Goal: Information Seeking & Learning: Learn about a topic

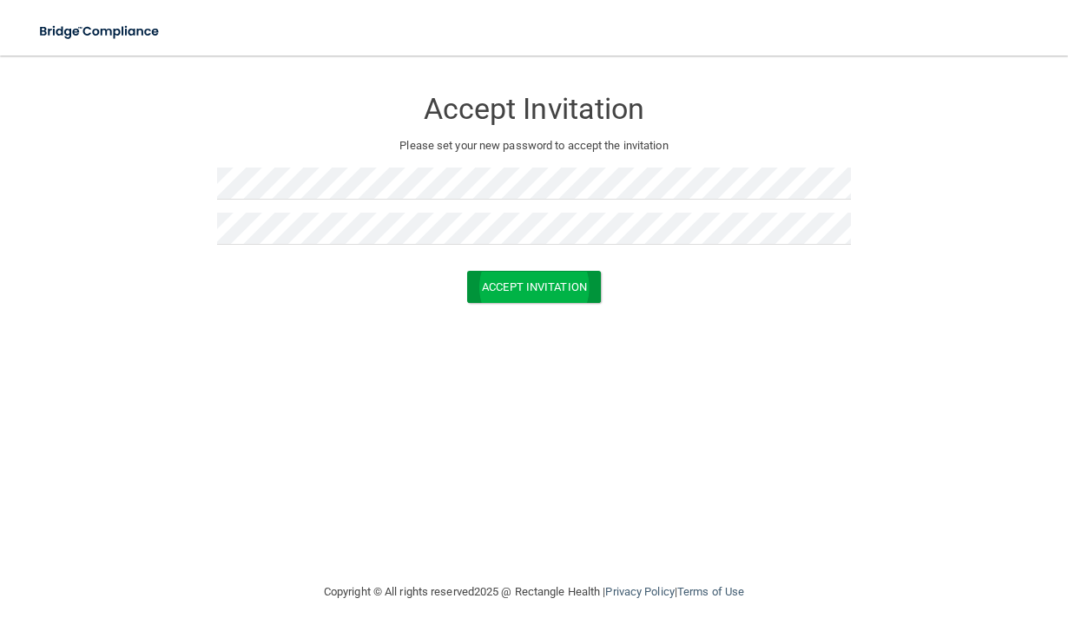
click at [514, 286] on button "Accept Invitation" at bounding box center [534, 287] width 134 height 32
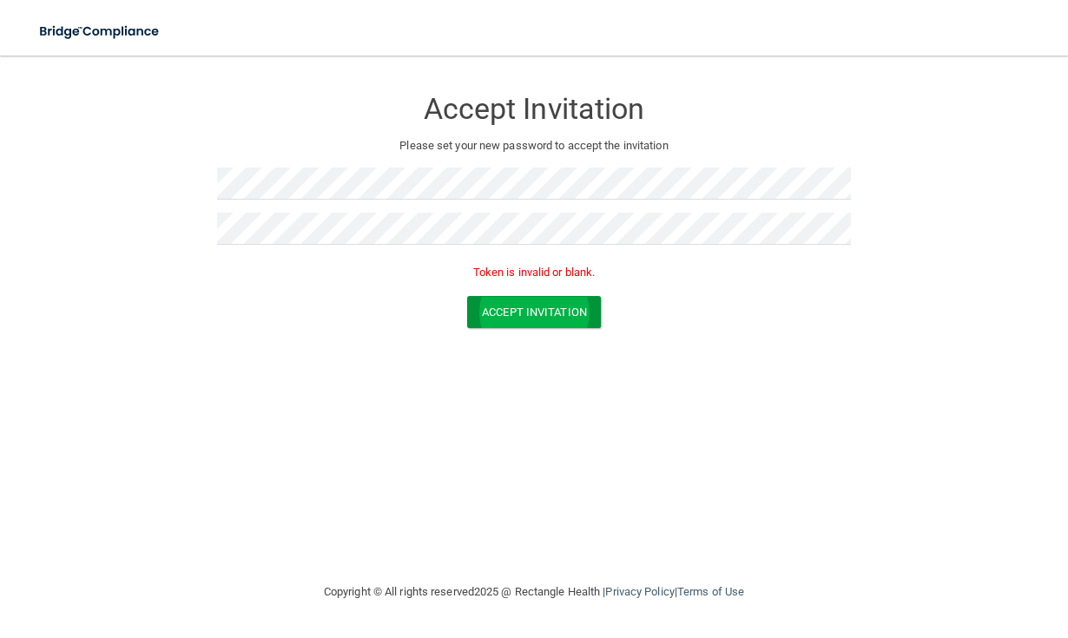
click at [530, 312] on button "Accept Invitation" at bounding box center [534, 312] width 134 height 32
click at [484, 306] on button "Accept Invitation" at bounding box center [534, 312] width 134 height 32
click at [483, 303] on button "Accept Invitation" at bounding box center [534, 312] width 134 height 32
click at [549, 311] on button "Accept Invitation" at bounding box center [534, 312] width 134 height 32
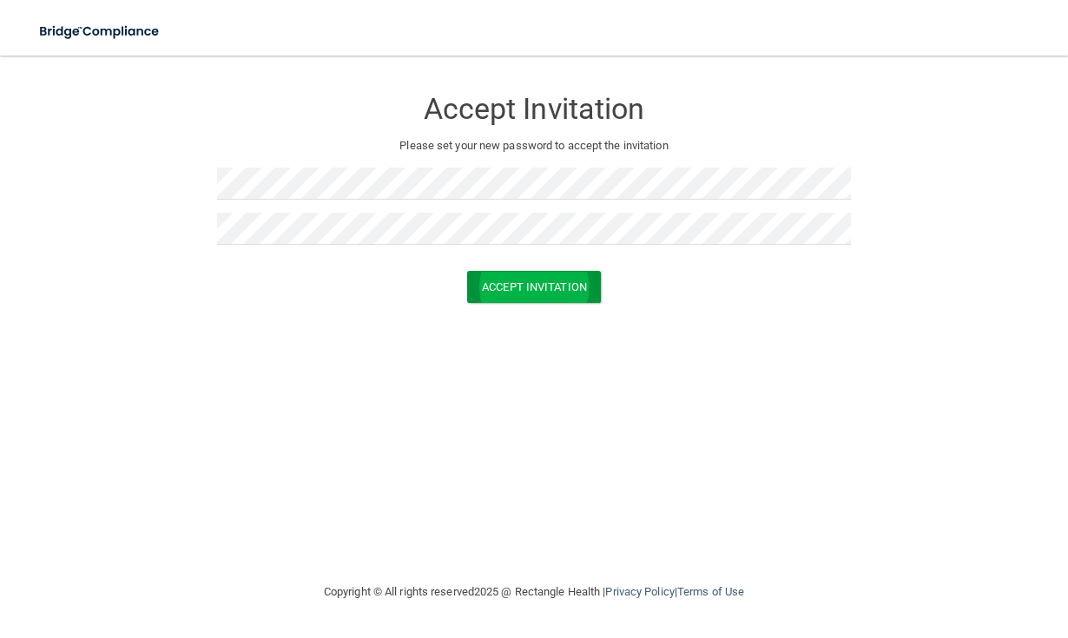
click at [484, 290] on button "Accept Invitation" at bounding box center [534, 287] width 134 height 32
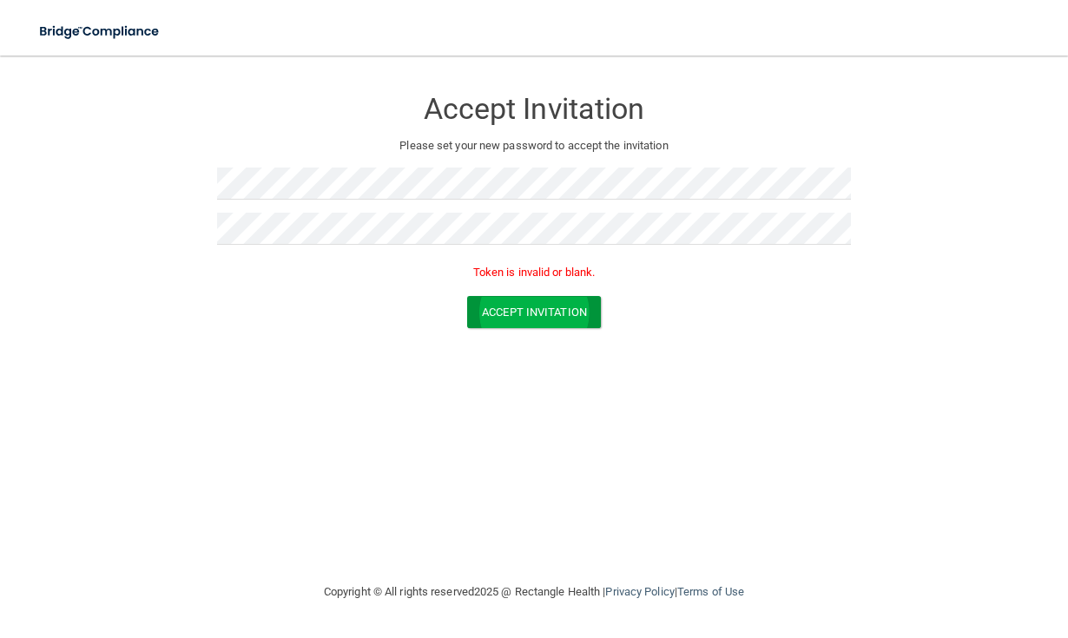
click at [510, 308] on button "Accept Invitation" at bounding box center [534, 312] width 134 height 32
click at [51, 229] on form "Accept Invitation Please set your new password to accept the invitation Token i…" at bounding box center [534, 211] width 998 height 276
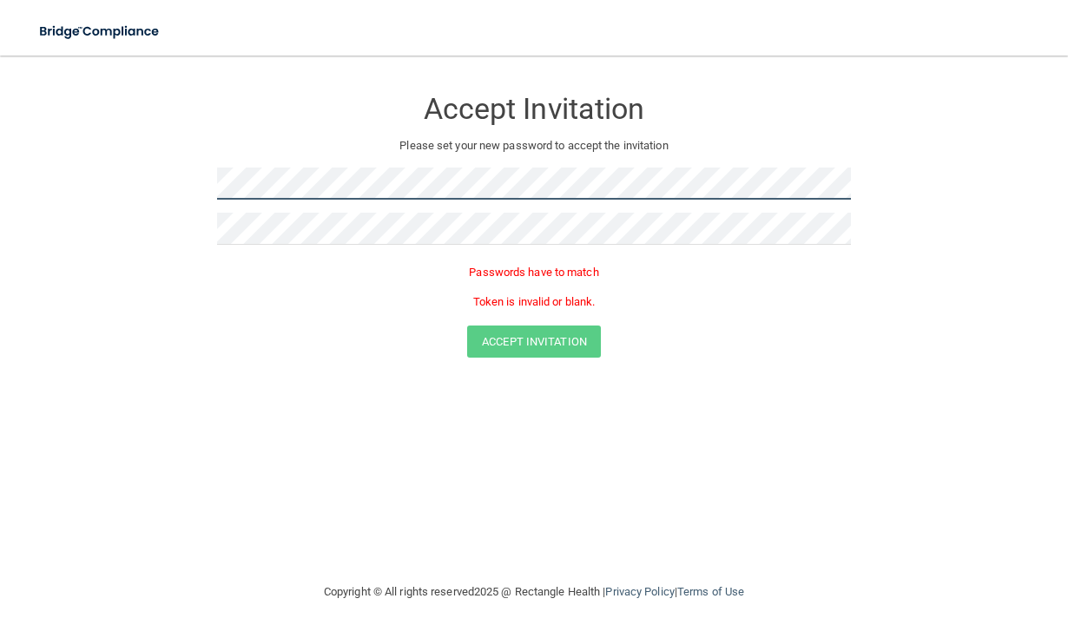
click at [162, 178] on form "Accept Invitation Please set your new password to accept the invitation Passwor…" at bounding box center [534, 226] width 998 height 306
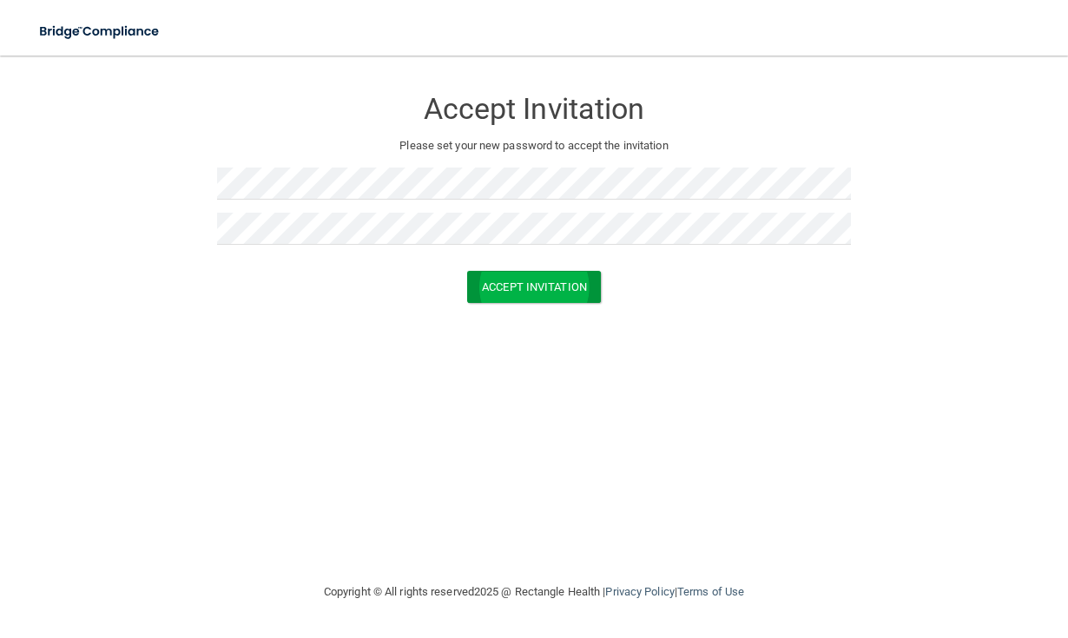
click at [527, 280] on button "Accept Invitation" at bounding box center [534, 287] width 134 height 32
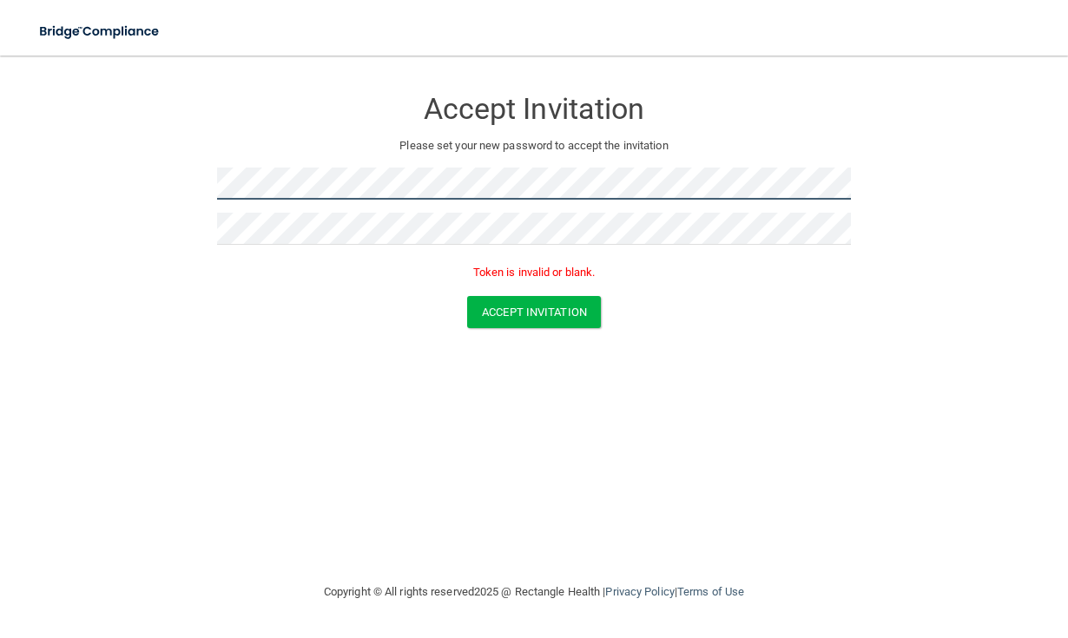
click at [198, 190] on form "Accept Invitation Please set your new password to accept the invitation Token i…" at bounding box center [534, 211] width 998 height 276
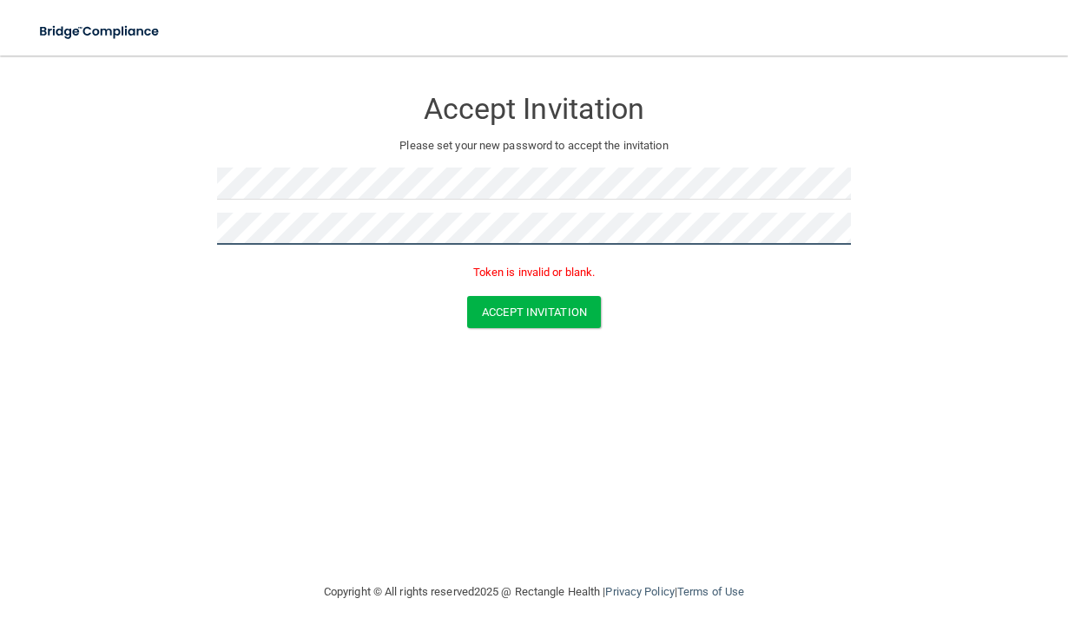
click at [131, 220] on form "Accept Invitation Please set your new password to accept the invitation Token i…" at bounding box center [534, 211] width 998 height 276
click at [485, 318] on button "Accept Invitation" at bounding box center [534, 312] width 134 height 32
click at [539, 306] on button "Accept Invitation" at bounding box center [534, 312] width 134 height 32
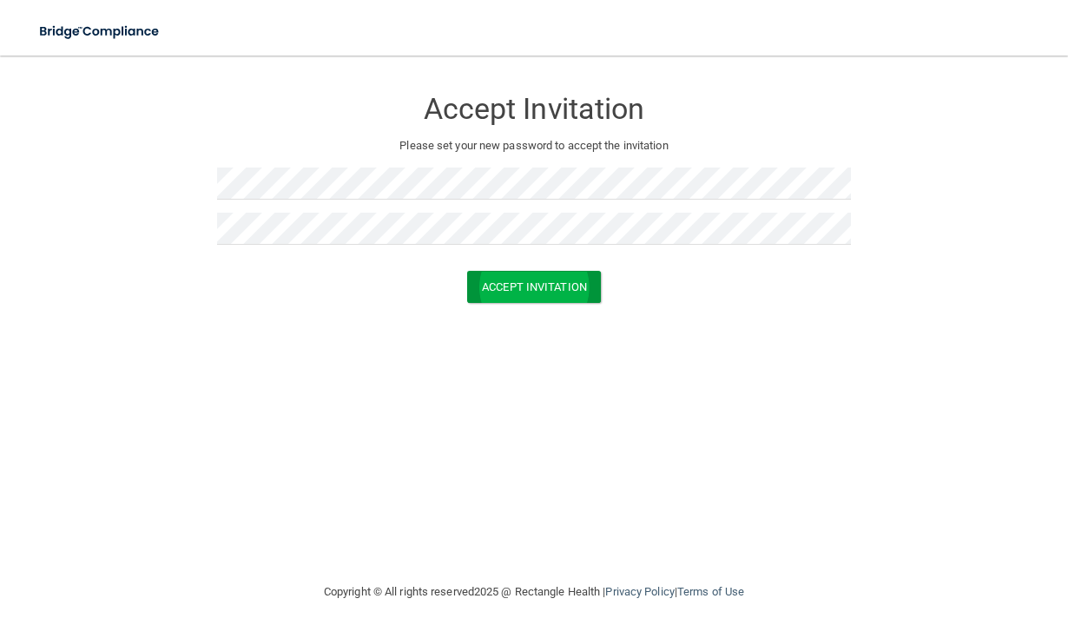
click at [564, 284] on button "Accept Invitation" at bounding box center [534, 287] width 134 height 32
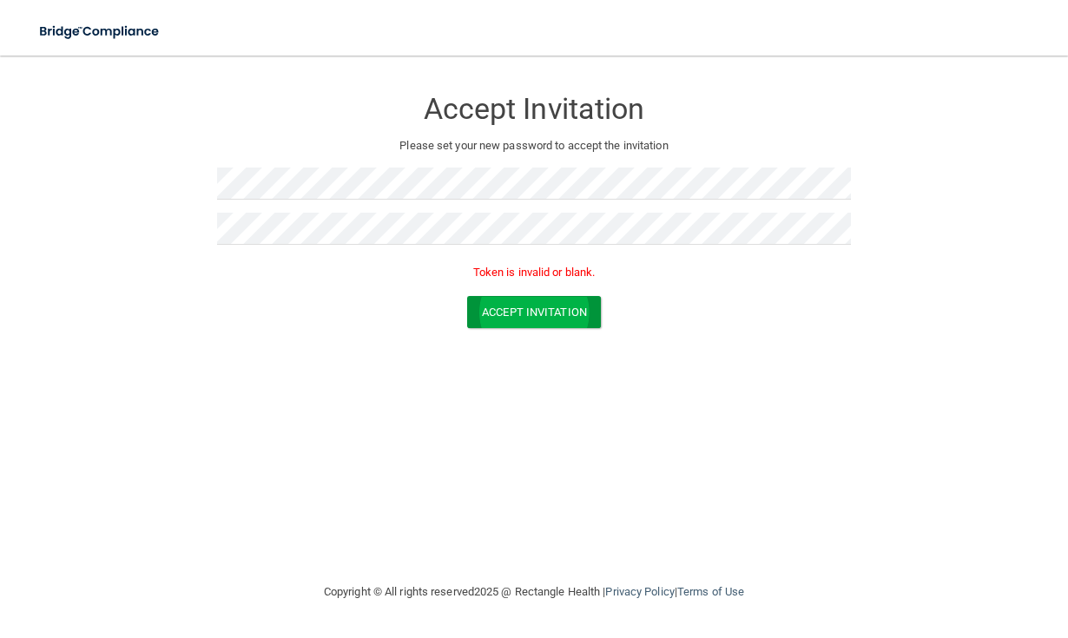
click at [517, 299] on button "Accept Invitation" at bounding box center [534, 312] width 134 height 32
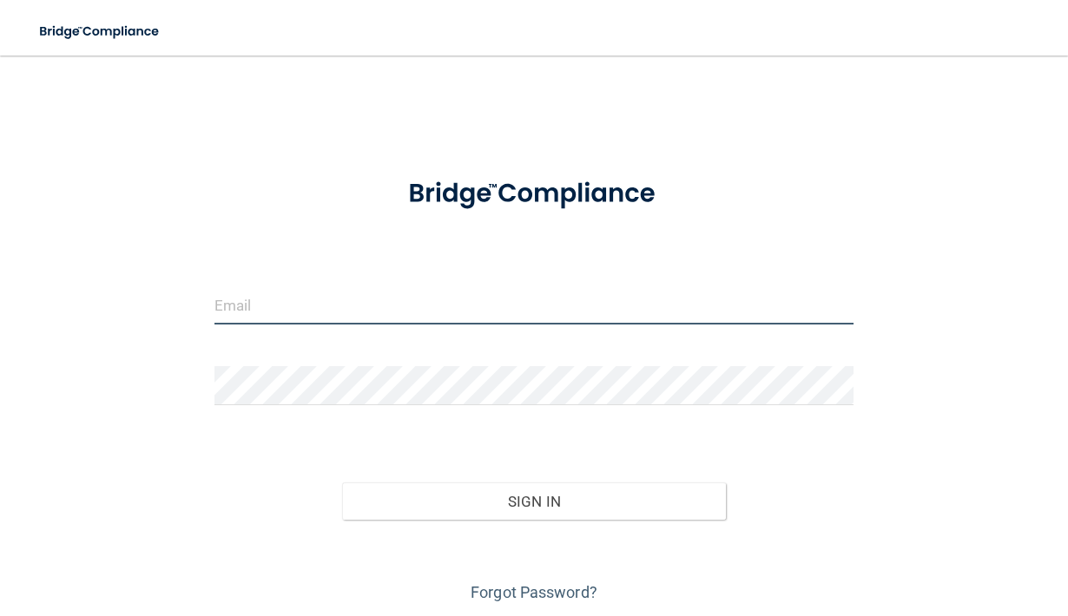
type input "[EMAIL_ADDRESS][DOMAIN_NAME]"
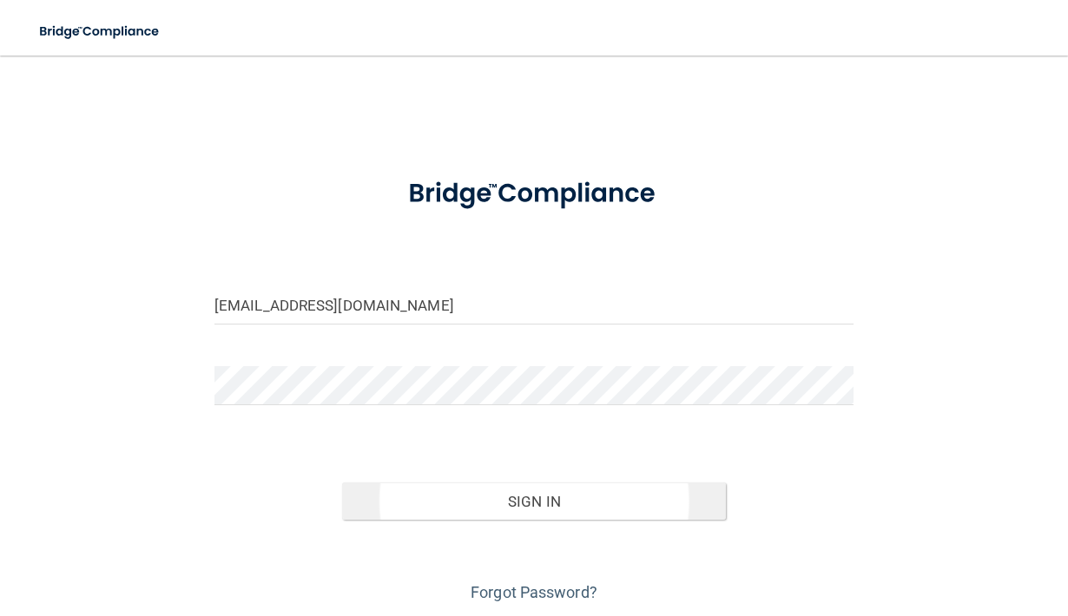
click at [505, 507] on button "Sign In" at bounding box center [534, 502] width 384 height 38
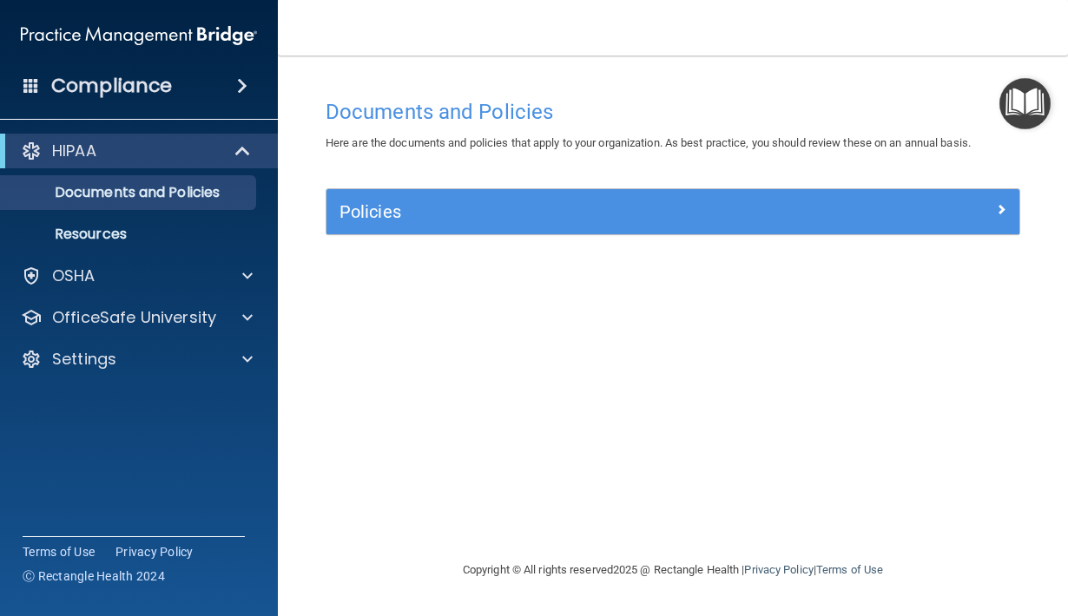
click at [161, 80] on h4 "Compliance" at bounding box center [111, 86] width 121 height 24
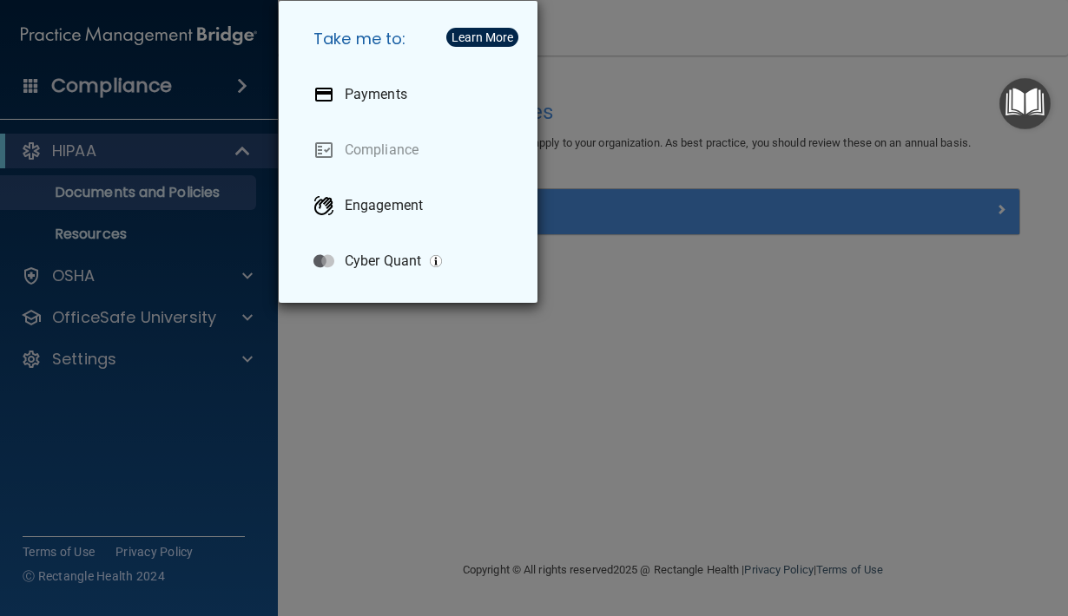
click at [92, 147] on div "Take me to: Payments Compliance Engagement Cyber Quant" at bounding box center [534, 308] width 1068 height 616
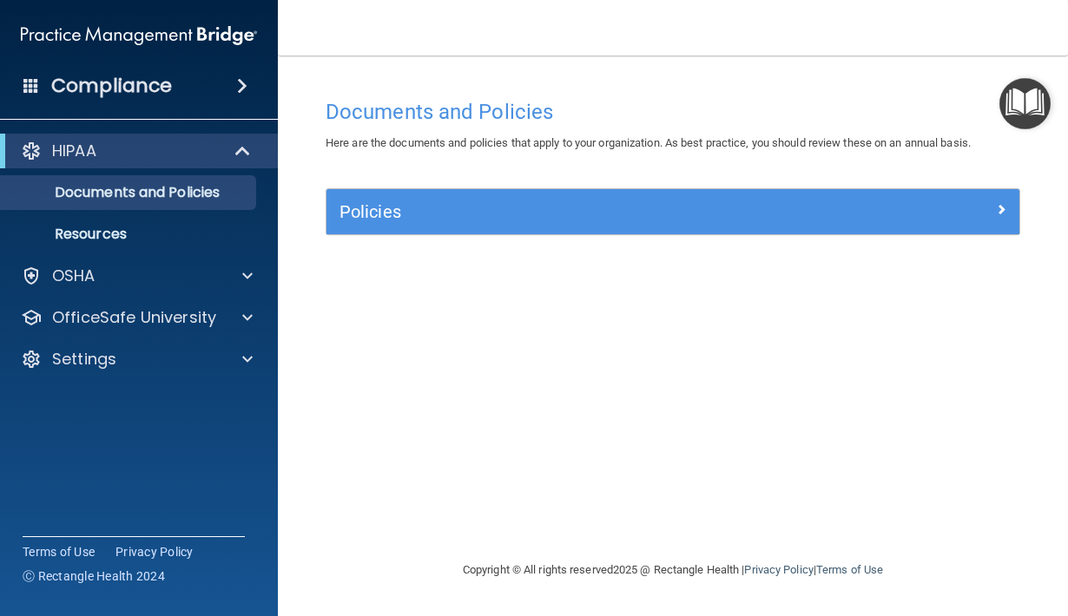
click at [92, 147] on p "HIPAA" at bounding box center [74, 151] width 44 height 21
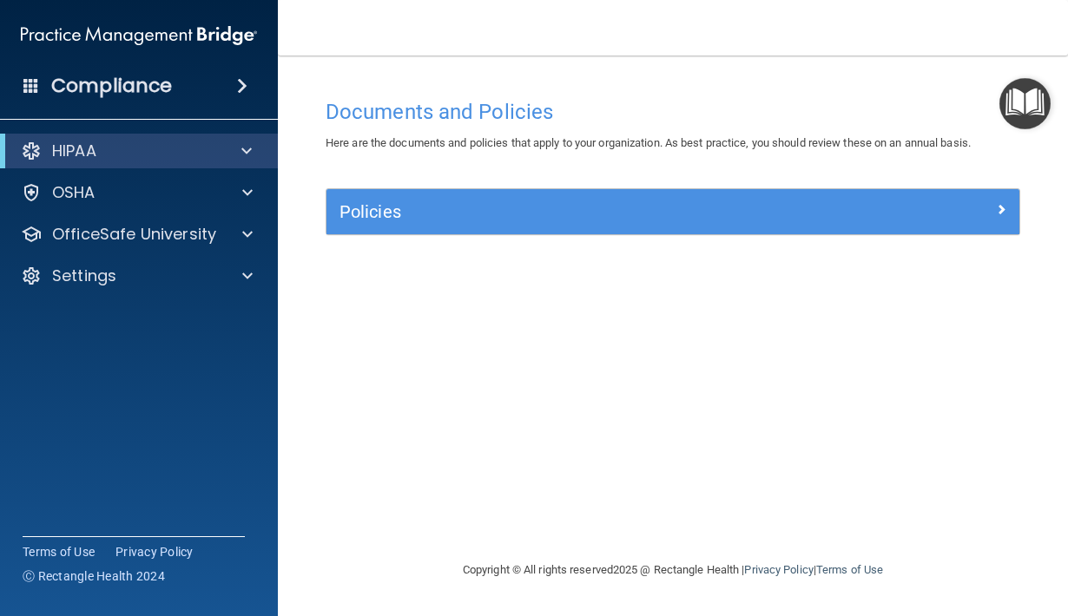
click at [239, 154] on div at bounding box center [243, 151] width 43 height 21
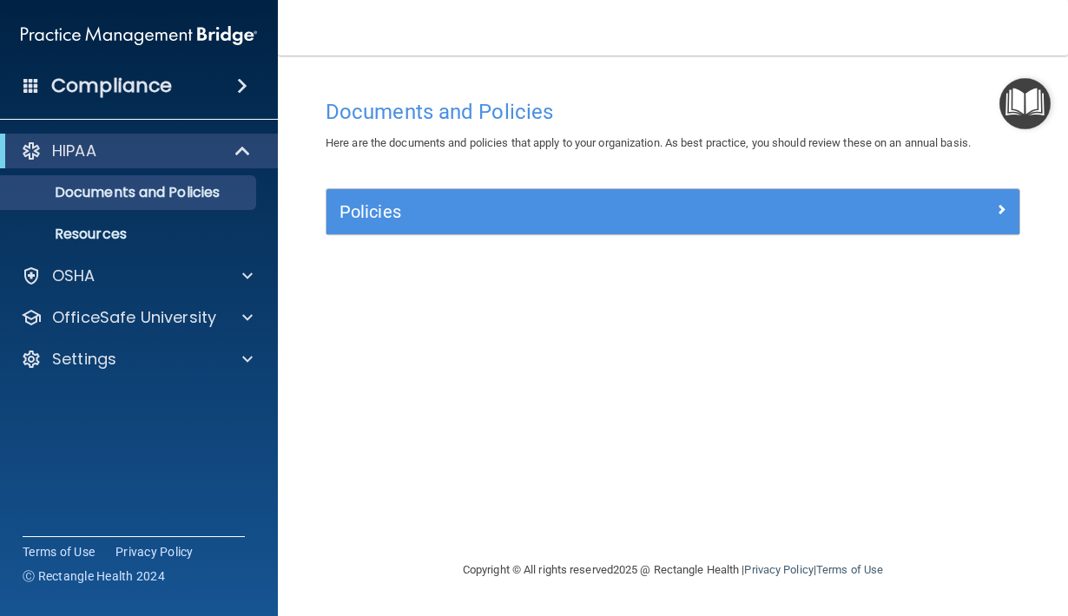
click at [128, 39] on img at bounding box center [139, 35] width 236 height 35
click at [129, 89] on h4 "Compliance" at bounding box center [111, 86] width 121 height 24
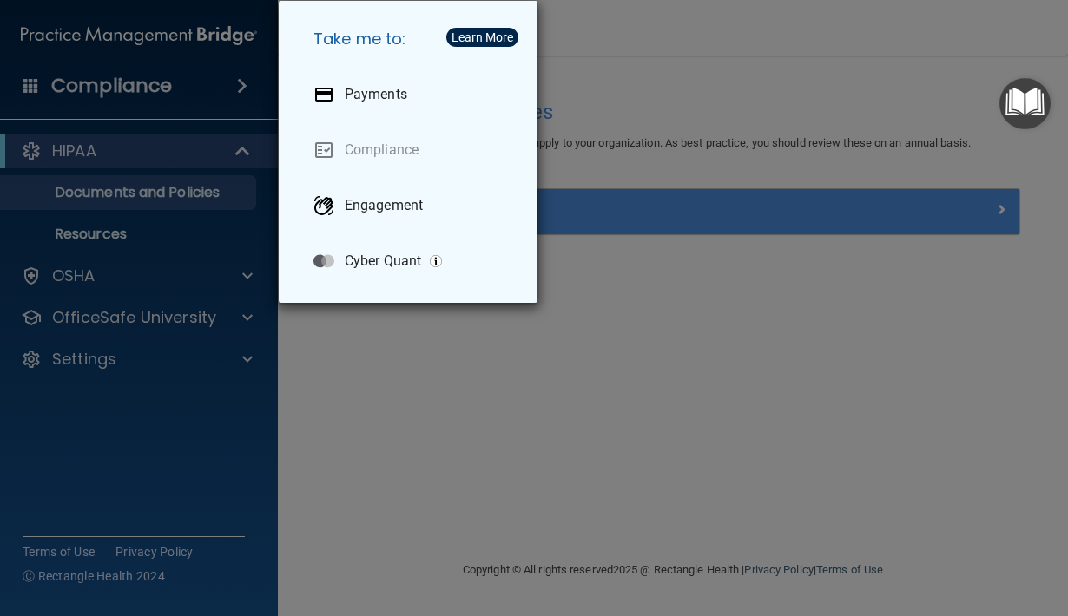
click at [370, 150] on link "Compliance" at bounding box center [411, 150] width 224 height 49
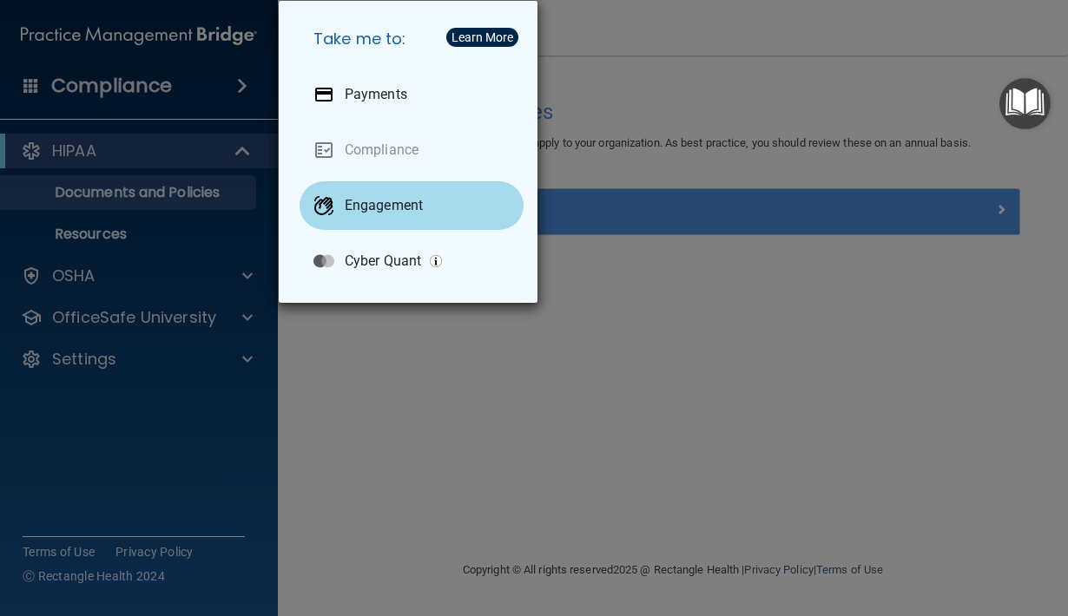
click at [381, 207] on p "Engagement" at bounding box center [384, 205] width 78 height 17
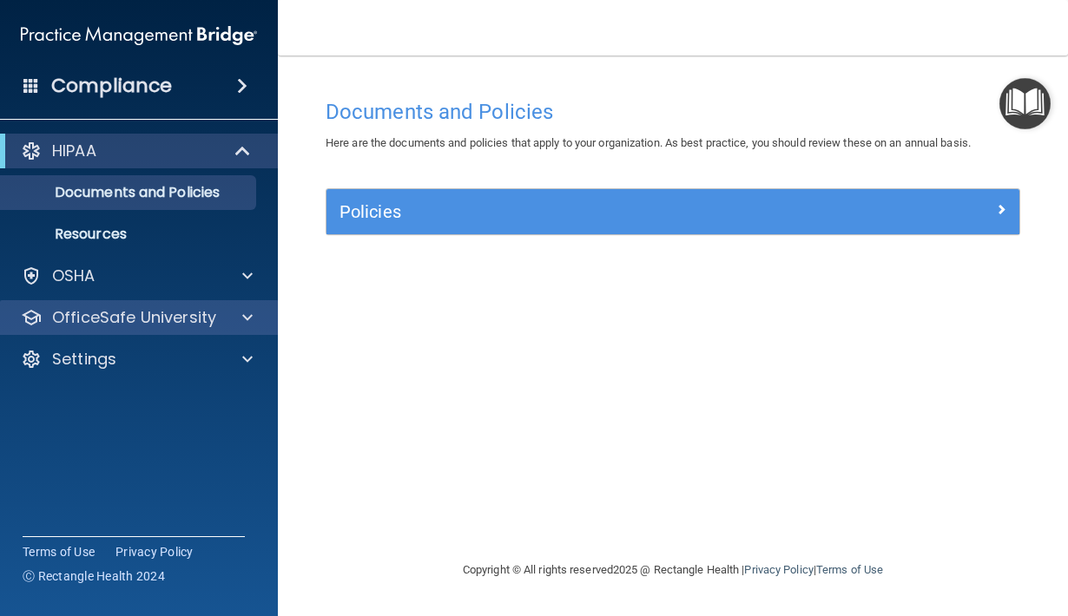
click at [135, 314] on p "OfficeSafe University" at bounding box center [134, 317] width 164 height 21
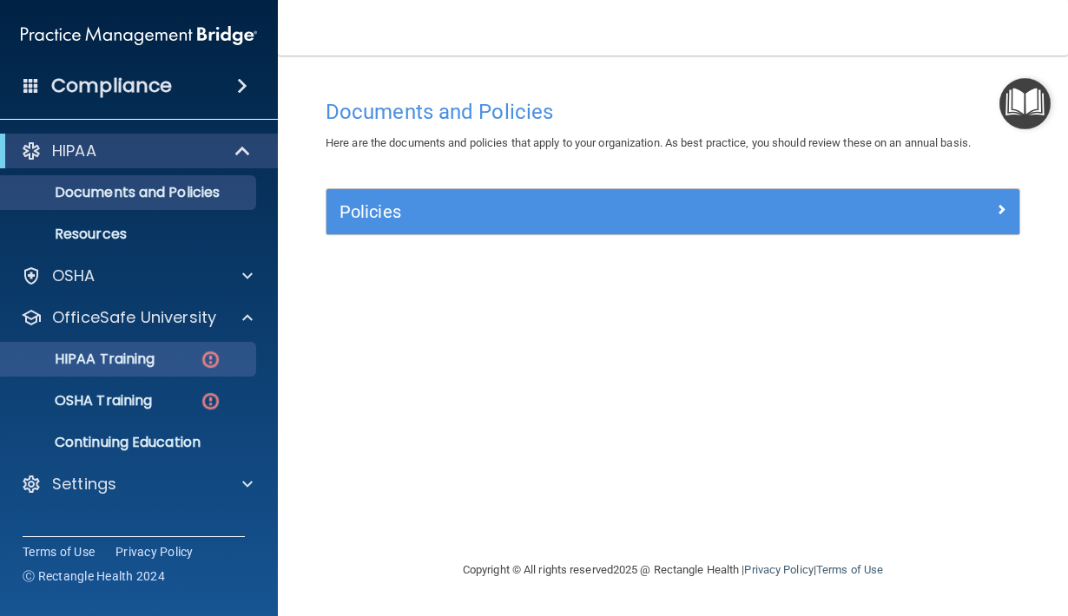
click at [148, 355] on p "HIPAA Training" at bounding box center [82, 359] width 143 height 17
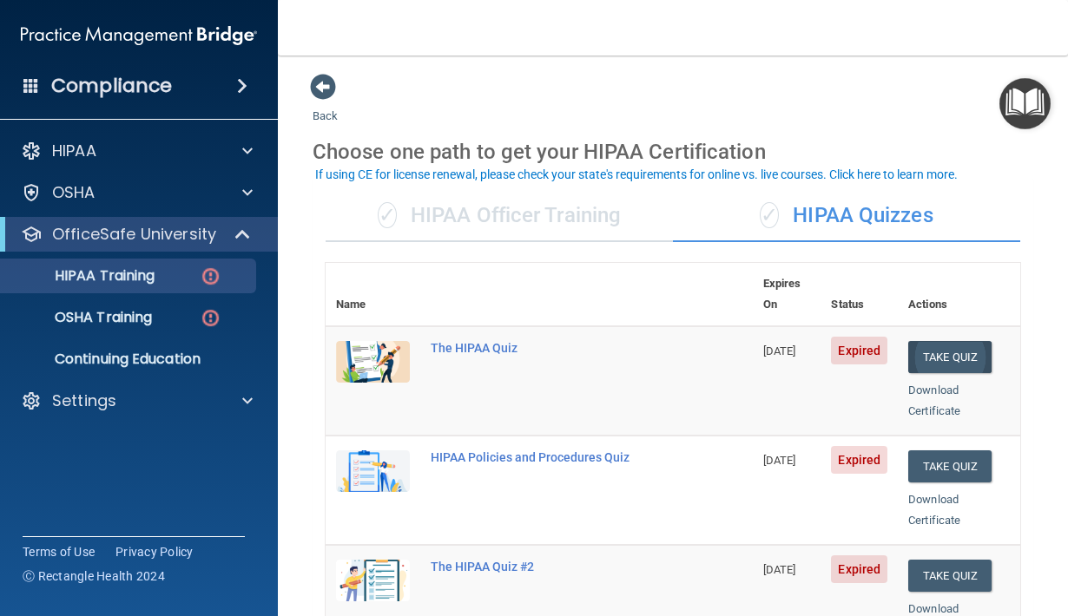
click at [959, 341] on button "Take Quiz" at bounding box center [949, 357] width 83 height 32
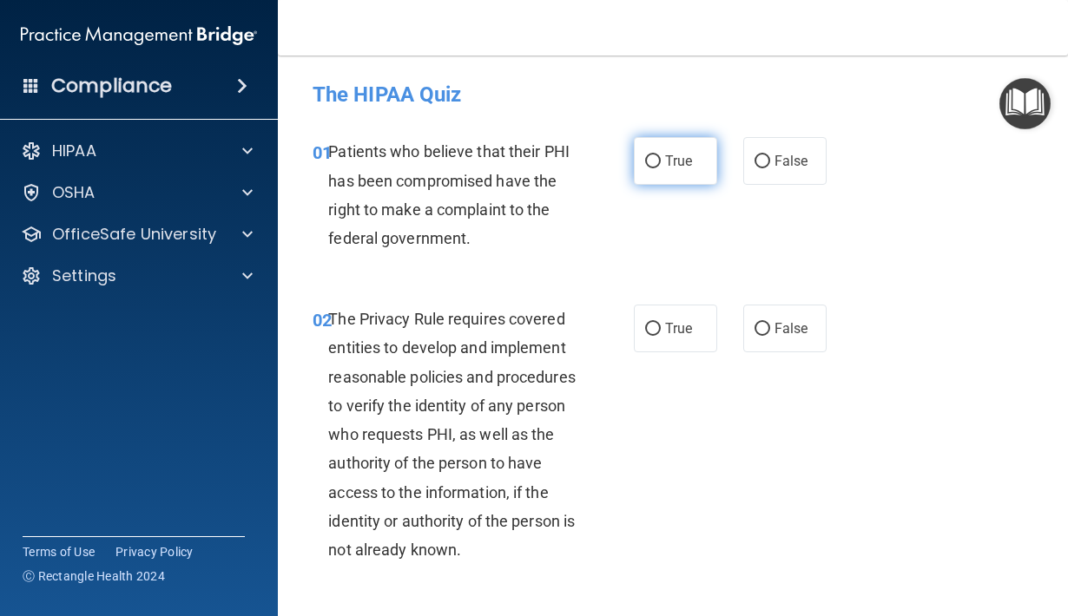
click at [649, 161] on input "True" at bounding box center [653, 161] width 16 height 13
radio input "true"
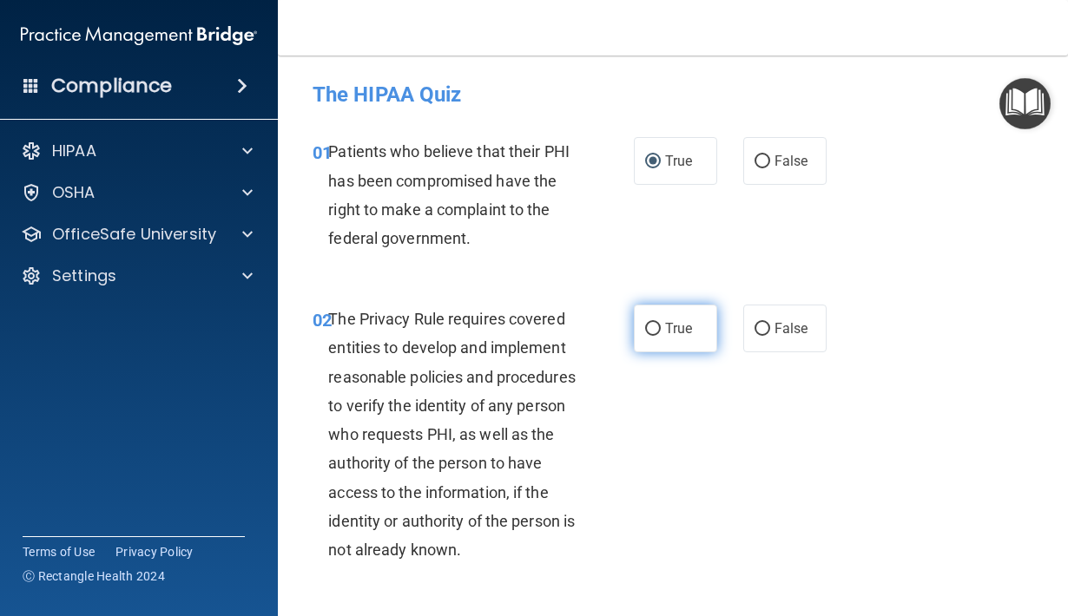
click at [648, 326] on input "True" at bounding box center [653, 329] width 16 height 13
radio input "true"
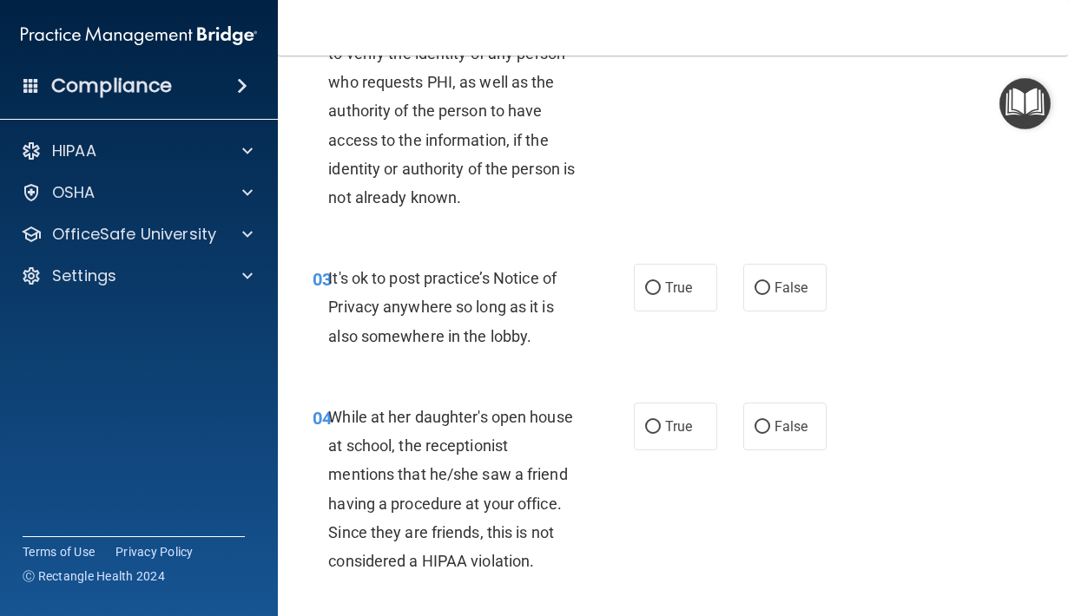
scroll to position [412, 0]
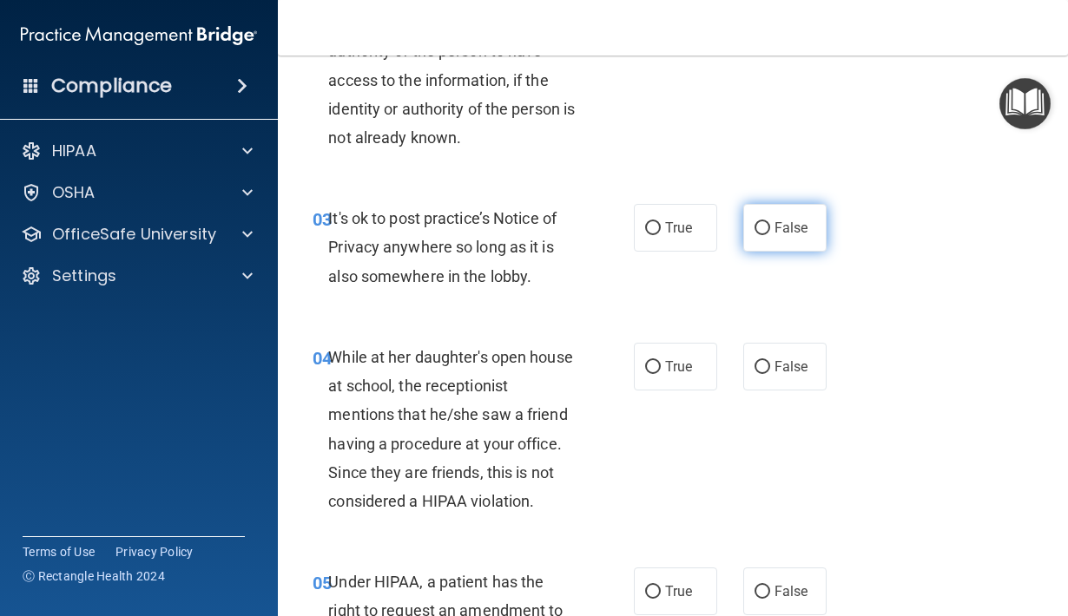
click at [766, 224] on input "False" at bounding box center [762, 228] width 16 height 13
radio input "true"
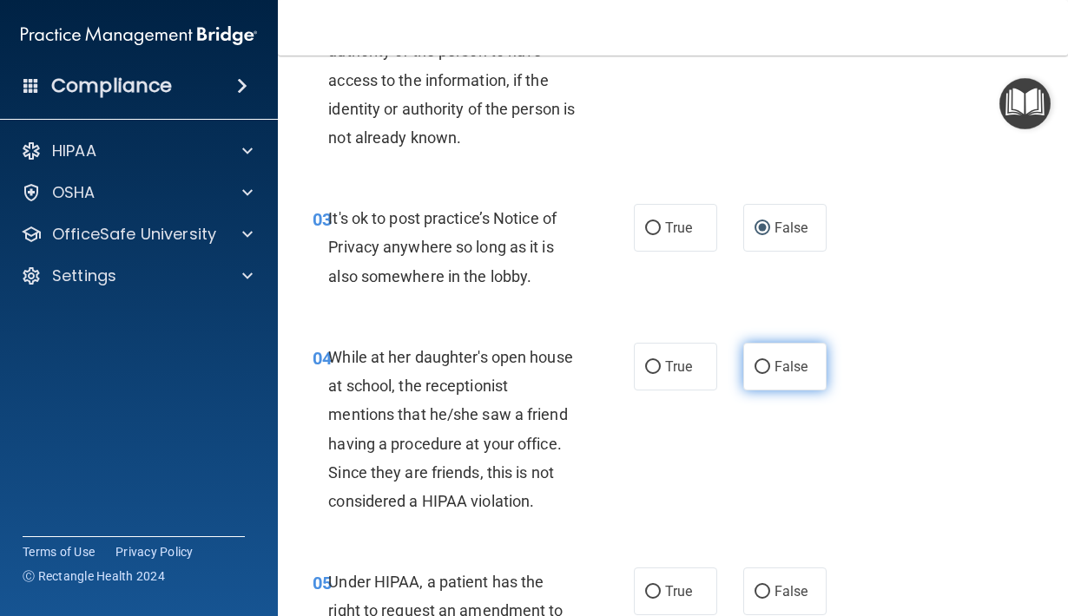
click at [761, 363] on input "False" at bounding box center [762, 367] width 16 height 13
radio input "true"
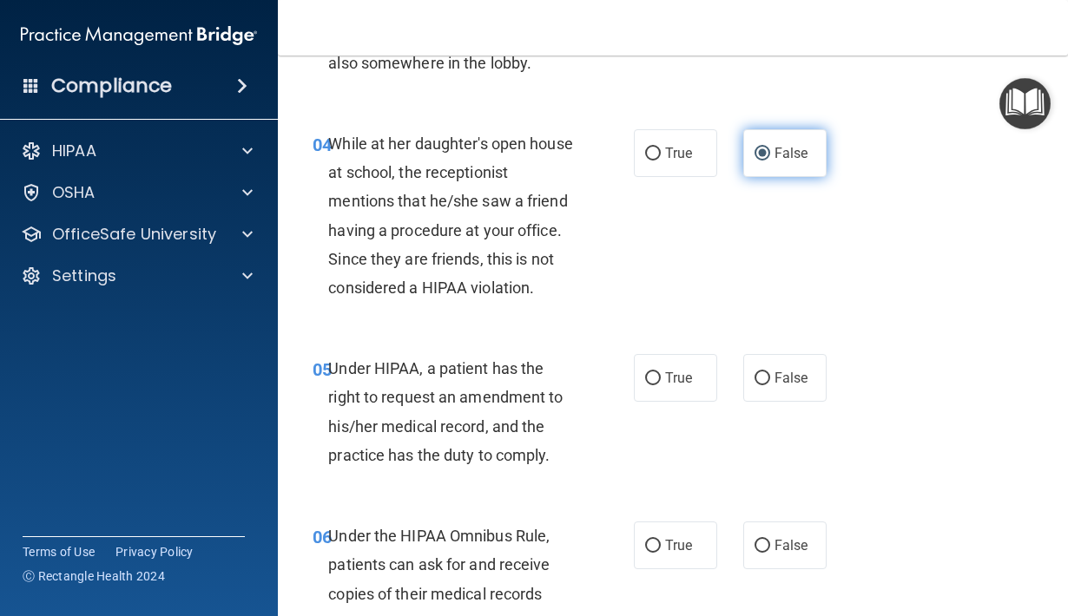
scroll to position [647, 0]
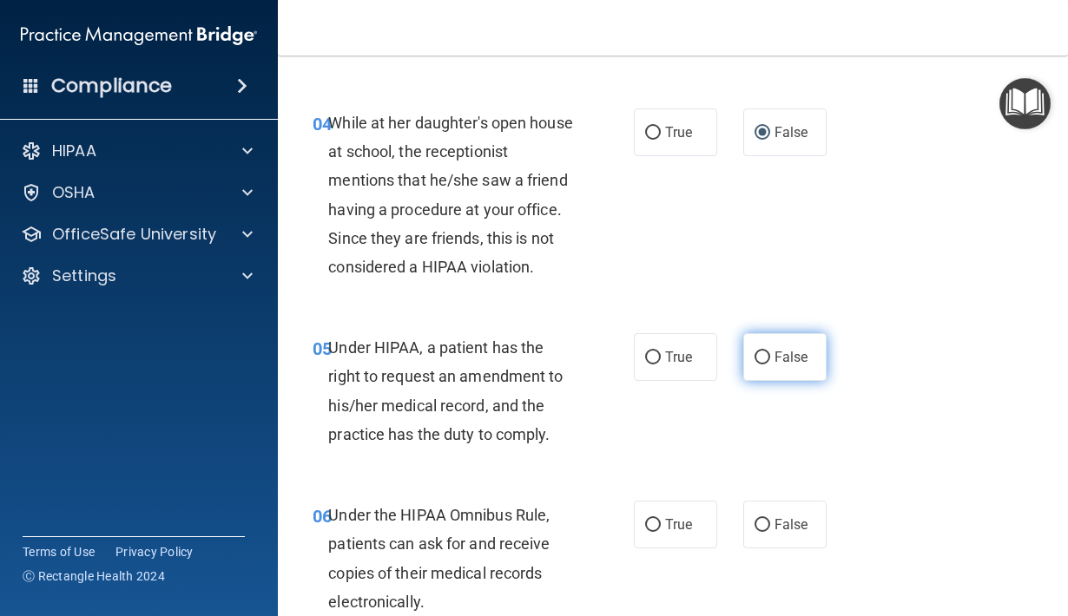
click at [761, 352] on input "False" at bounding box center [762, 358] width 16 height 13
radio input "true"
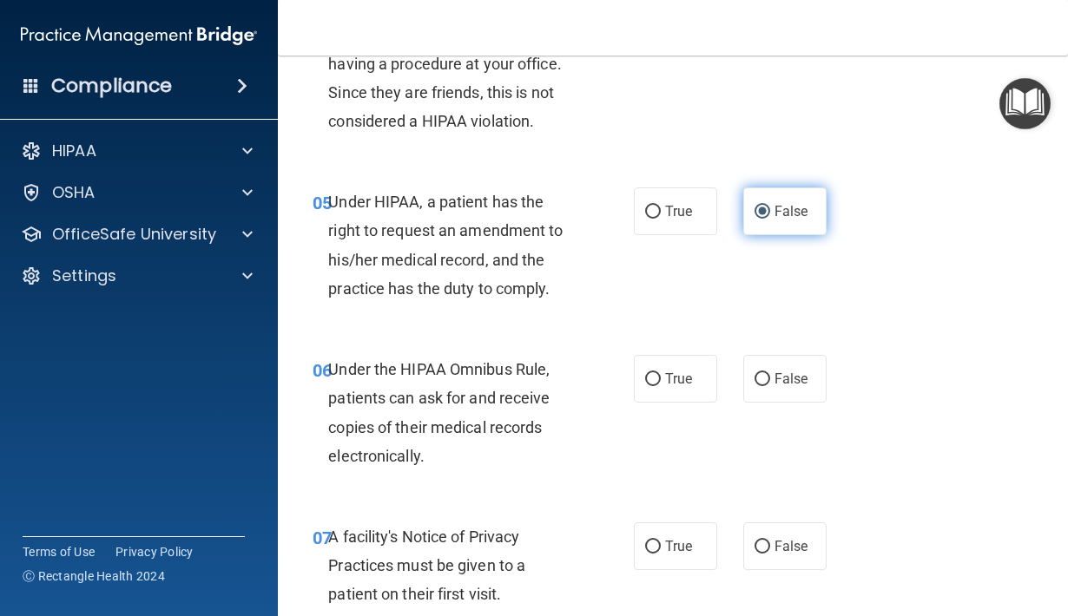
scroll to position [795, 0]
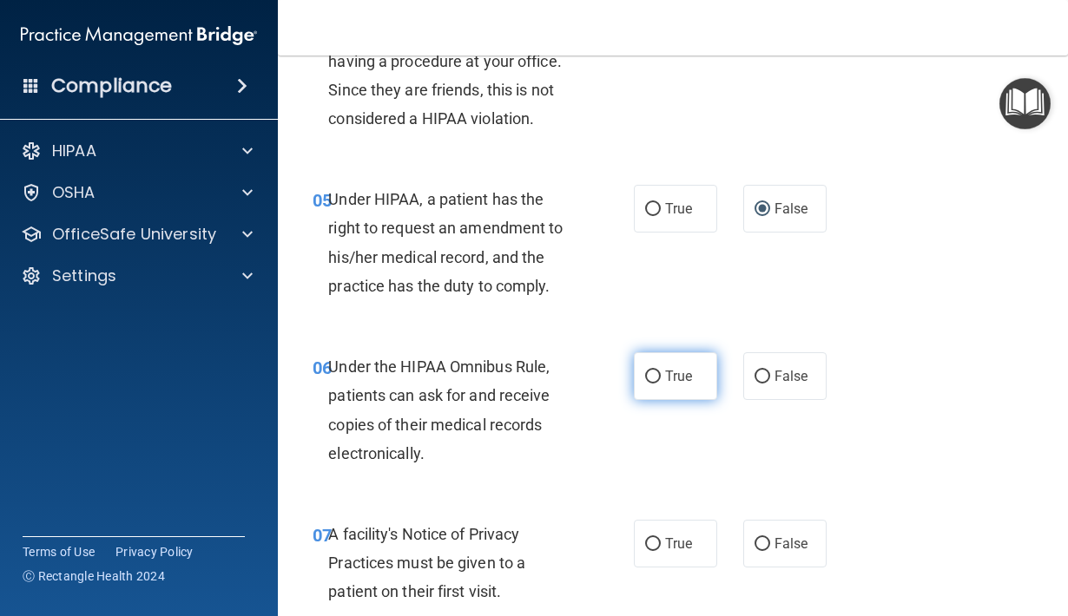
click at [652, 371] on input "True" at bounding box center [653, 377] width 16 height 13
radio input "true"
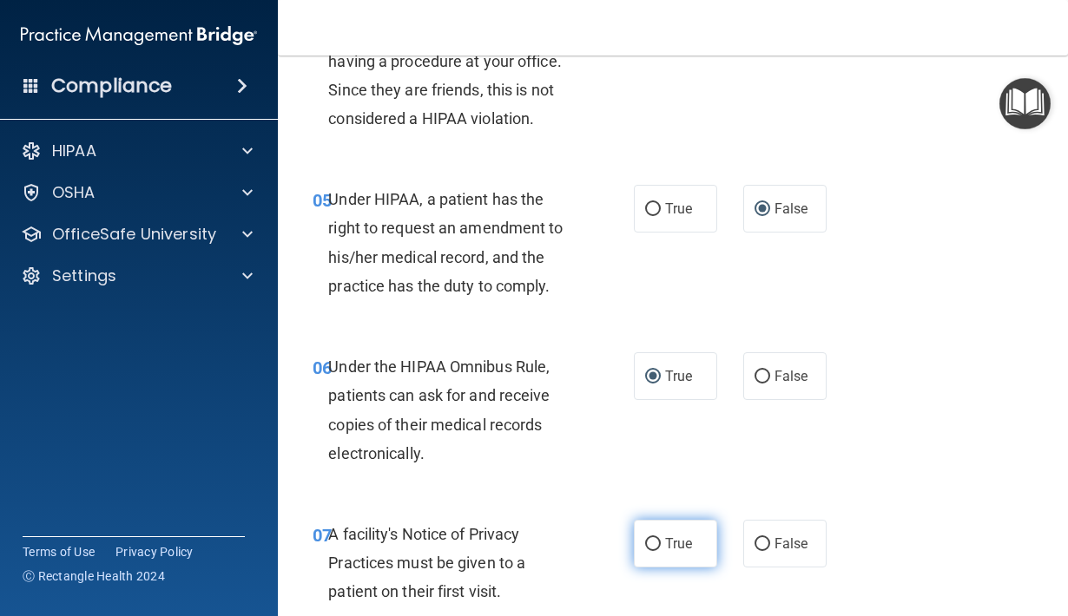
click at [652, 538] on input "True" at bounding box center [653, 544] width 16 height 13
radio input "true"
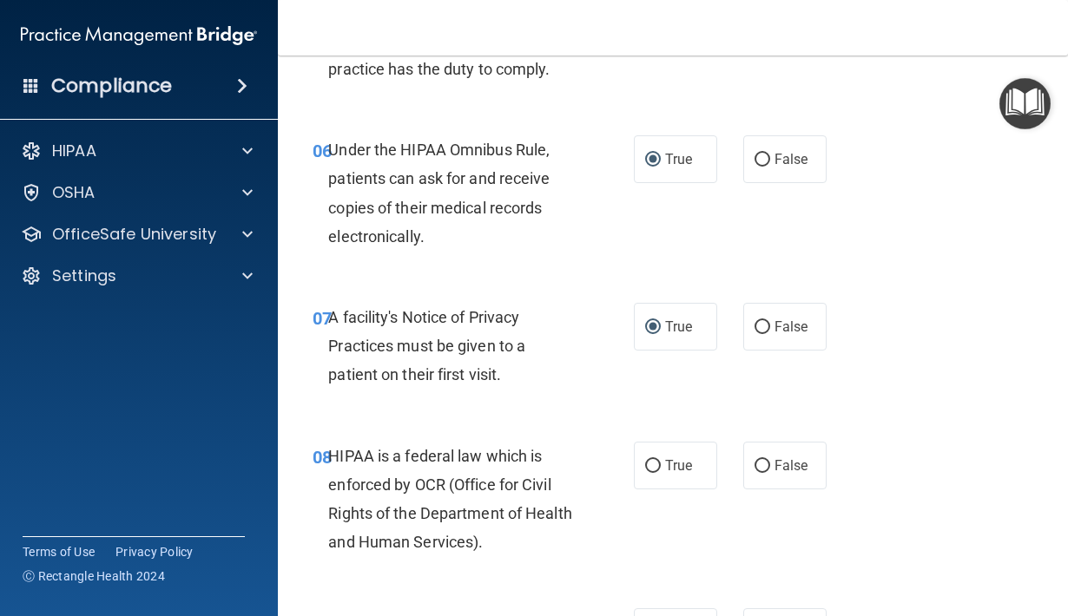
scroll to position [1015, 0]
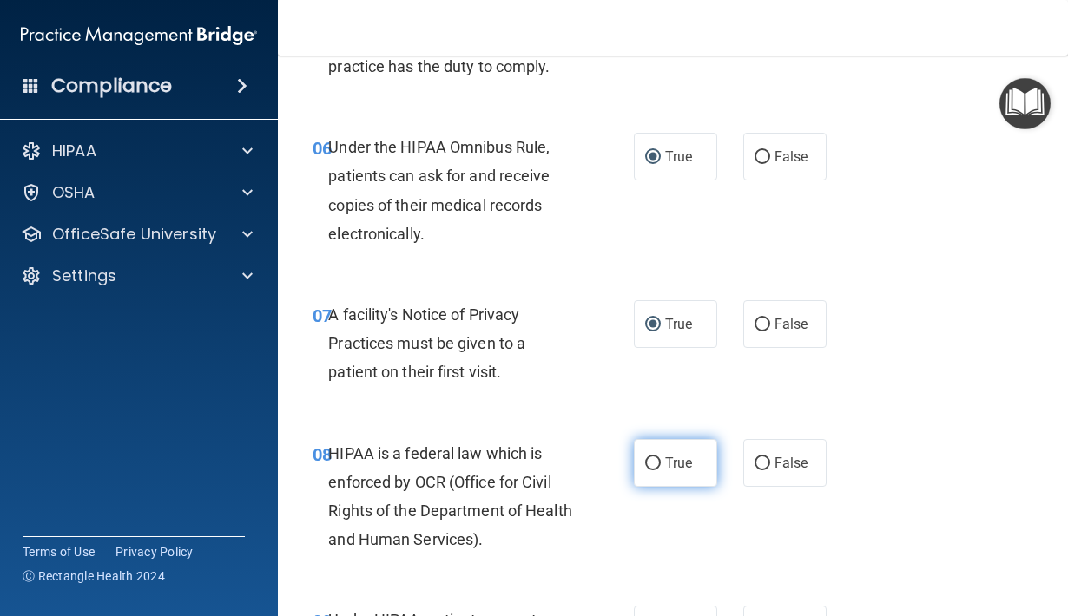
click at [651, 457] on input "True" at bounding box center [653, 463] width 16 height 13
radio input "true"
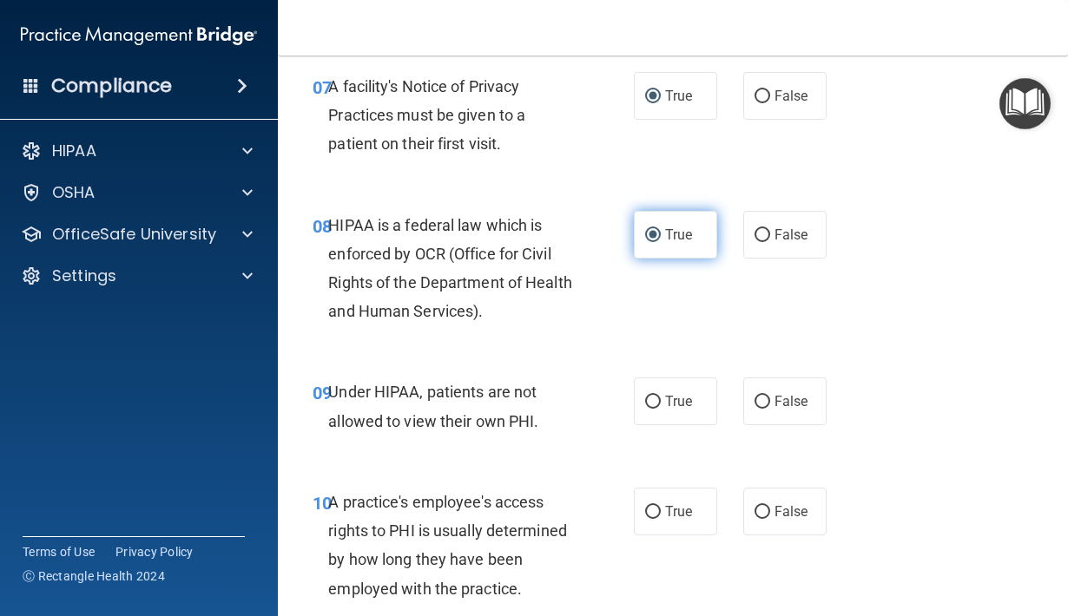
scroll to position [1244, 0]
click at [763, 395] on input "False" at bounding box center [762, 401] width 16 height 13
radio input "true"
click at [766, 505] on input "False" at bounding box center [762, 511] width 16 height 13
radio input "true"
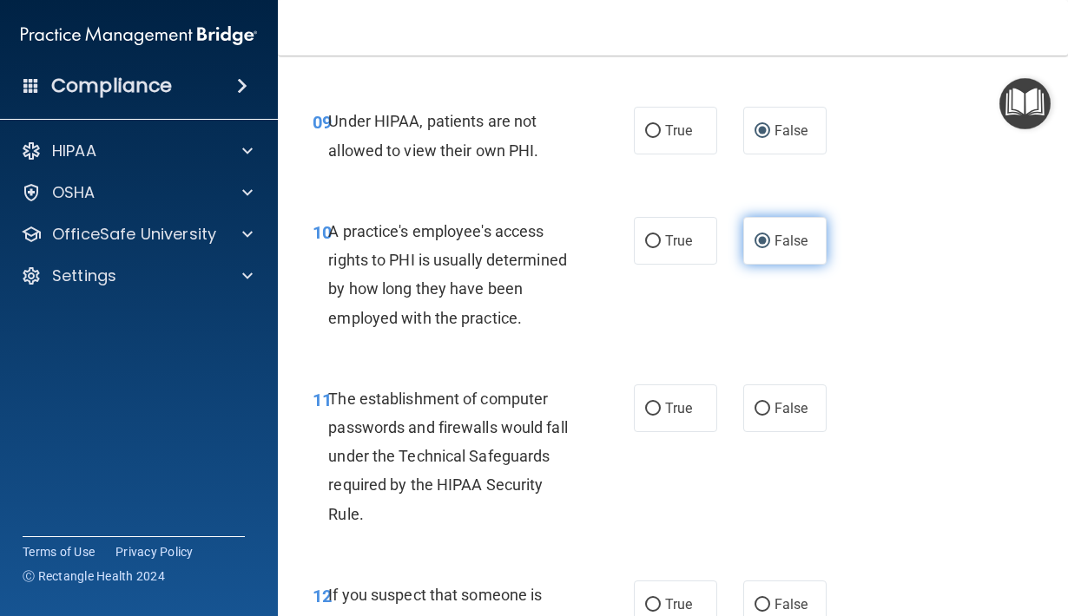
scroll to position [1517, 0]
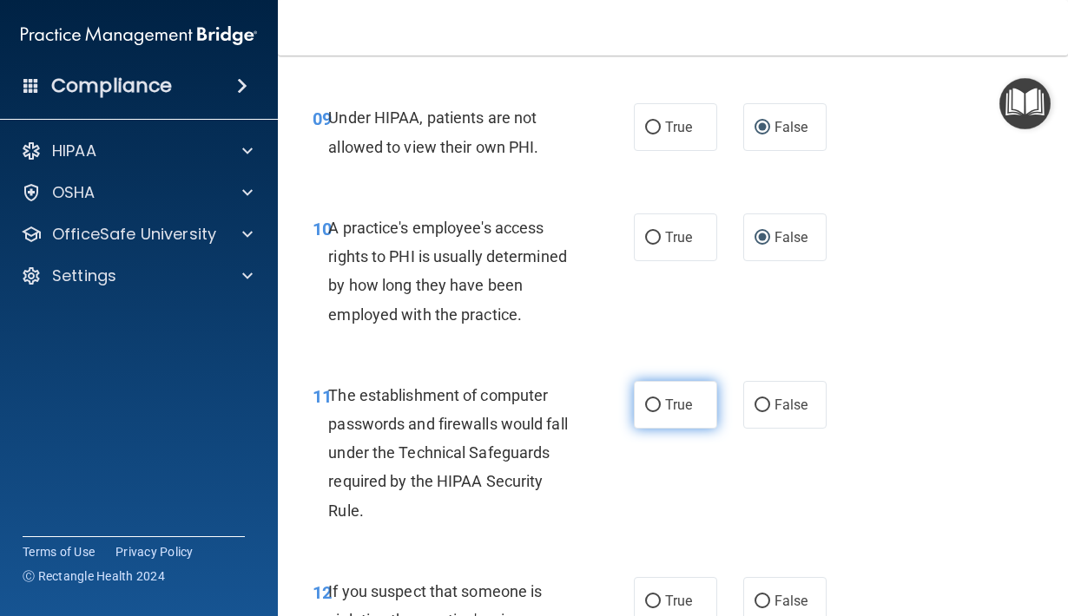
click at [654, 399] on input "True" at bounding box center [653, 405] width 16 height 13
radio input "true"
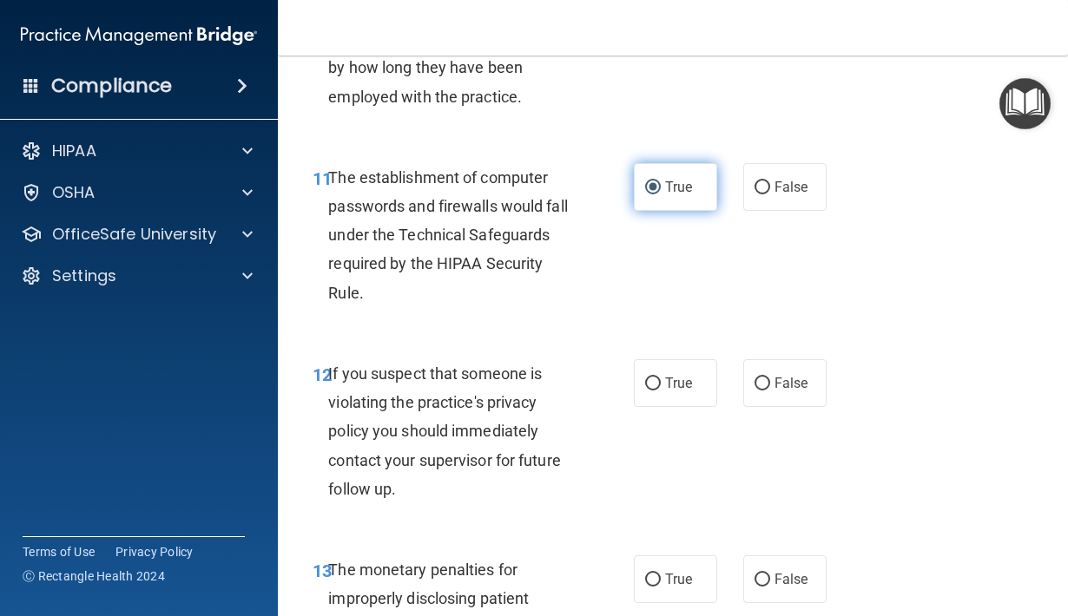
scroll to position [1737, 0]
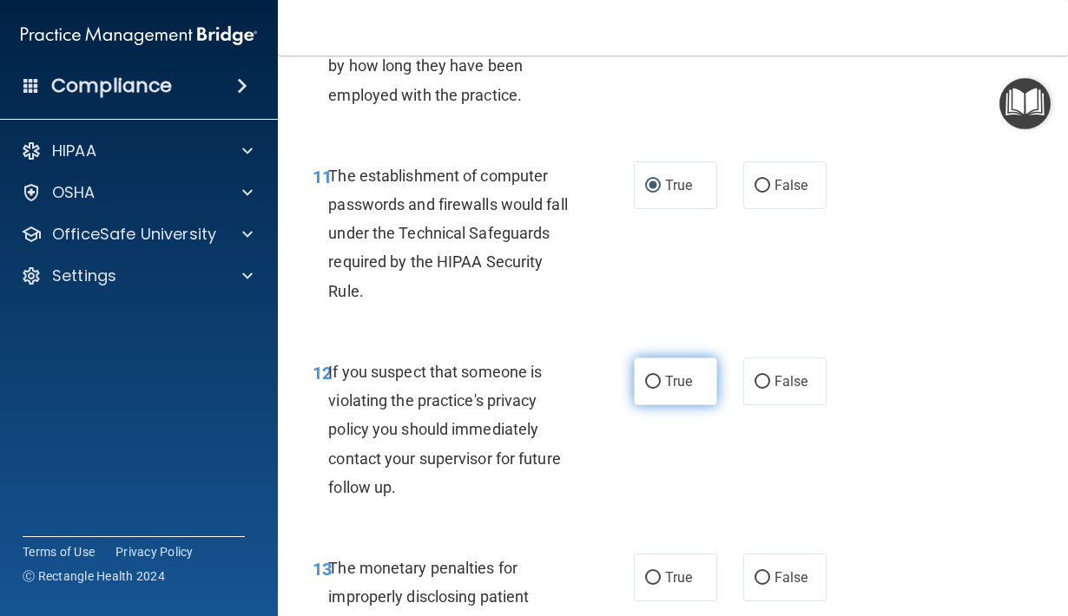
click at [654, 376] on input "True" at bounding box center [653, 382] width 16 height 13
radio input "true"
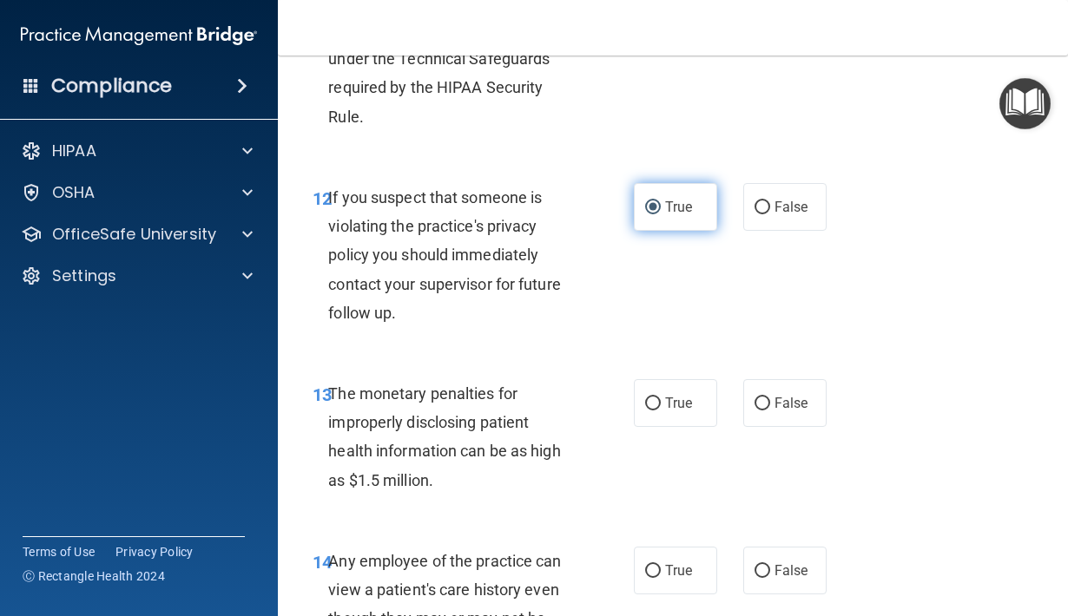
scroll to position [1917, 0]
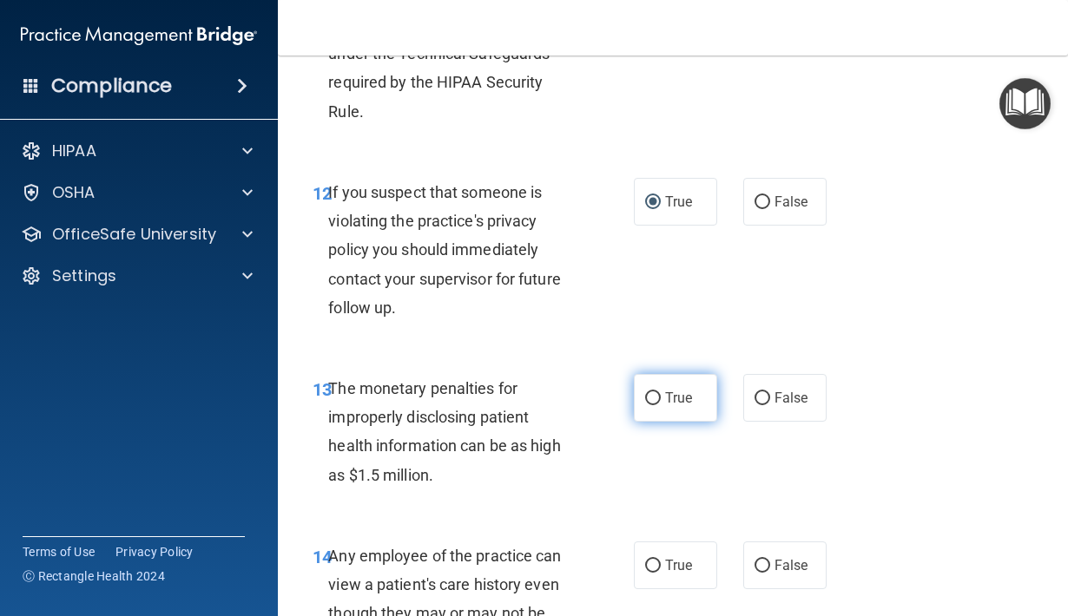
click at [651, 392] on input "True" at bounding box center [653, 398] width 16 height 13
radio input "true"
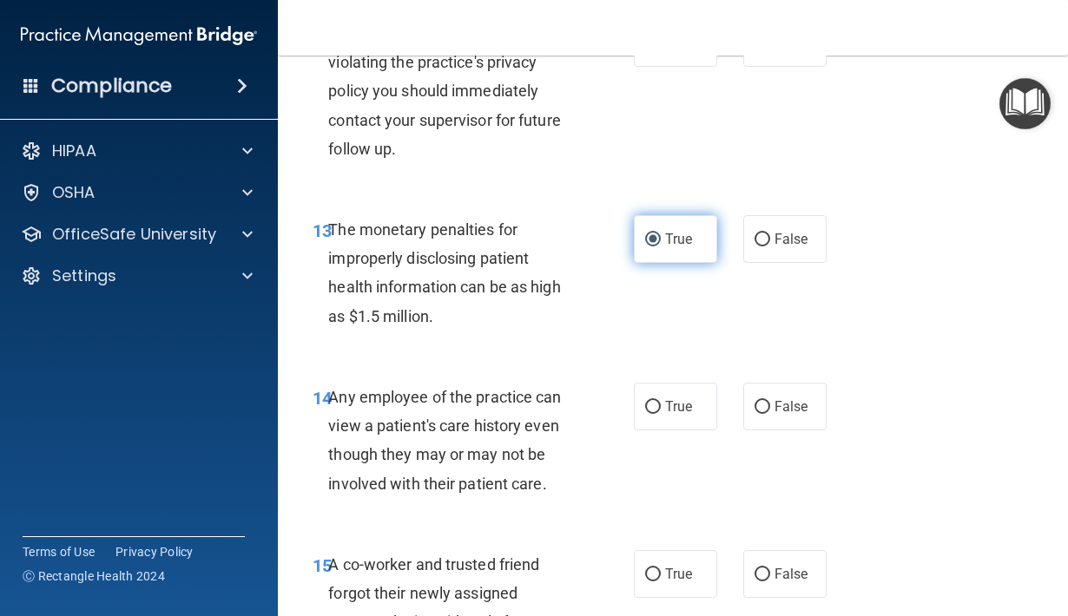
scroll to position [2091, 0]
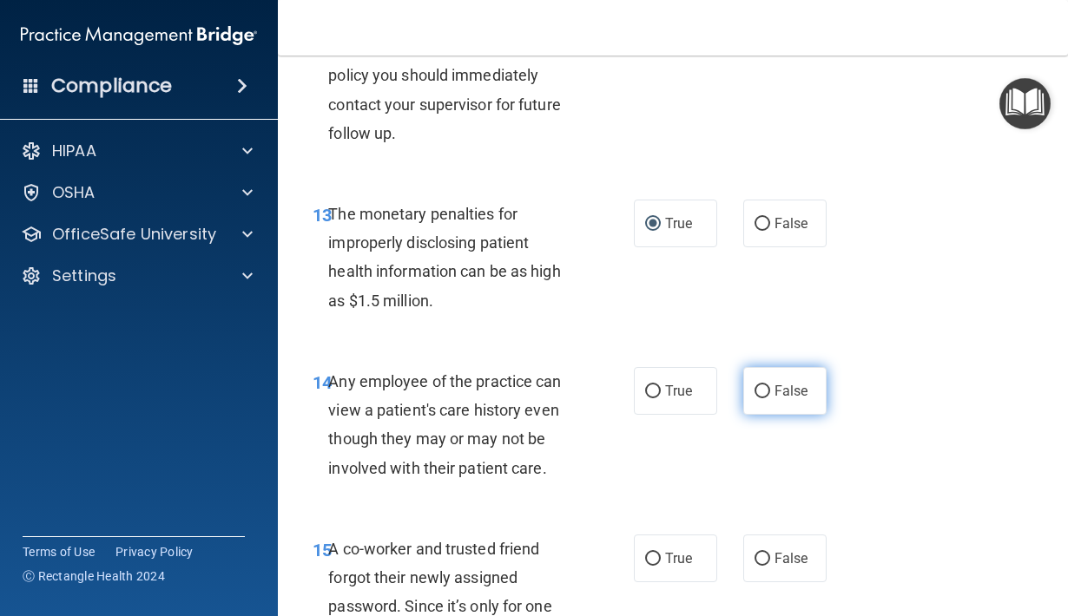
click at [761, 385] on input "False" at bounding box center [762, 391] width 16 height 13
radio input "true"
click at [762, 553] on input "False" at bounding box center [762, 559] width 16 height 13
radio input "true"
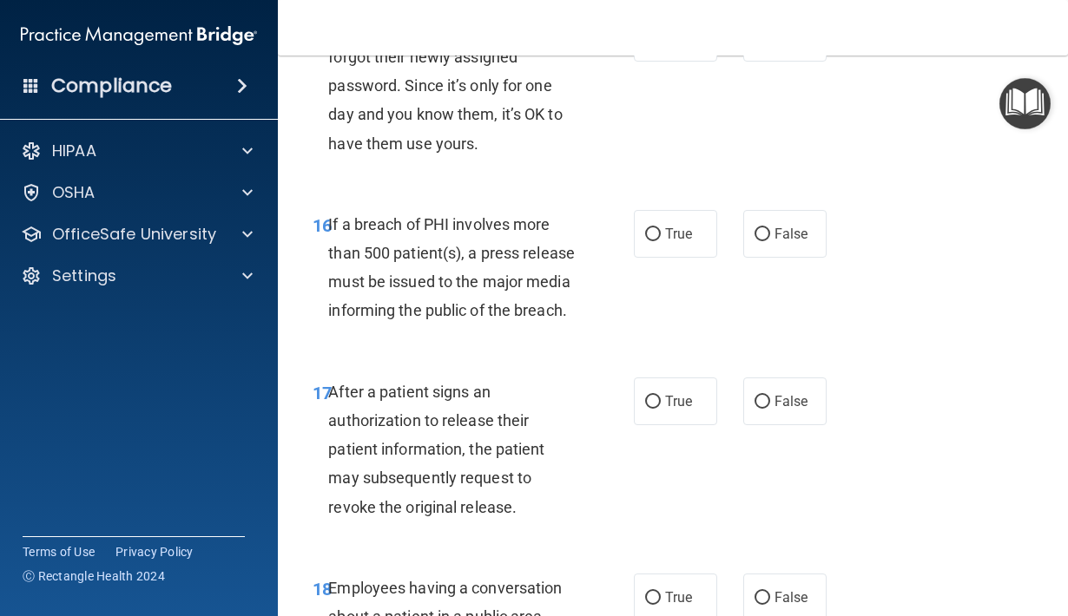
scroll to position [2615, 0]
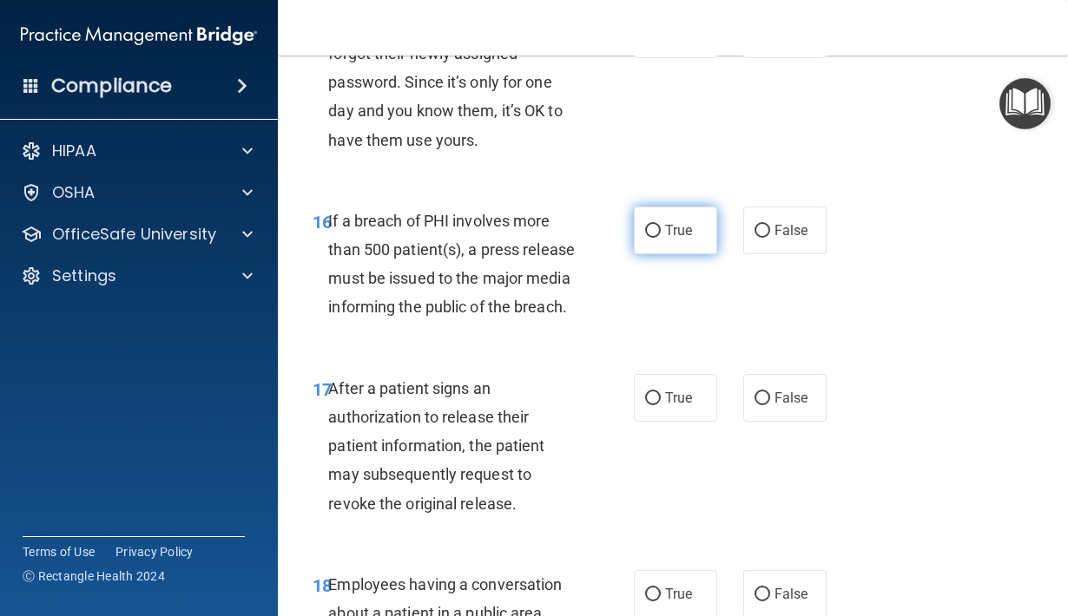
click at [654, 225] on input "True" at bounding box center [653, 231] width 16 height 13
radio input "true"
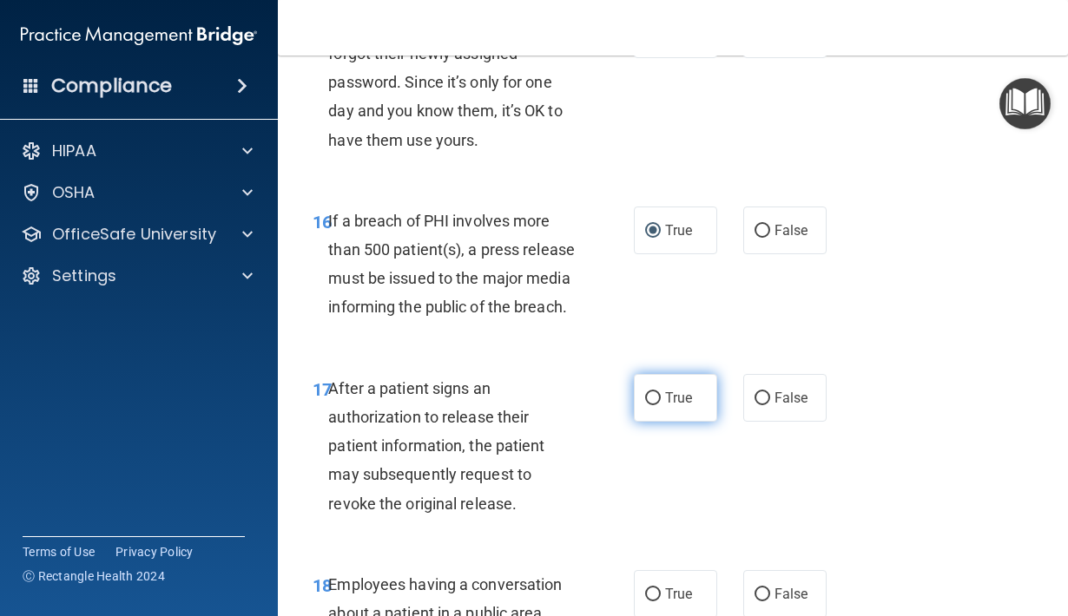
click at [651, 392] on input "True" at bounding box center [653, 398] width 16 height 13
radio input "true"
click at [766, 589] on input "False" at bounding box center [762, 595] width 16 height 13
radio input "true"
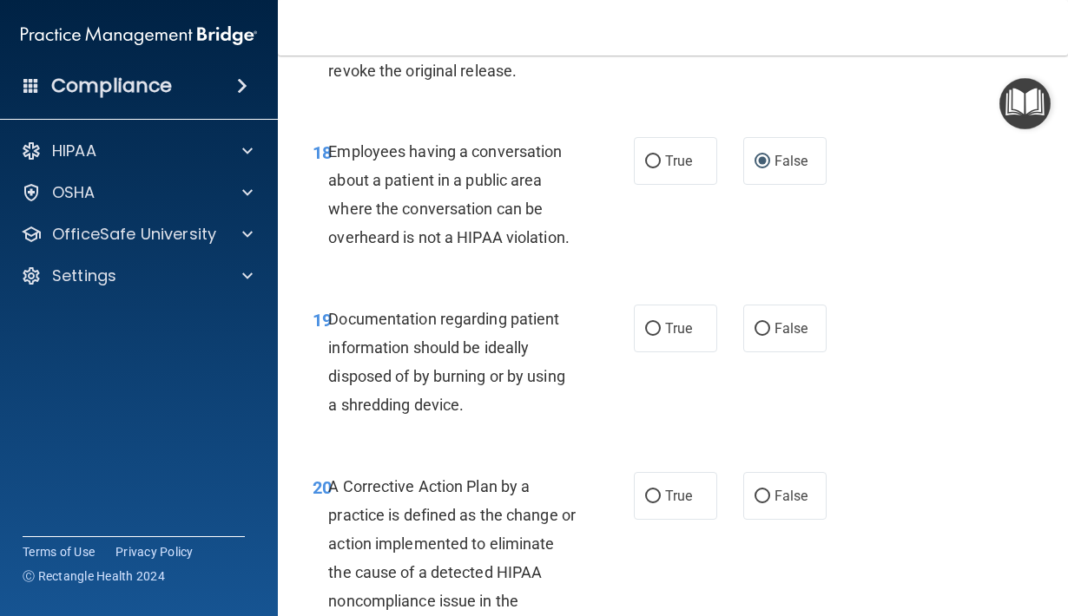
scroll to position [3051, 0]
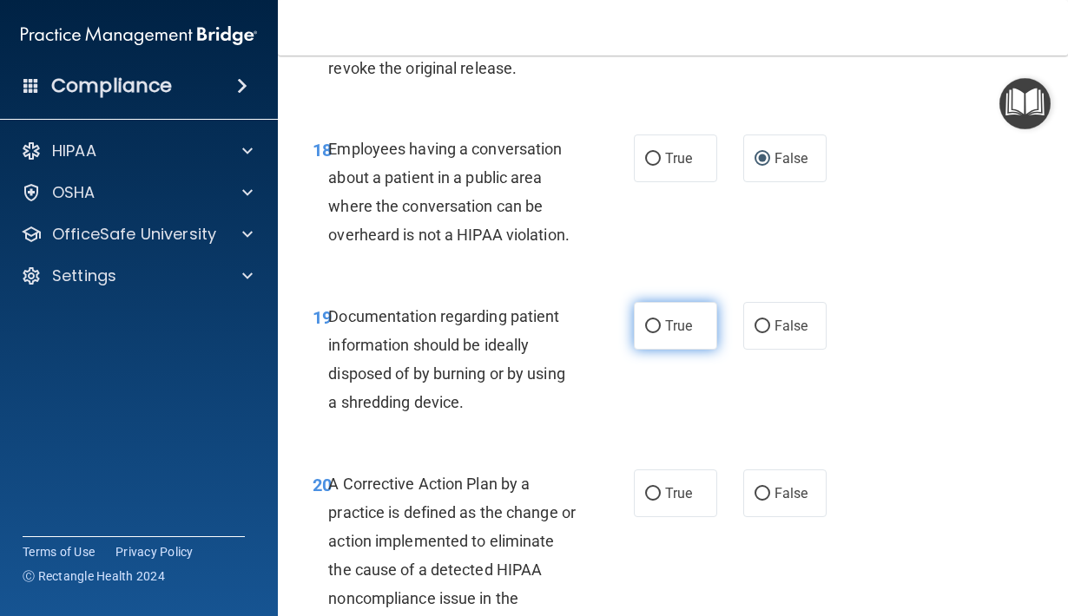
click at [651, 320] on input "True" at bounding box center [653, 326] width 16 height 13
radio input "true"
click at [654, 488] on input "True" at bounding box center [653, 494] width 16 height 13
radio input "true"
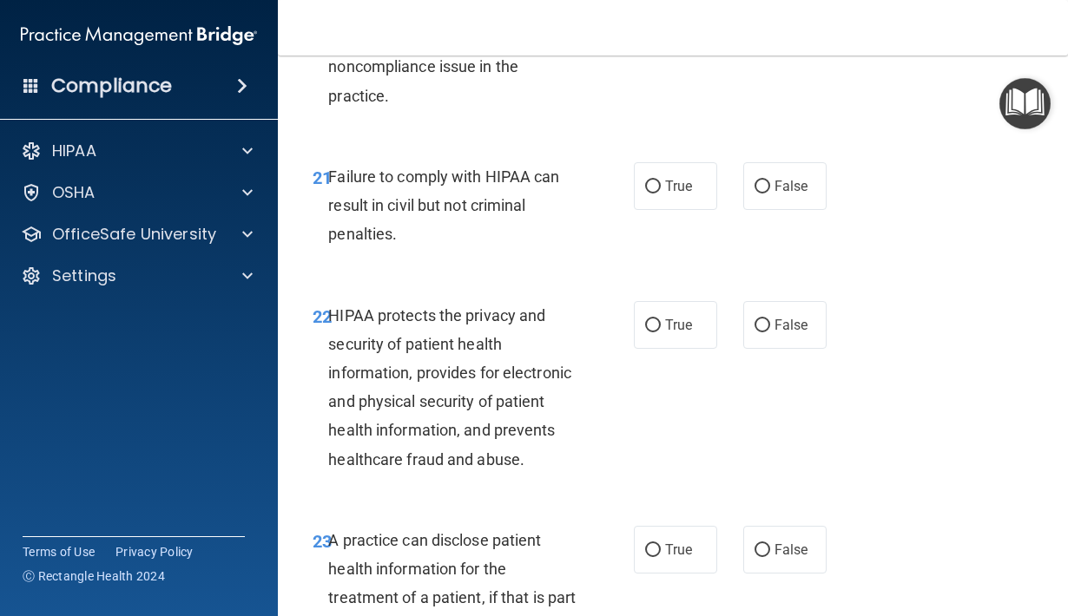
scroll to position [3612, 0]
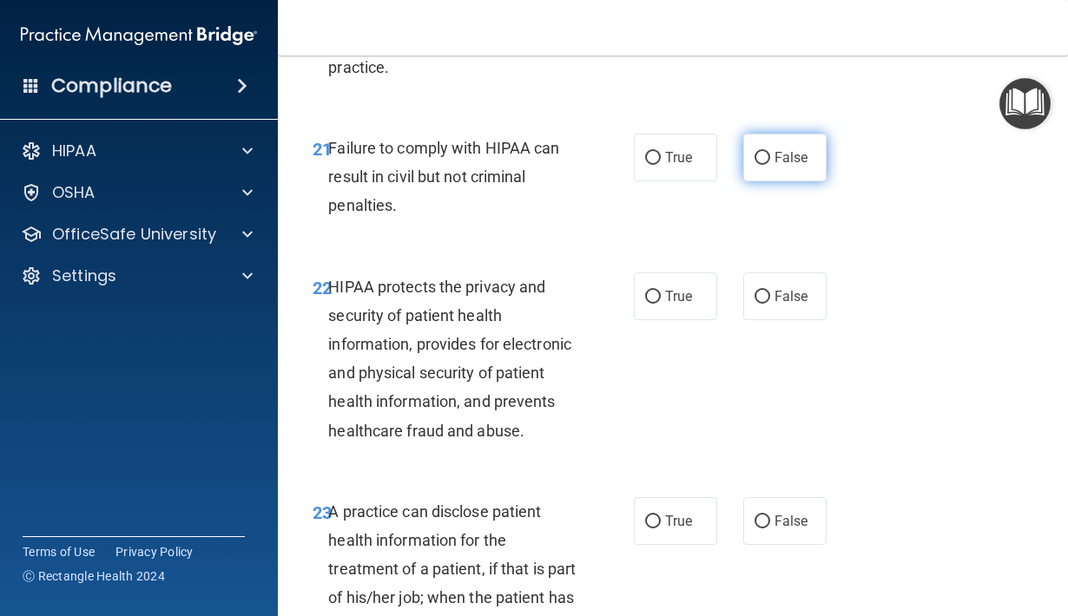
click at [764, 152] on input "False" at bounding box center [762, 158] width 16 height 13
radio input "true"
click at [651, 291] on input "True" at bounding box center [653, 297] width 16 height 13
radio input "true"
click at [761, 516] on input "False" at bounding box center [762, 522] width 16 height 13
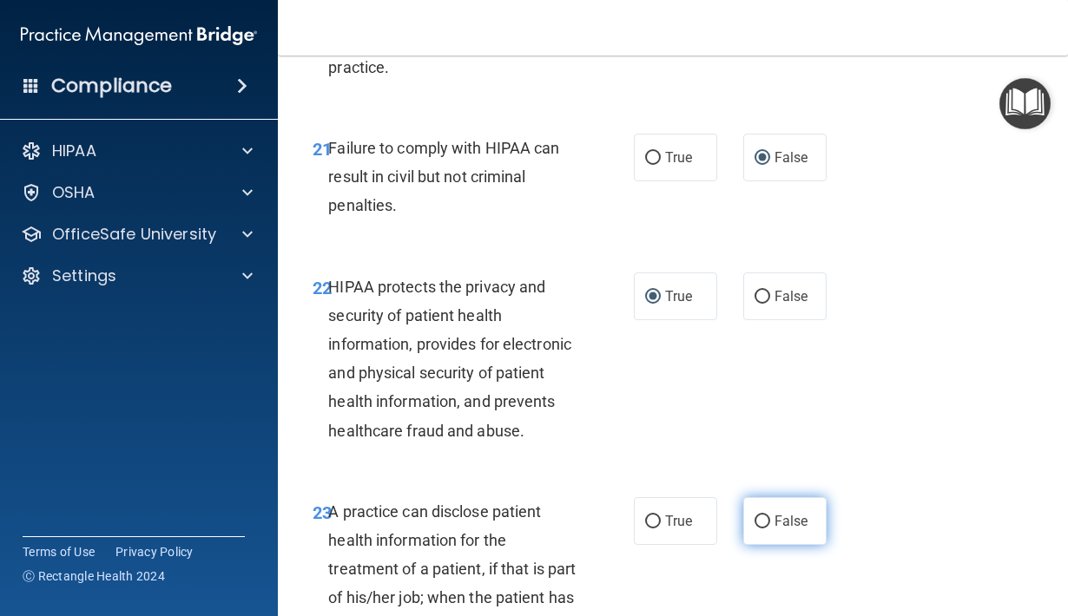
radio input "true"
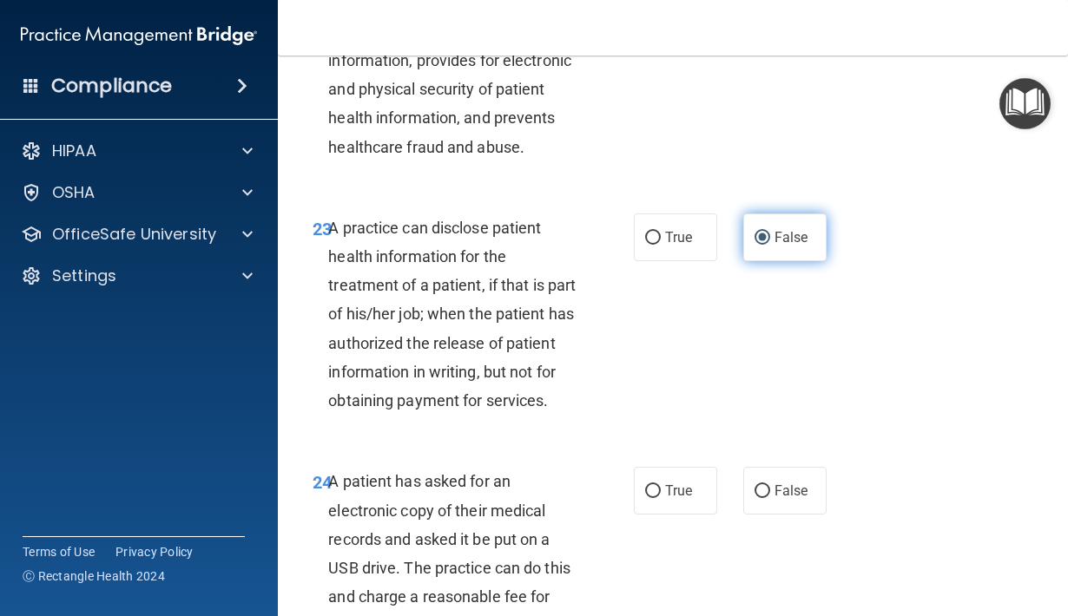
scroll to position [3904, 0]
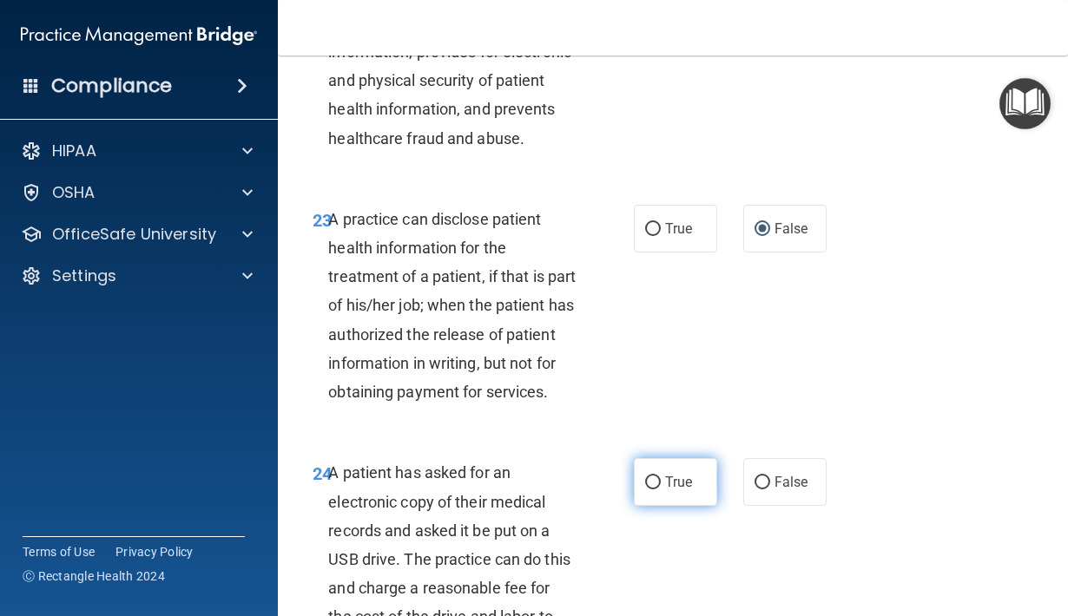
click at [652, 490] on input "True" at bounding box center [653, 483] width 16 height 13
radio input "true"
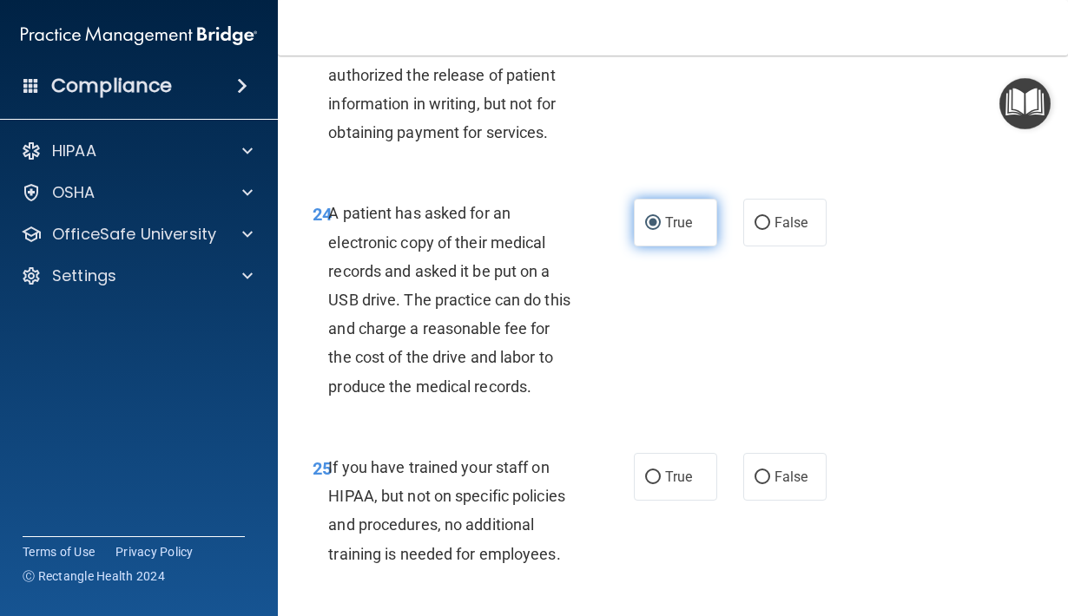
scroll to position [4230, 0]
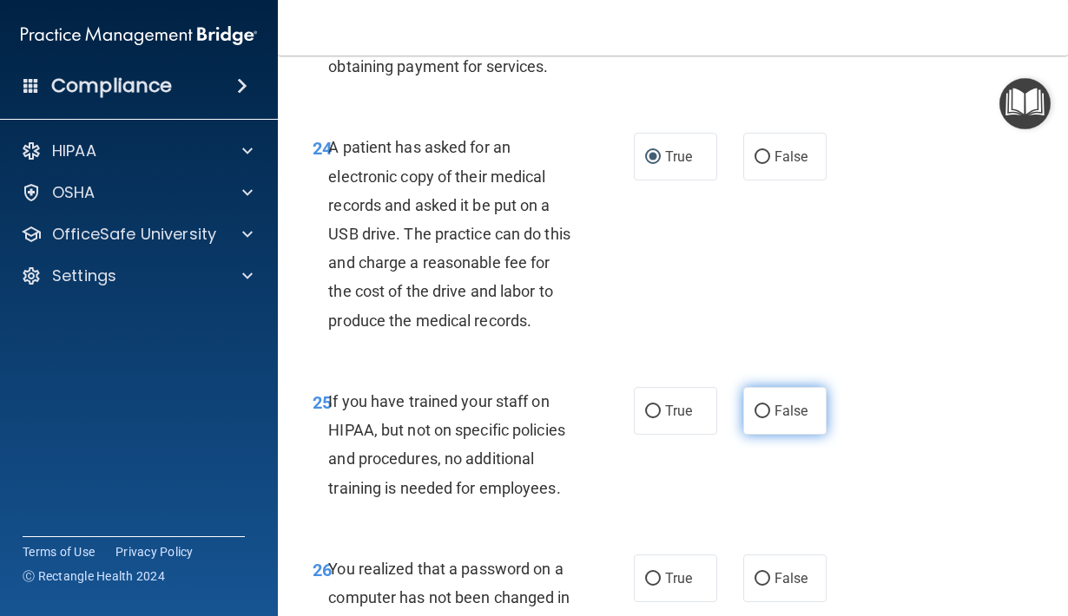
click at [763, 416] on input "False" at bounding box center [762, 411] width 16 height 13
radio input "true"
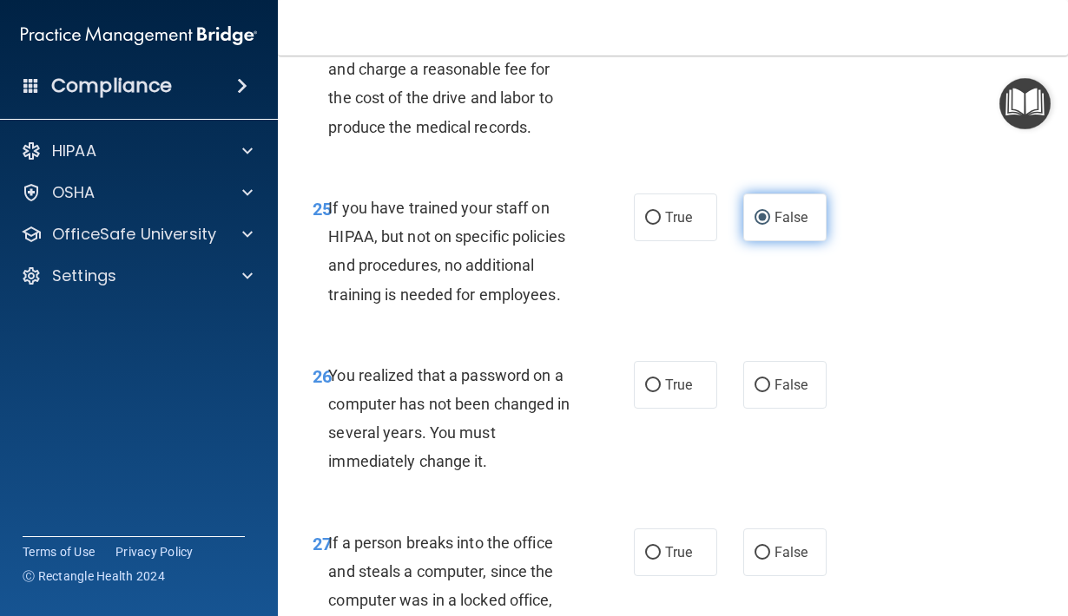
scroll to position [4426, 0]
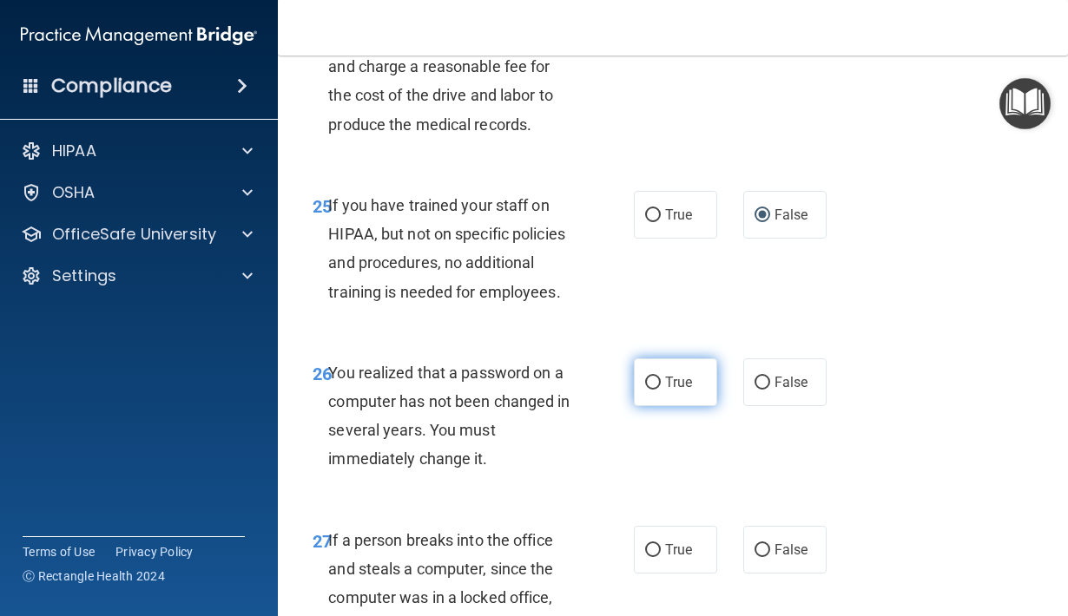
click at [649, 388] on input "True" at bounding box center [653, 383] width 16 height 13
radio input "true"
click at [766, 554] on input "False" at bounding box center [762, 550] width 16 height 13
radio input "true"
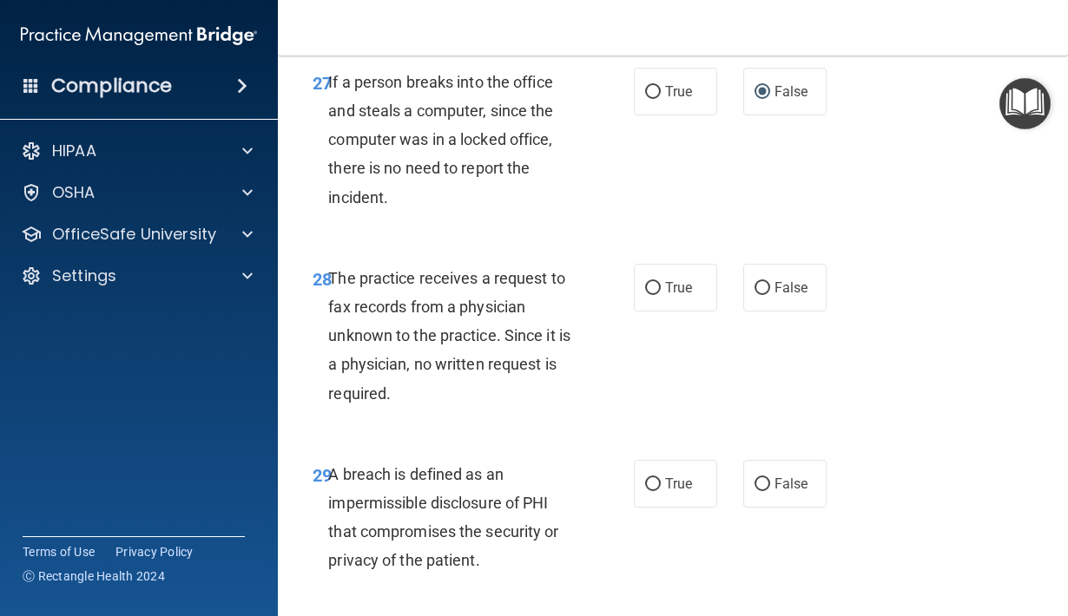
scroll to position [4887, 0]
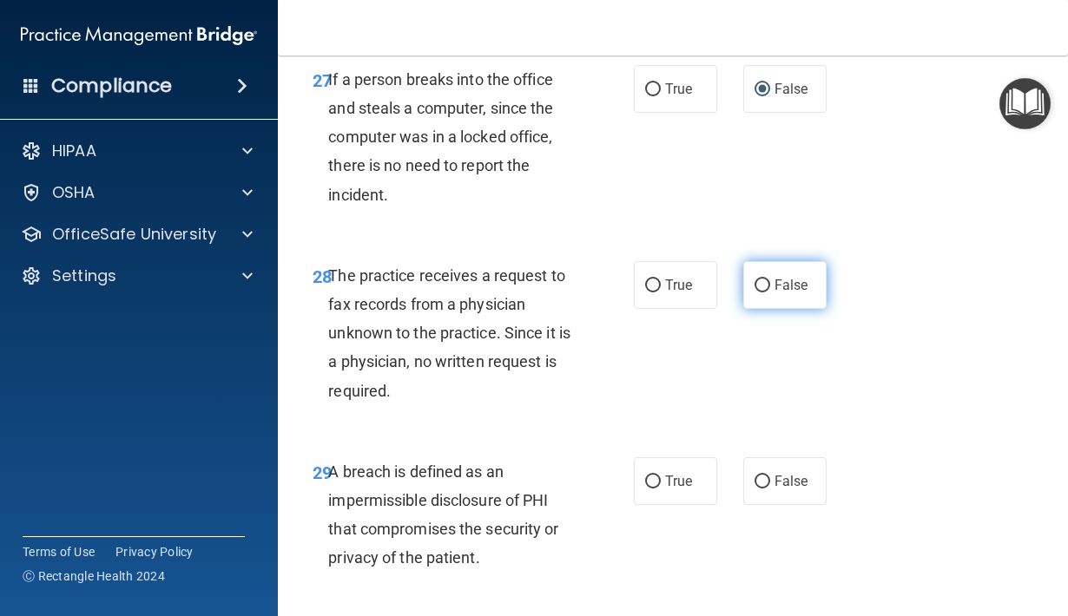
click at [760, 287] on input "False" at bounding box center [762, 286] width 16 height 13
radio input "true"
click at [653, 485] on input "True" at bounding box center [653, 482] width 16 height 13
radio input "true"
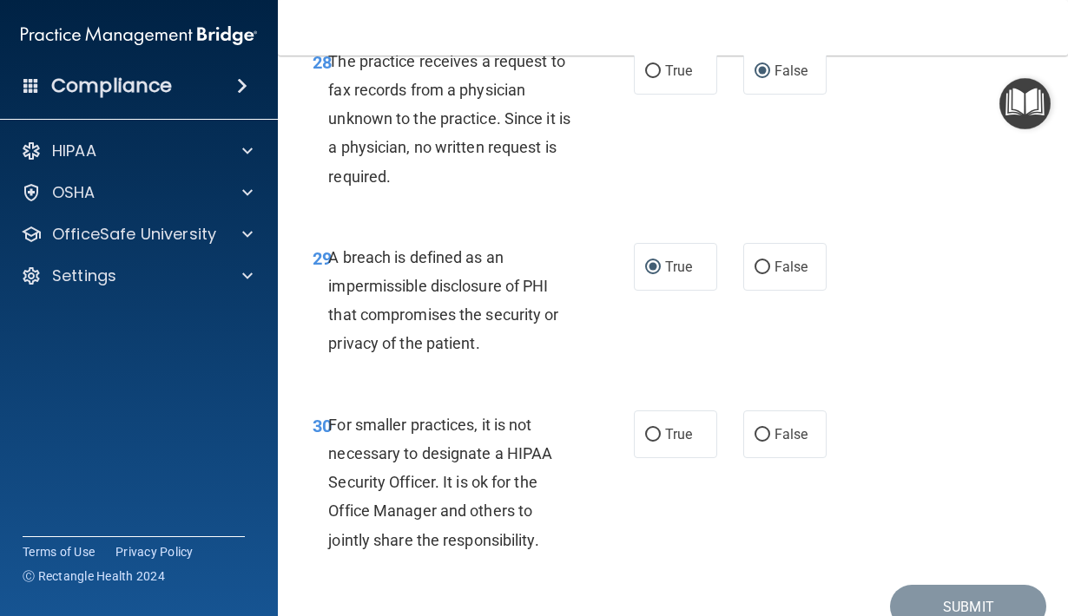
scroll to position [5099, 0]
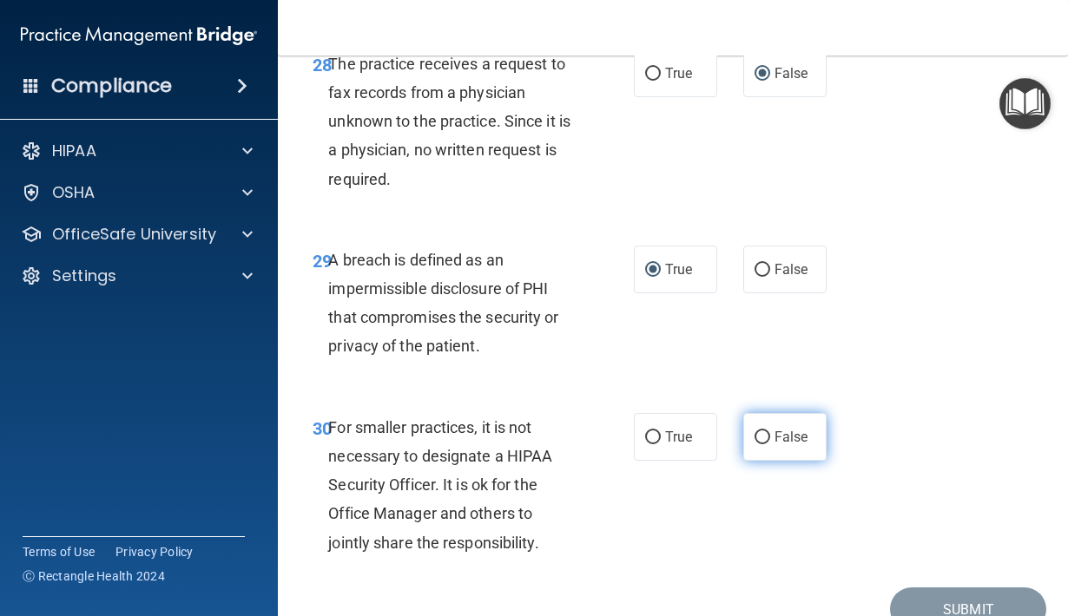
click at [766, 438] on input "False" at bounding box center [762, 437] width 16 height 13
radio input "true"
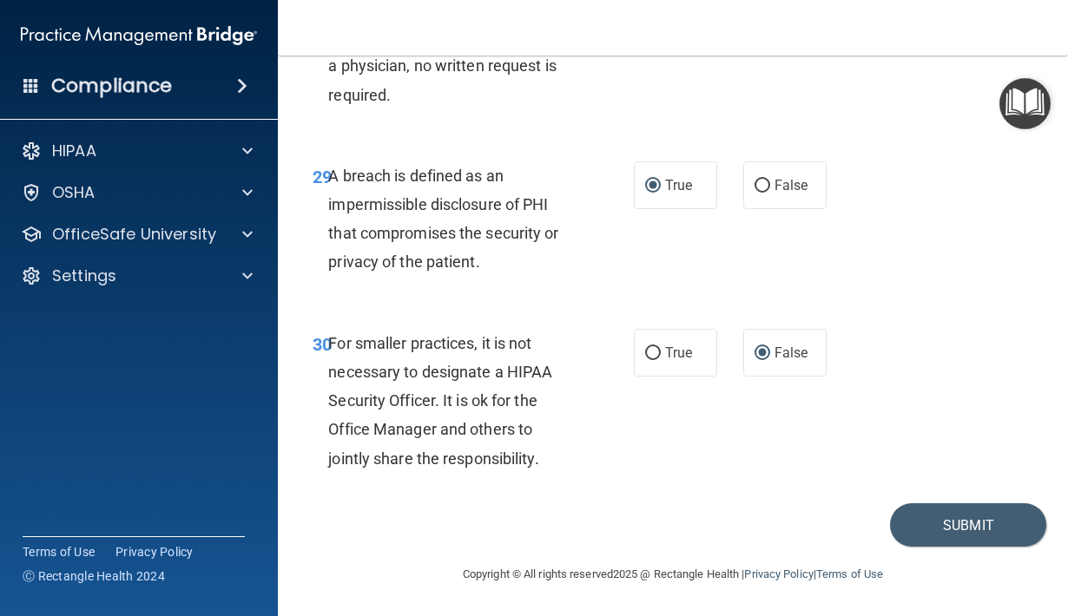
scroll to position [5185, 0]
click at [981, 526] on button "Submit" at bounding box center [968, 525] width 156 height 44
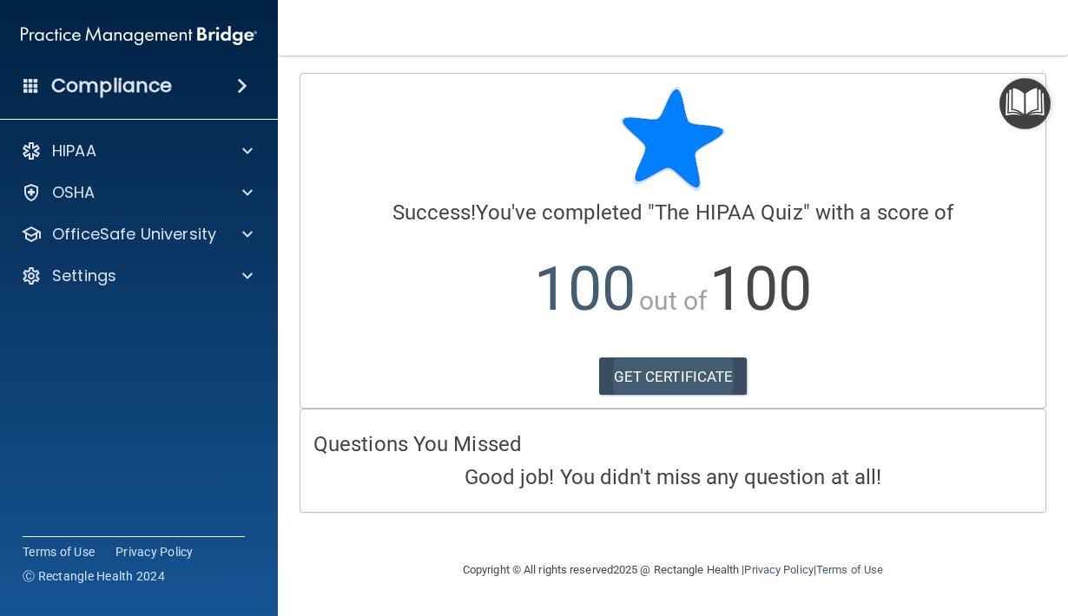
click at [655, 370] on link "GET CERTIFICATE" at bounding box center [673, 377] width 148 height 38
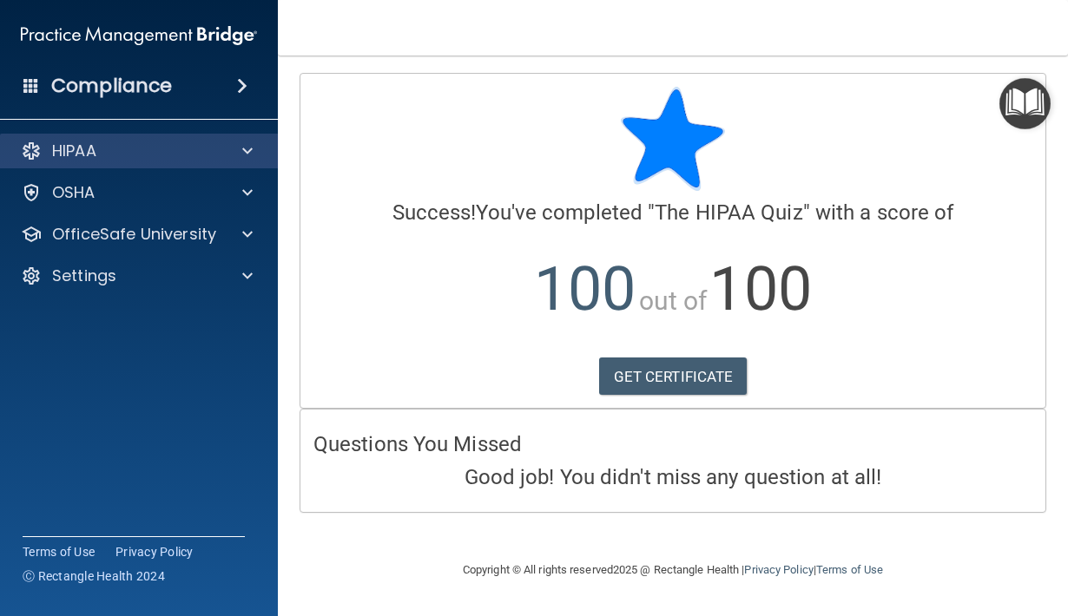
click at [247, 149] on span at bounding box center [247, 151] width 10 height 21
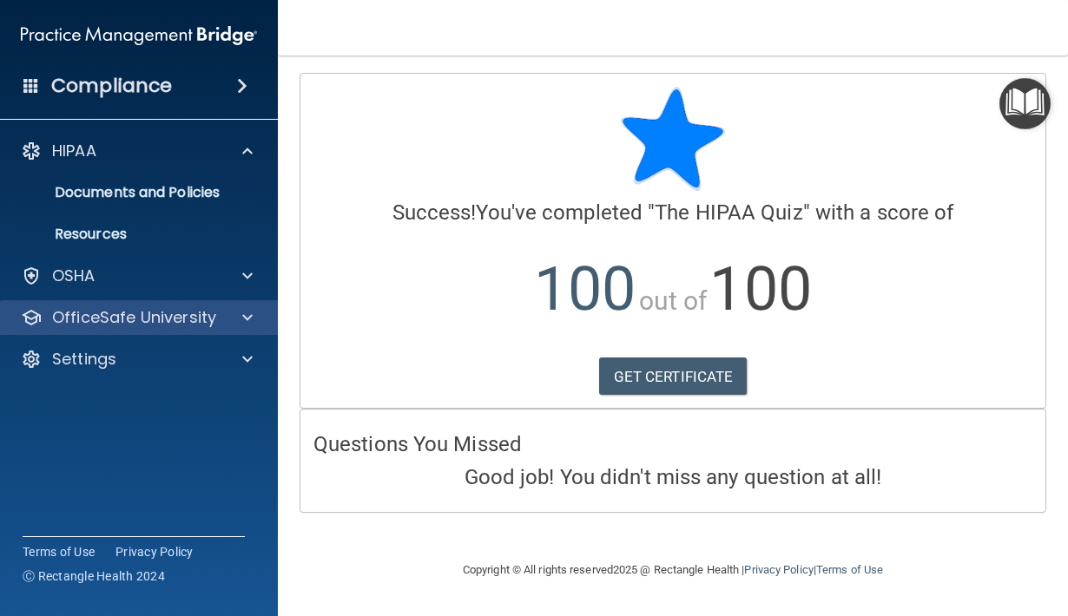
click at [107, 321] on p "OfficeSafe University" at bounding box center [134, 317] width 164 height 21
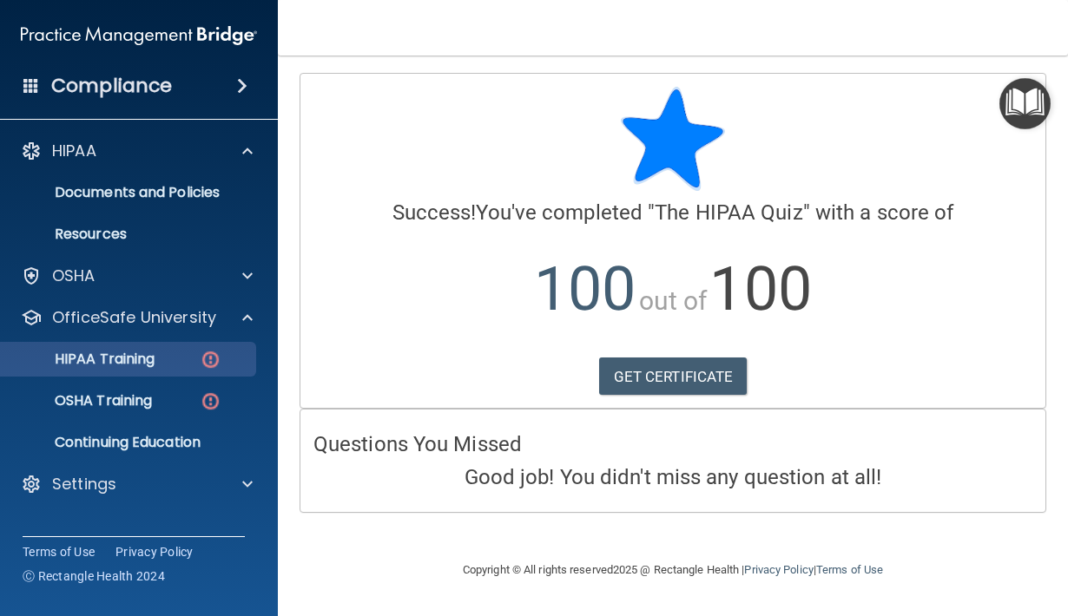
click at [108, 352] on p "HIPAA Training" at bounding box center [82, 359] width 143 height 17
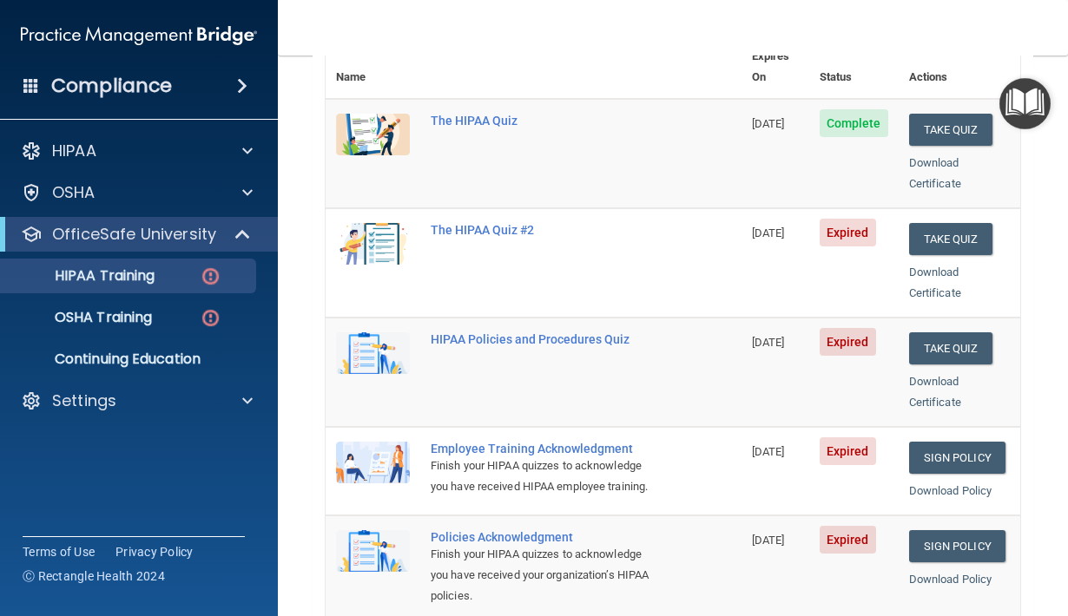
scroll to position [228, 0]
click at [967, 222] on button "Take Quiz" at bounding box center [950, 238] width 83 height 32
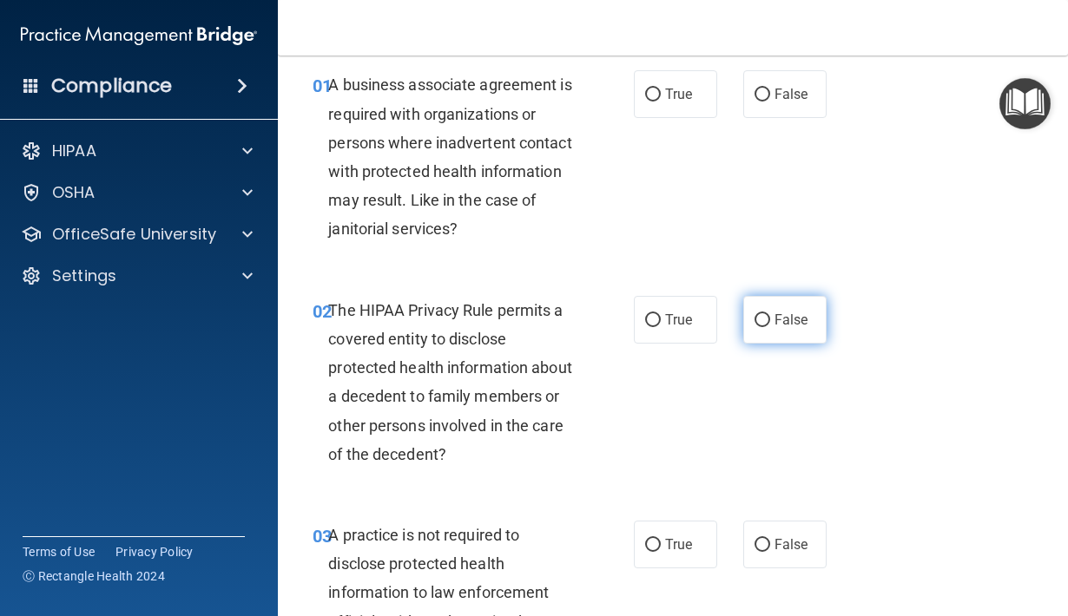
scroll to position [22, 0]
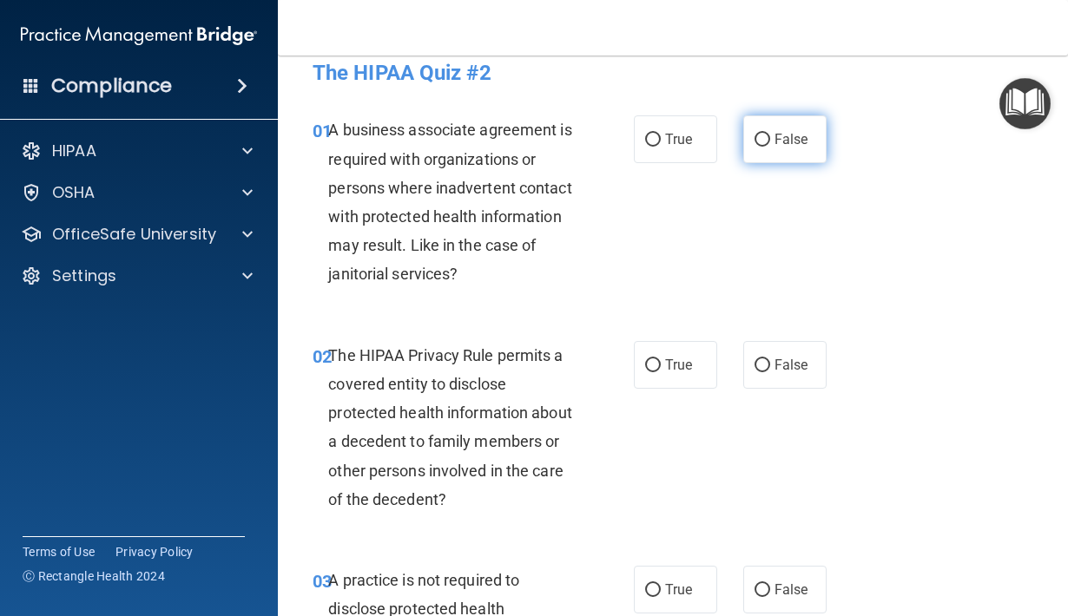
click at [761, 135] on input "False" at bounding box center [762, 140] width 16 height 13
radio input "true"
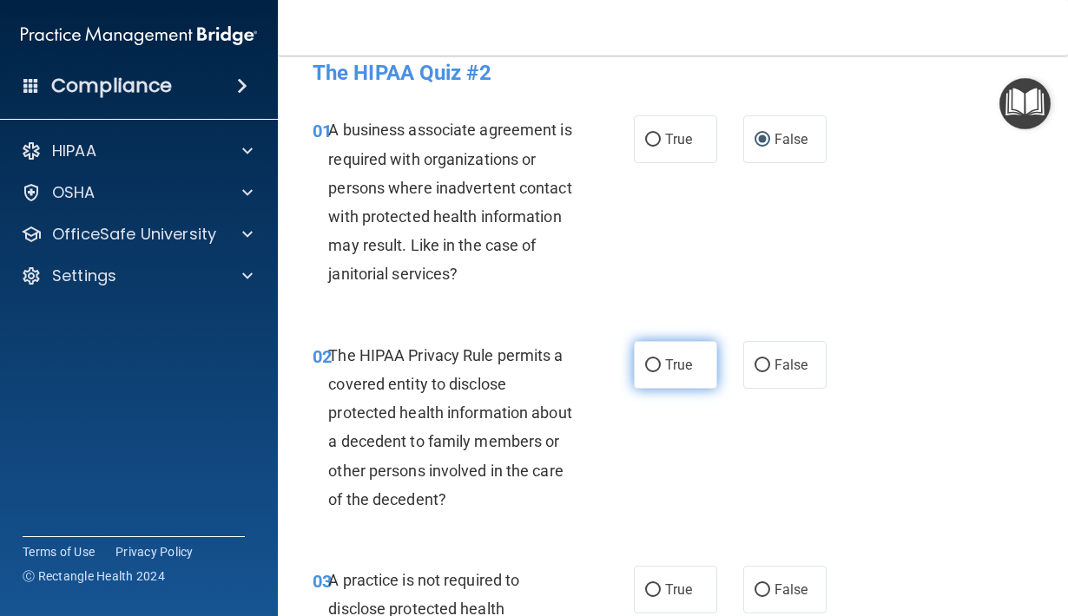
click at [649, 361] on input "True" at bounding box center [653, 365] width 16 height 13
radio input "true"
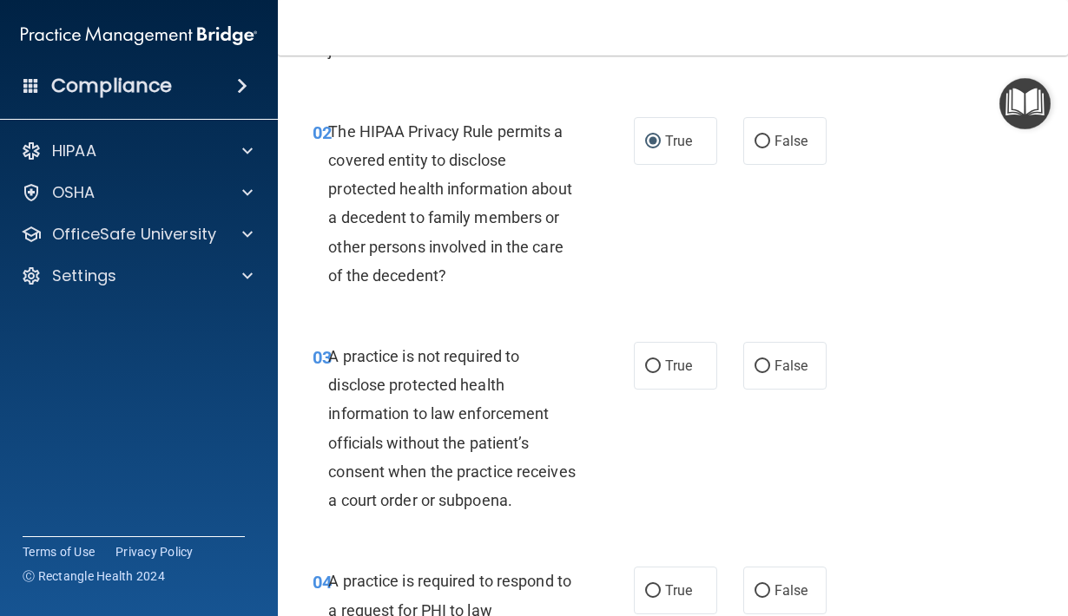
scroll to position [264, 0]
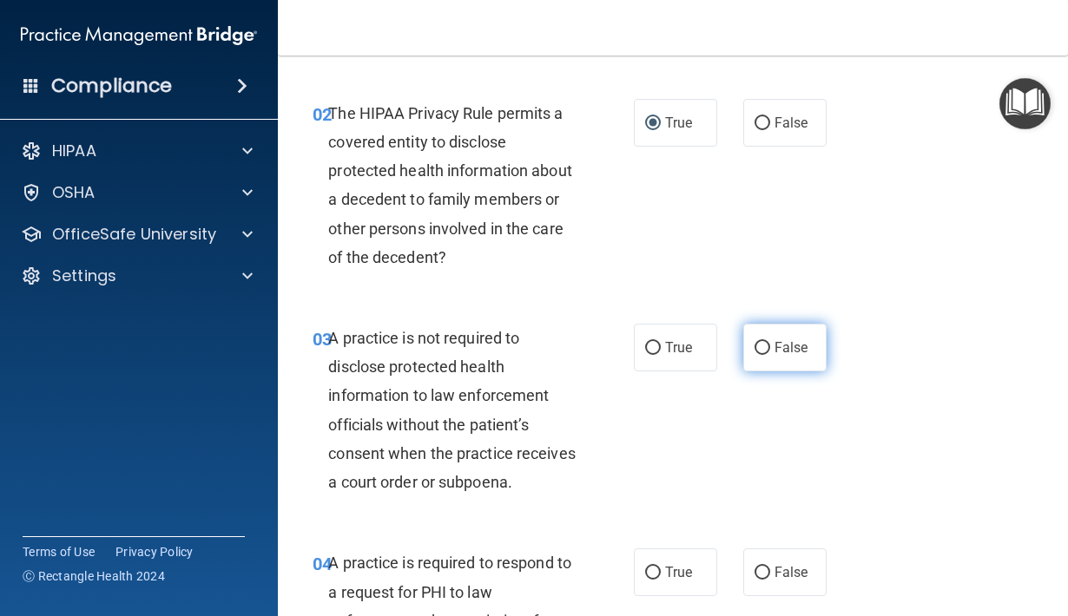
click at [768, 343] on input "False" at bounding box center [762, 348] width 16 height 13
radio input "true"
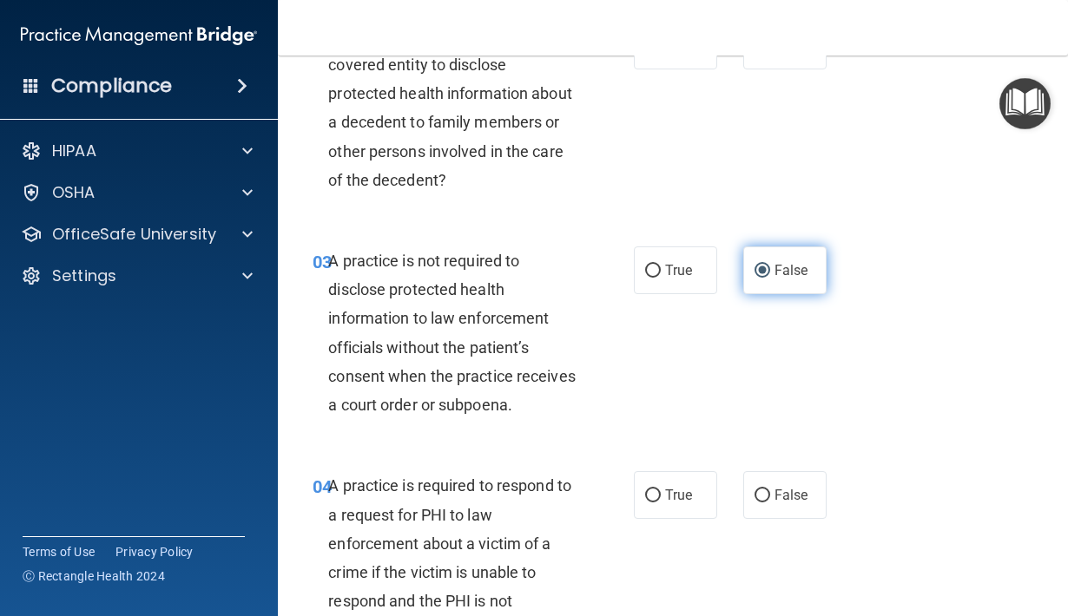
scroll to position [373, 0]
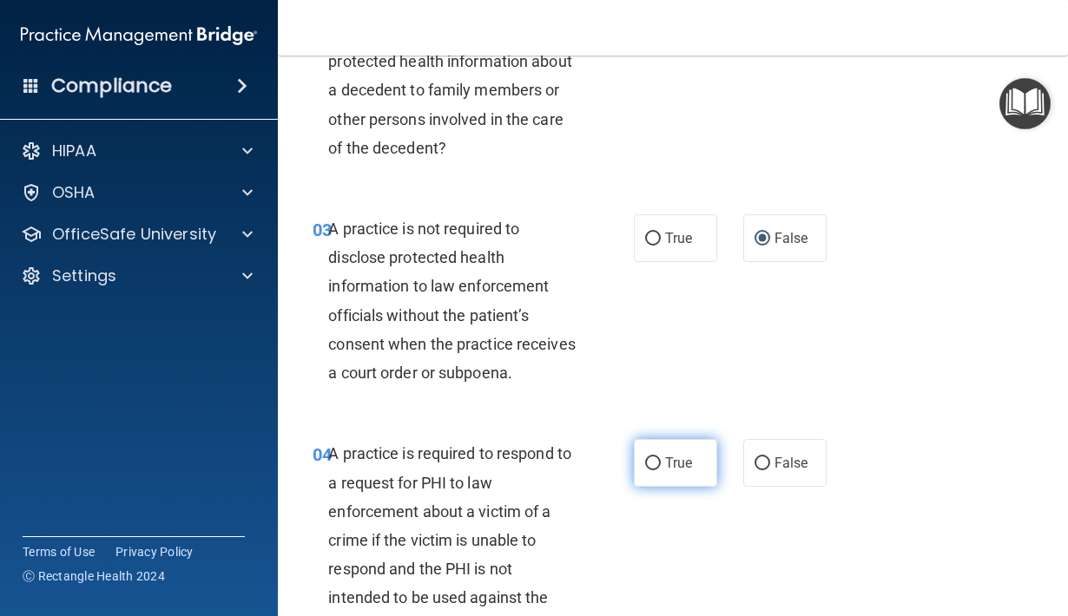
click at [656, 457] on input "True" at bounding box center [653, 463] width 16 height 13
radio input "true"
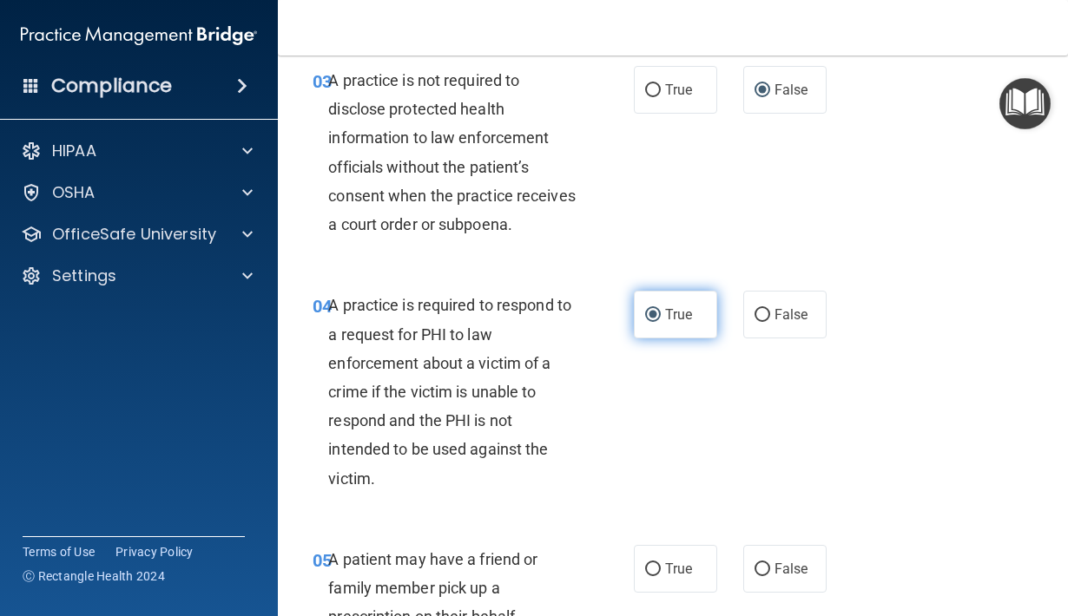
scroll to position [546, 0]
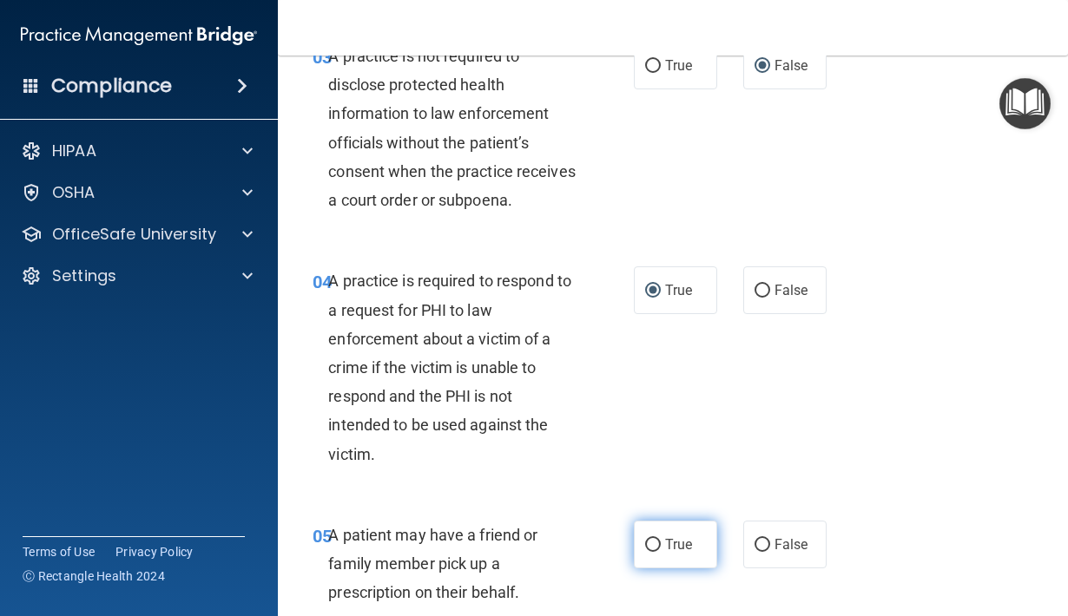
click at [653, 539] on input "True" at bounding box center [653, 545] width 16 height 13
radio input "true"
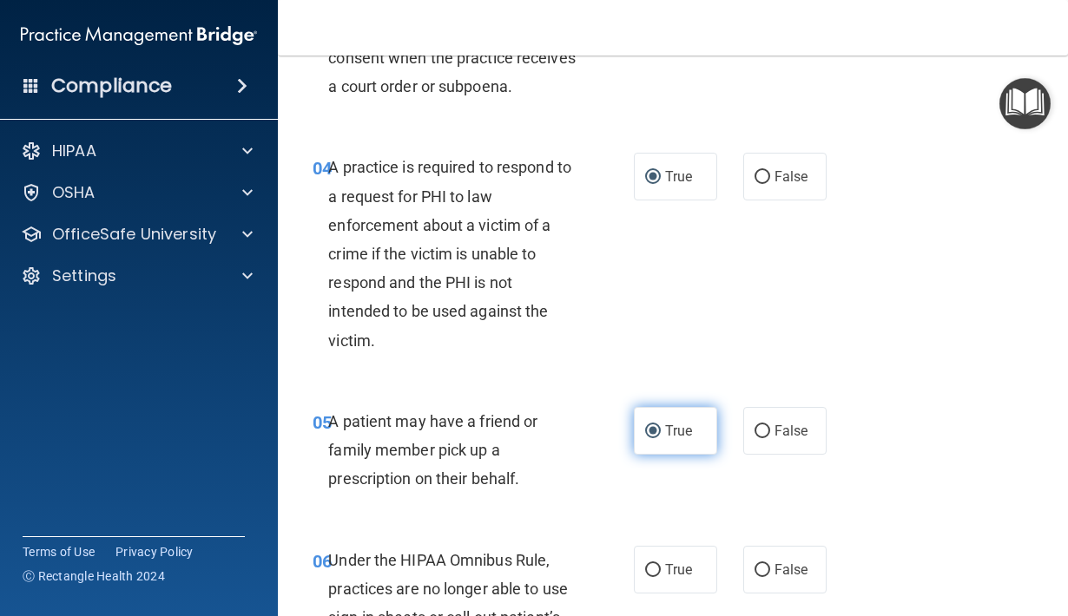
scroll to position [718, 0]
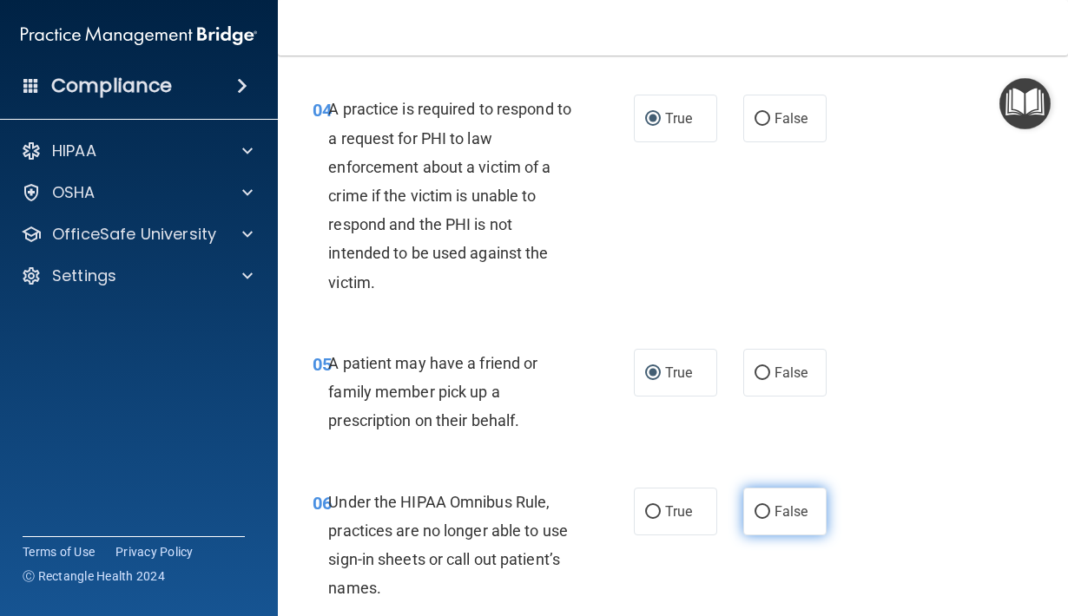
click at [765, 506] on input "False" at bounding box center [762, 512] width 16 height 13
radio input "true"
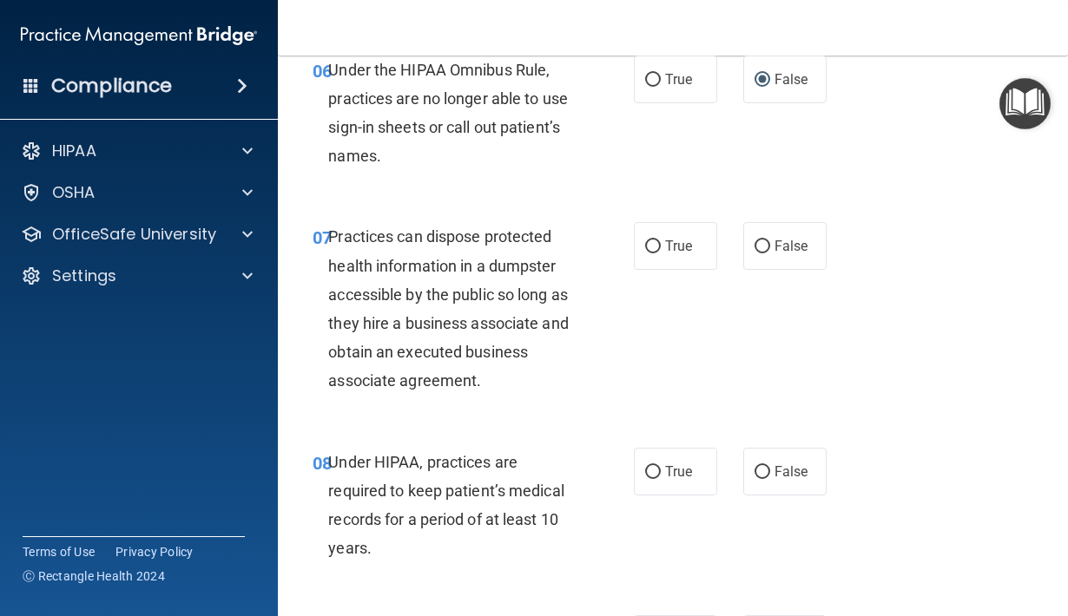
scroll to position [1154, 0]
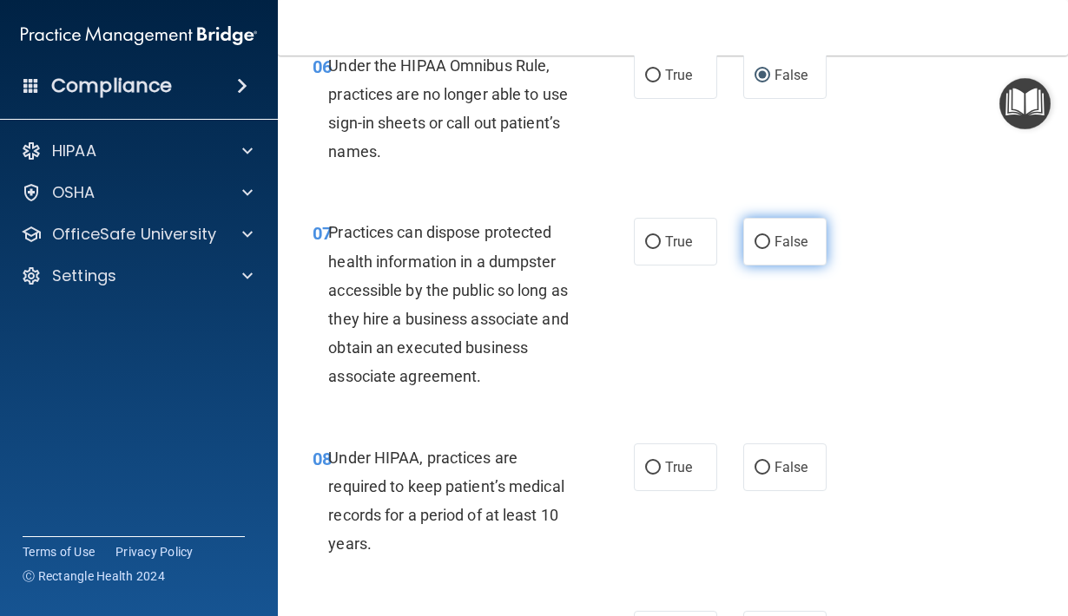
click at [763, 236] on input "False" at bounding box center [762, 242] width 16 height 13
radio input "true"
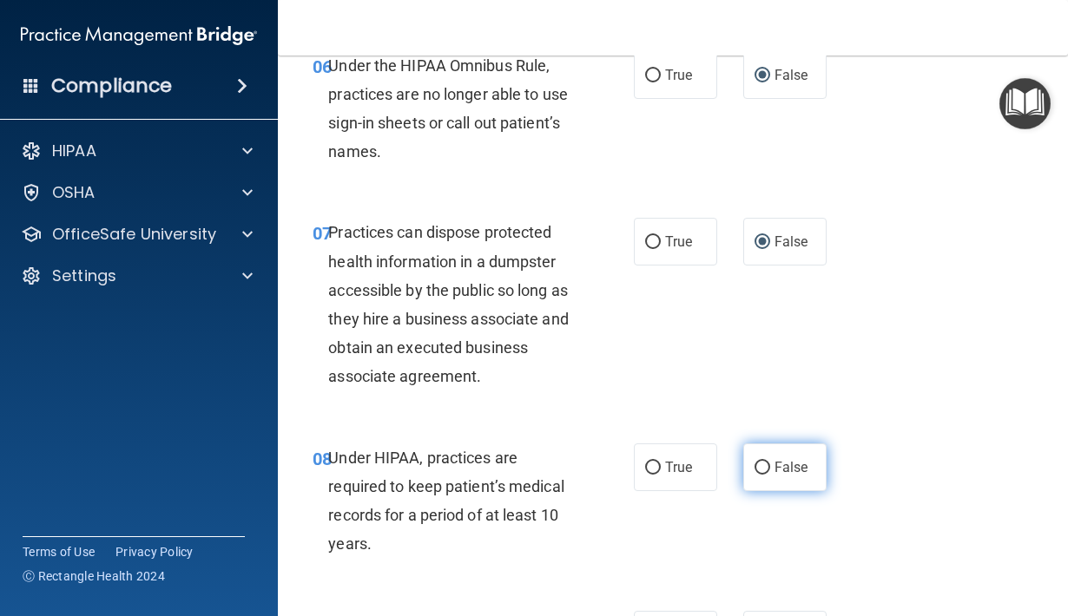
click at [770, 459] on label "False" at bounding box center [784, 468] width 83 height 48
click at [770, 462] on input "False" at bounding box center [762, 468] width 16 height 13
radio input "true"
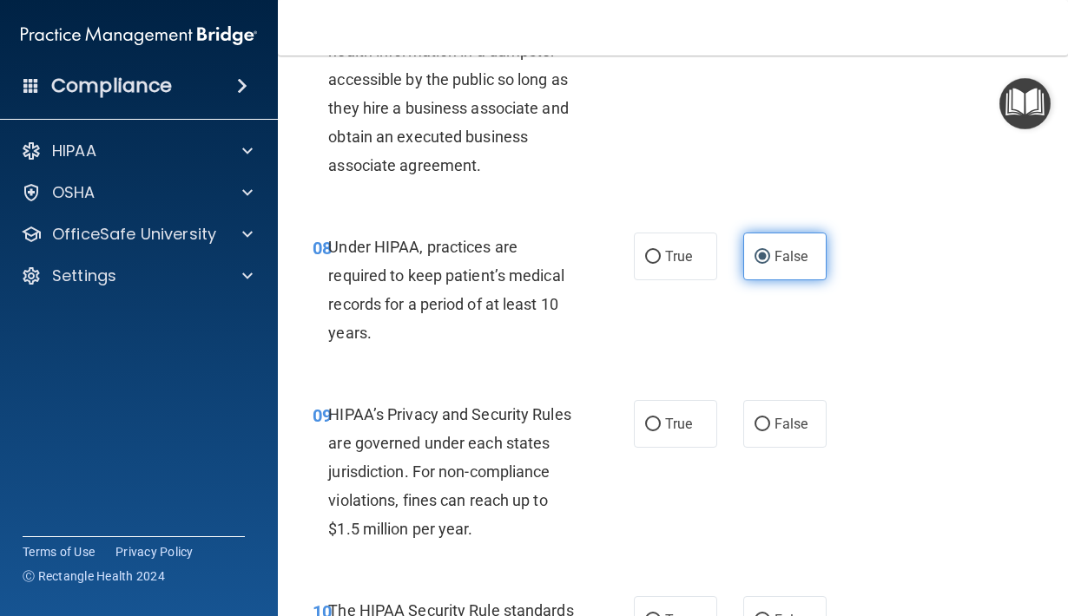
scroll to position [1366, 0]
click at [757, 418] on input "False" at bounding box center [762, 424] width 16 height 13
radio input "true"
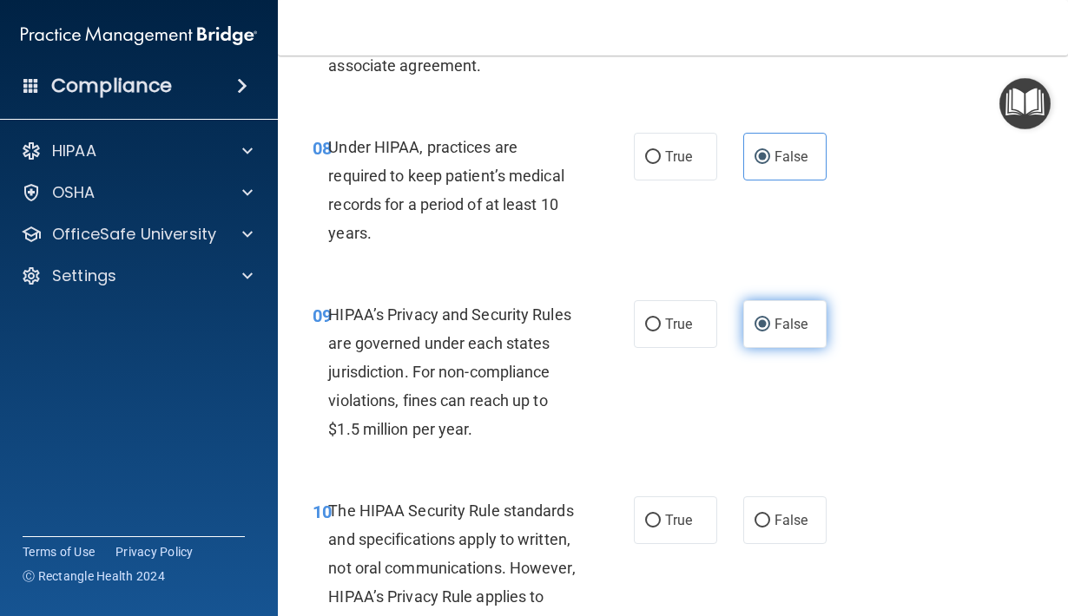
scroll to position [1466, 0]
click at [650, 514] on input "True" at bounding box center [653, 520] width 16 height 13
radio input "true"
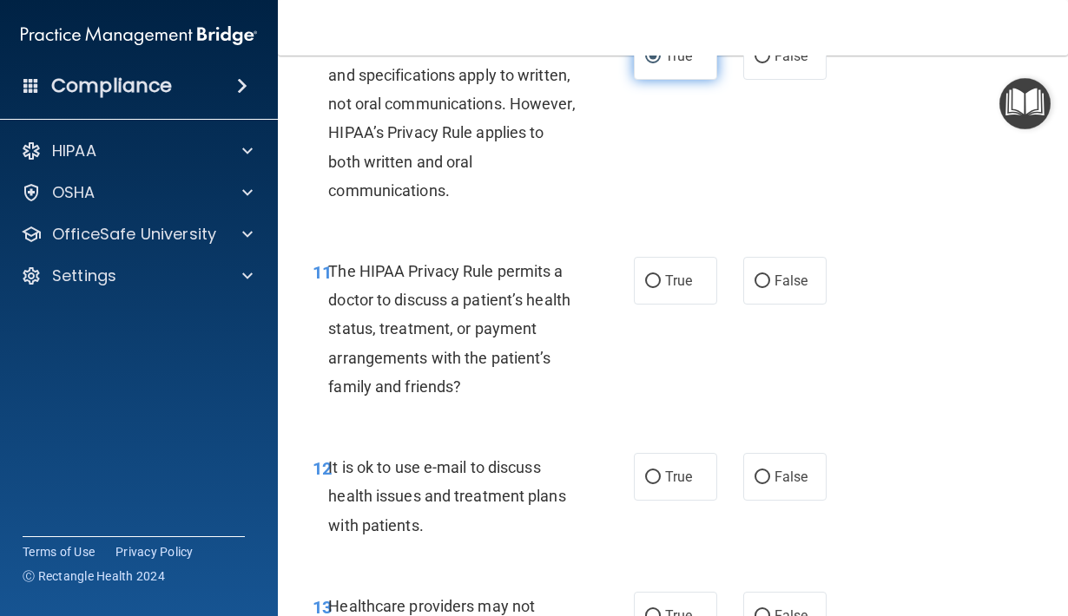
scroll to position [1937, 0]
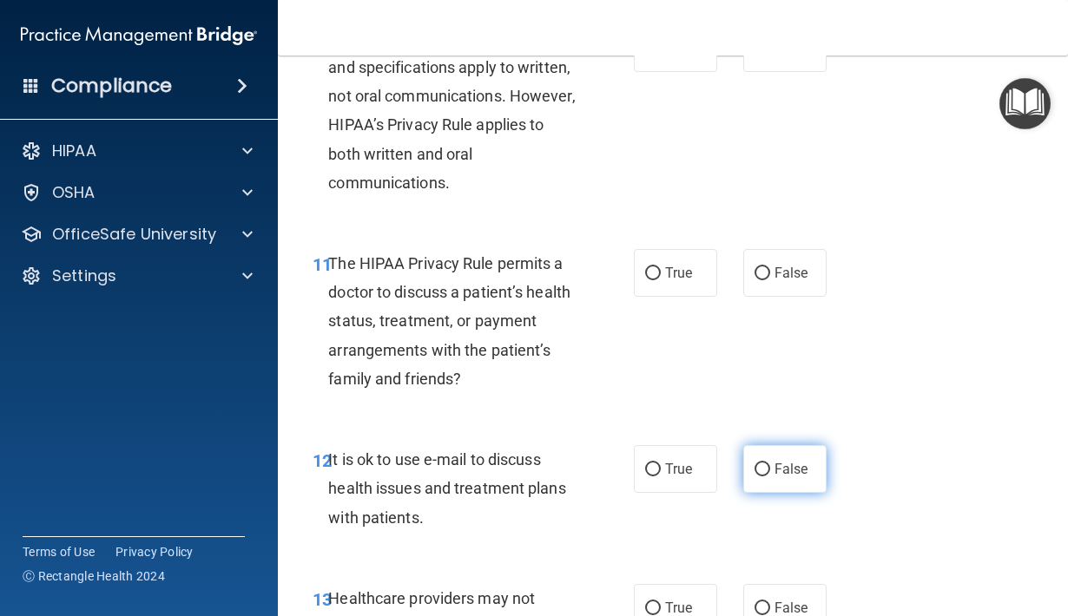
click at [763, 464] on input "False" at bounding box center [762, 470] width 16 height 13
radio input "true"
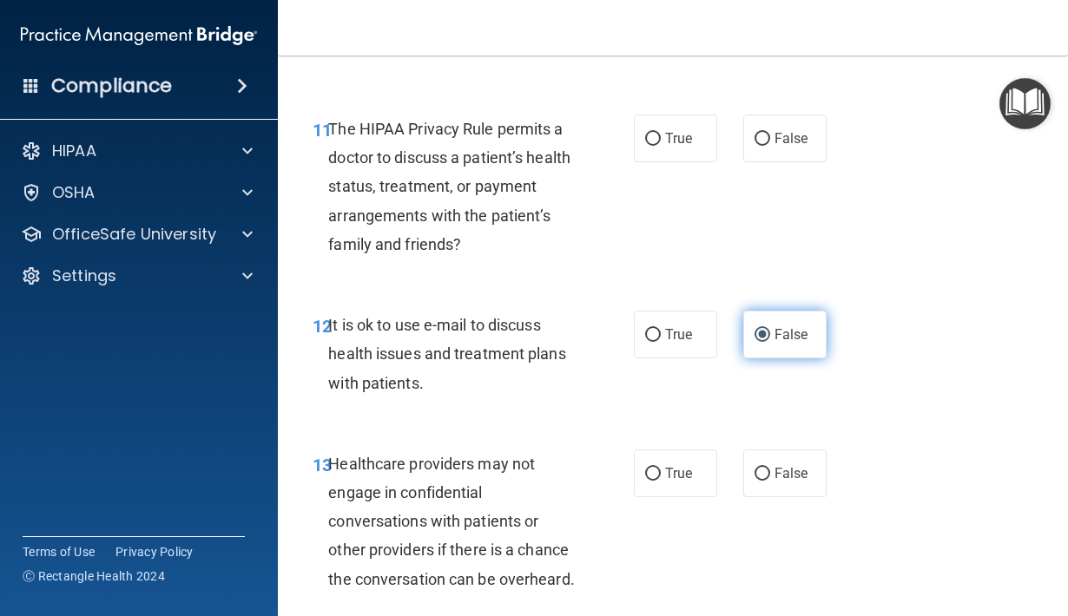
scroll to position [2085, 0]
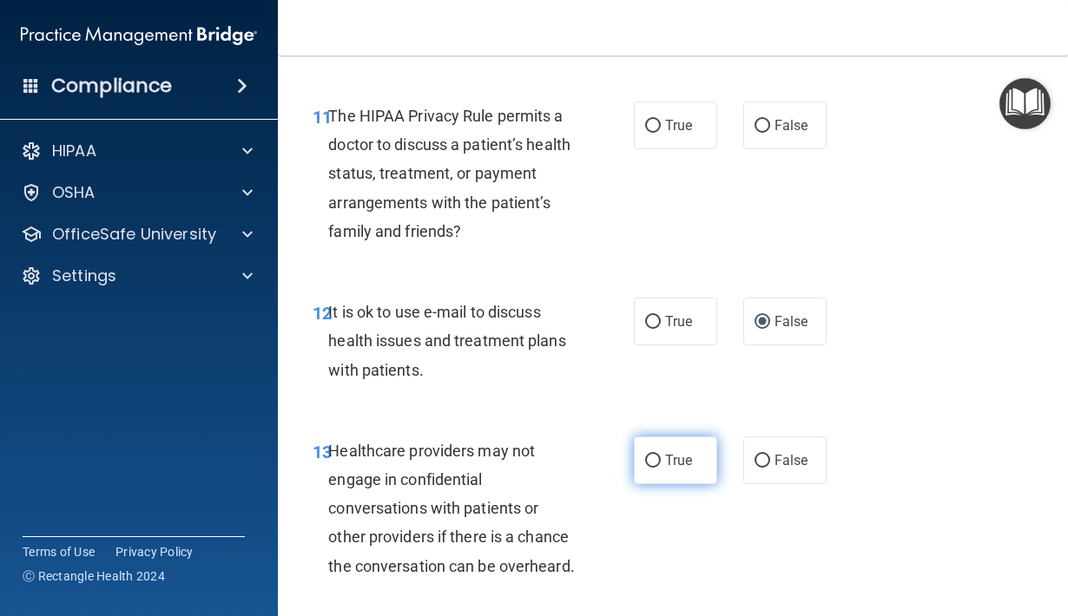
click at [650, 455] on input "True" at bounding box center [653, 461] width 16 height 13
radio input "true"
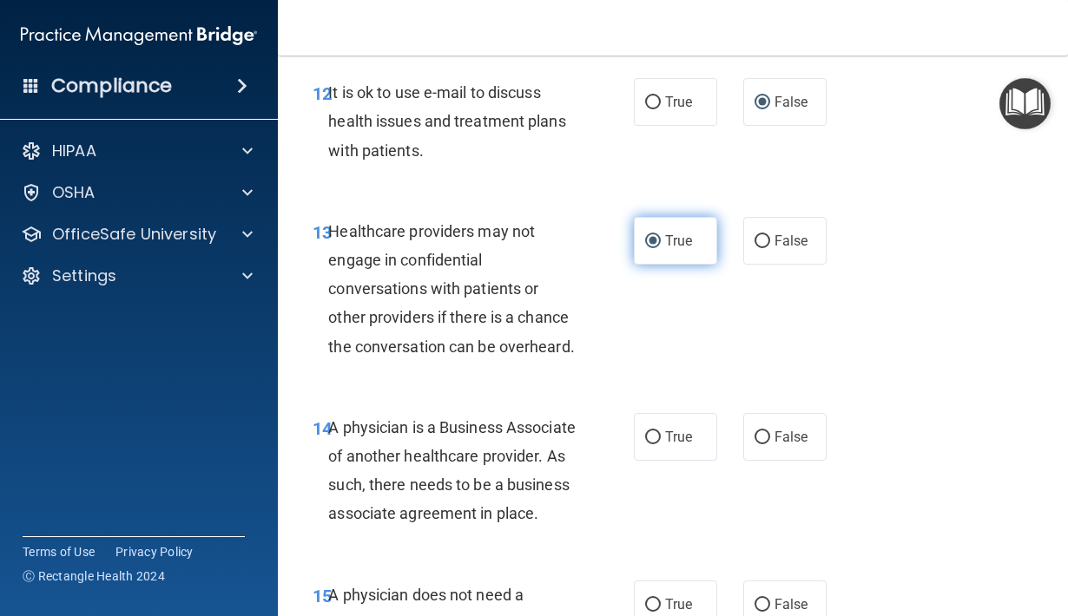
scroll to position [2310, 0]
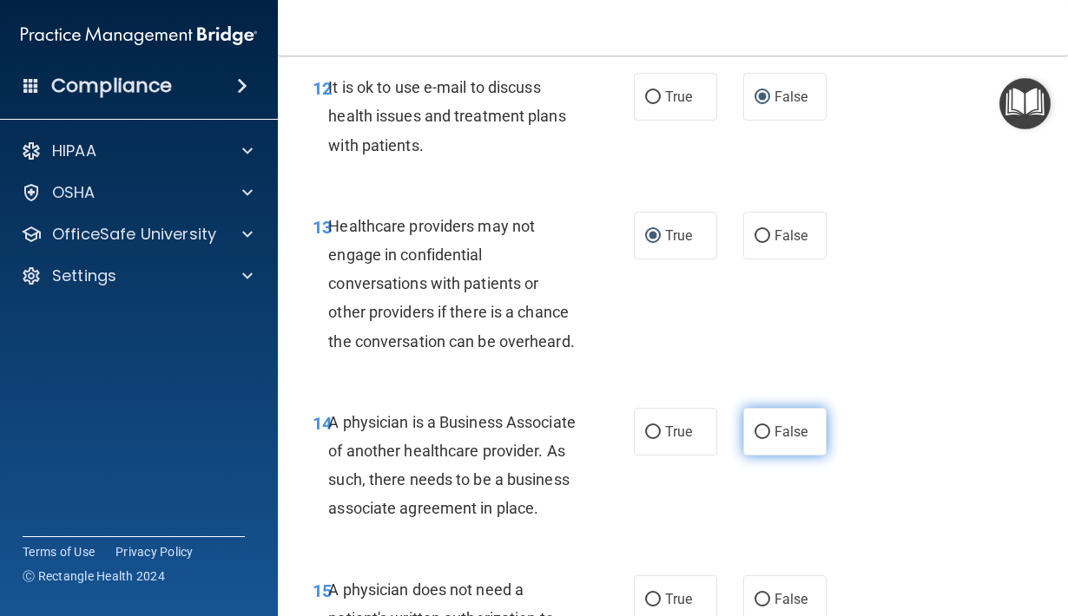
click at [759, 426] on input "False" at bounding box center [762, 432] width 16 height 13
radio input "true"
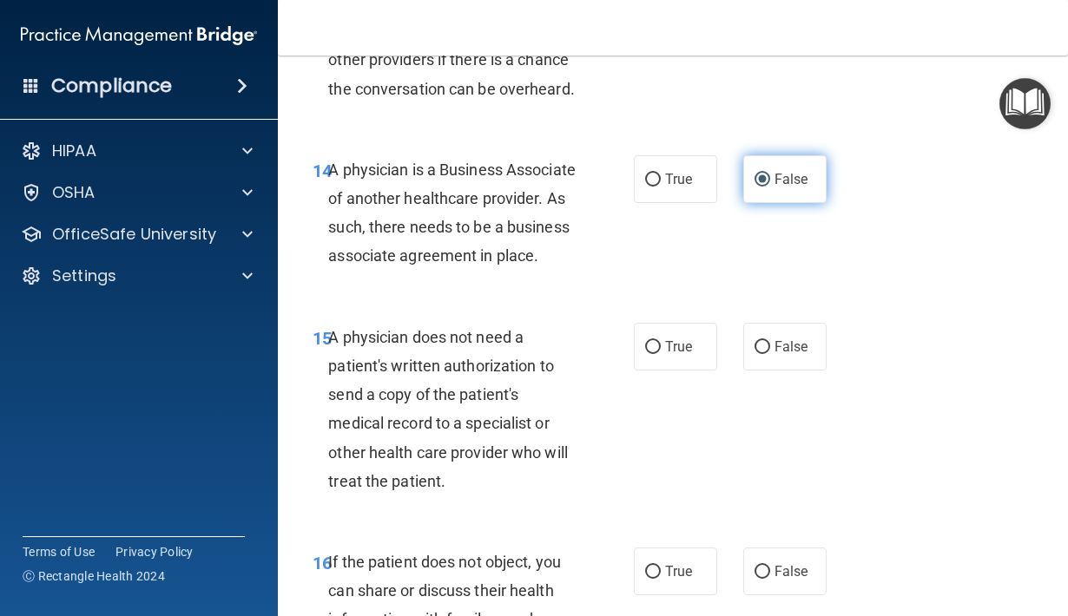
scroll to position [2617, 0]
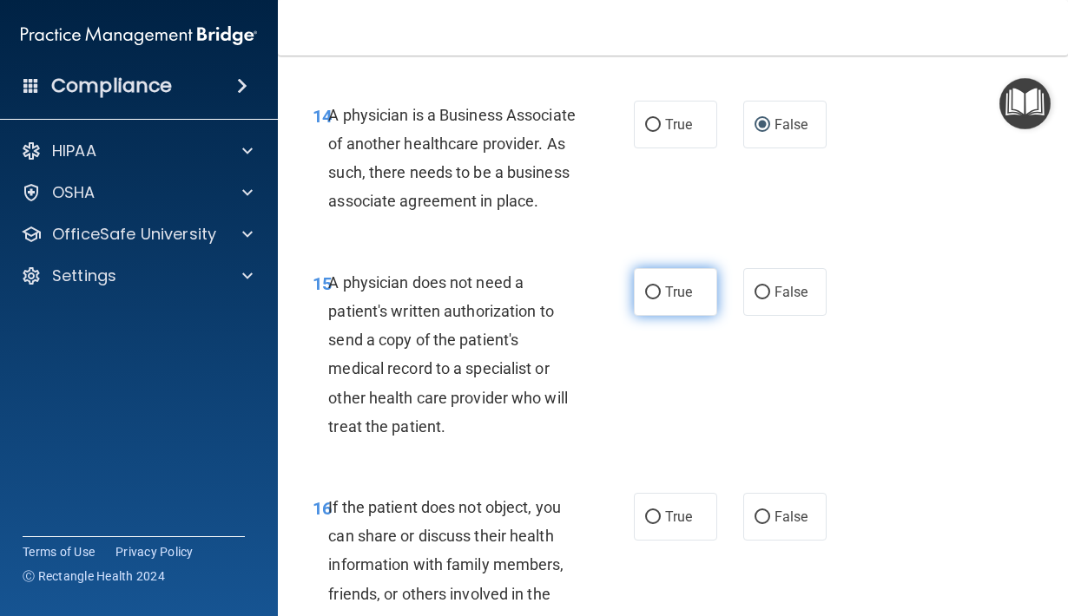
click at [652, 299] on input "True" at bounding box center [653, 292] width 16 height 13
radio input "true"
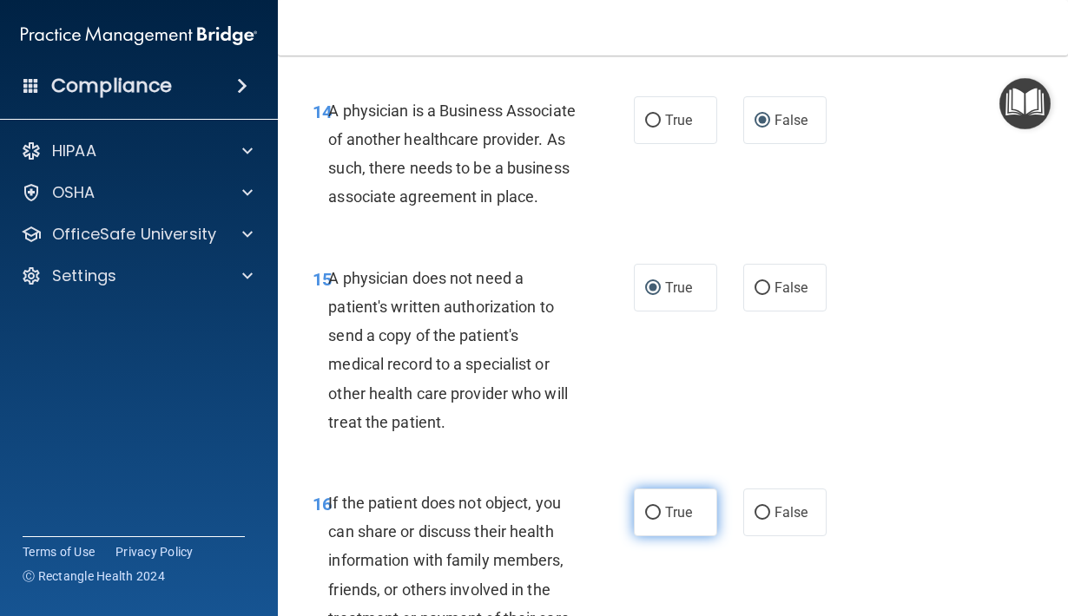
click at [653, 520] on input "True" at bounding box center [653, 513] width 16 height 13
radio input "true"
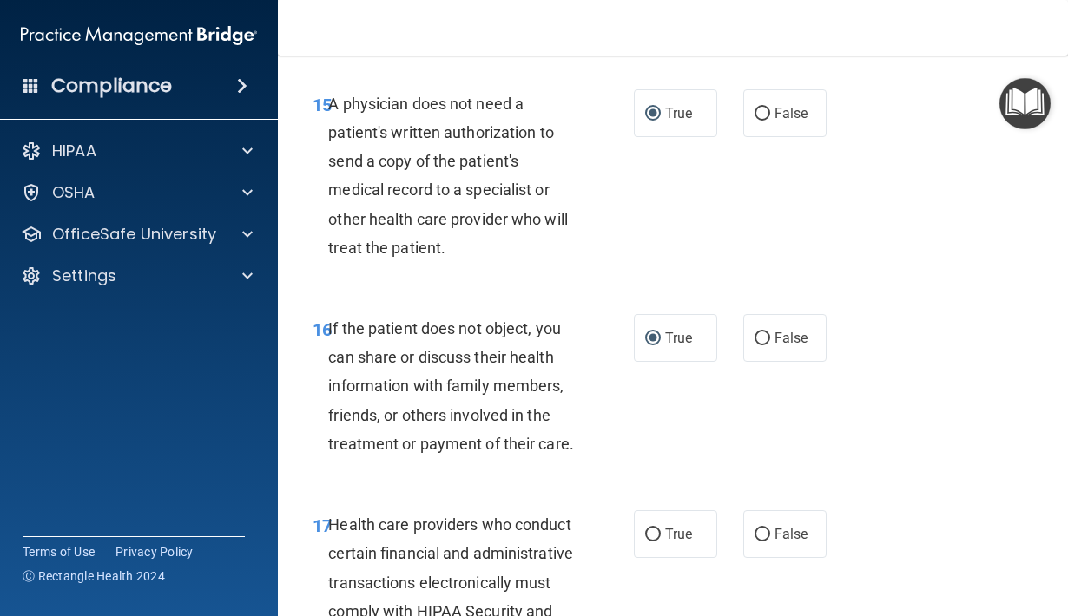
scroll to position [2795, 0]
click at [654, 543] on input "True" at bounding box center [653, 535] width 16 height 13
radio input "true"
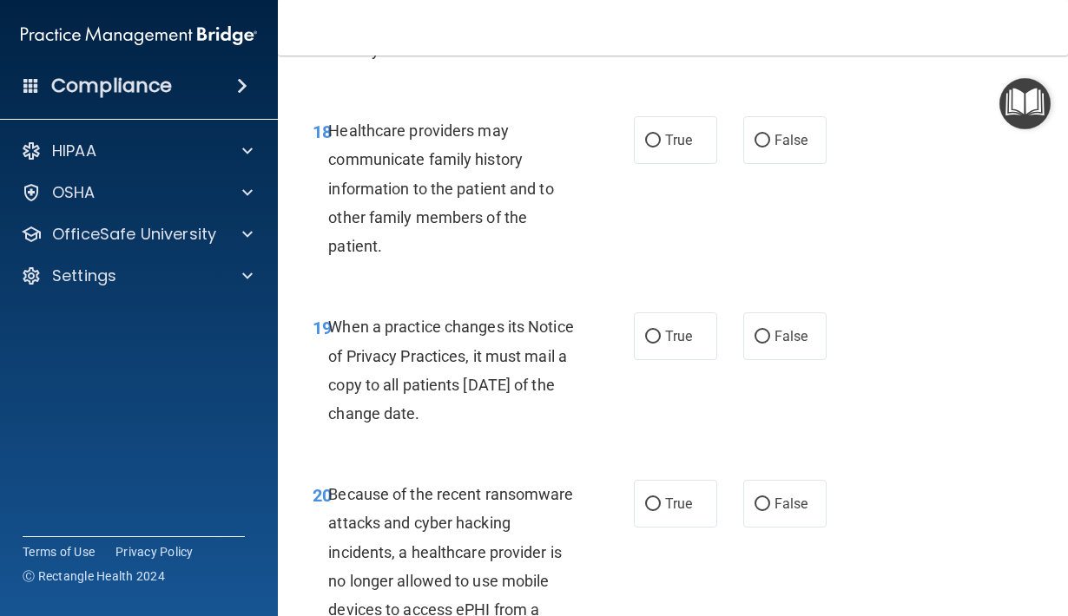
scroll to position [3385, 0]
click at [763, 148] on input "False" at bounding box center [762, 141] width 16 height 13
radio input "true"
click at [762, 345] on input "False" at bounding box center [762, 338] width 16 height 13
radio input "true"
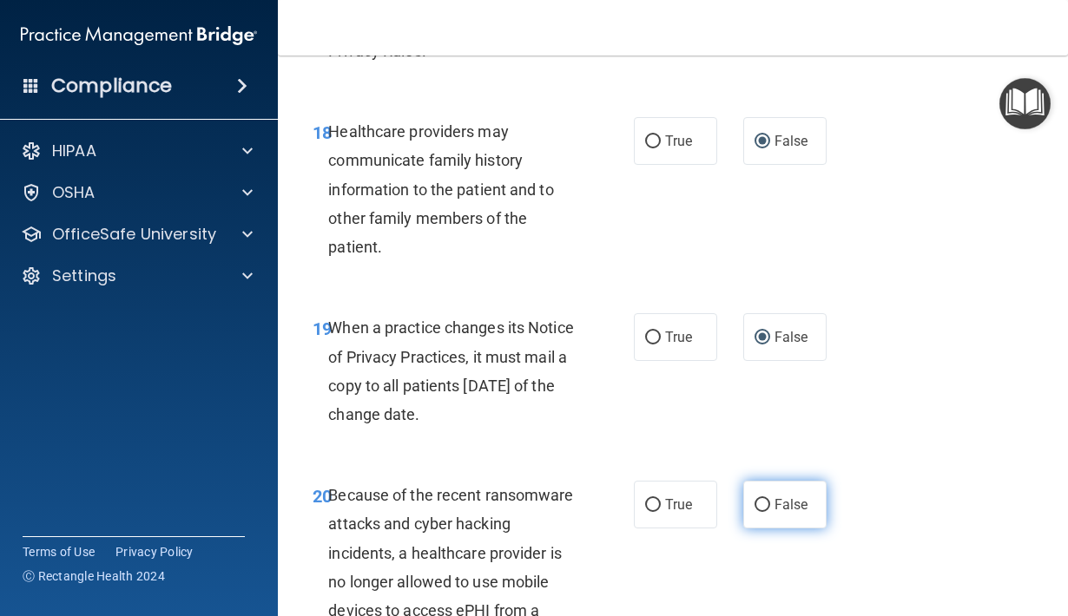
click at [763, 512] on input "False" at bounding box center [762, 505] width 16 height 13
radio input "true"
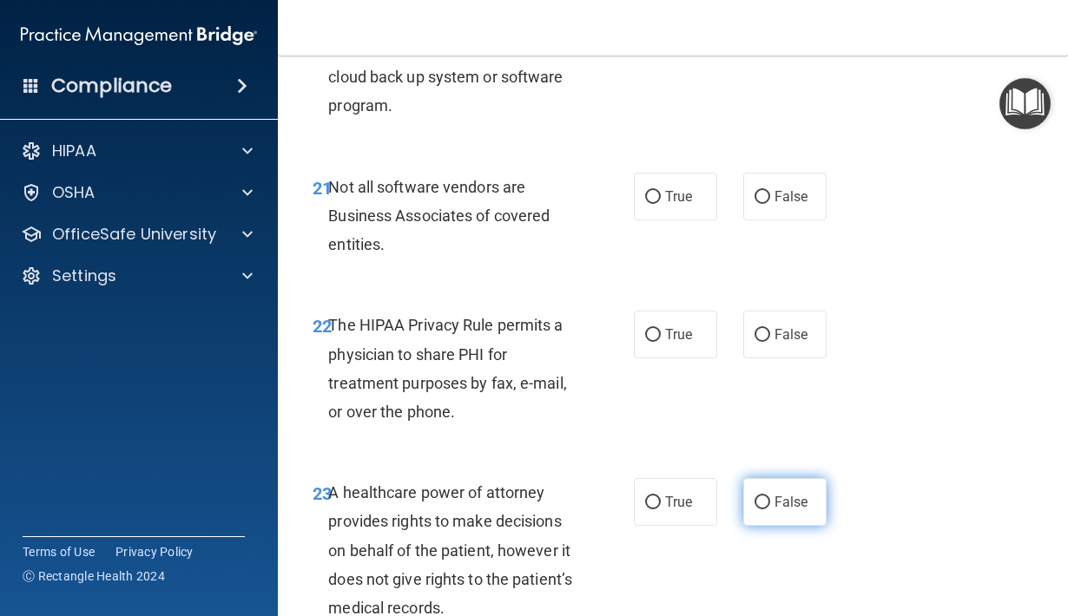
scroll to position [3946, 0]
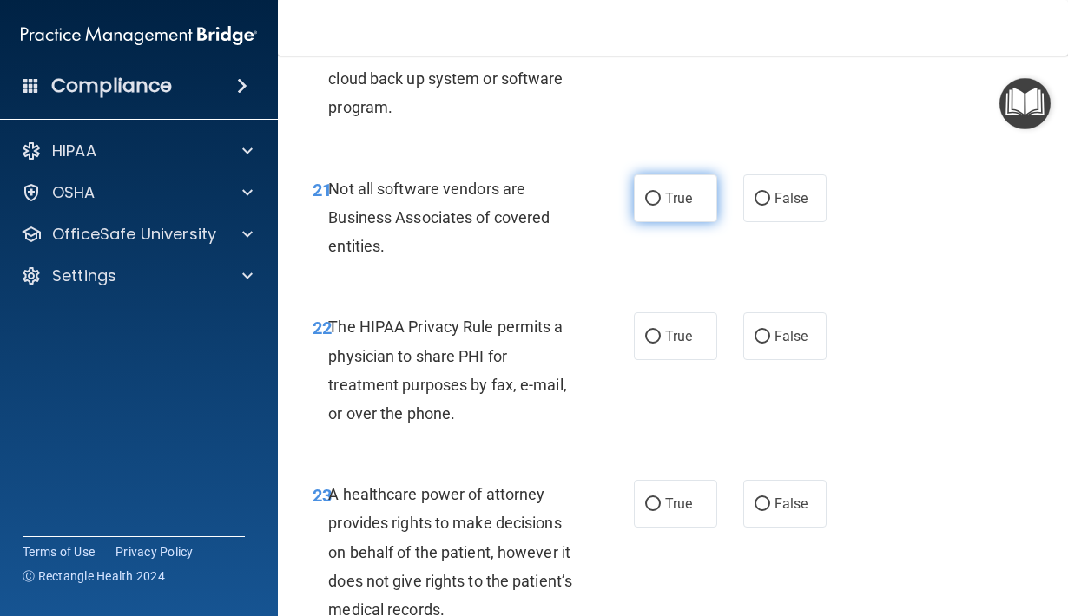
click at [654, 206] on input "True" at bounding box center [653, 199] width 16 height 13
radio input "true"
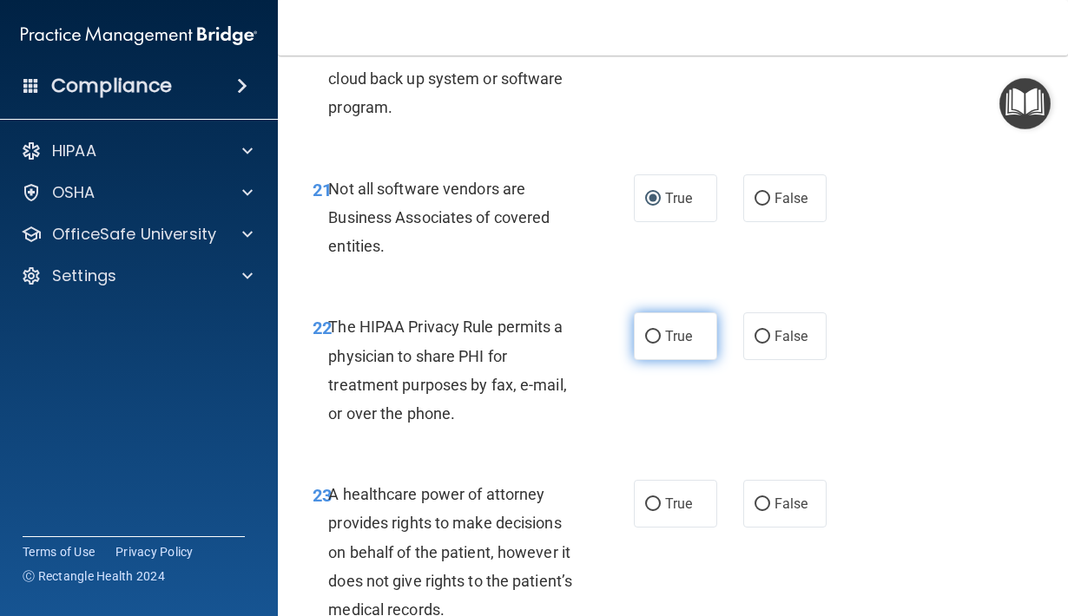
click at [653, 343] on input "True" at bounding box center [653, 337] width 16 height 13
radio input "true"
click at [760, 508] on input "False" at bounding box center [762, 504] width 16 height 13
radio input "true"
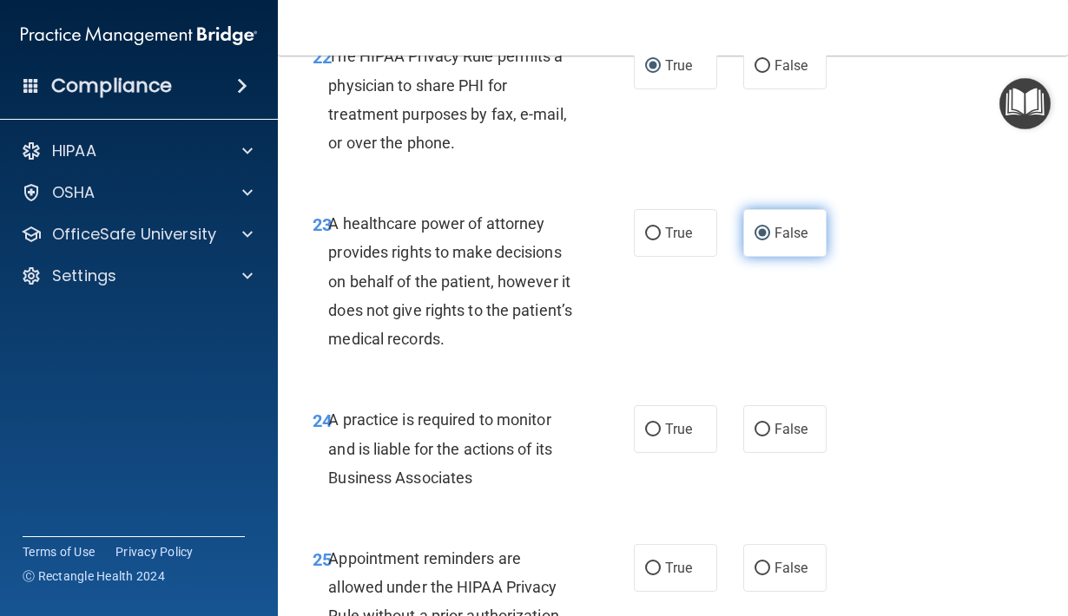
scroll to position [4243, 0]
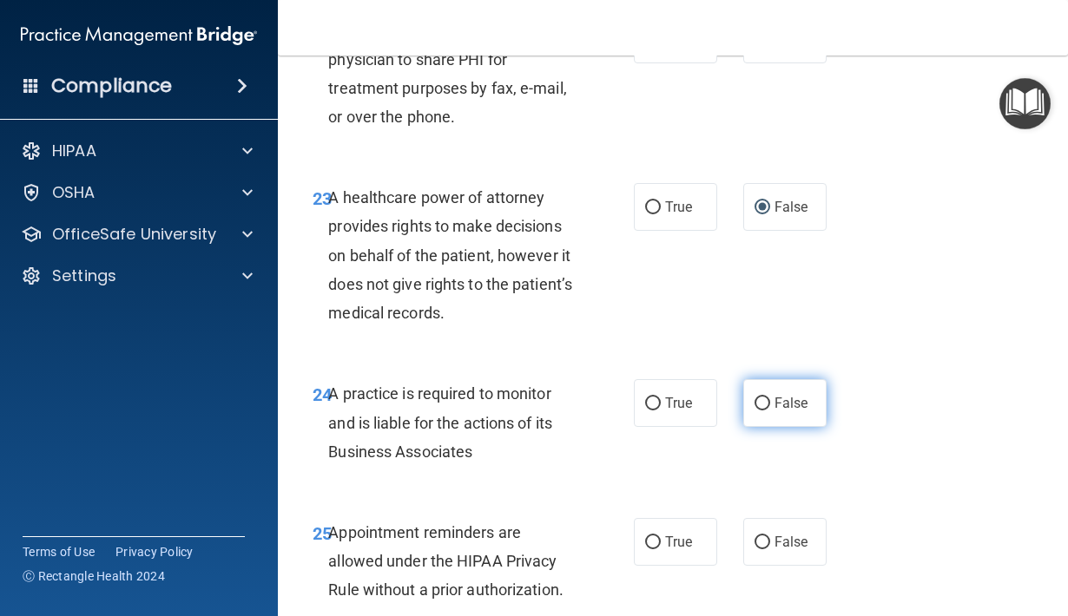
click at [761, 411] on input "False" at bounding box center [762, 404] width 16 height 13
radio input "true"
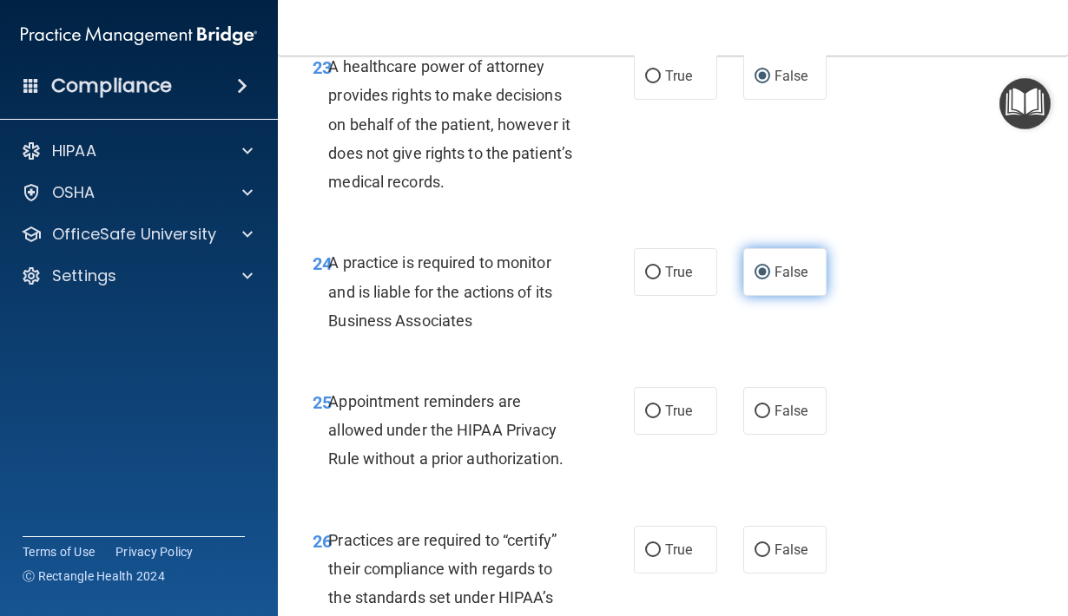
scroll to position [4380, 0]
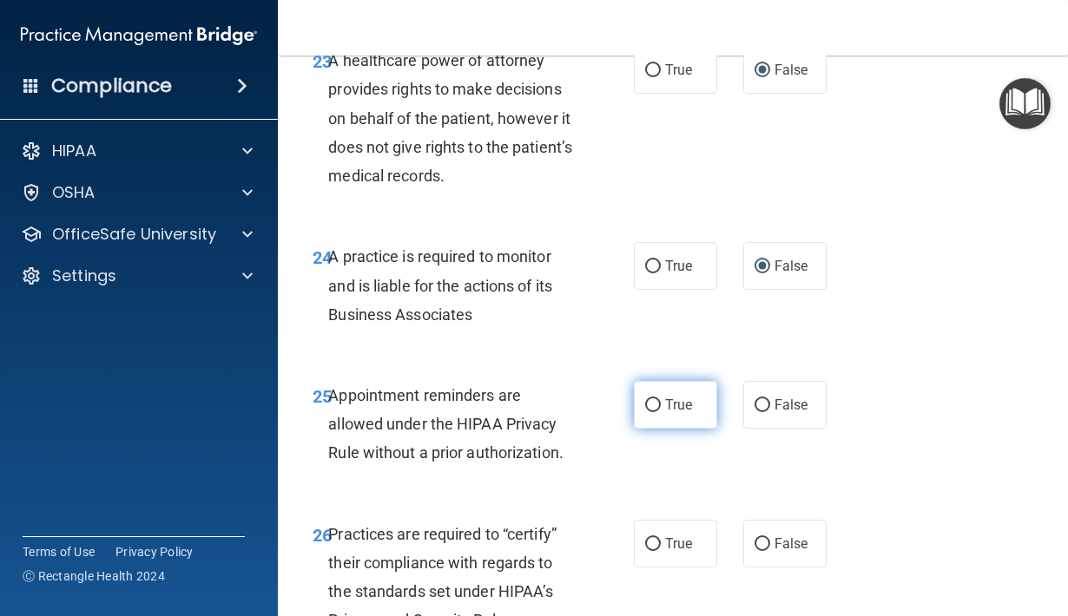
click at [654, 409] on input "True" at bounding box center [653, 405] width 16 height 13
radio input "true"
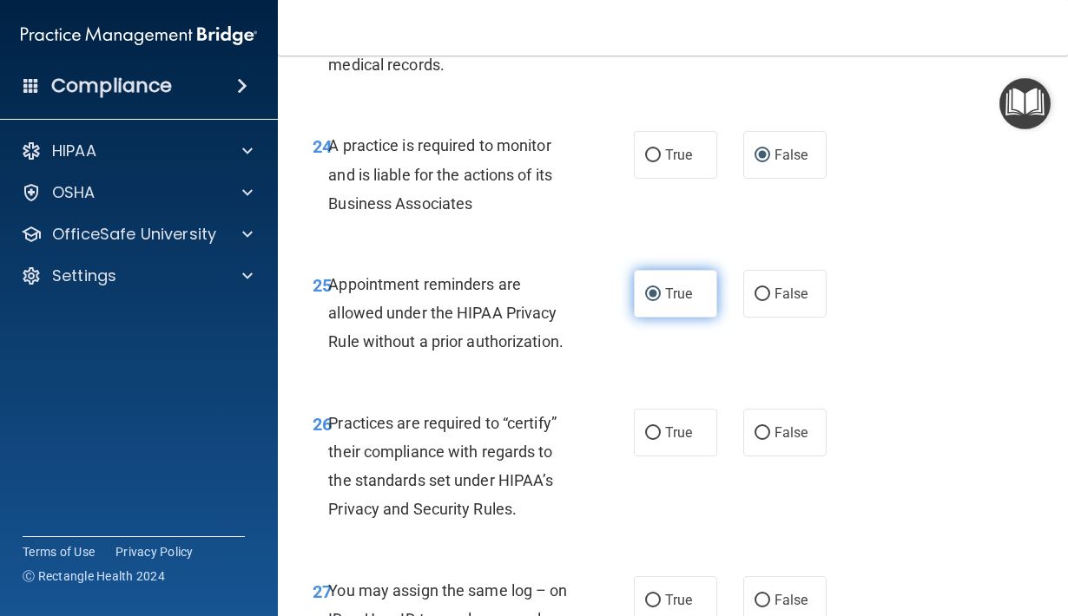
scroll to position [4513, 0]
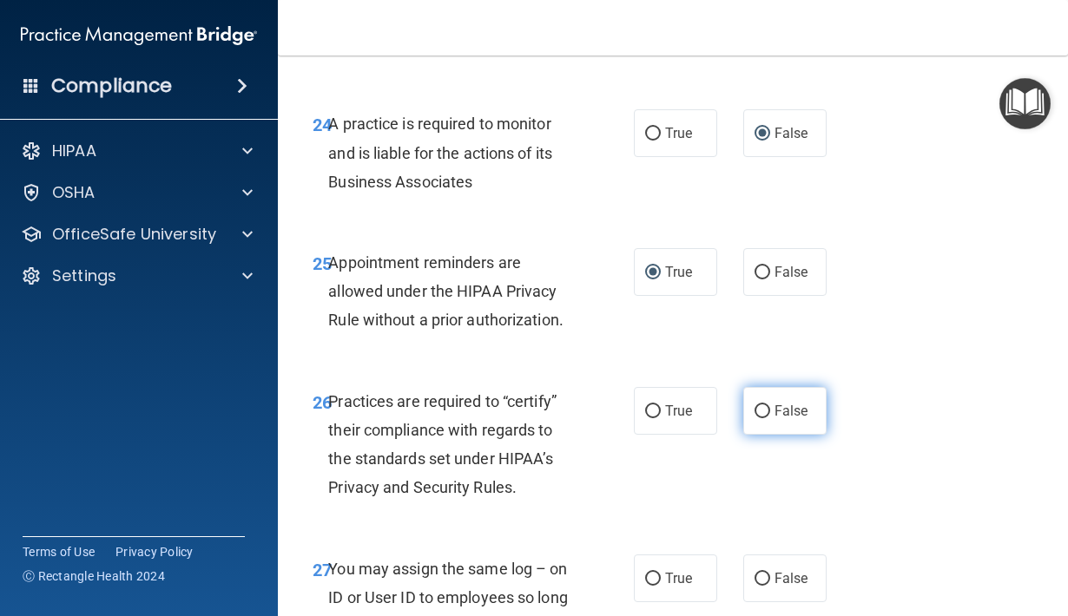
click at [760, 418] on input "False" at bounding box center [762, 411] width 16 height 13
radio input "true"
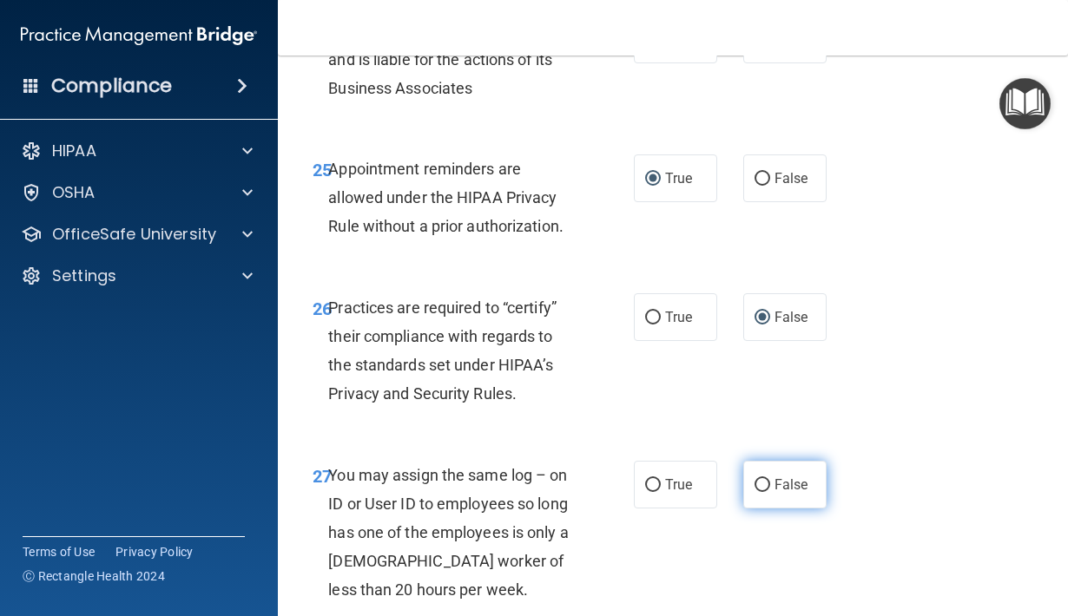
click at [761, 489] on input "False" at bounding box center [762, 485] width 16 height 13
radio input "true"
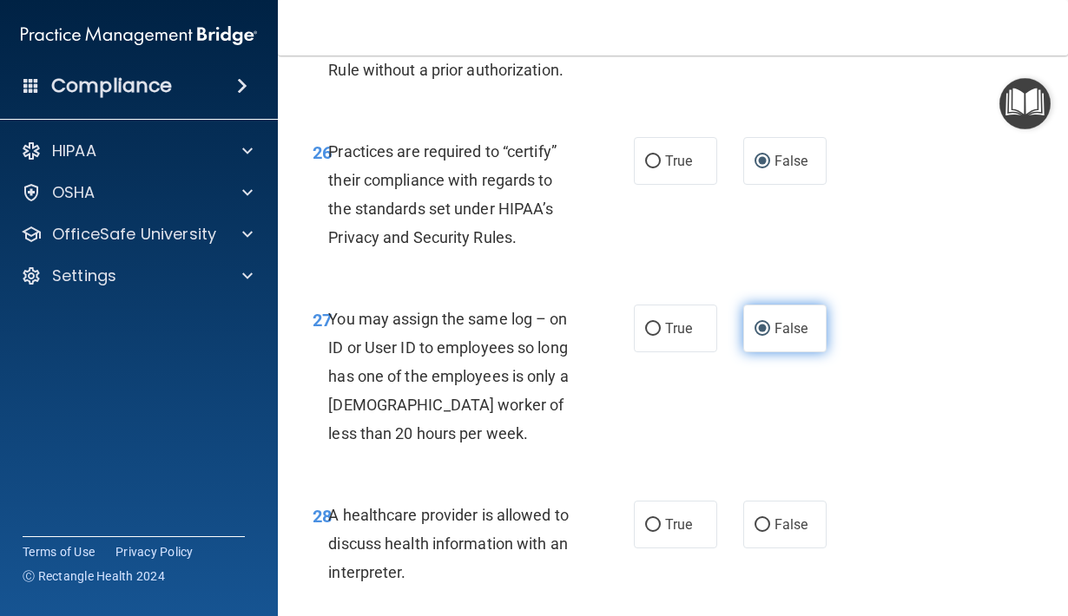
scroll to position [4770, 0]
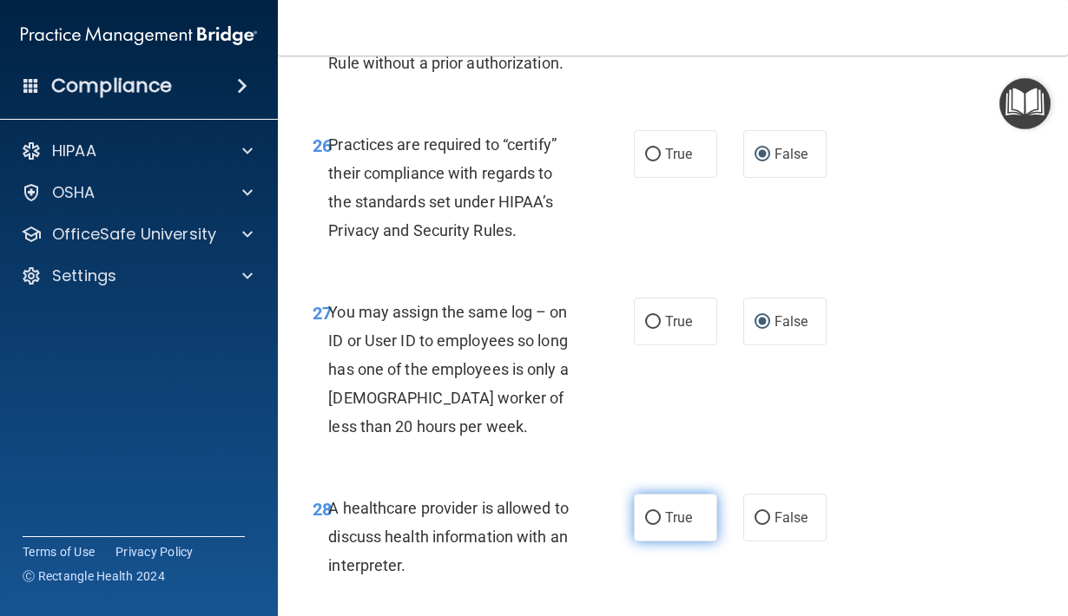
click at [656, 519] on input "True" at bounding box center [653, 518] width 16 height 13
radio input "true"
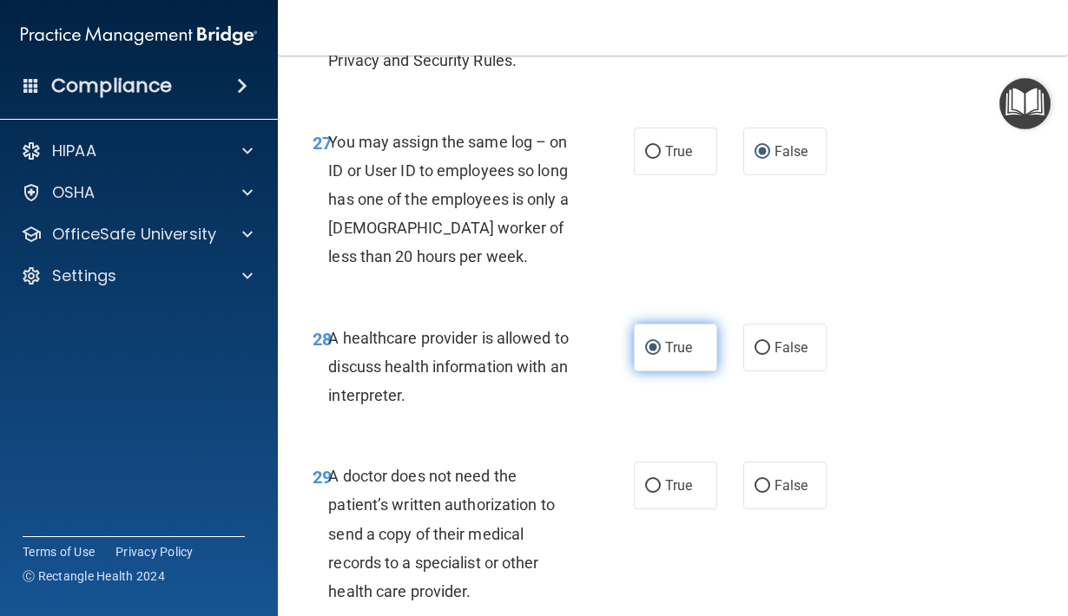
scroll to position [4946, 0]
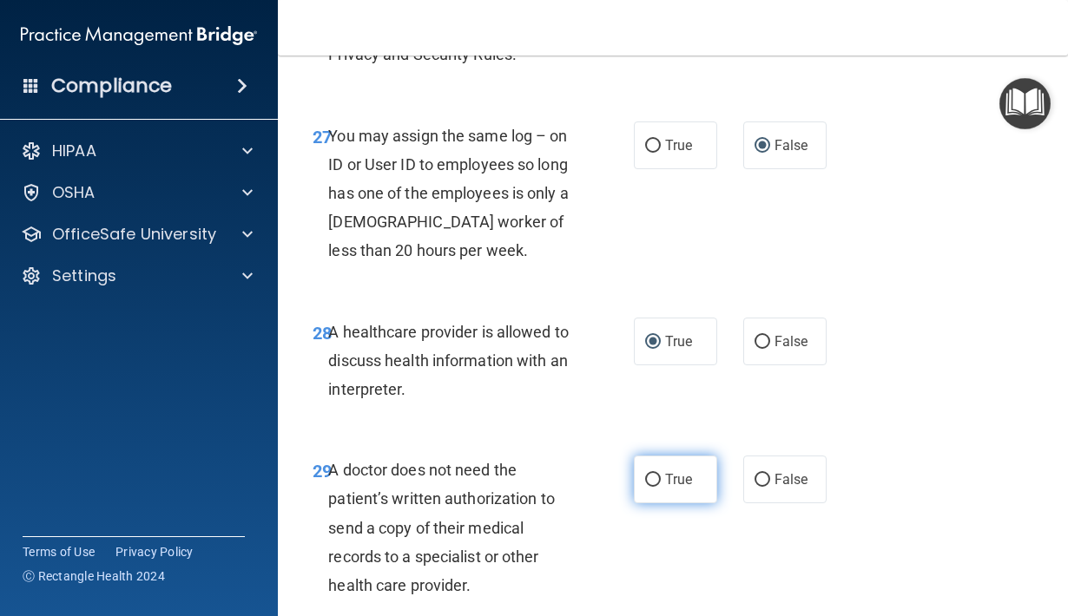
click at [654, 481] on input "True" at bounding box center [653, 480] width 16 height 13
radio input "true"
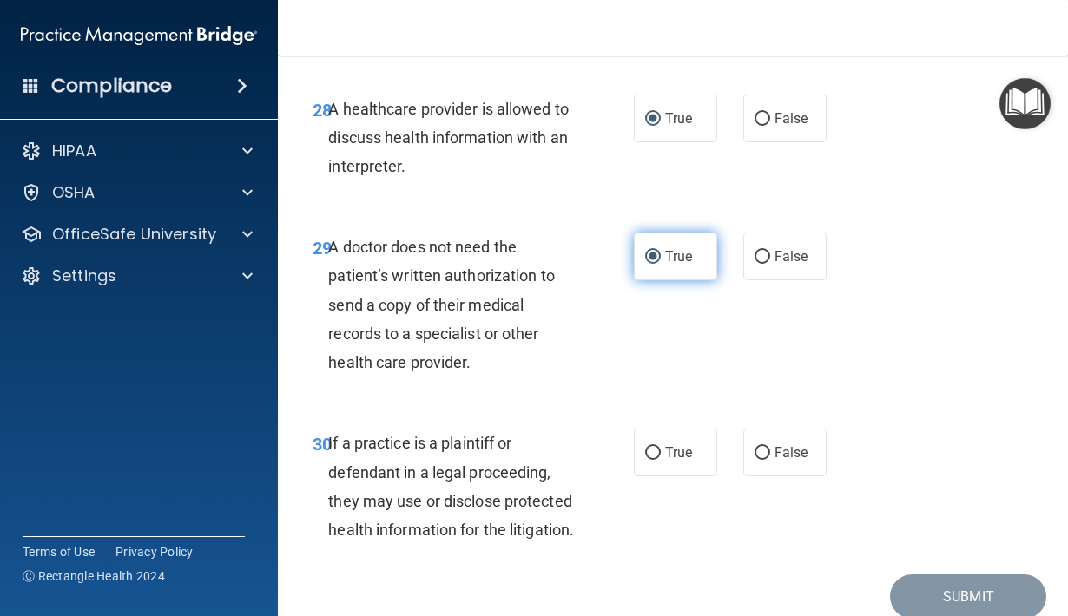
scroll to position [5191, 0]
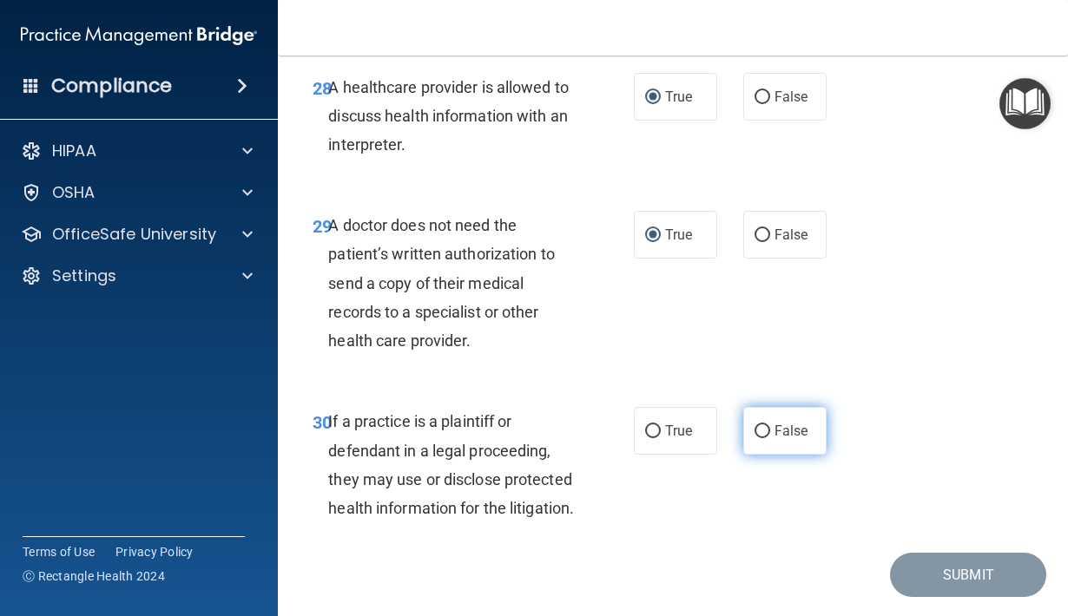
click at [764, 433] on input "False" at bounding box center [762, 431] width 16 height 13
radio input "true"
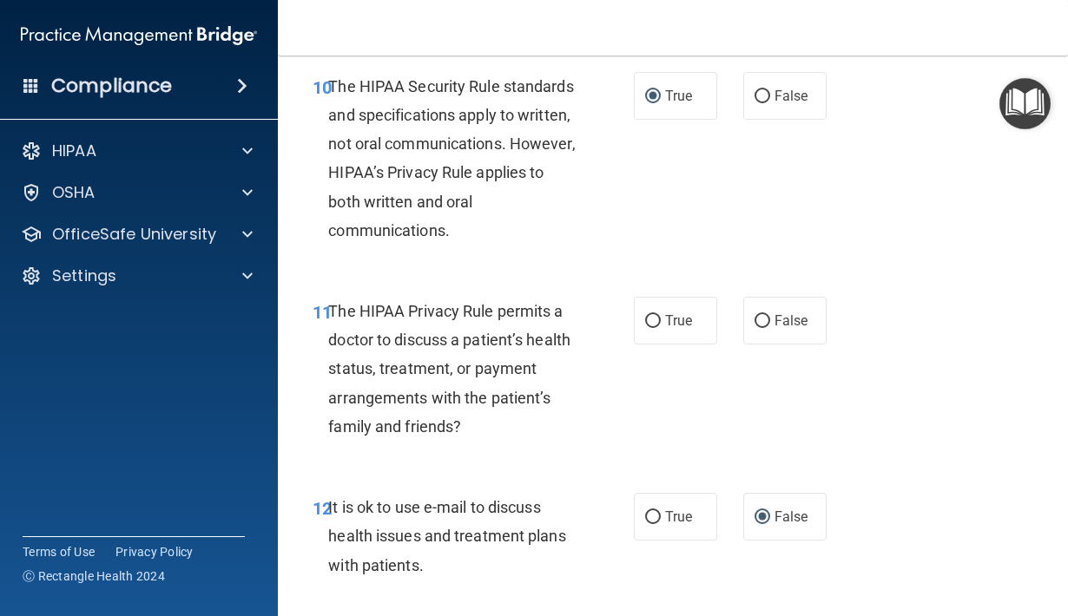
scroll to position [1880, 0]
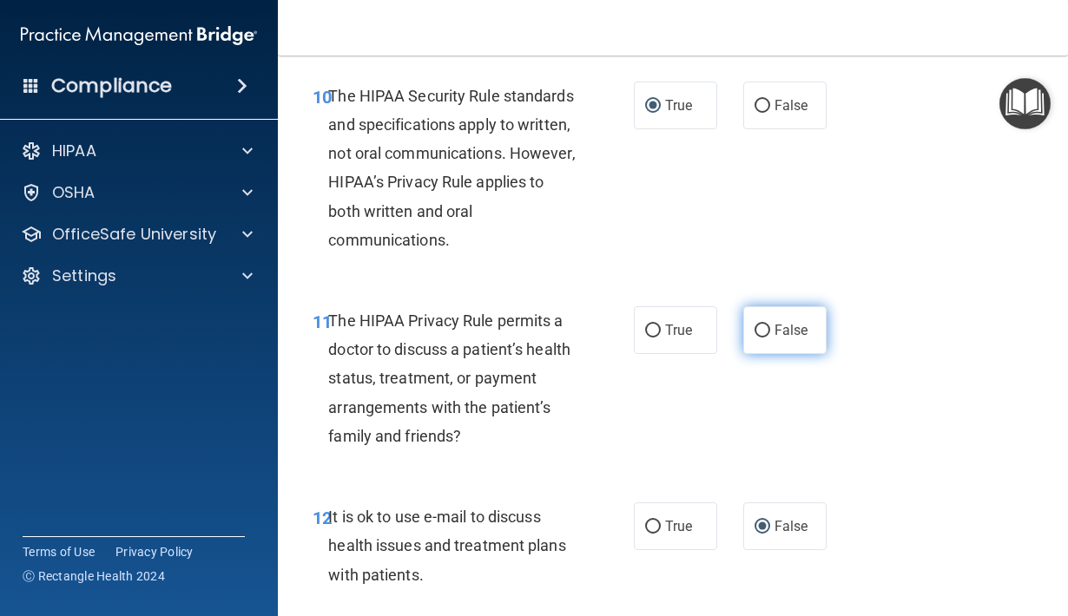
click at [760, 325] on input "False" at bounding box center [762, 331] width 16 height 13
radio input "true"
click at [654, 521] on input "True" at bounding box center [653, 527] width 16 height 13
radio input "true"
radio input "false"
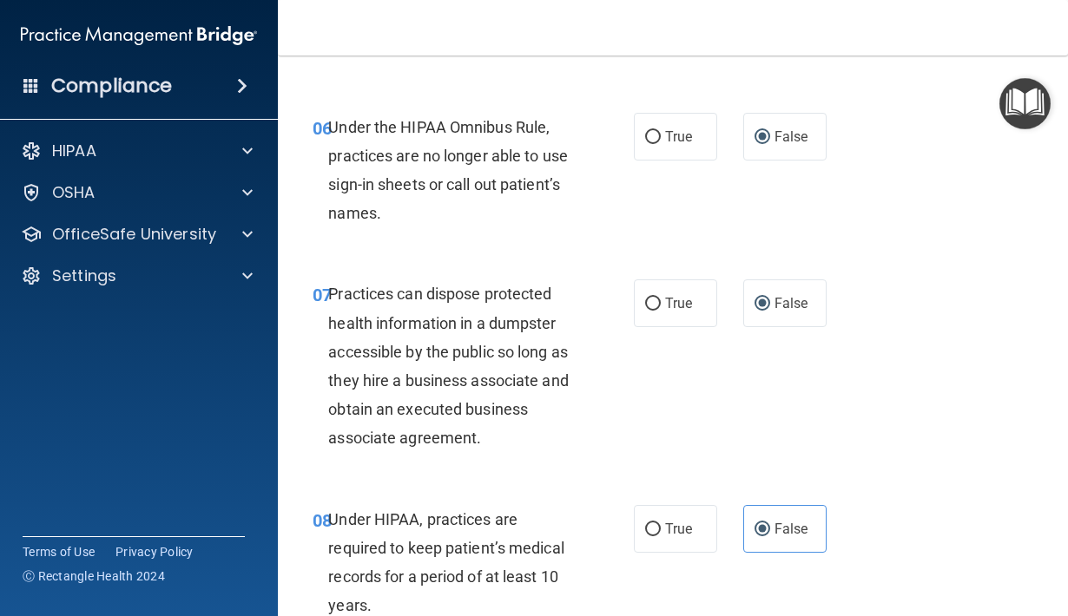
scroll to position [1091, 0]
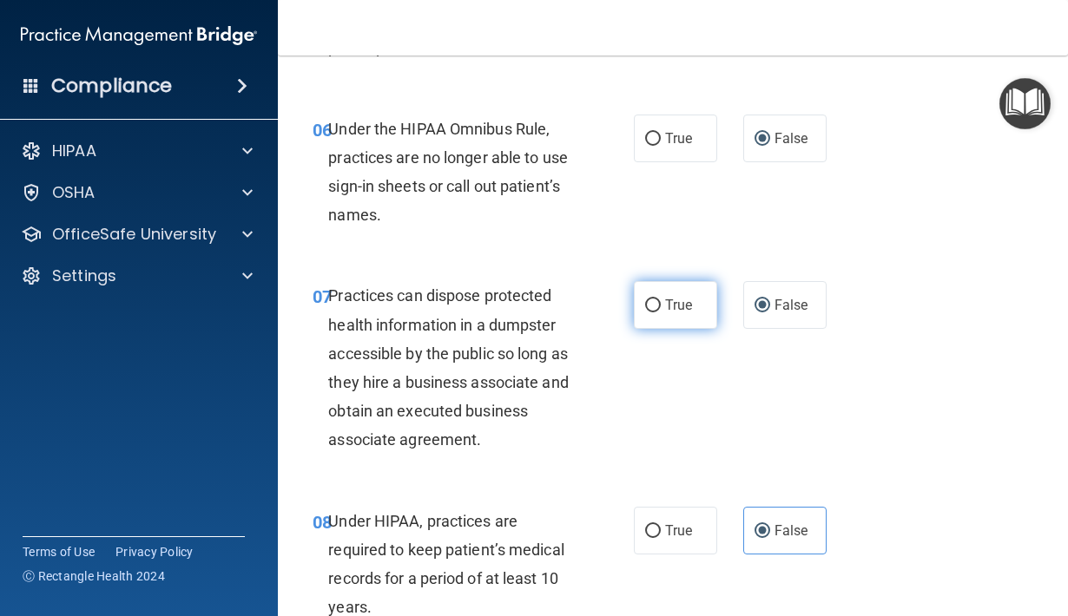
click at [655, 299] on input "True" at bounding box center [653, 305] width 16 height 13
radio input "true"
radio input "false"
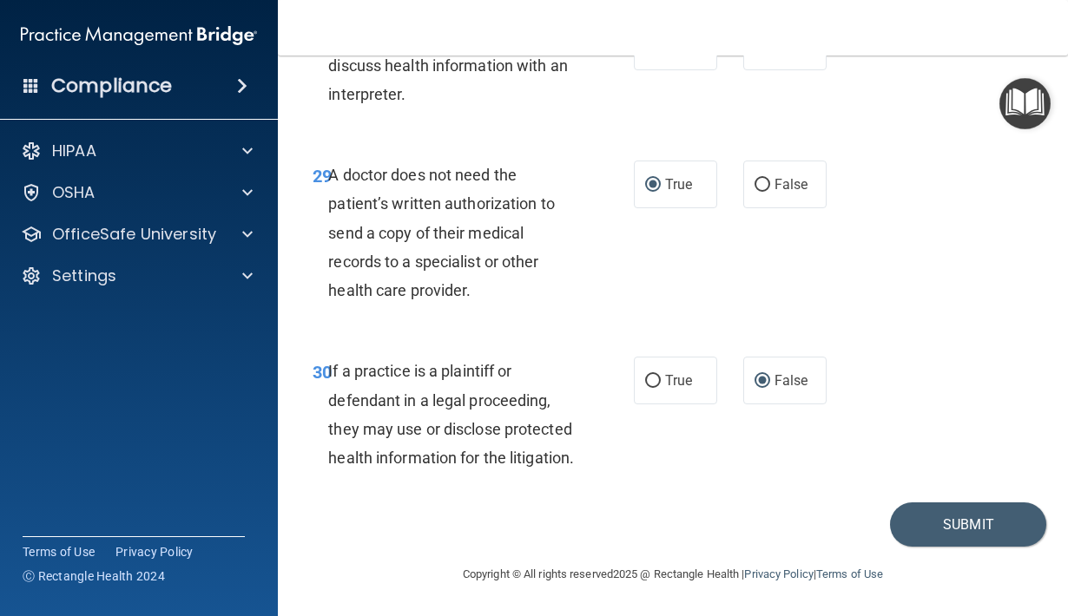
scroll to position [5271, 0]
click at [929, 524] on button "Submit" at bounding box center [968, 525] width 156 height 44
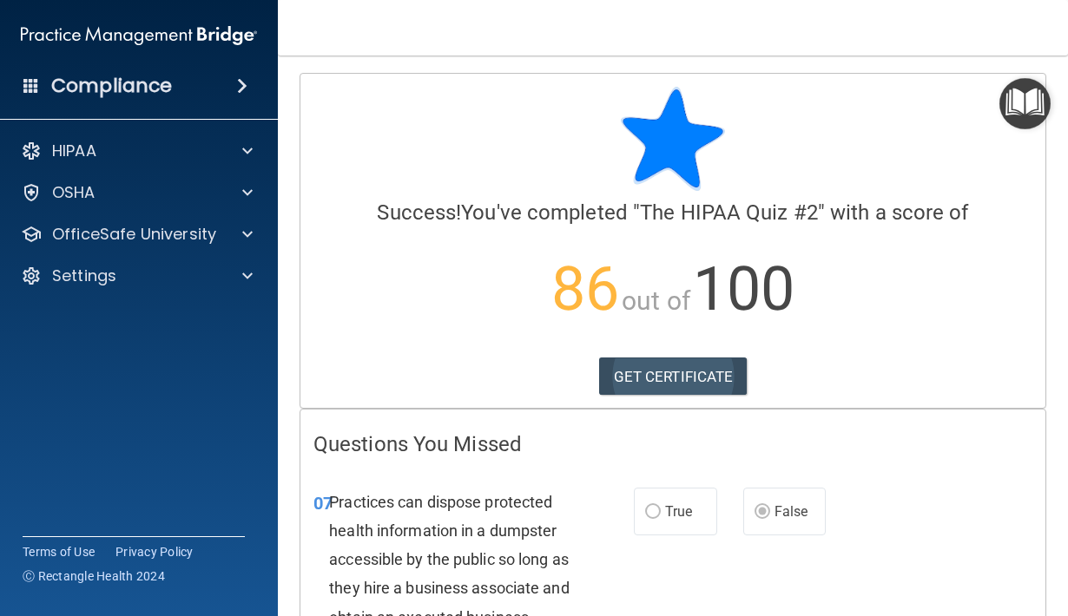
click at [711, 374] on link "GET CERTIFICATE" at bounding box center [673, 377] width 148 height 38
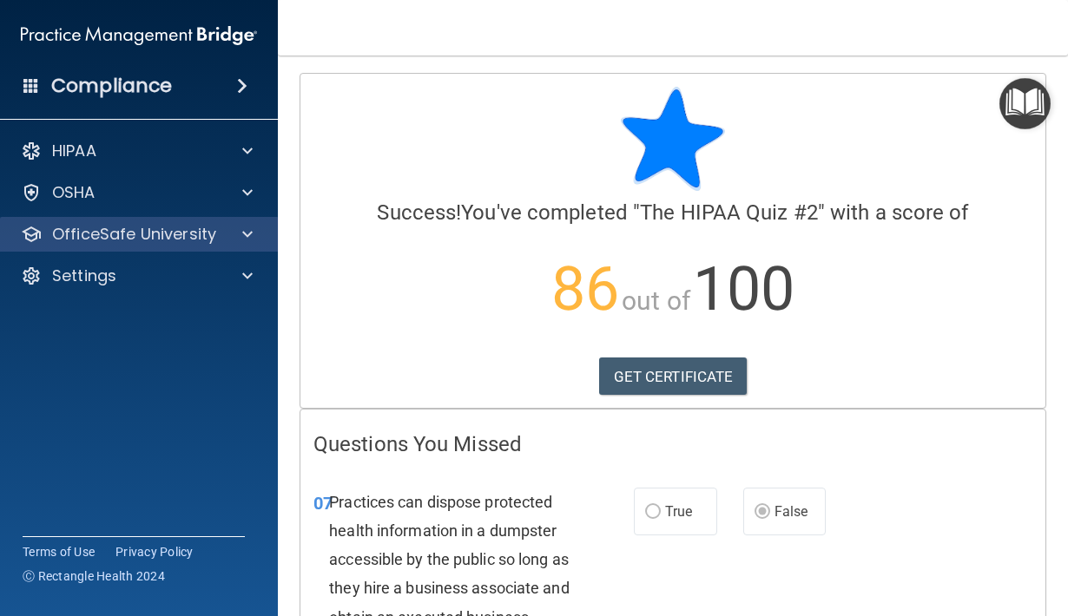
click at [96, 221] on div "OfficeSafe University" at bounding box center [139, 234] width 279 height 35
click at [253, 238] on div at bounding box center [244, 234] width 43 height 21
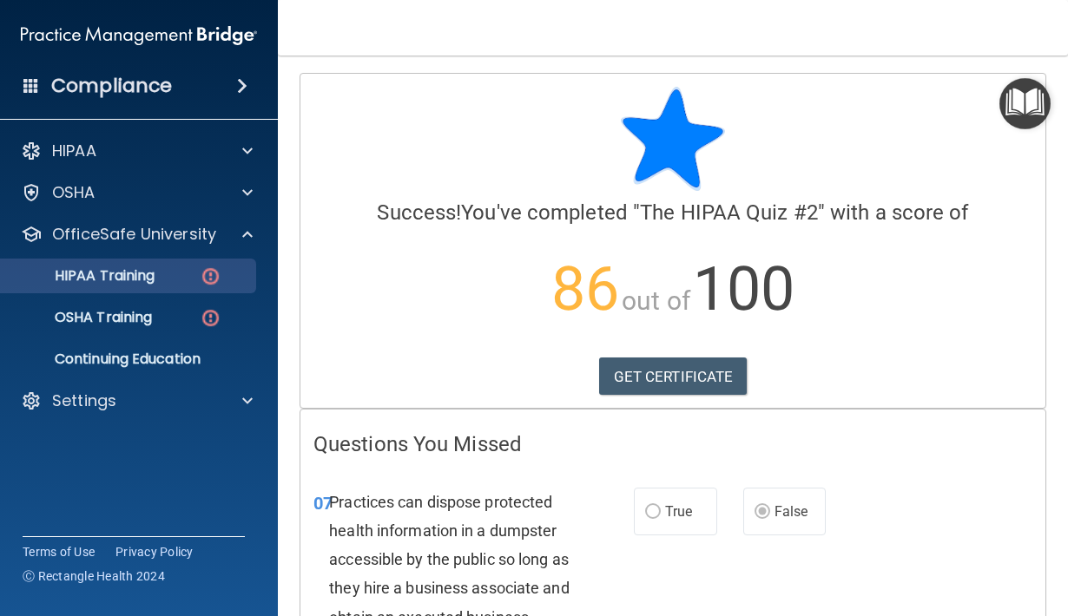
click at [144, 274] on p "HIPAA Training" at bounding box center [82, 275] width 143 height 17
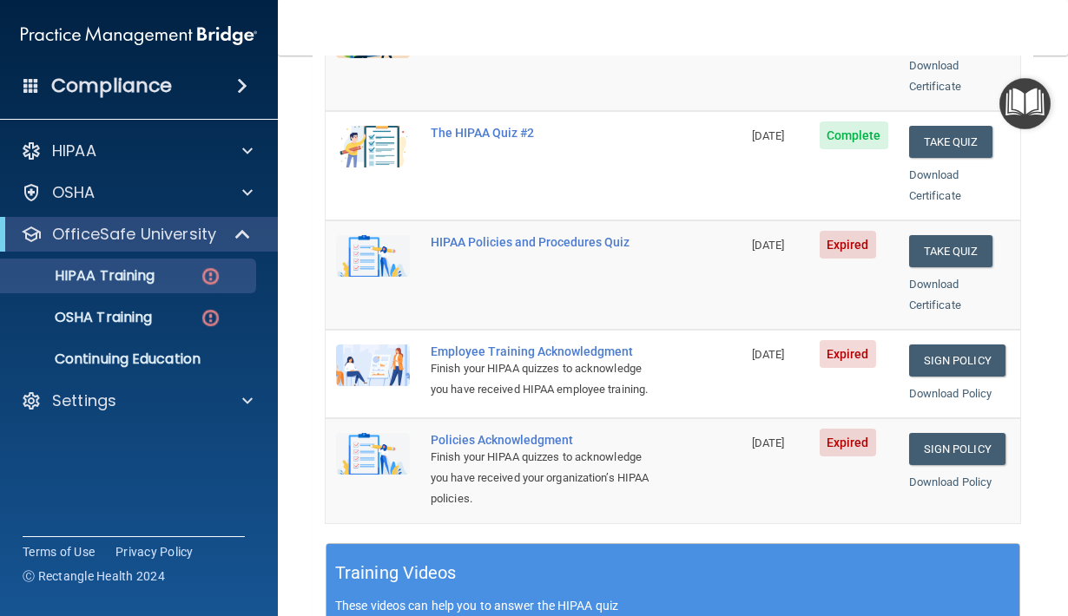
scroll to position [324, 0]
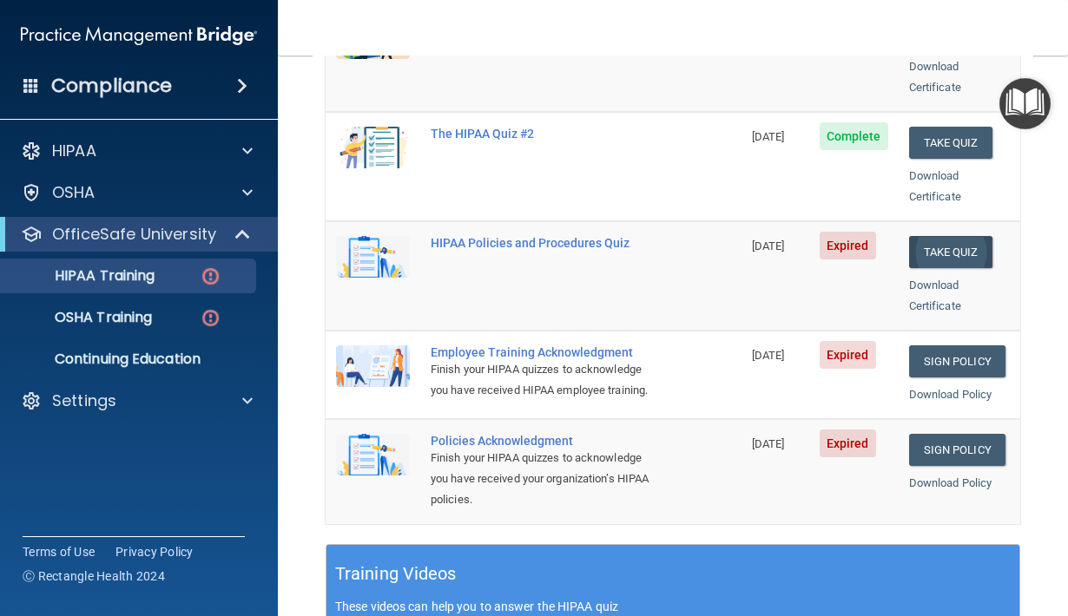
click at [970, 236] on button "Take Quiz" at bounding box center [950, 252] width 83 height 32
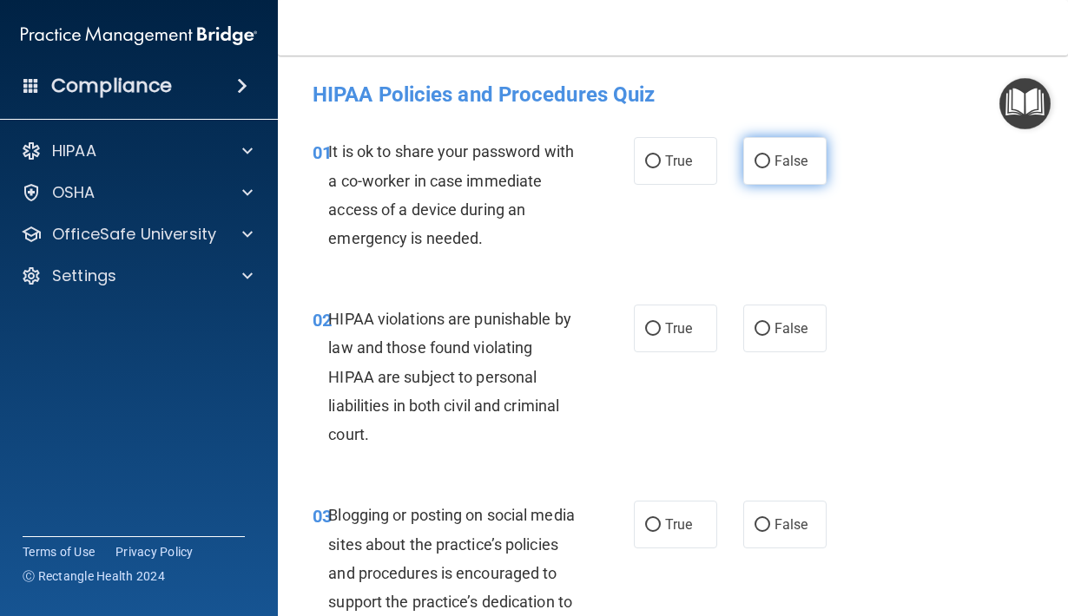
click at [760, 160] on input "False" at bounding box center [762, 161] width 16 height 13
radio input "true"
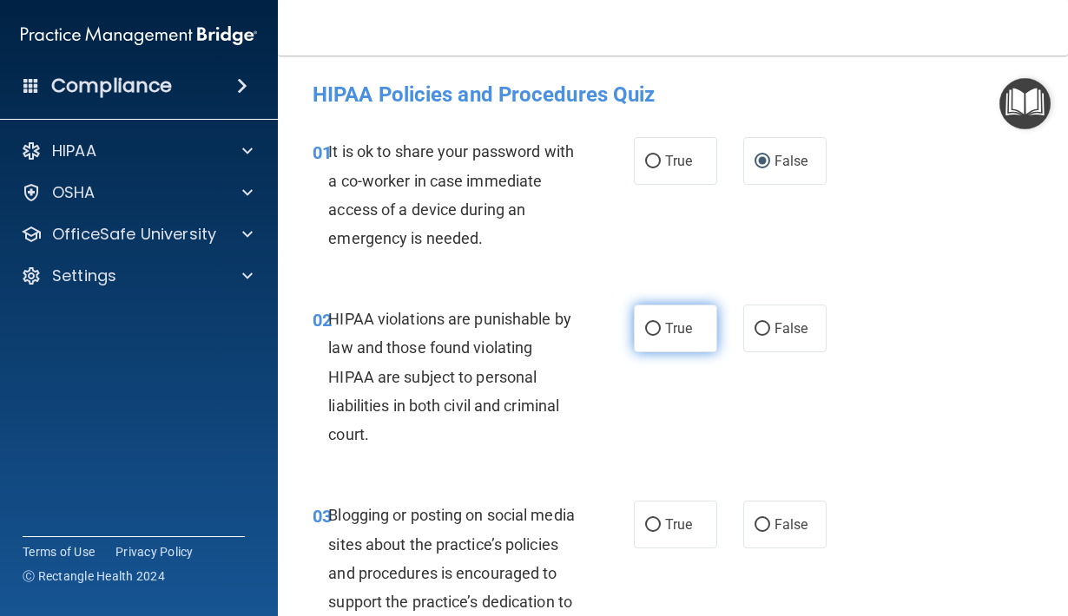
click at [649, 326] on input "True" at bounding box center [653, 329] width 16 height 13
radio input "true"
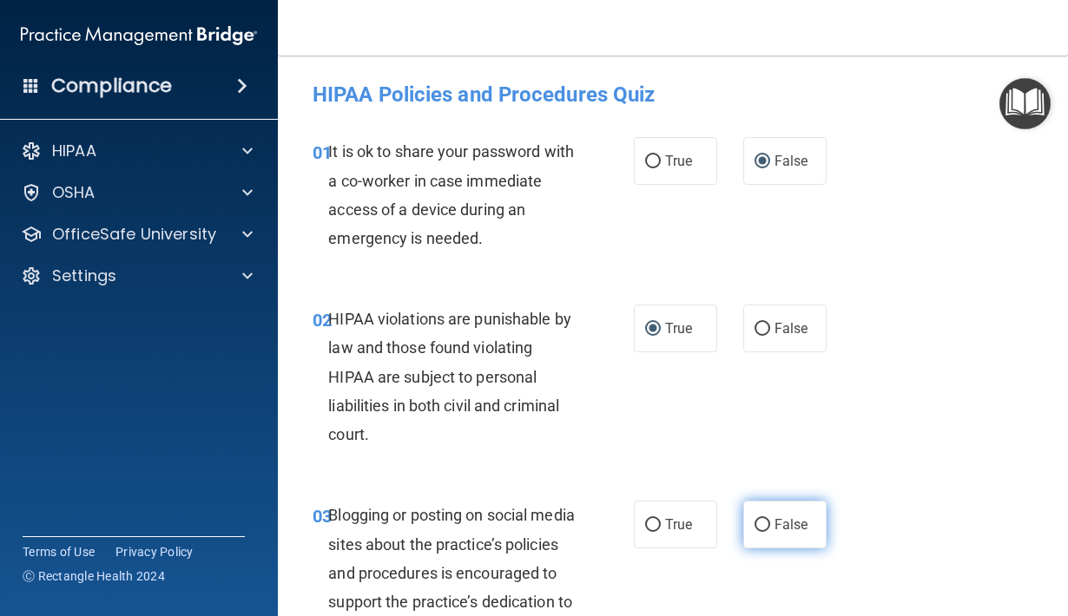
click at [765, 519] on input "False" at bounding box center [762, 525] width 16 height 13
radio input "true"
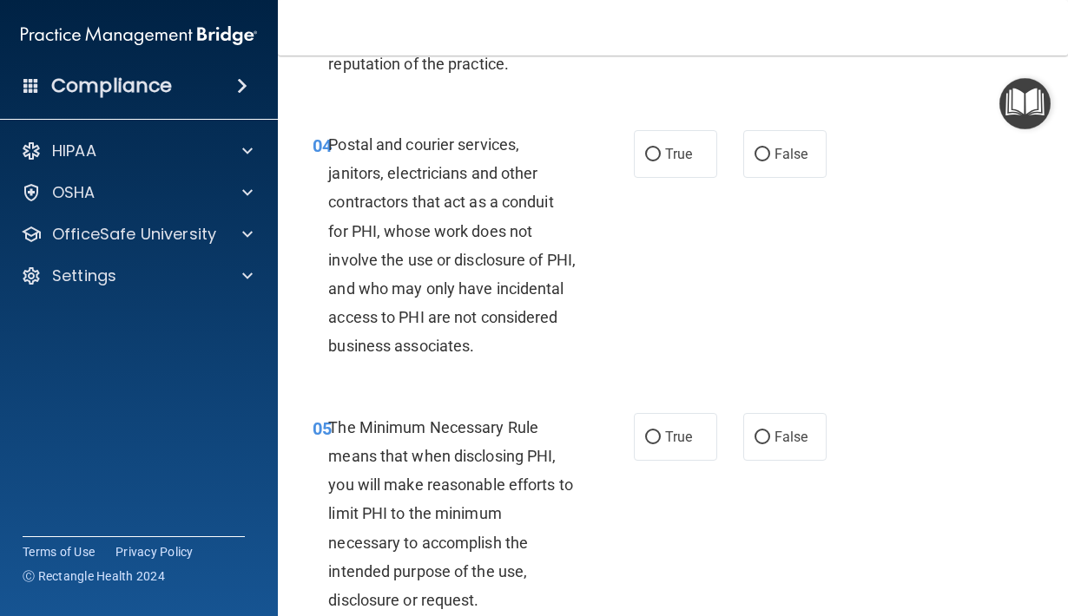
scroll to position [624, 0]
click at [655, 162] on input "True" at bounding box center [653, 155] width 16 height 13
radio input "true"
click at [652, 445] on input "True" at bounding box center [653, 438] width 16 height 13
radio input "true"
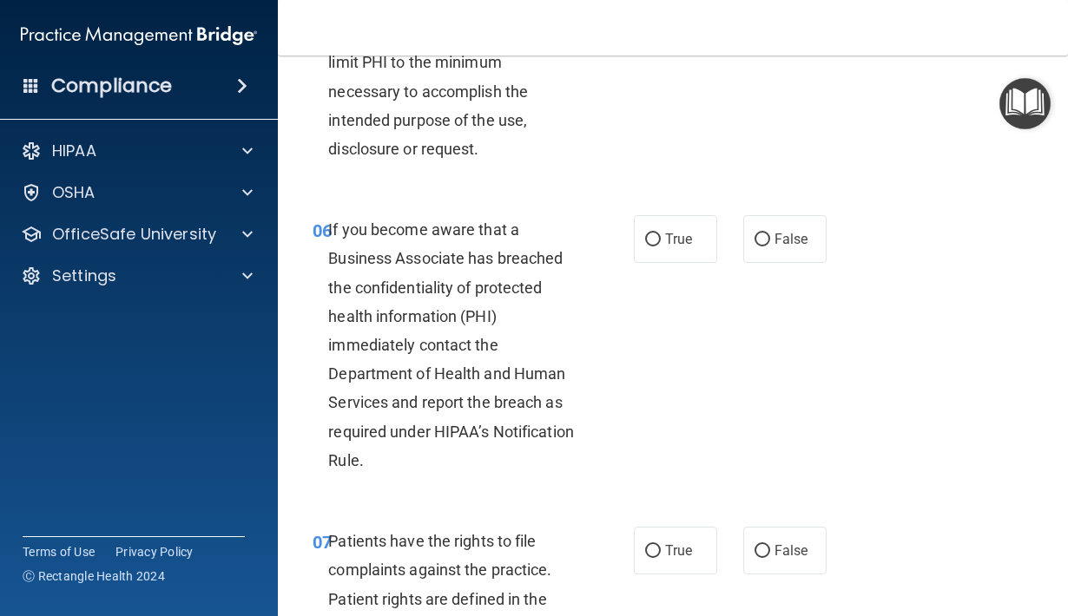
scroll to position [1100, 0]
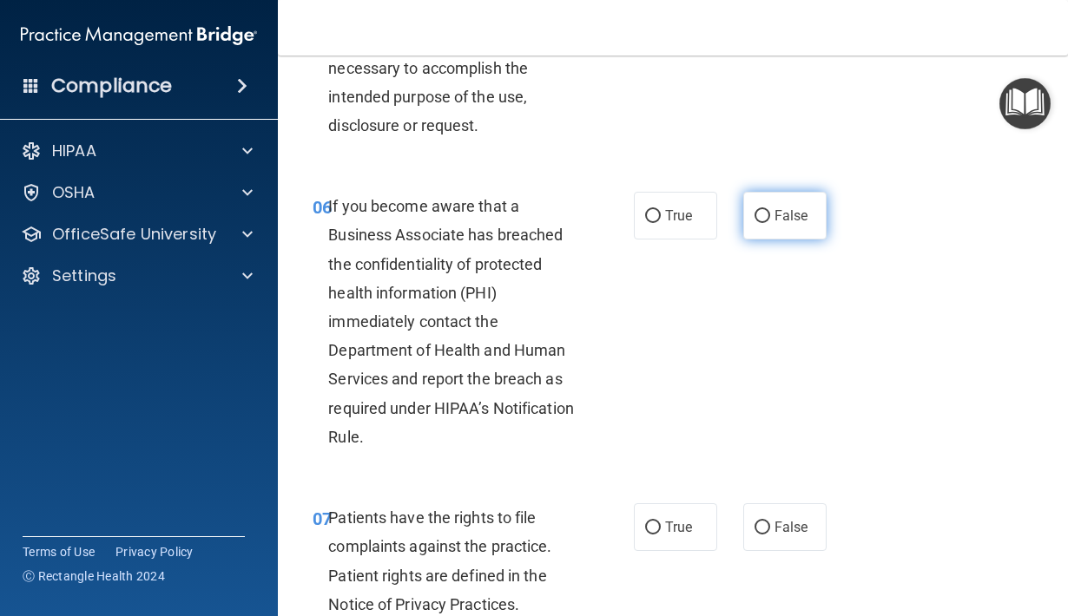
click at [763, 223] on input "False" at bounding box center [762, 216] width 16 height 13
radio input "true"
click at [648, 535] on input "True" at bounding box center [653, 528] width 16 height 13
radio input "true"
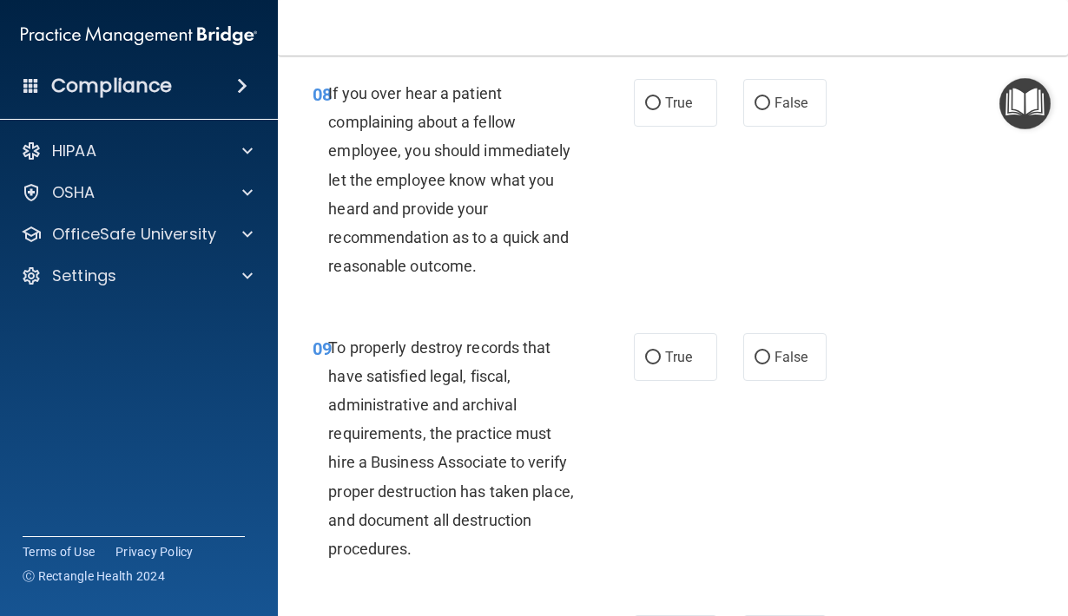
scroll to position [1691, 0]
click at [765, 111] on input "False" at bounding box center [762, 104] width 16 height 13
radio input "true"
click at [758, 365] on input "False" at bounding box center [762, 358] width 16 height 13
radio input "true"
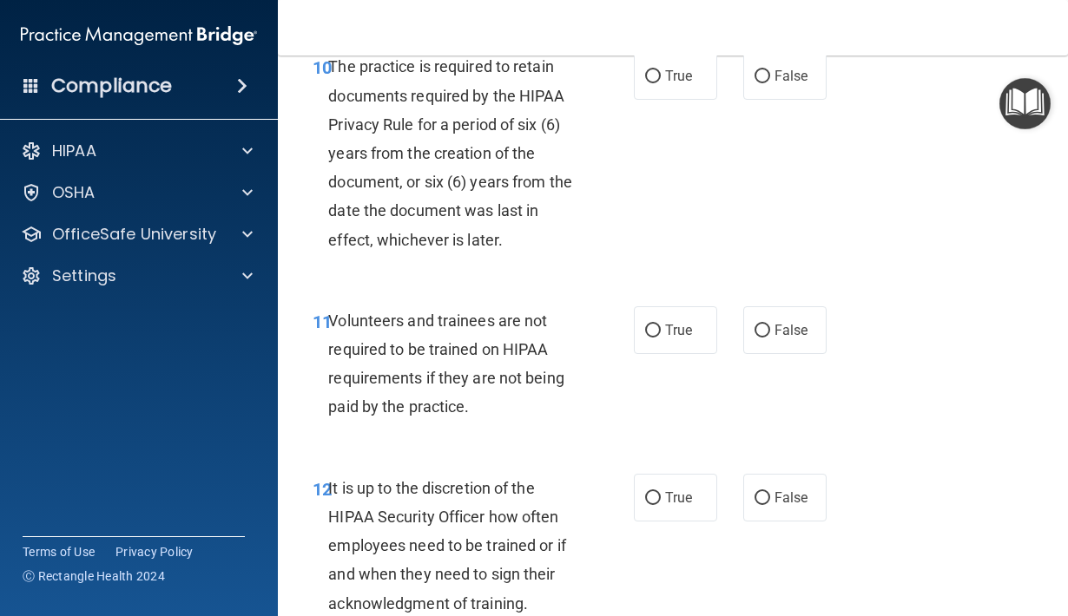
scroll to position [2253, 0]
click at [653, 85] on input "True" at bounding box center [653, 78] width 16 height 13
radio input "true"
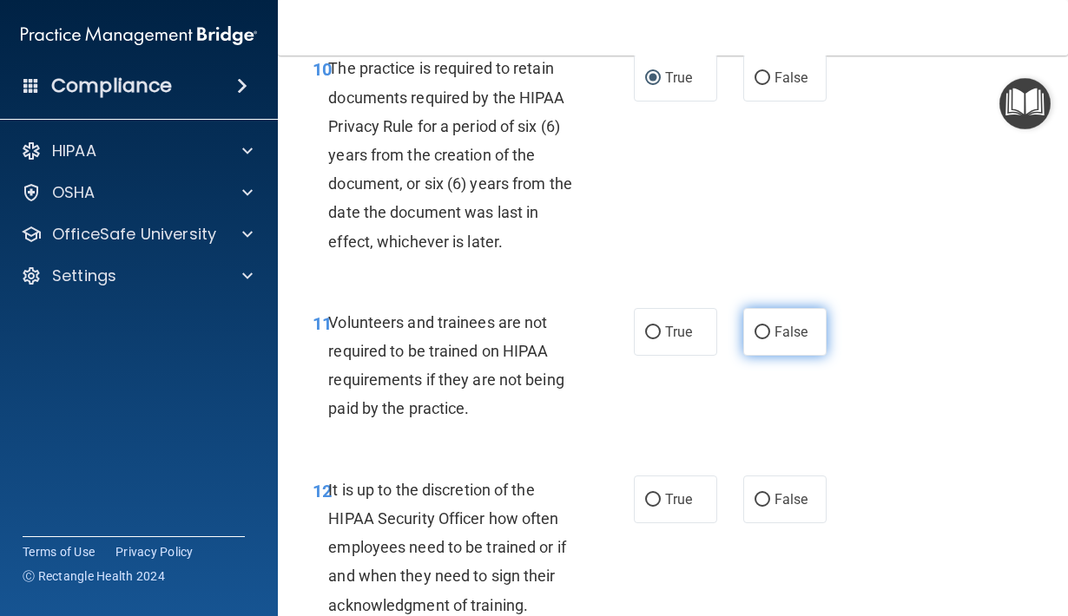
click at [766, 339] on input "False" at bounding box center [762, 332] width 16 height 13
radio input "true"
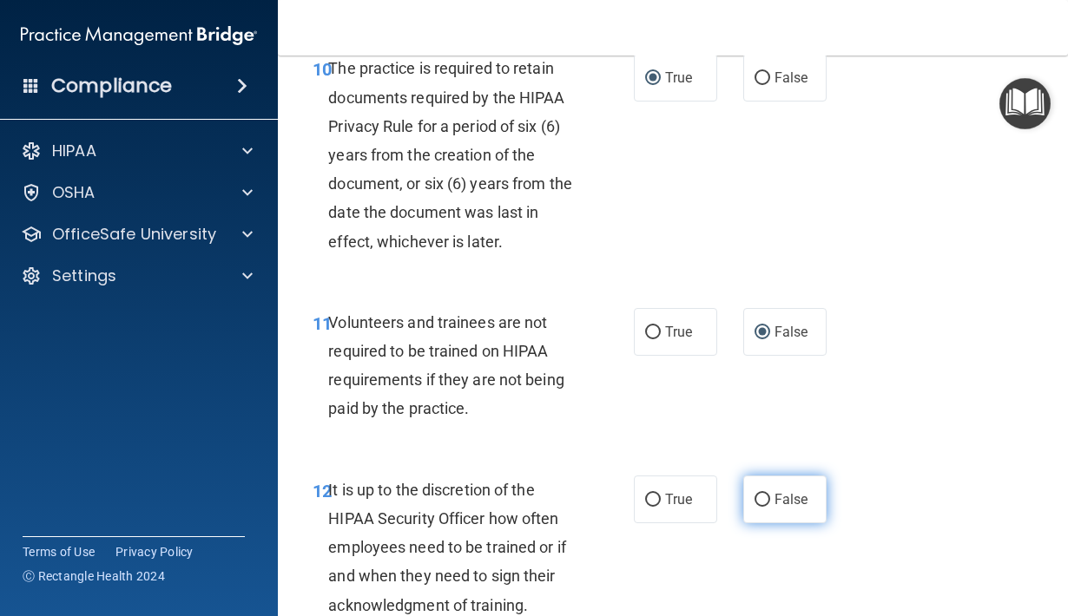
click at [763, 507] on input "False" at bounding box center [762, 500] width 16 height 13
radio input "true"
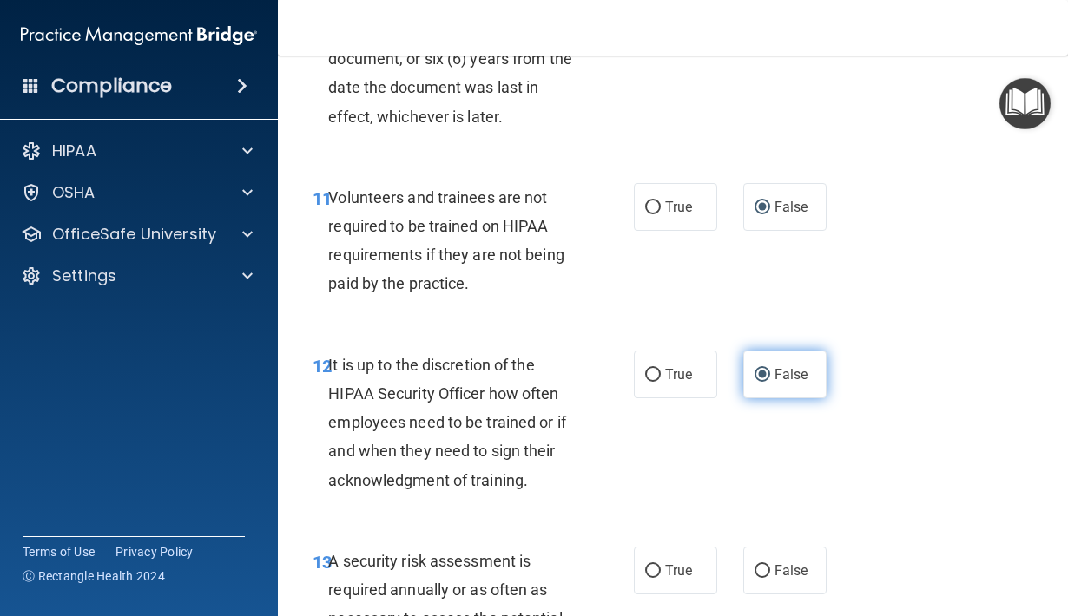
scroll to position [2383, 0]
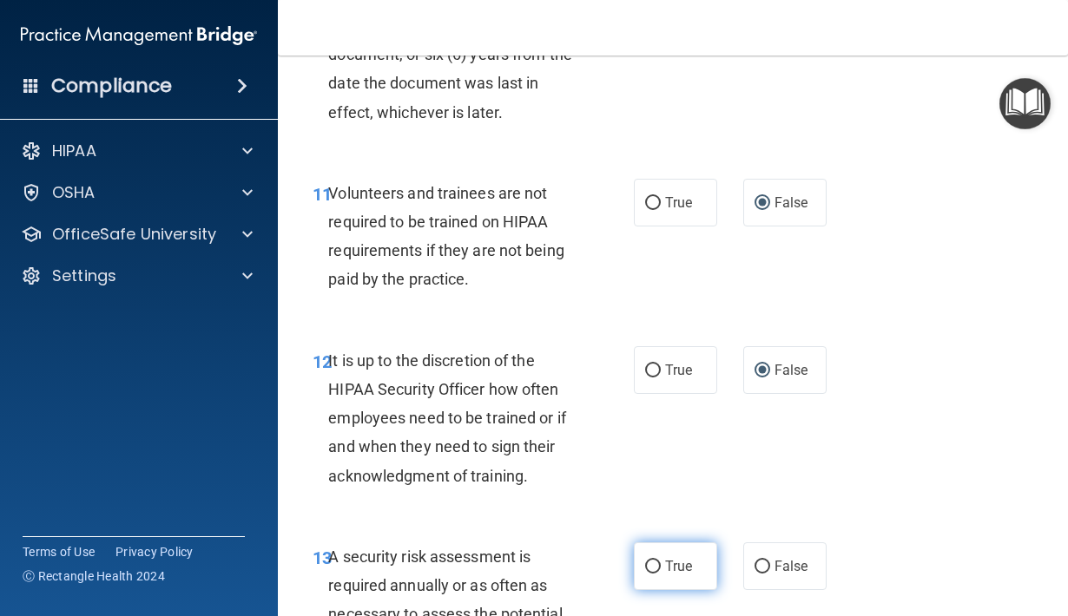
click at [653, 574] on input "True" at bounding box center [653, 567] width 16 height 13
radio input "true"
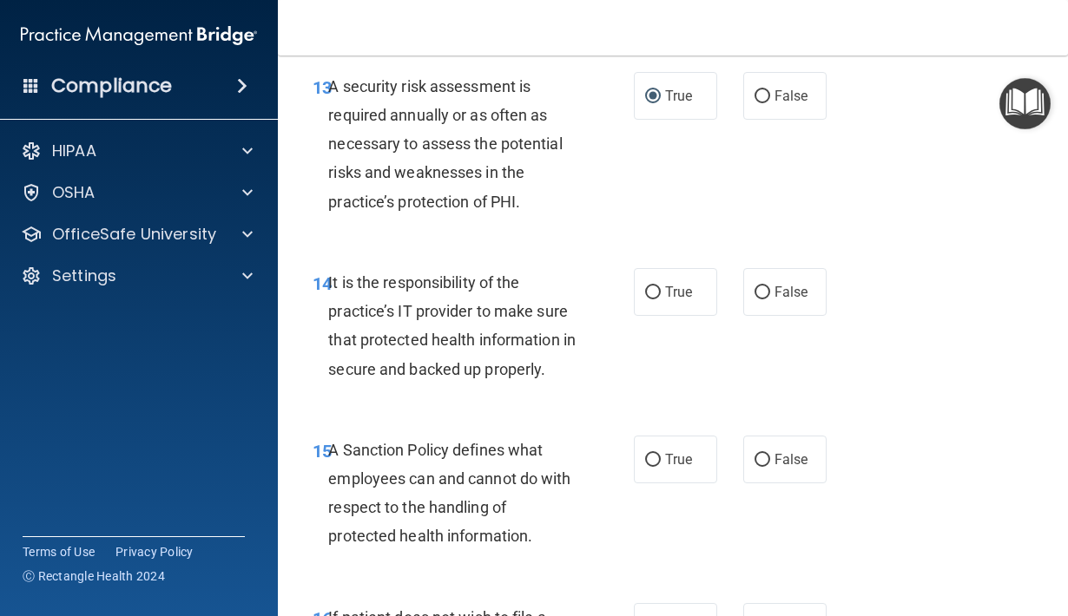
scroll to position [2845, 0]
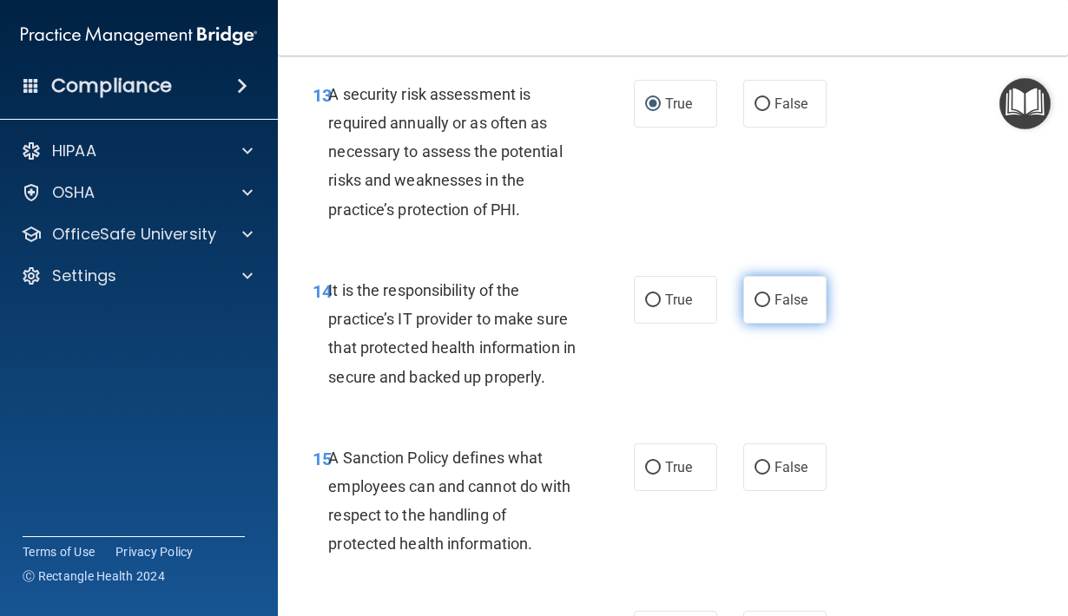
click at [760, 307] on input "False" at bounding box center [762, 300] width 16 height 13
radio input "true"
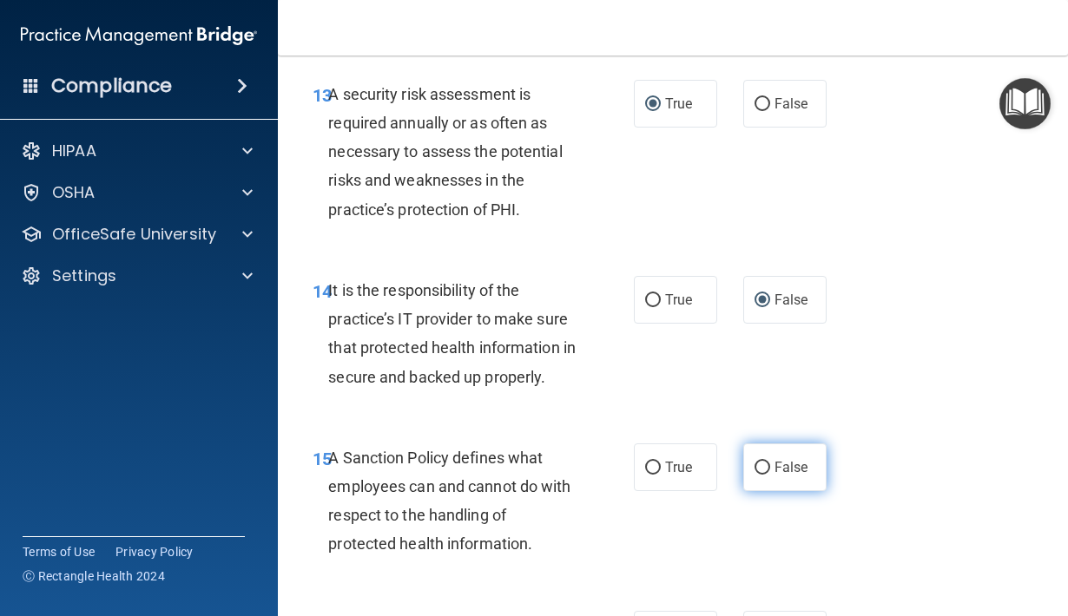
click at [765, 475] on input "False" at bounding box center [762, 468] width 16 height 13
radio input "true"
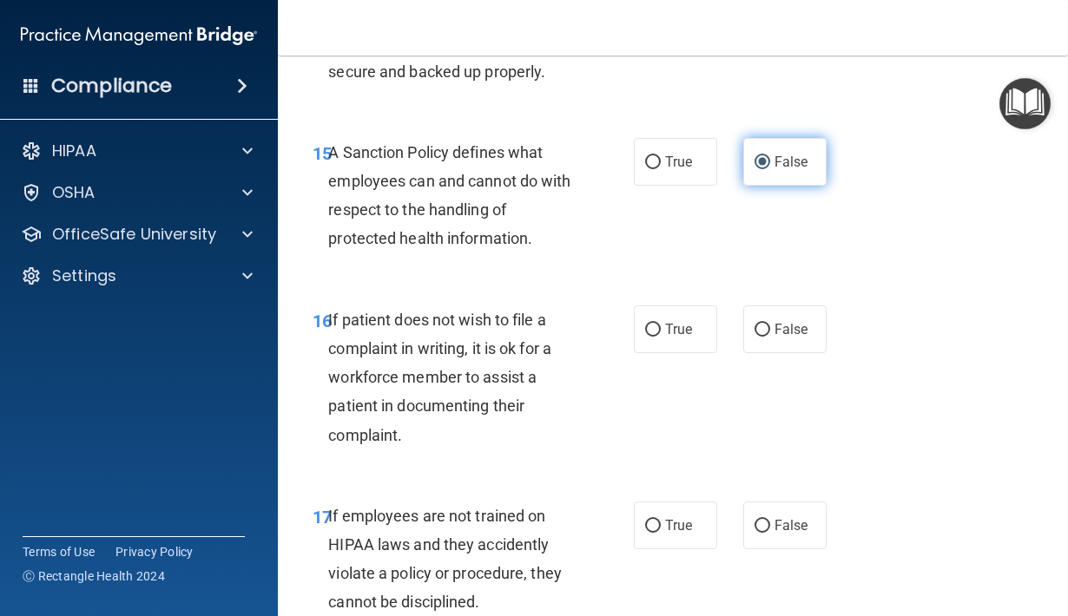
scroll to position [3167, 0]
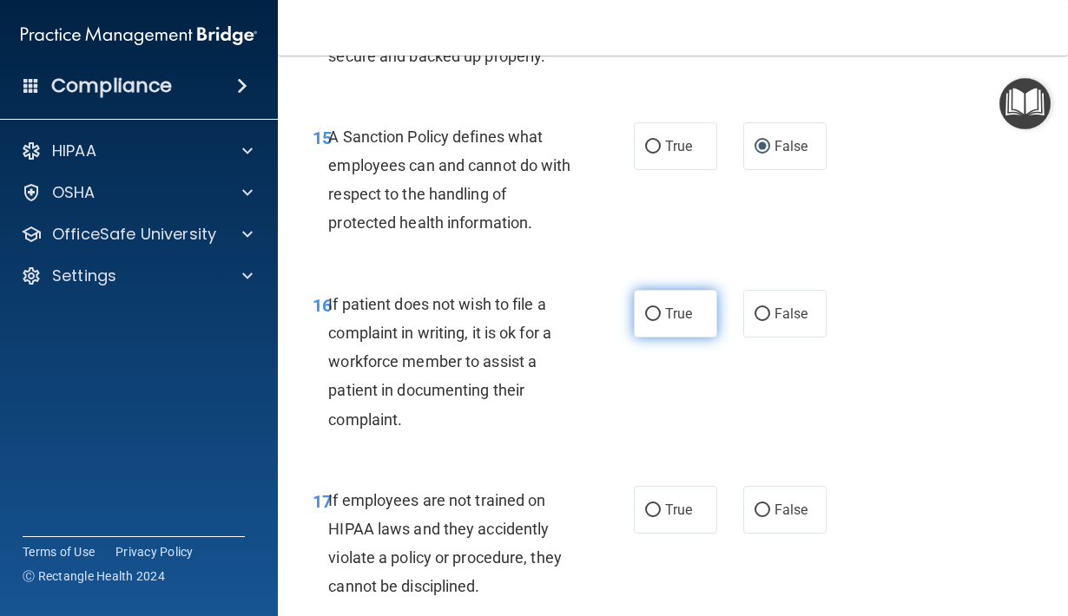
click at [655, 321] on input "True" at bounding box center [653, 314] width 16 height 13
radio input "true"
click at [765, 517] on input "False" at bounding box center [762, 510] width 16 height 13
radio input "true"
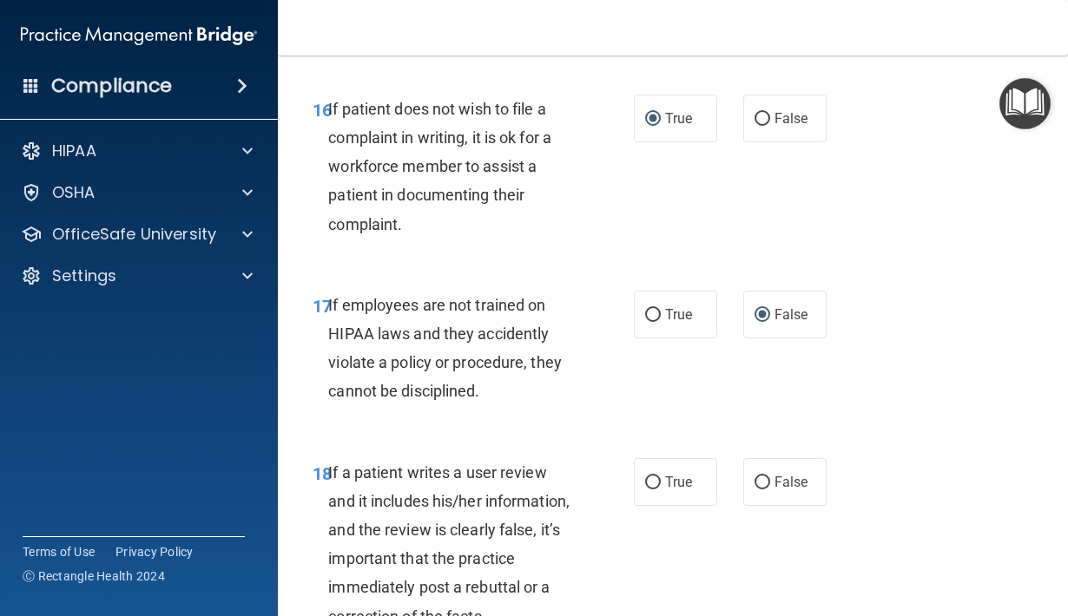
scroll to position [3359, 0]
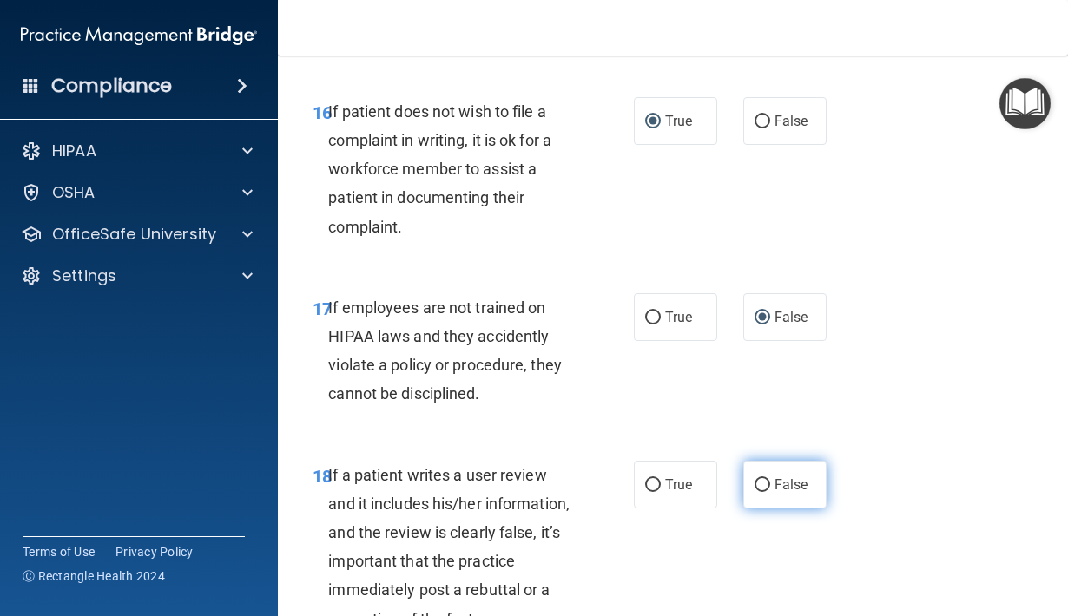
click at [763, 492] on input "False" at bounding box center [762, 485] width 16 height 13
radio input "true"
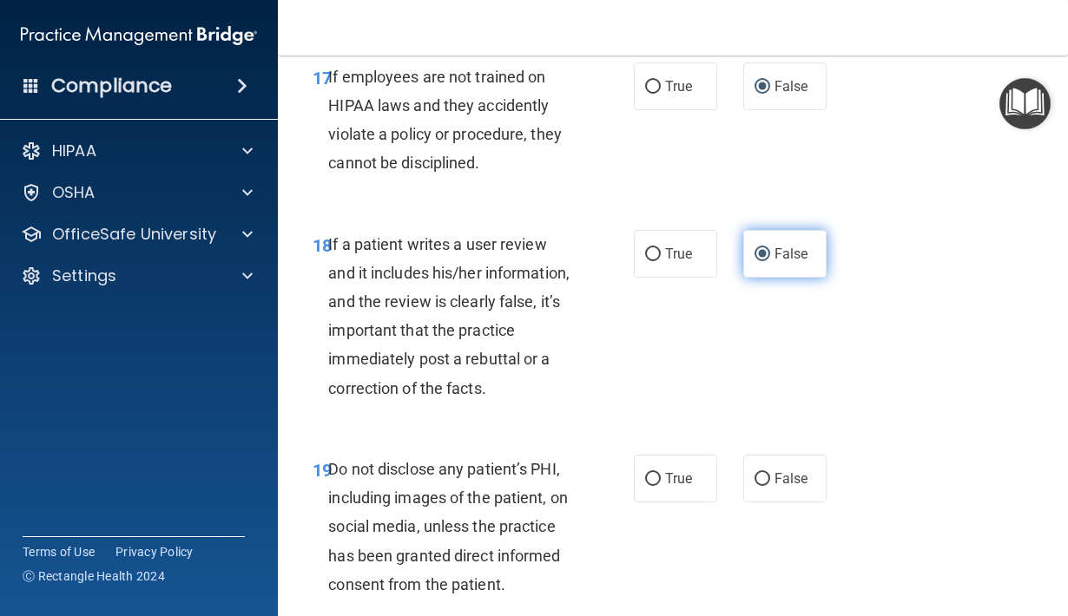
scroll to position [3612, 0]
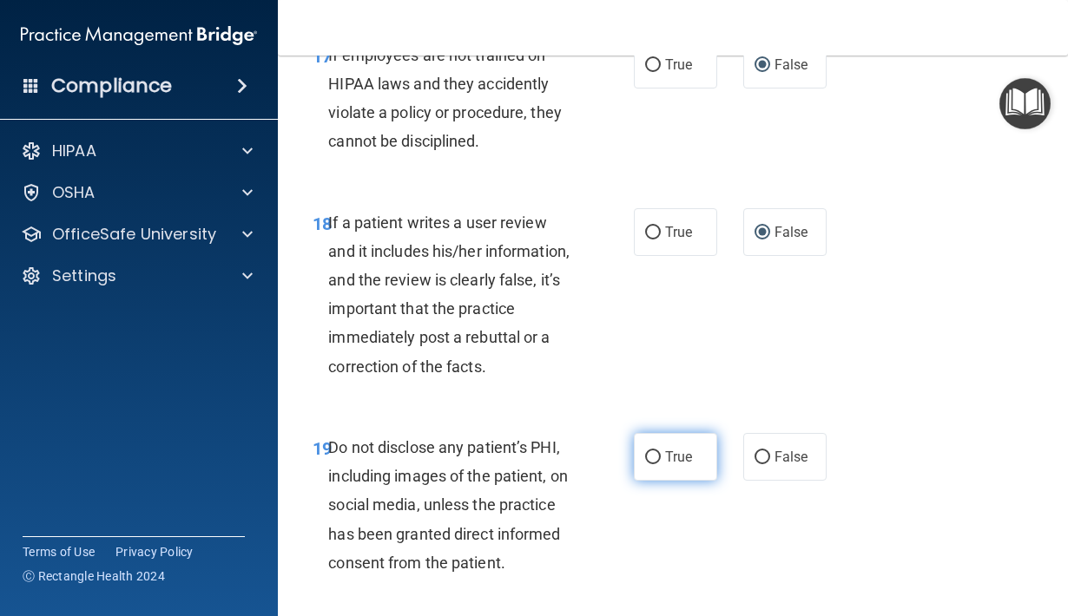
click at [653, 464] on input "True" at bounding box center [653, 457] width 16 height 13
radio input "true"
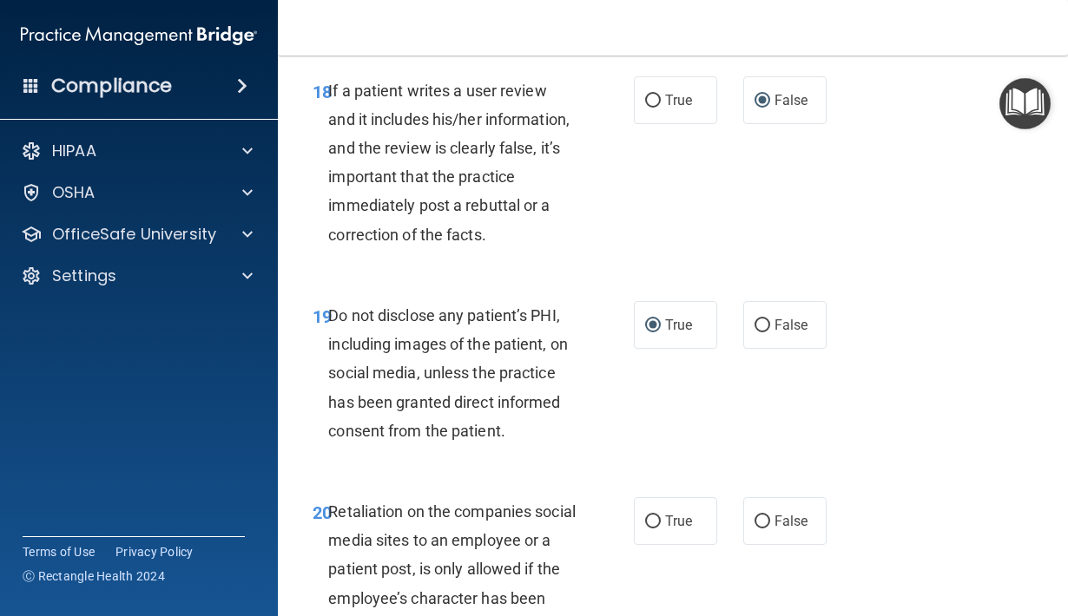
scroll to position [3742, 0]
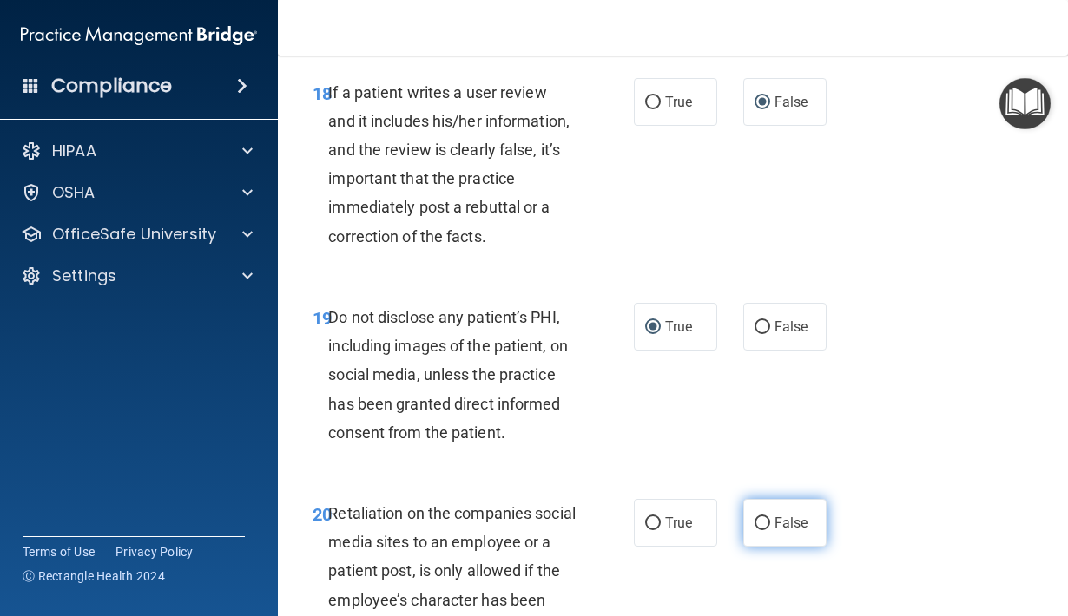
click at [763, 529] on input "False" at bounding box center [762, 523] width 16 height 13
radio input "true"
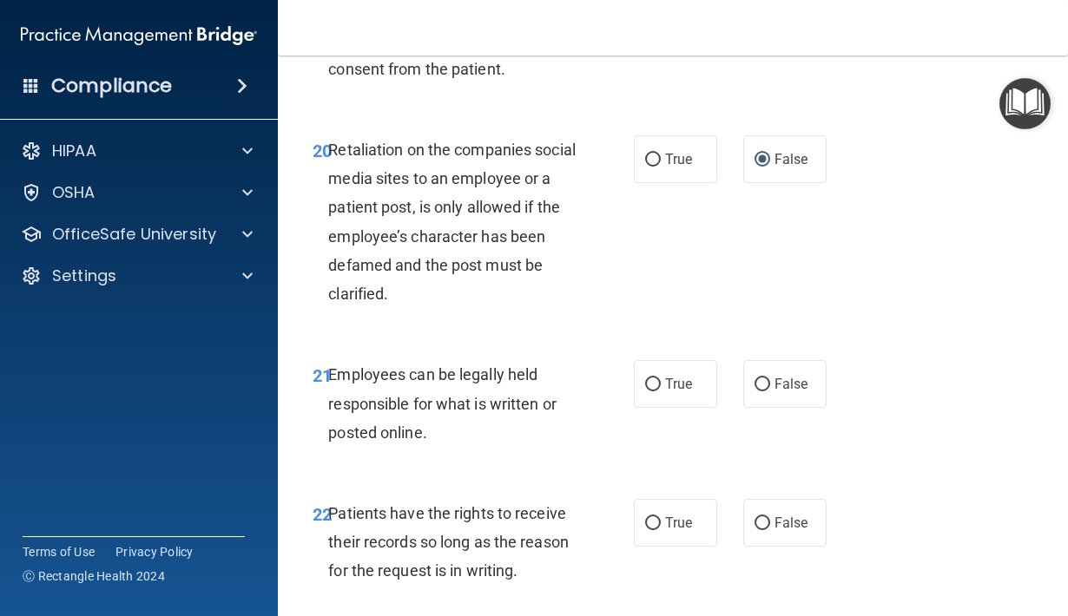
scroll to position [4121, 0]
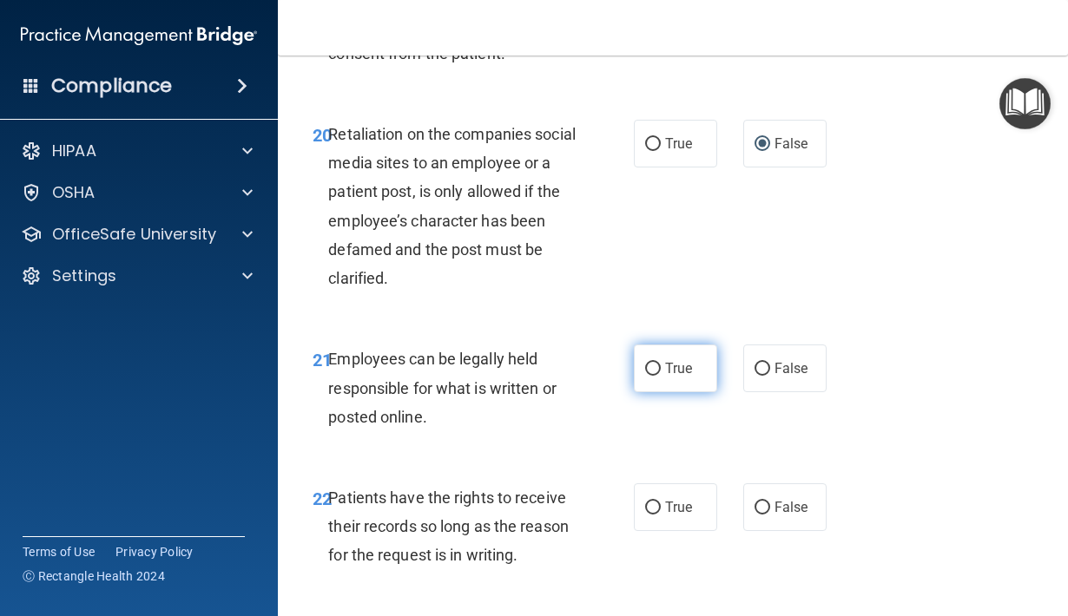
click at [652, 376] on input "True" at bounding box center [653, 369] width 16 height 13
radio input "true"
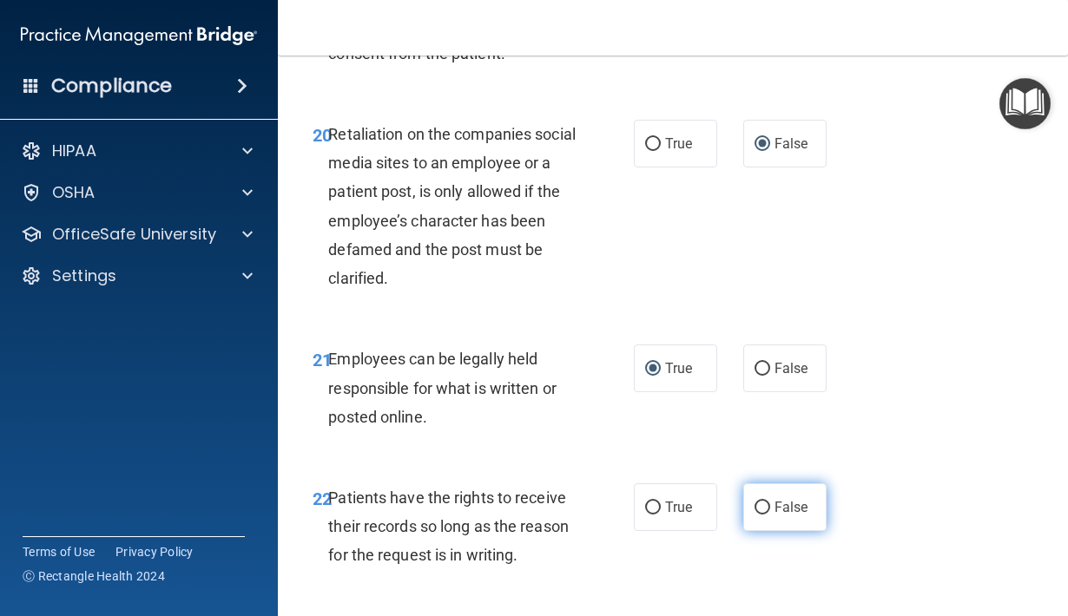
click at [763, 510] on input "False" at bounding box center [762, 508] width 16 height 13
radio input "true"
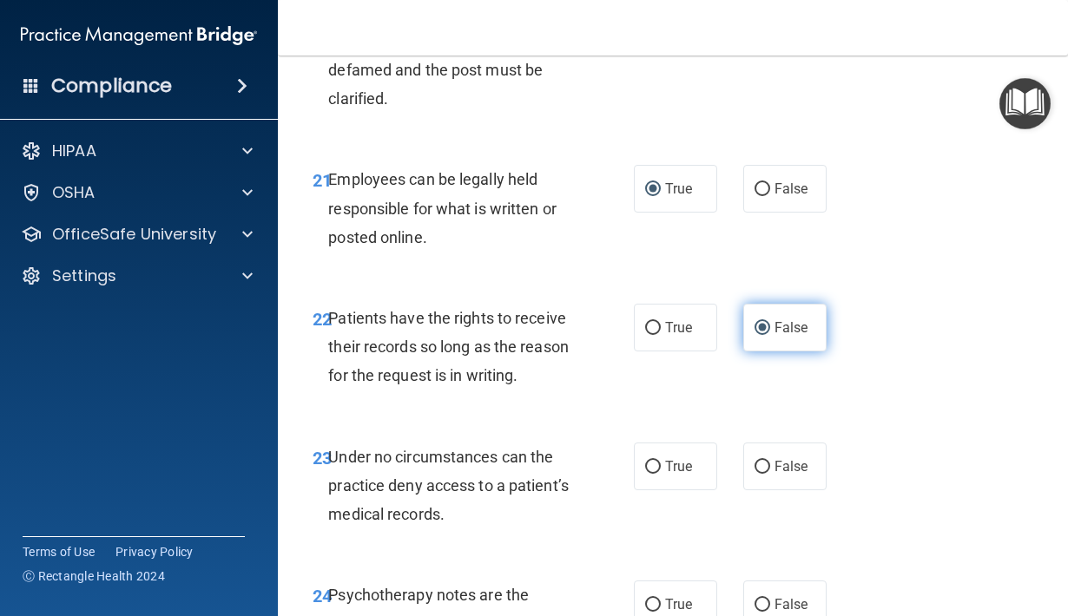
scroll to position [4309, 0]
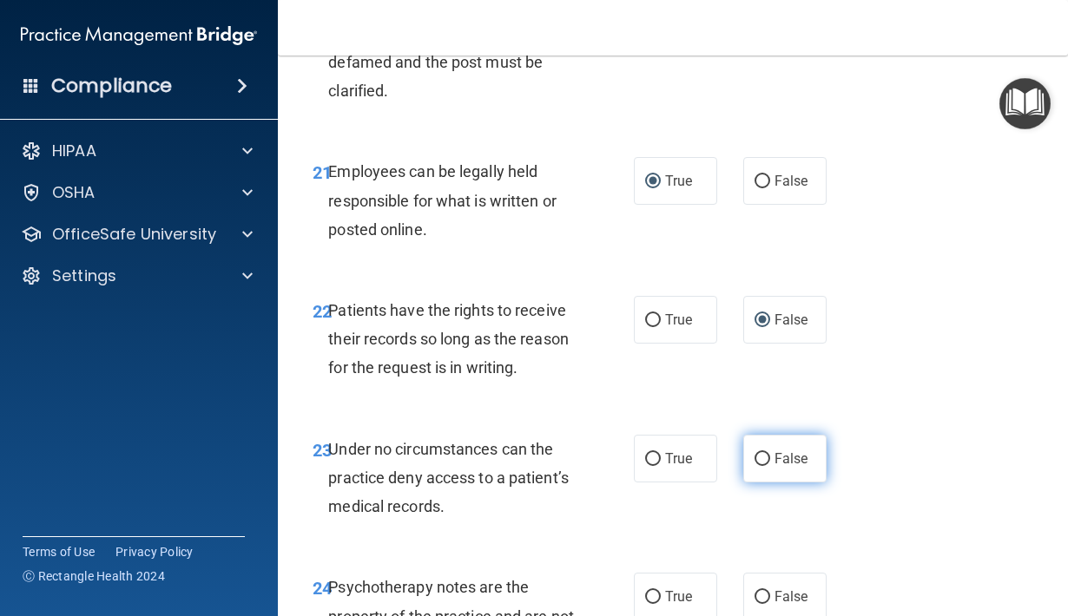
click at [763, 466] on input "False" at bounding box center [762, 459] width 16 height 13
radio input "true"
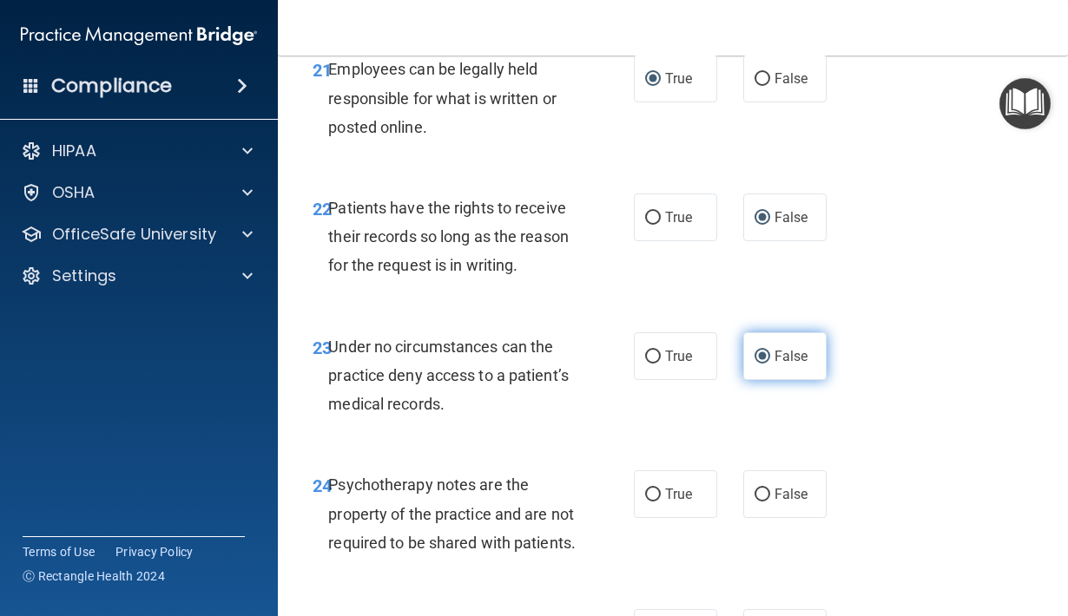
scroll to position [4416, 0]
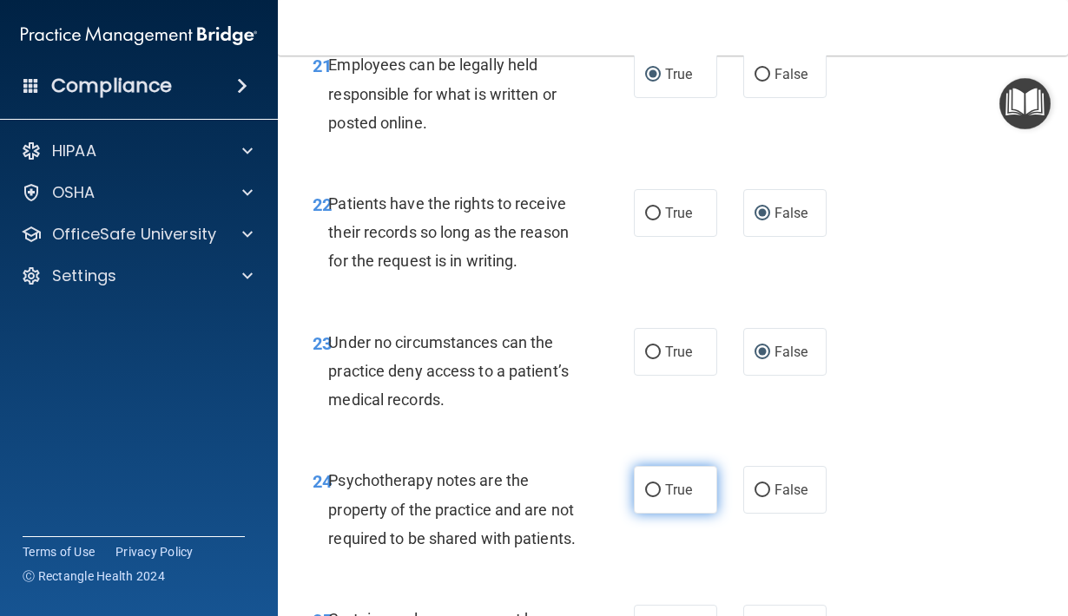
click at [654, 491] on input "True" at bounding box center [653, 490] width 16 height 13
radio input "true"
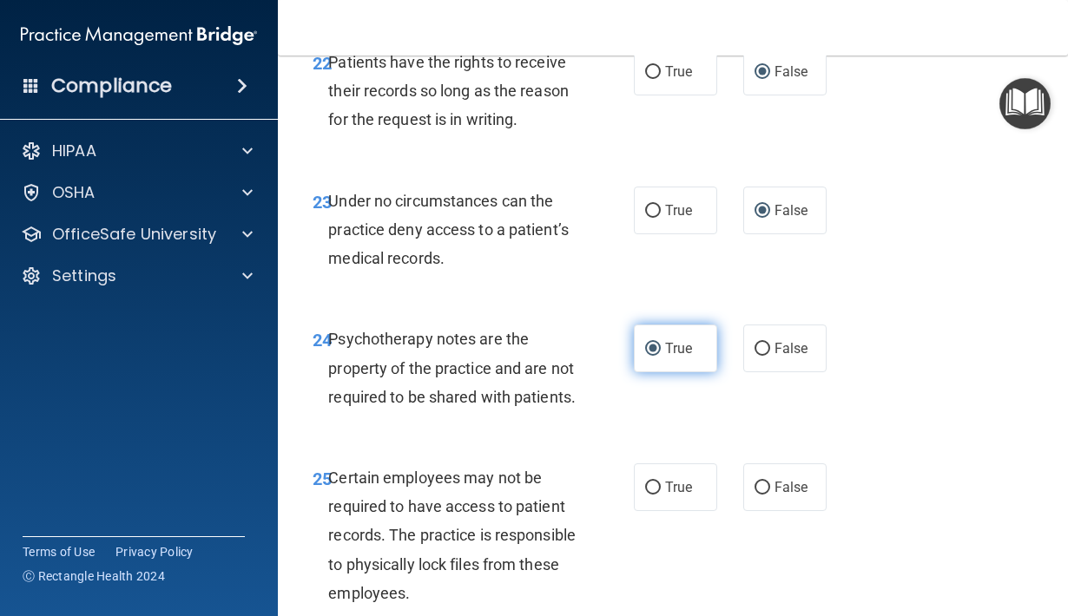
scroll to position [4565, 0]
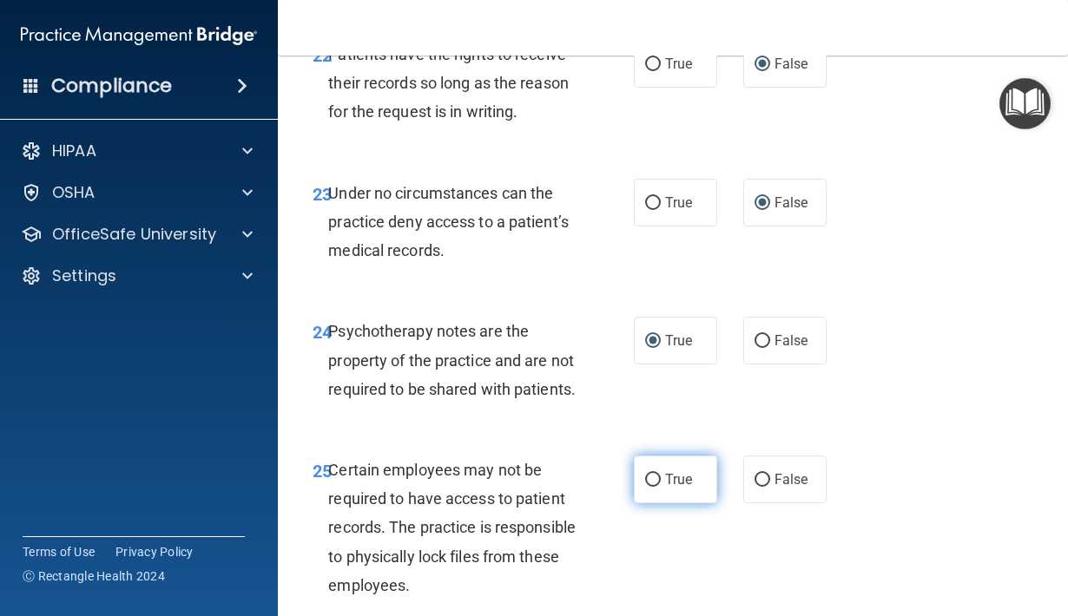
click at [655, 487] on input "True" at bounding box center [653, 480] width 16 height 13
radio input "true"
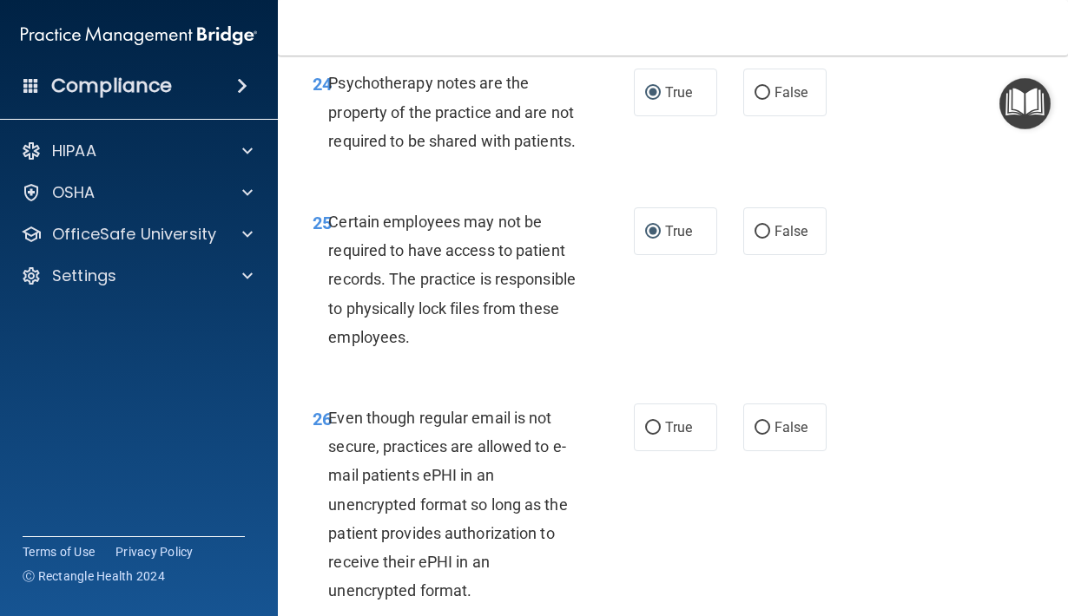
scroll to position [4839, 0]
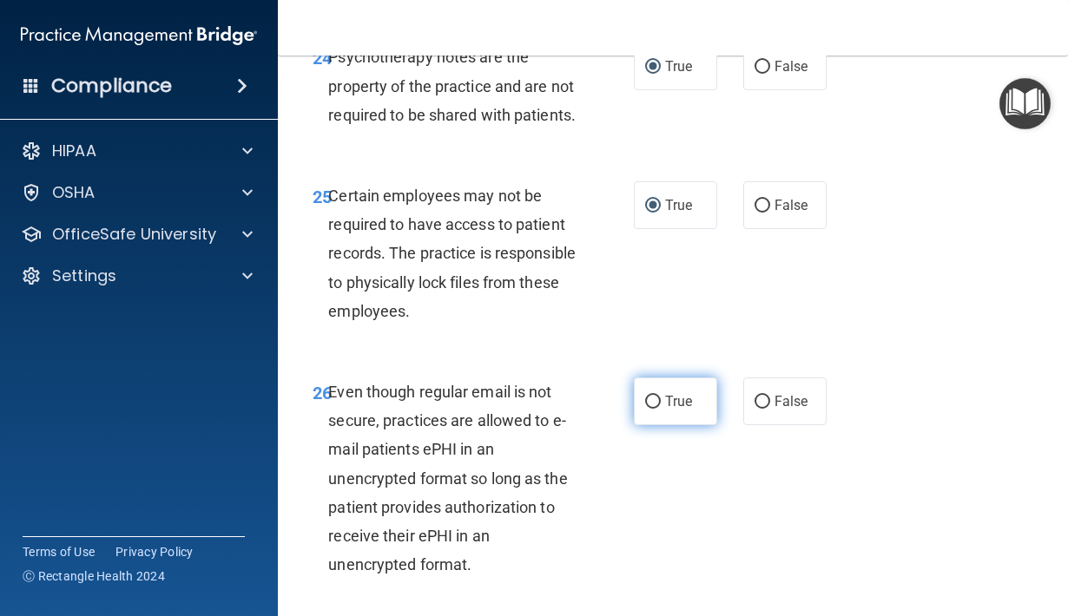
click at [654, 409] on input "True" at bounding box center [653, 402] width 16 height 13
radio input "true"
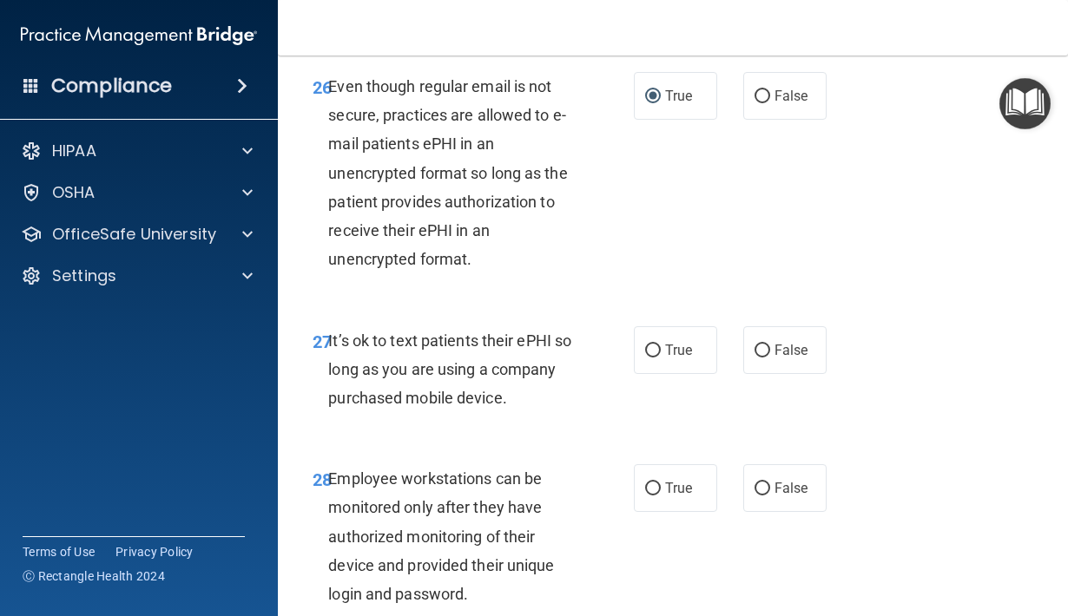
scroll to position [5147, 0]
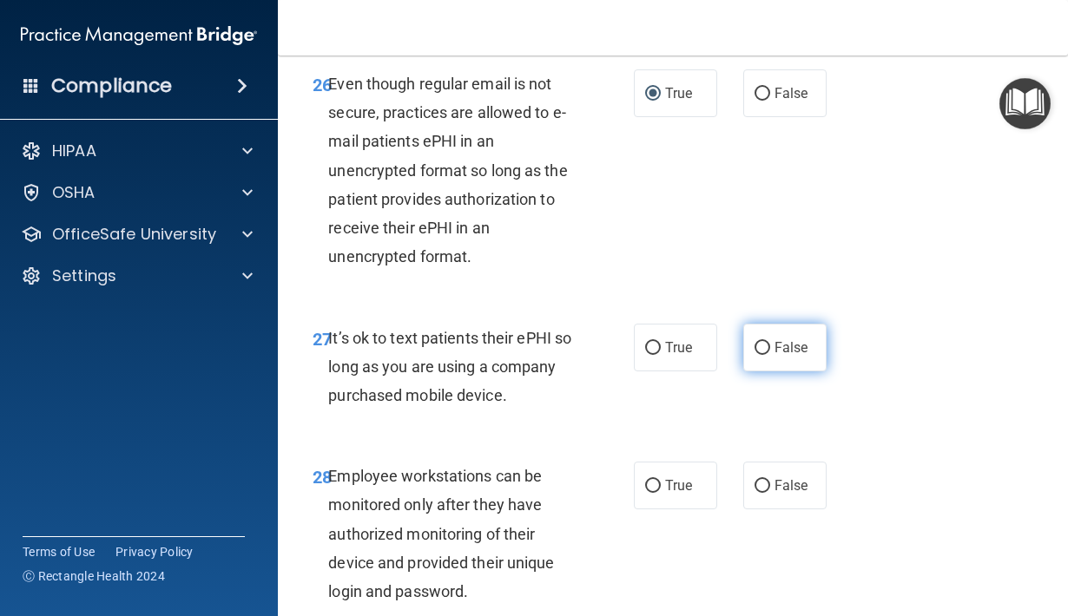
click at [760, 355] on input "False" at bounding box center [762, 348] width 16 height 13
radio input "true"
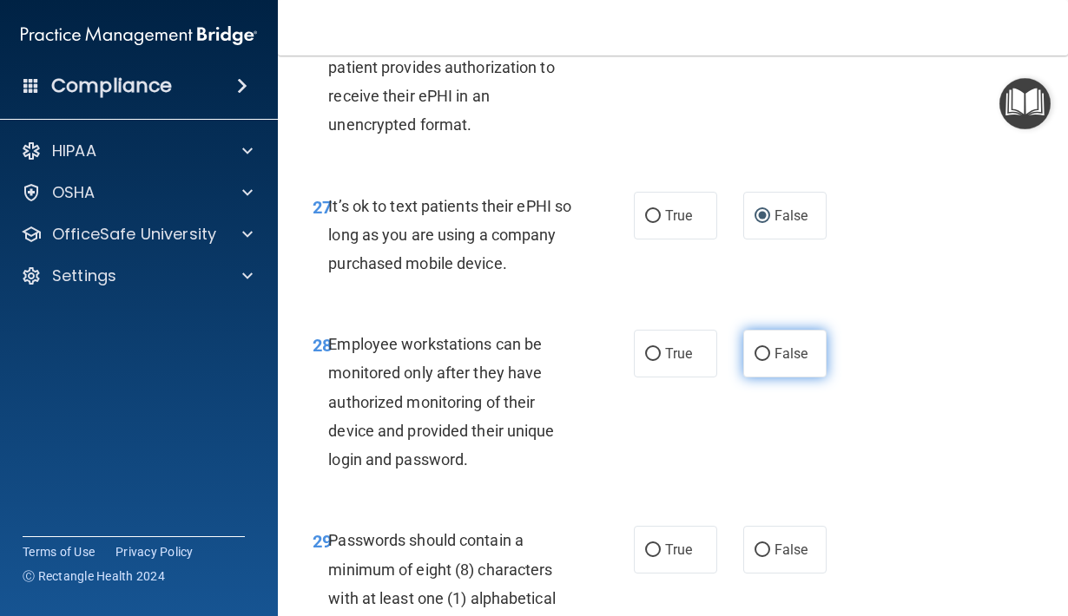
scroll to position [5281, 0]
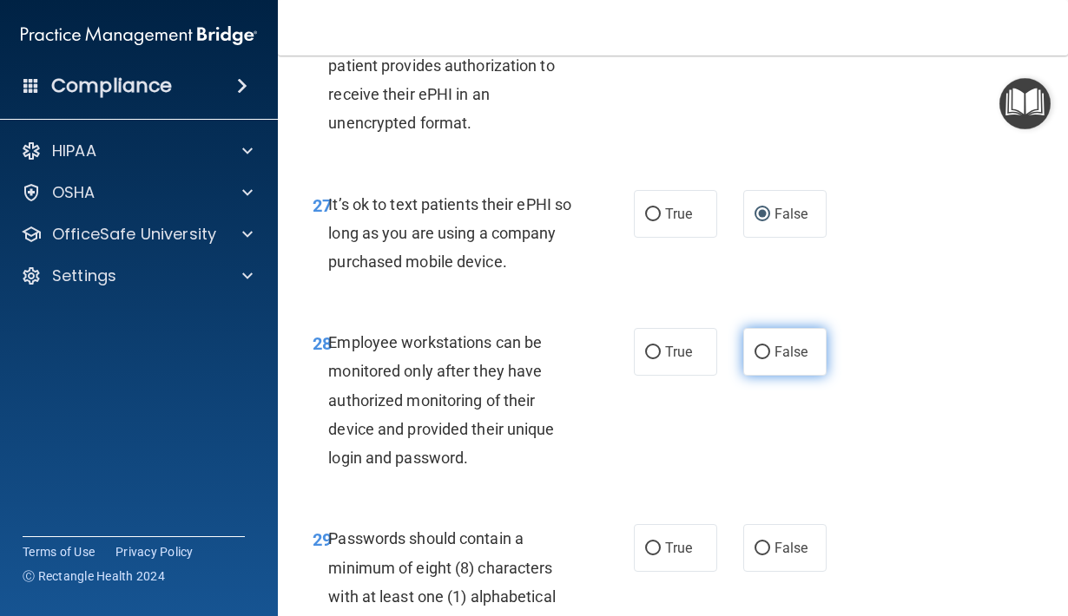
click at [764, 359] on input "False" at bounding box center [762, 352] width 16 height 13
radio input "true"
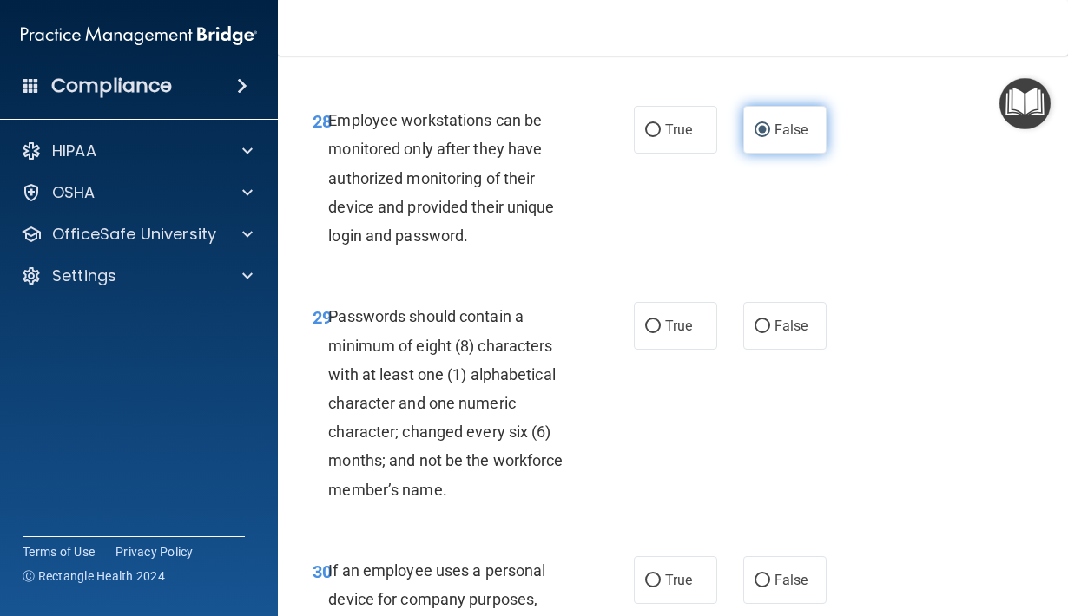
scroll to position [5513, 0]
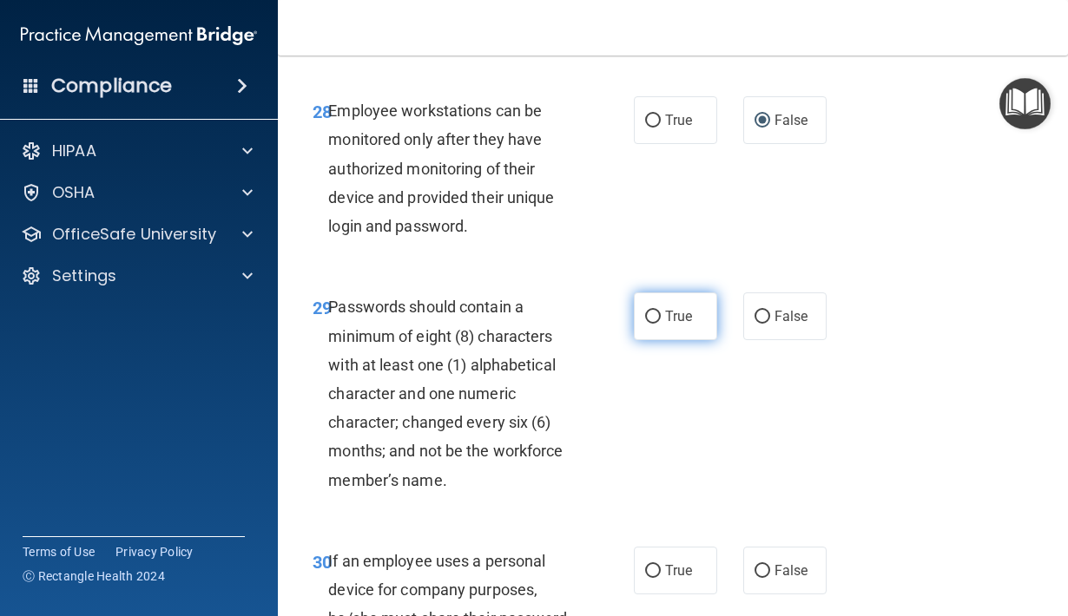
click at [654, 324] on input "True" at bounding box center [653, 317] width 16 height 13
radio input "true"
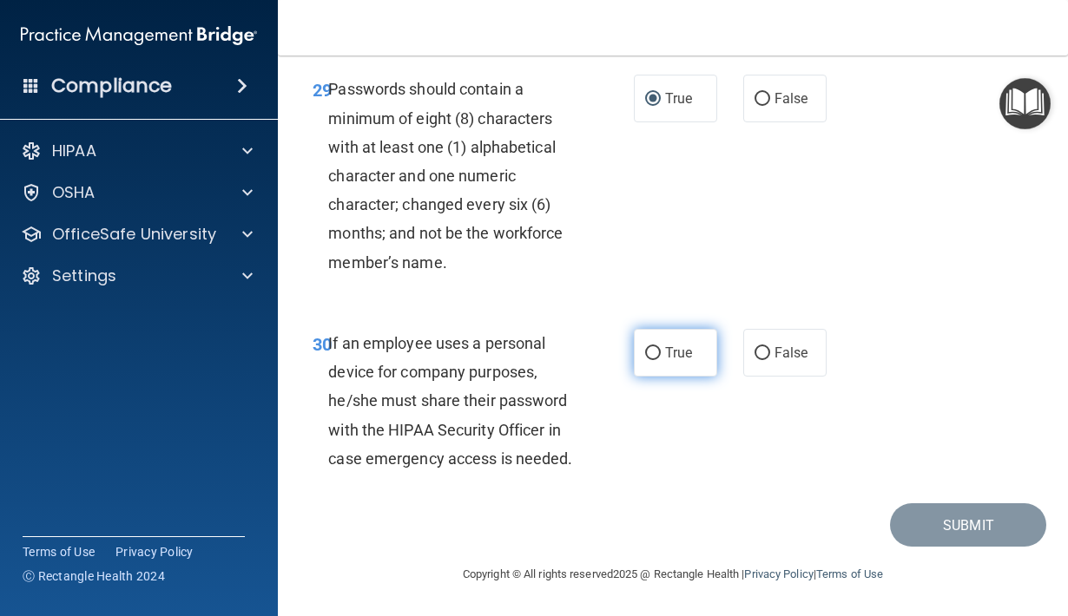
scroll to position [5758, 0]
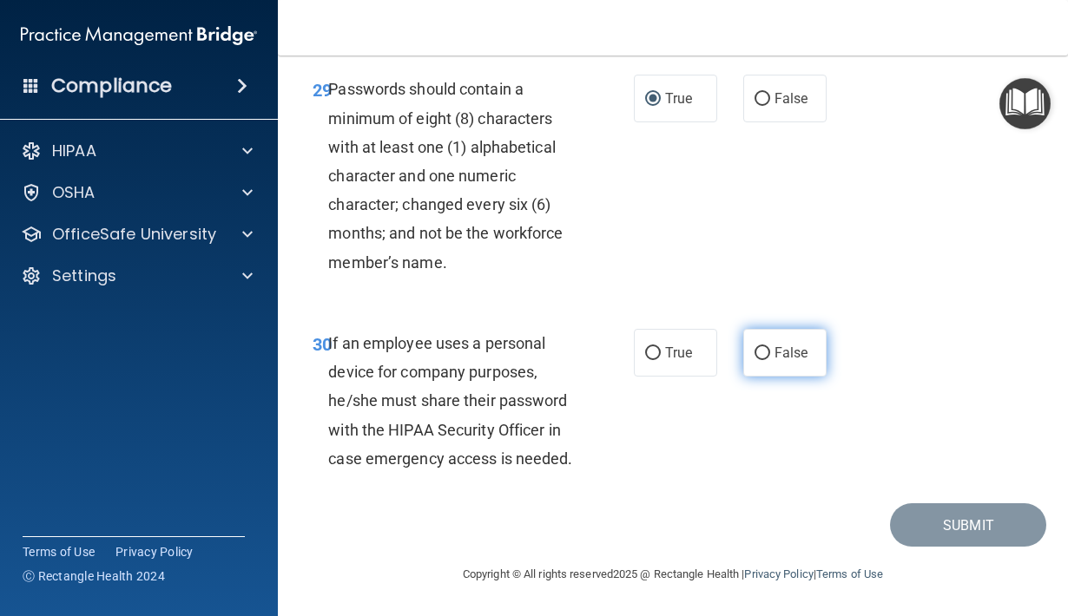
click at [764, 352] on input "False" at bounding box center [762, 353] width 16 height 13
radio input "true"
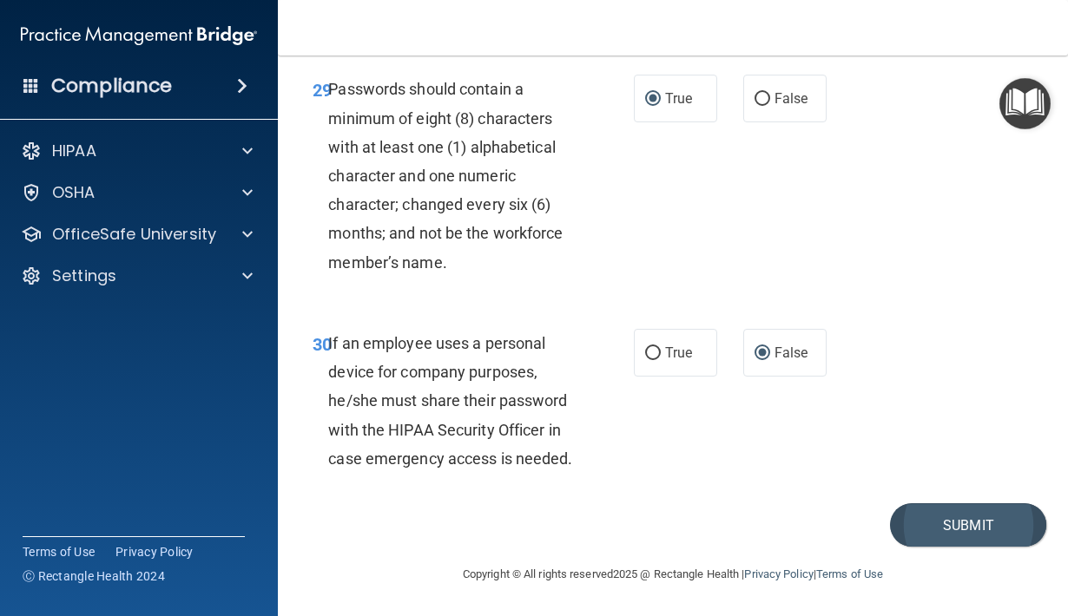
click at [950, 516] on button "Submit" at bounding box center [968, 525] width 156 height 44
click at [963, 529] on button "Submit" at bounding box center [968, 525] width 156 height 44
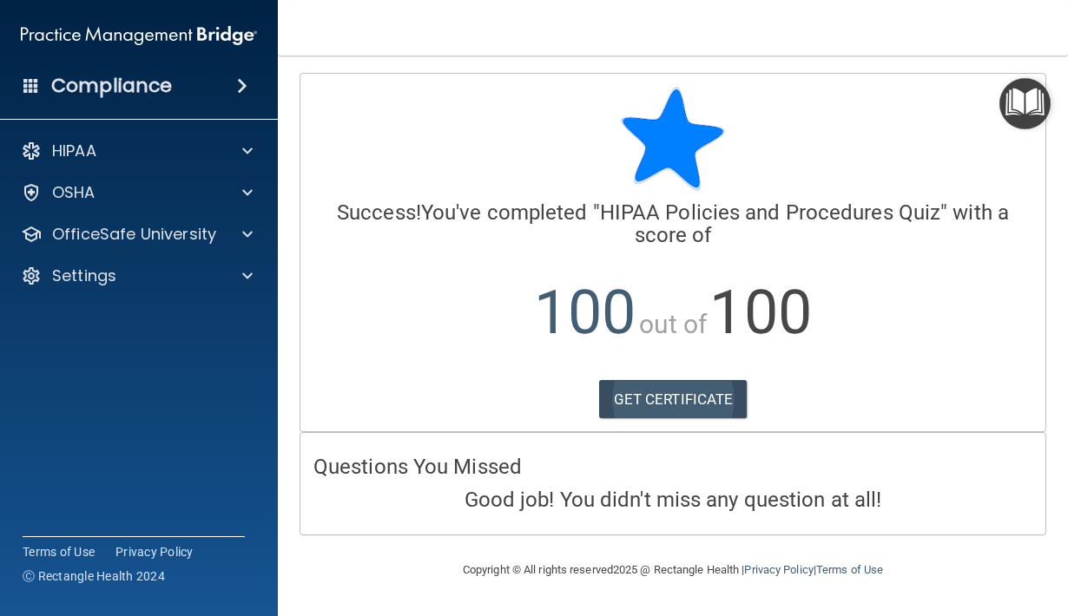
click at [674, 396] on link "GET CERTIFICATE" at bounding box center [673, 399] width 148 height 38
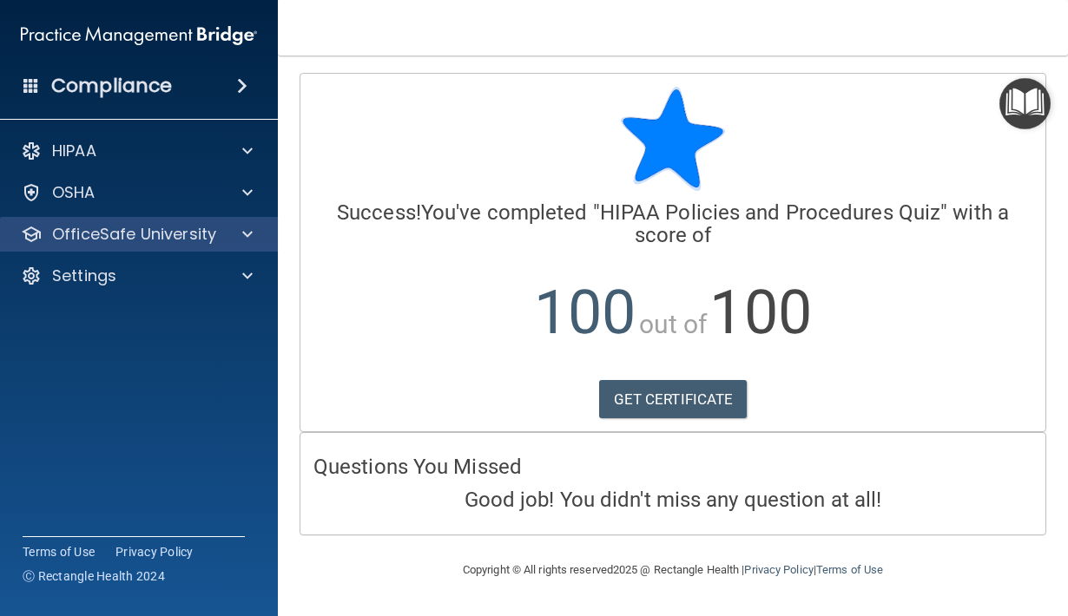
click at [178, 232] on p "OfficeSafe University" at bounding box center [134, 234] width 164 height 21
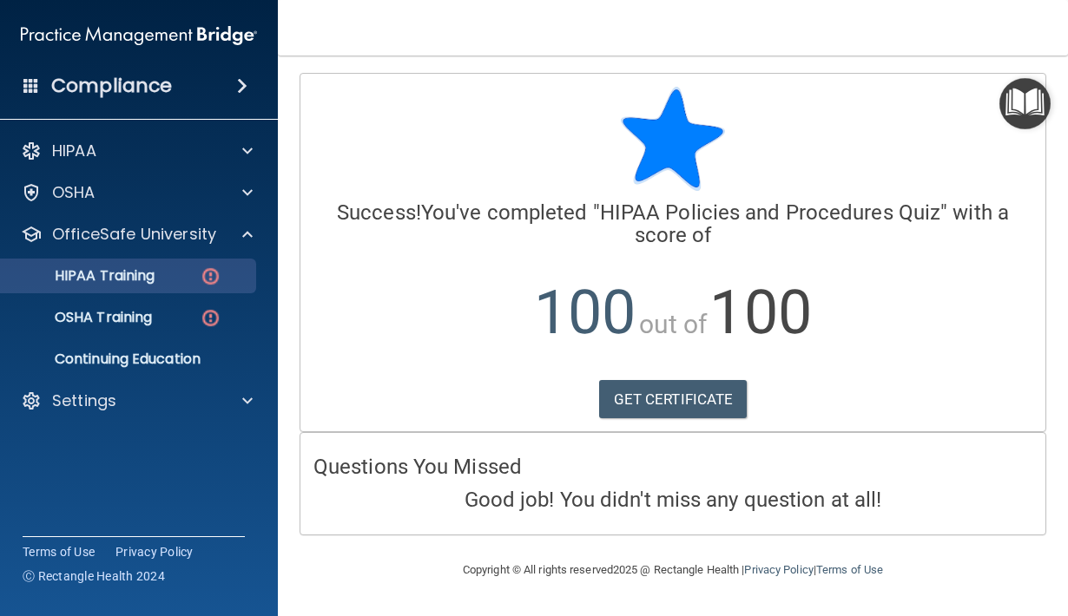
click at [155, 277] on p "HIPAA Training" at bounding box center [82, 275] width 143 height 17
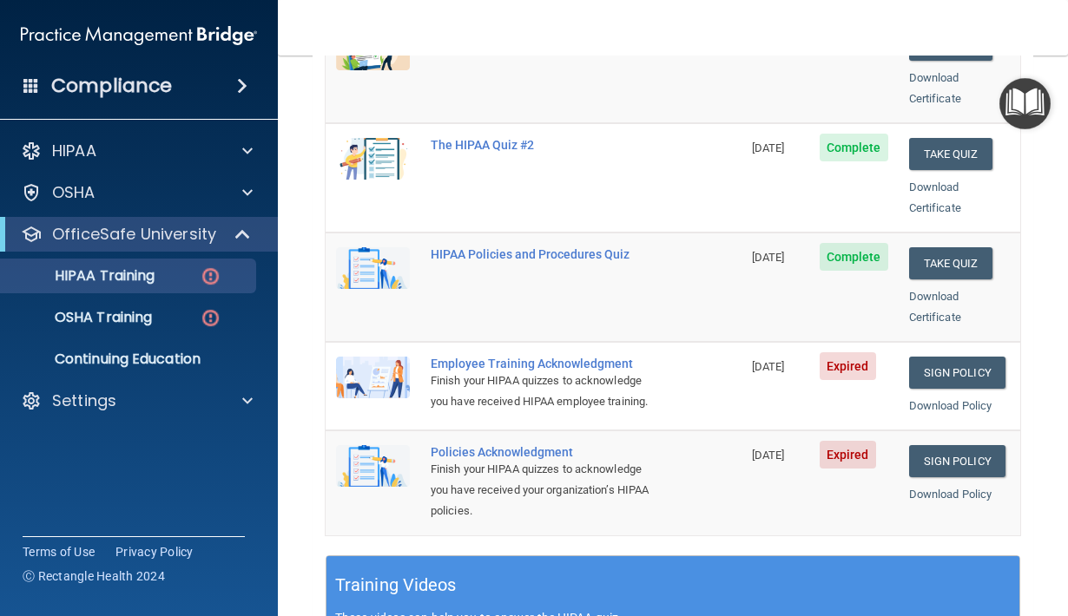
scroll to position [311, 0]
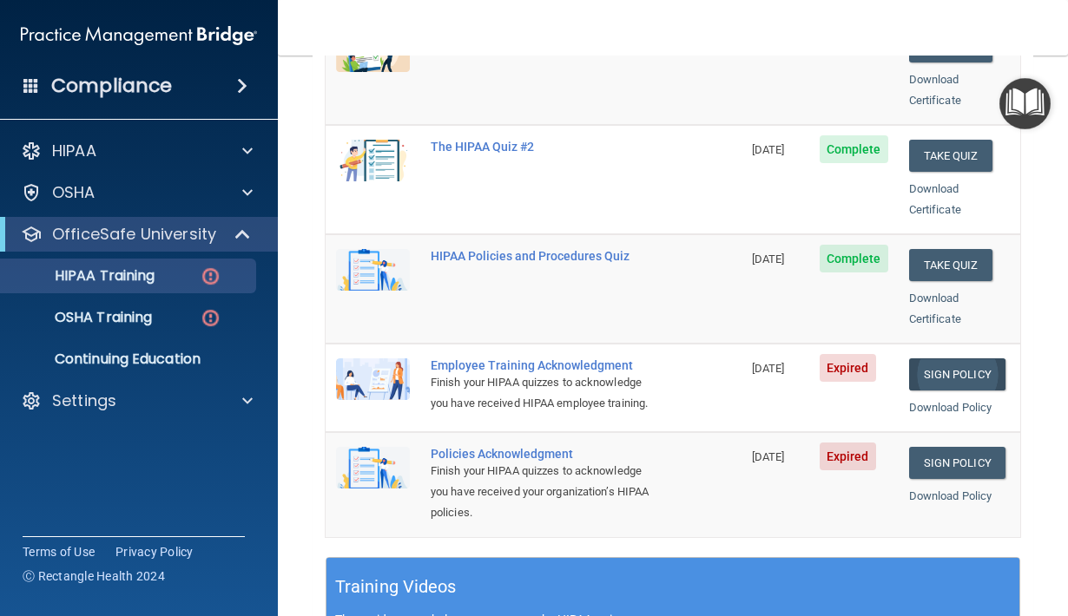
click at [970, 358] on link "Sign Policy" at bounding box center [957, 374] width 96 height 32
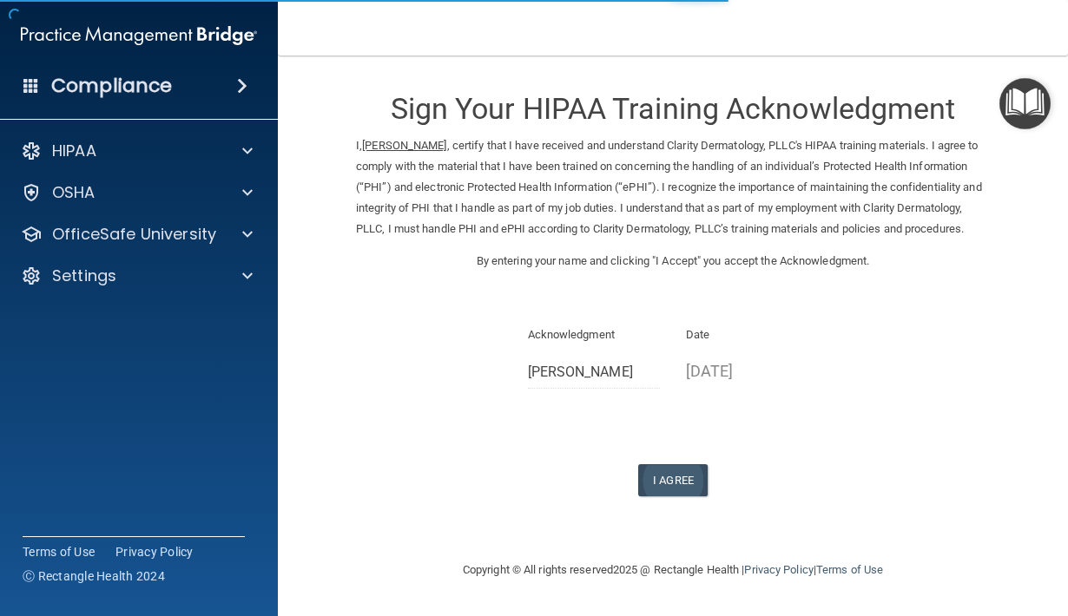
click at [683, 489] on button "I Agree" at bounding box center [672, 480] width 69 height 32
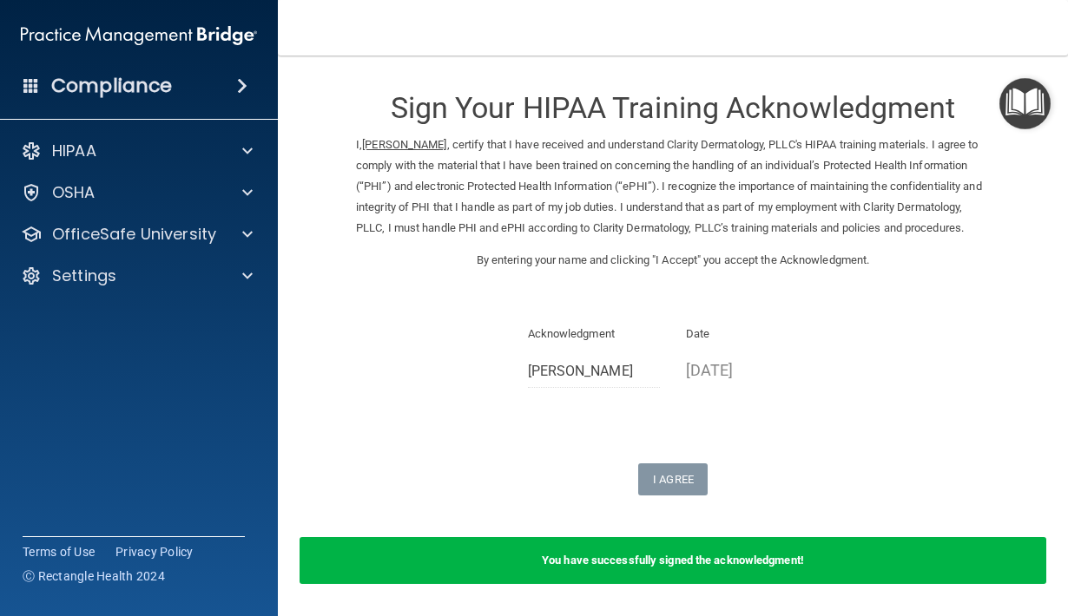
scroll to position [2, 0]
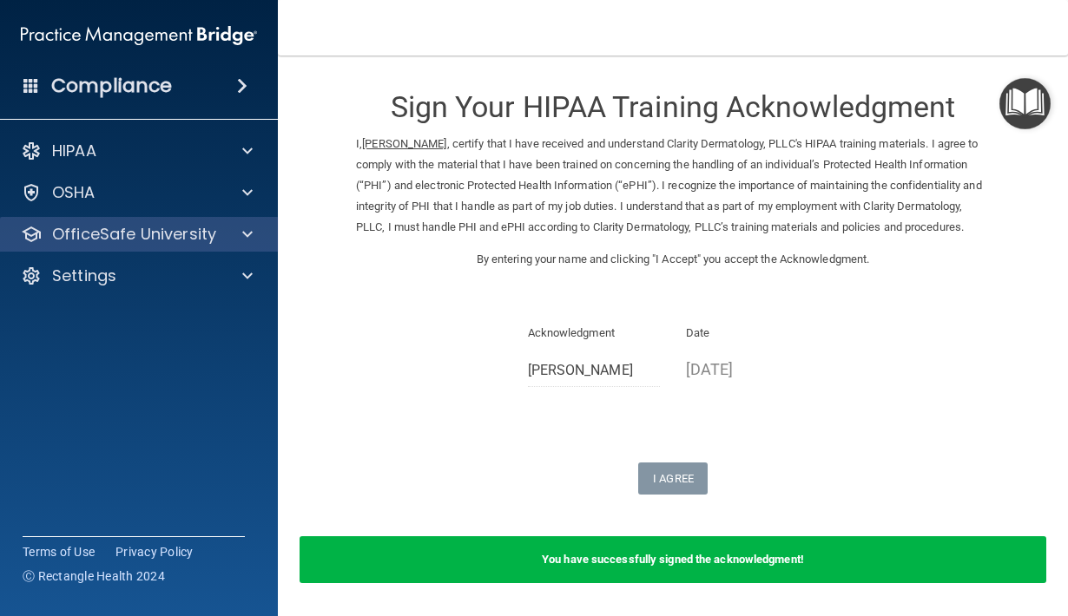
click at [176, 239] on p "OfficeSafe University" at bounding box center [134, 234] width 164 height 21
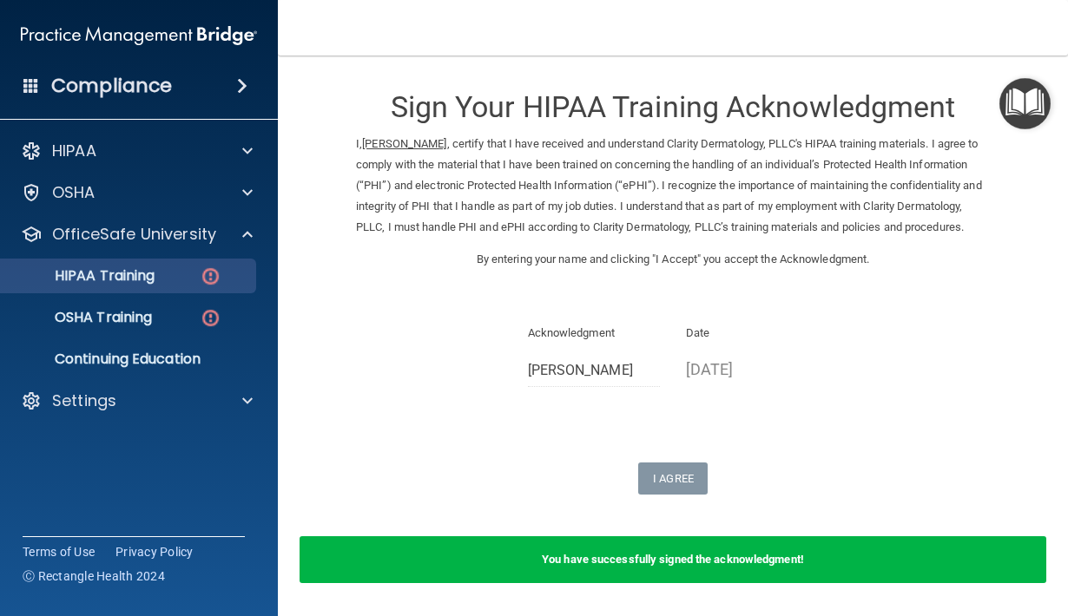
click at [179, 273] on div "HIPAA Training" at bounding box center [129, 275] width 237 height 17
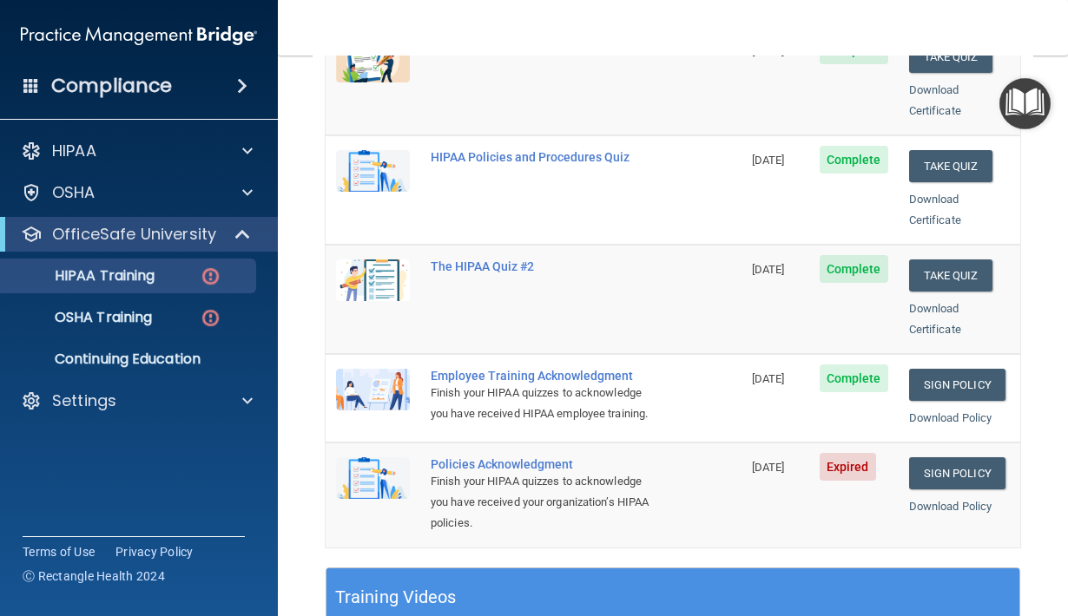
scroll to position [299, 0]
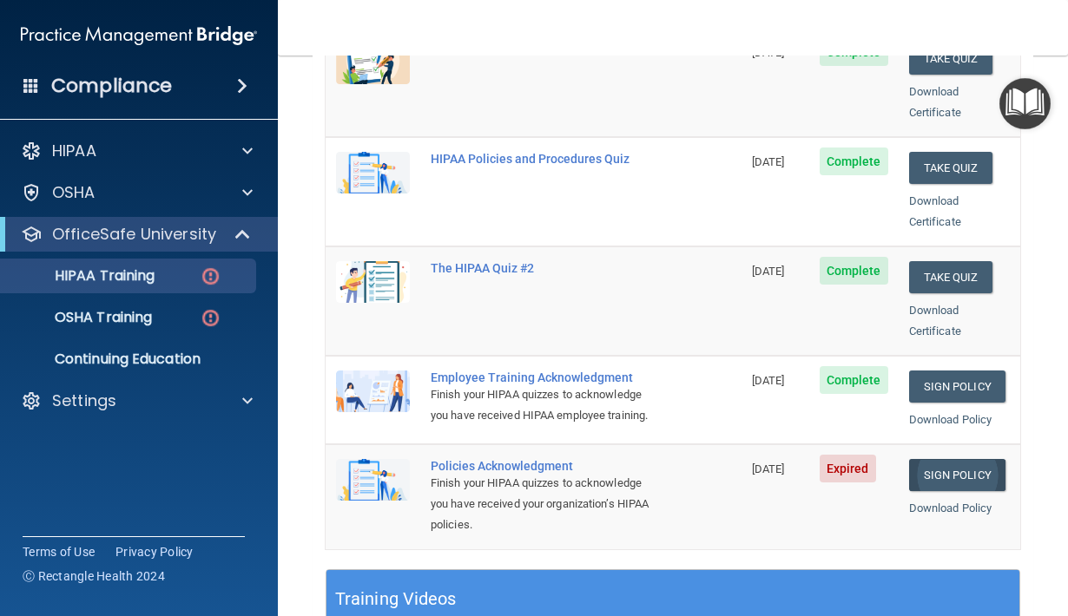
click at [953, 459] on link "Sign Policy" at bounding box center [957, 475] width 96 height 32
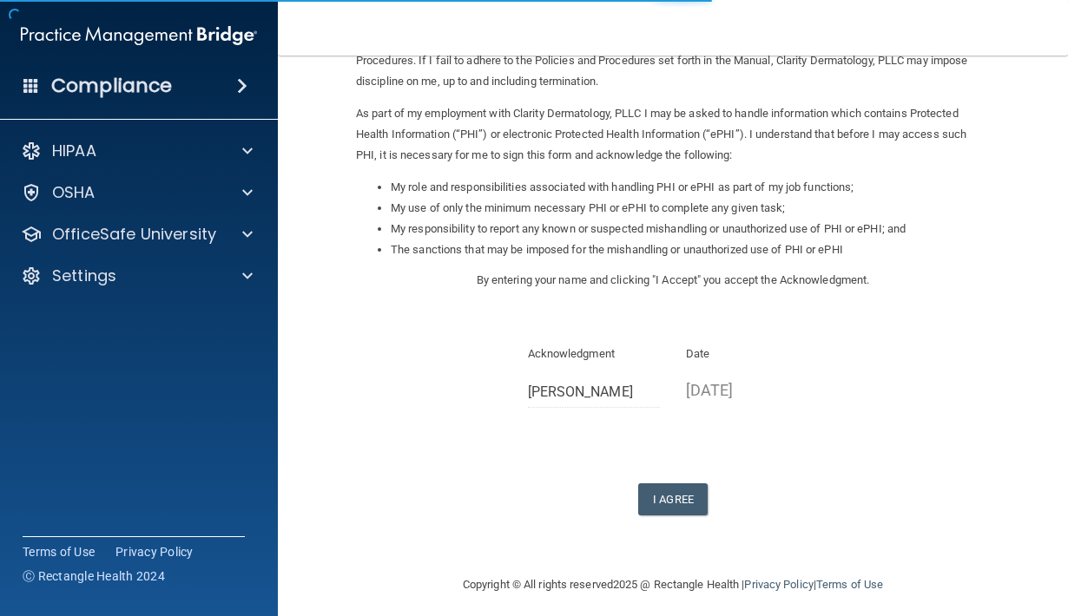
scroll to position [159, 0]
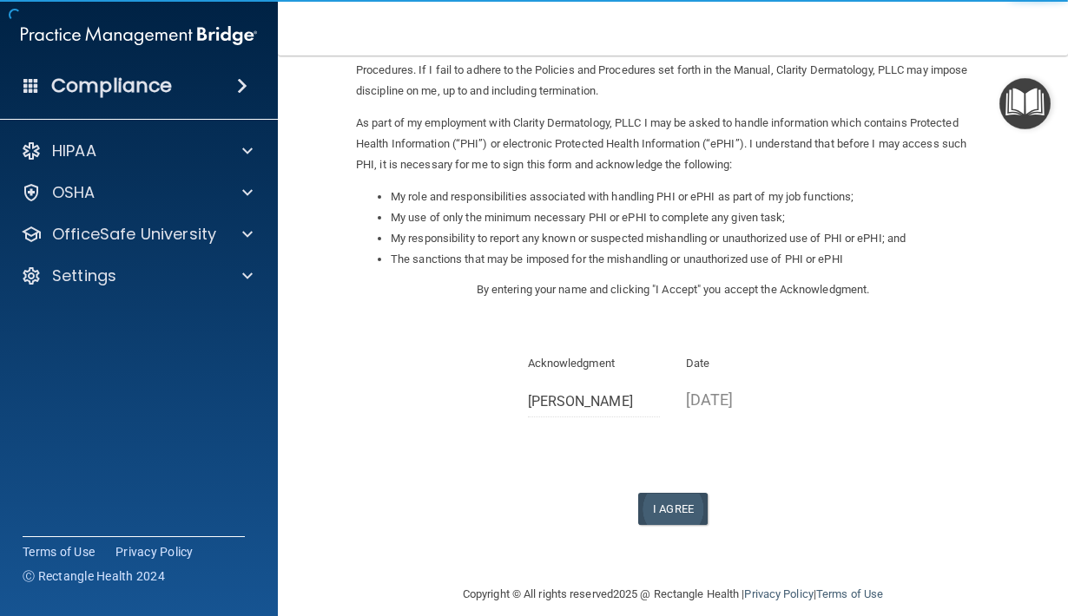
click at [671, 495] on button "I Agree" at bounding box center [672, 509] width 69 height 32
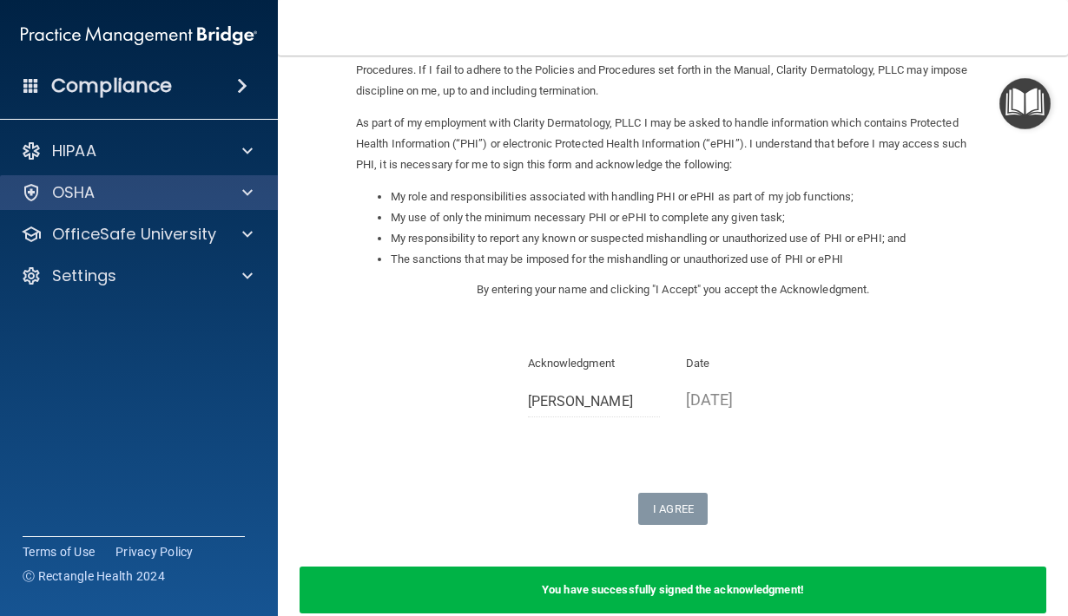
click at [105, 187] on div "OSHA" at bounding box center [115, 192] width 215 height 21
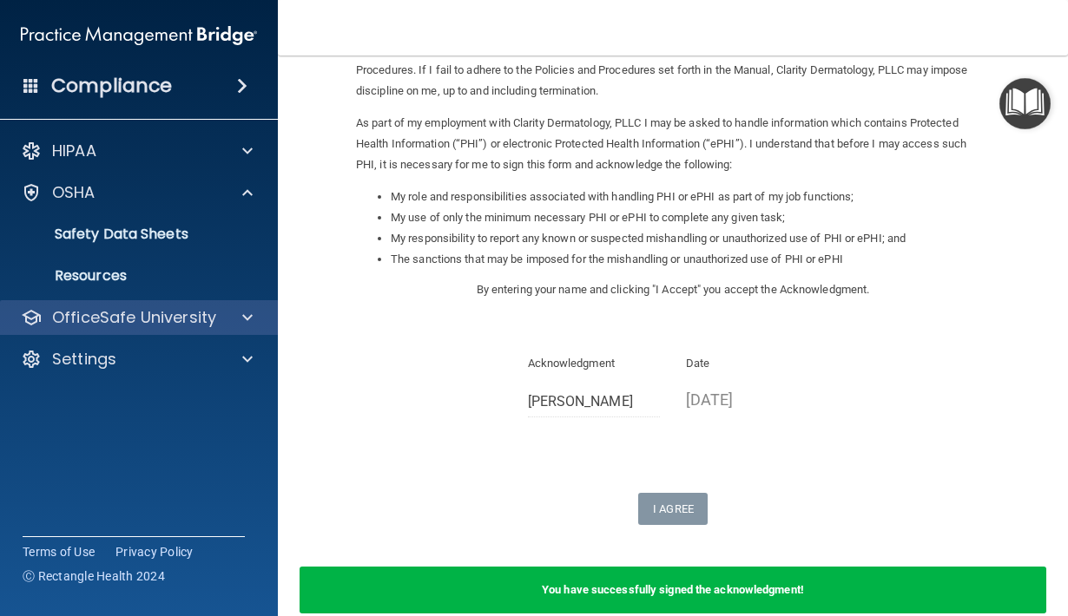
click at [122, 316] on p "OfficeSafe University" at bounding box center [134, 317] width 164 height 21
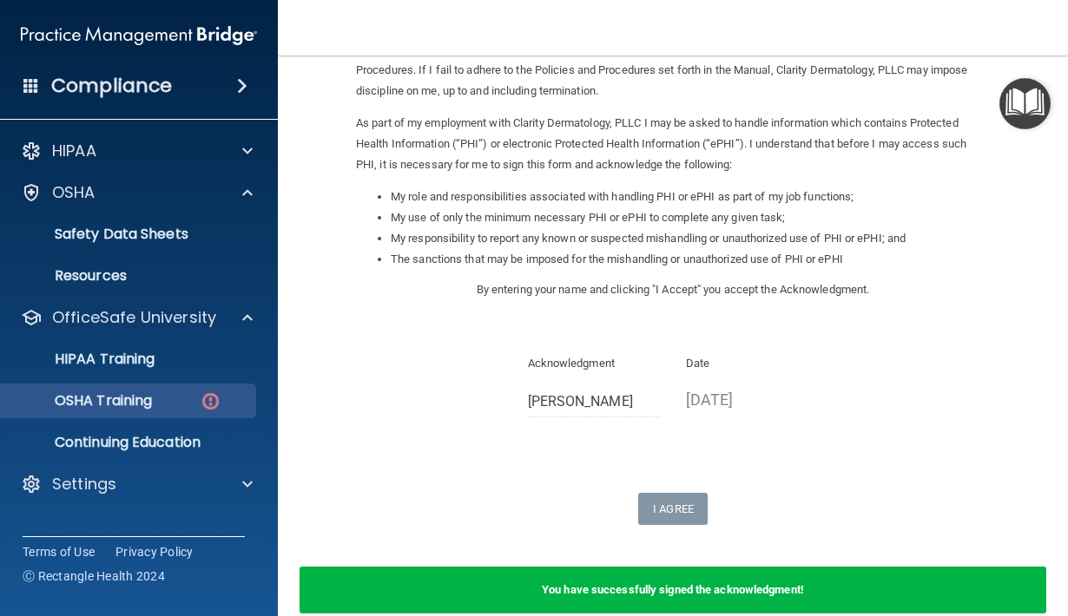
click at [127, 402] on p "OSHA Training" at bounding box center [81, 400] width 141 height 17
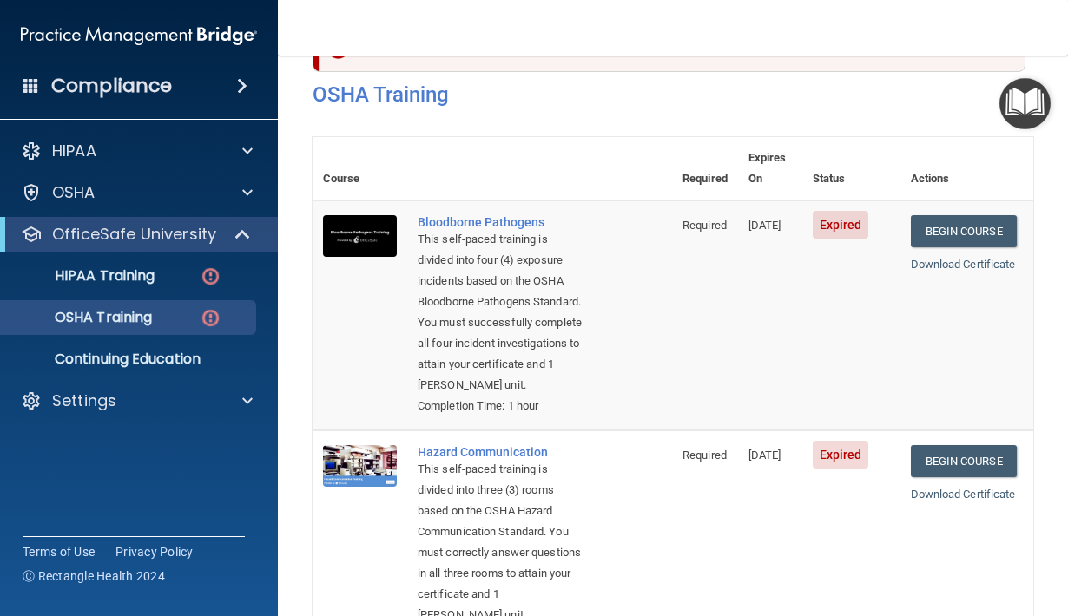
scroll to position [59, 0]
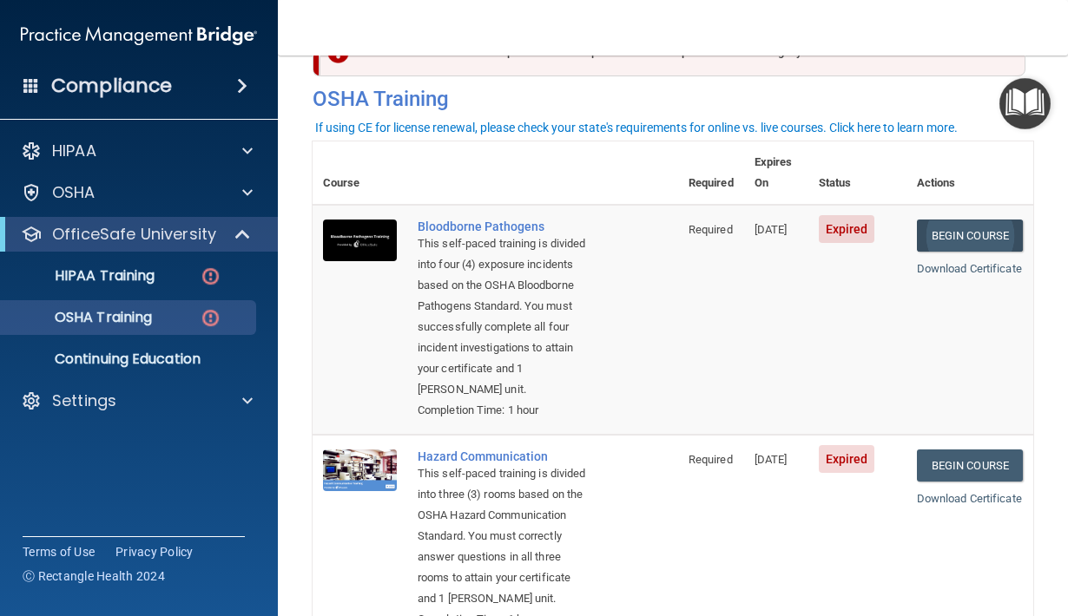
click at [994, 220] on link "Begin Course" at bounding box center [970, 236] width 106 height 32
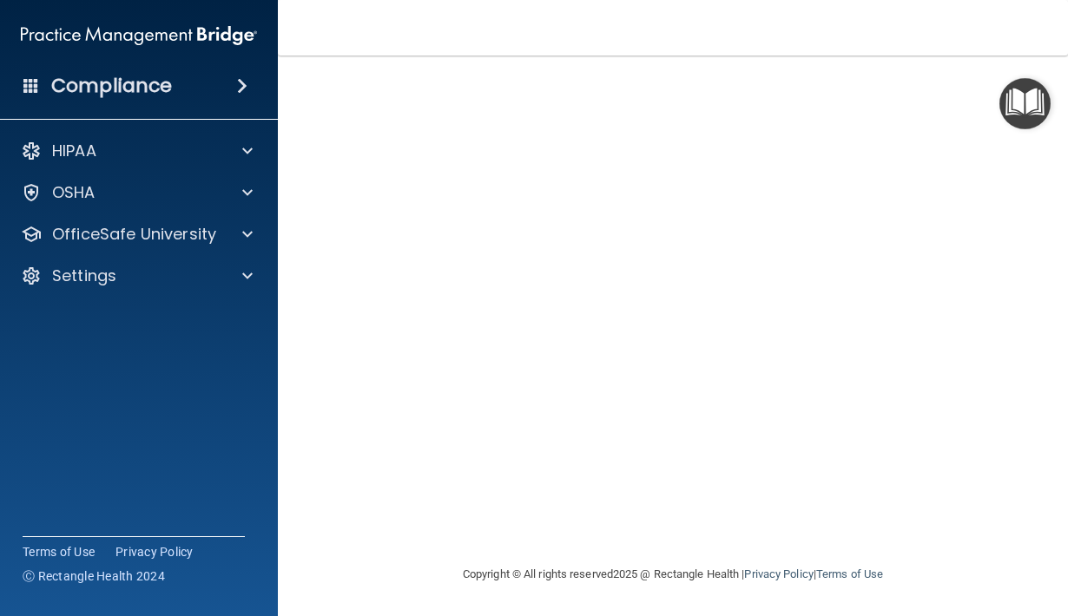
scroll to position [126, 0]
click at [1000, 85] on img "Open Resource Center" at bounding box center [1024, 103] width 51 height 51
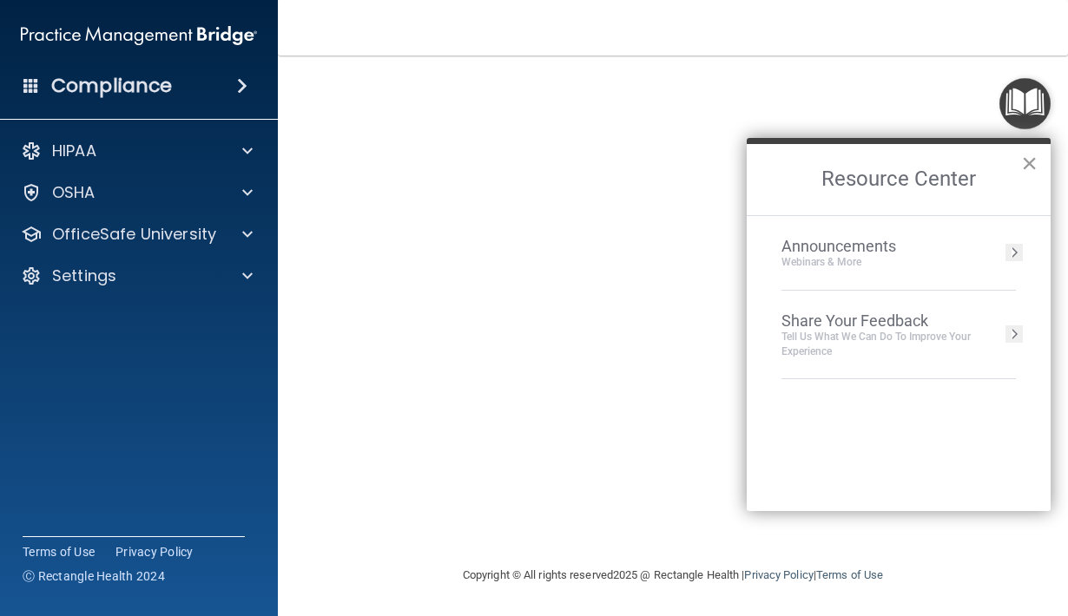
click at [1026, 161] on button "×" at bounding box center [1029, 163] width 16 height 28
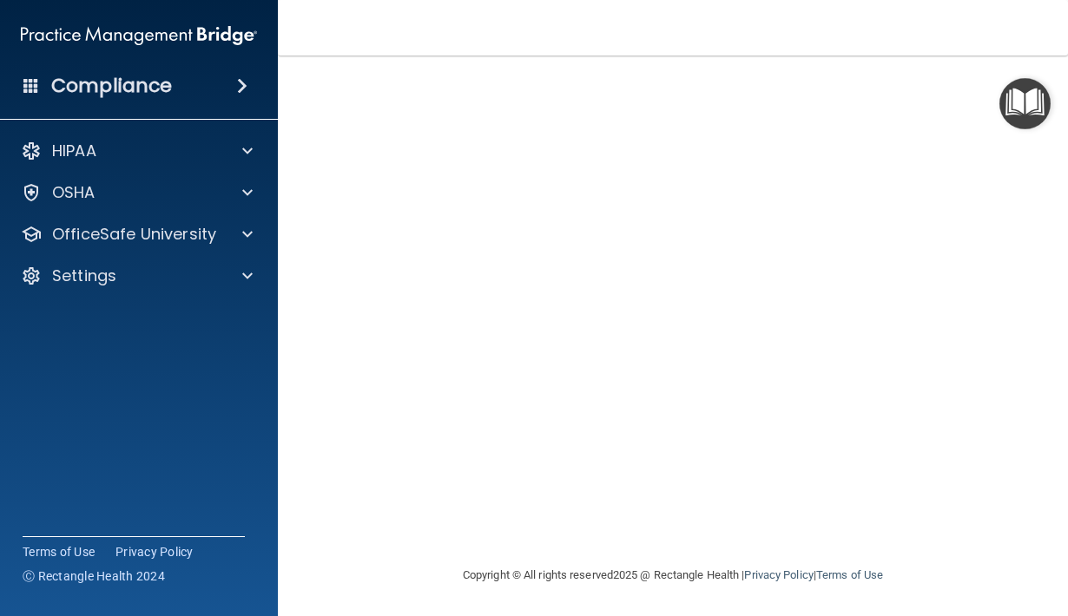
click at [999, 88] on img "Open Resource Center" at bounding box center [1024, 103] width 51 height 51
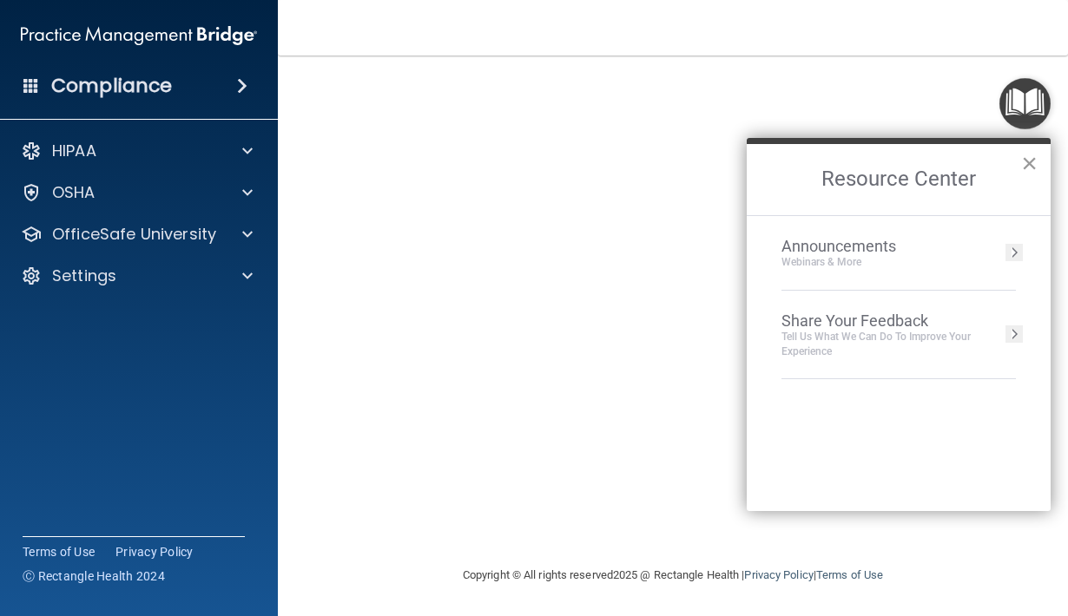
click at [1028, 163] on button "×" at bounding box center [1029, 163] width 16 height 28
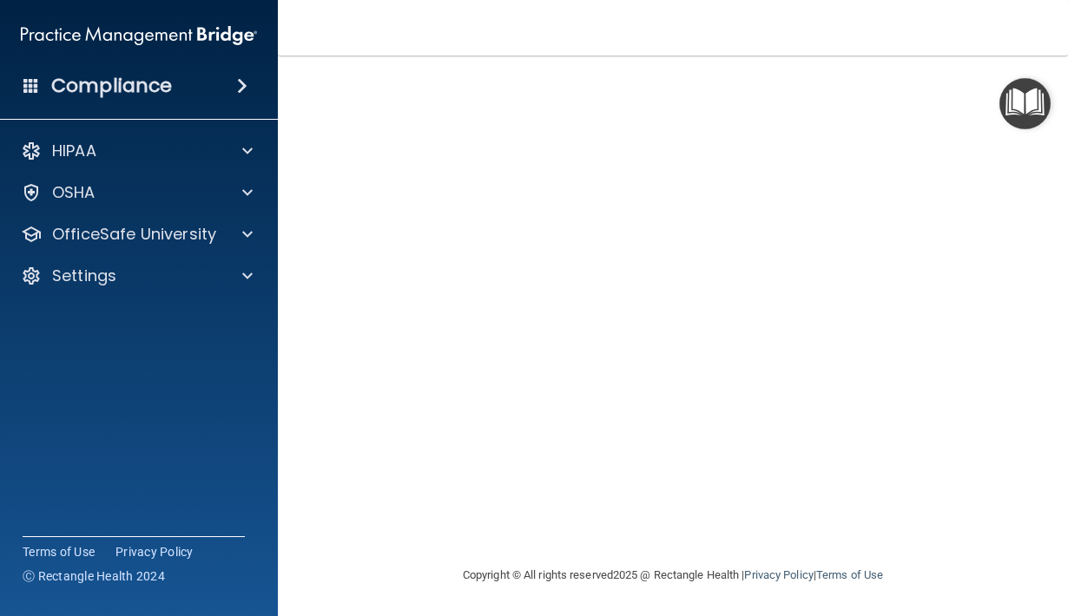
click at [1000, 84] on img "Open Resource Center" at bounding box center [1024, 103] width 51 height 51
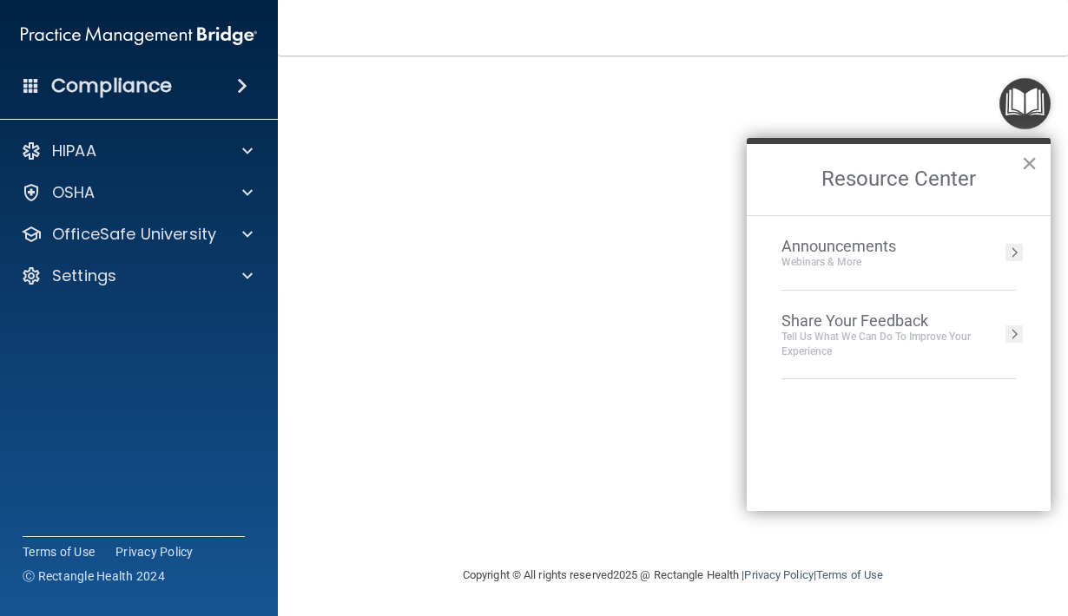
click at [1028, 162] on button "×" at bounding box center [1029, 163] width 16 height 28
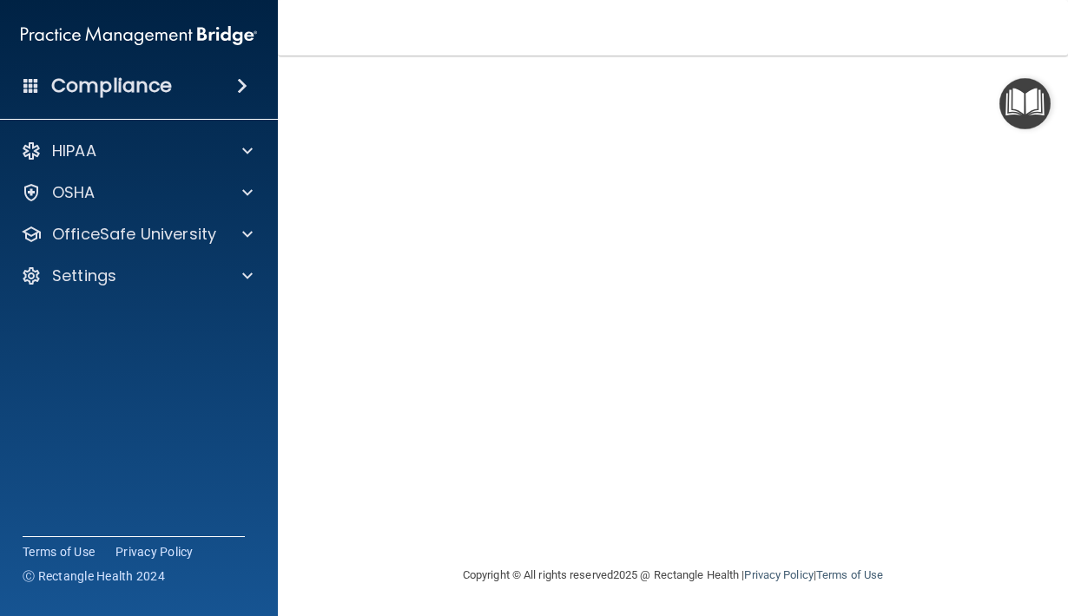
click at [1001, 89] on img "Open Resource Center" at bounding box center [1024, 103] width 51 height 51
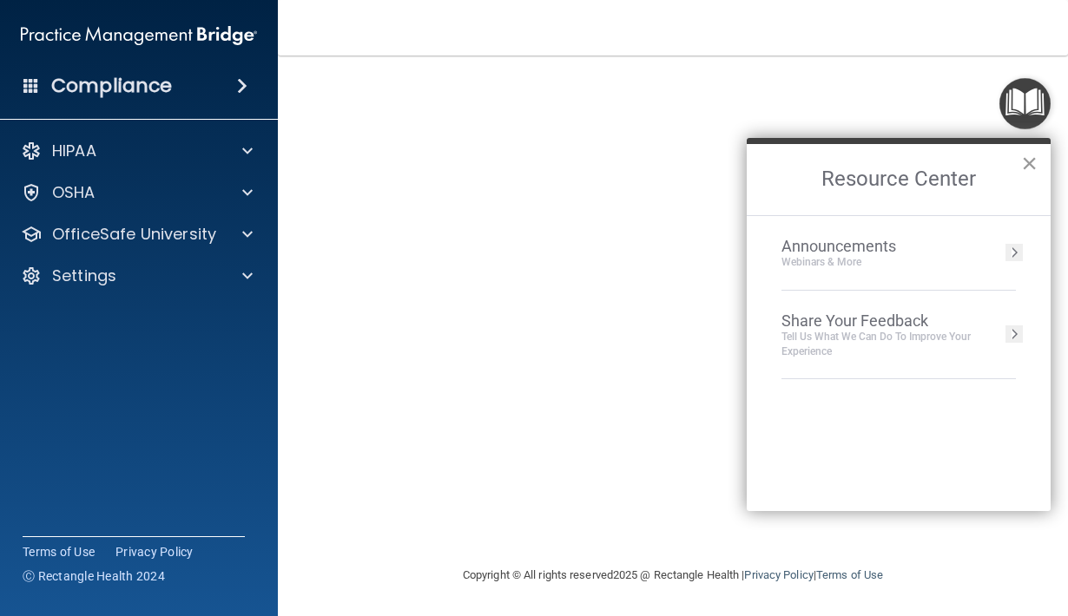
click at [1030, 163] on button "×" at bounding box center [1029, 163] width 16 height 28
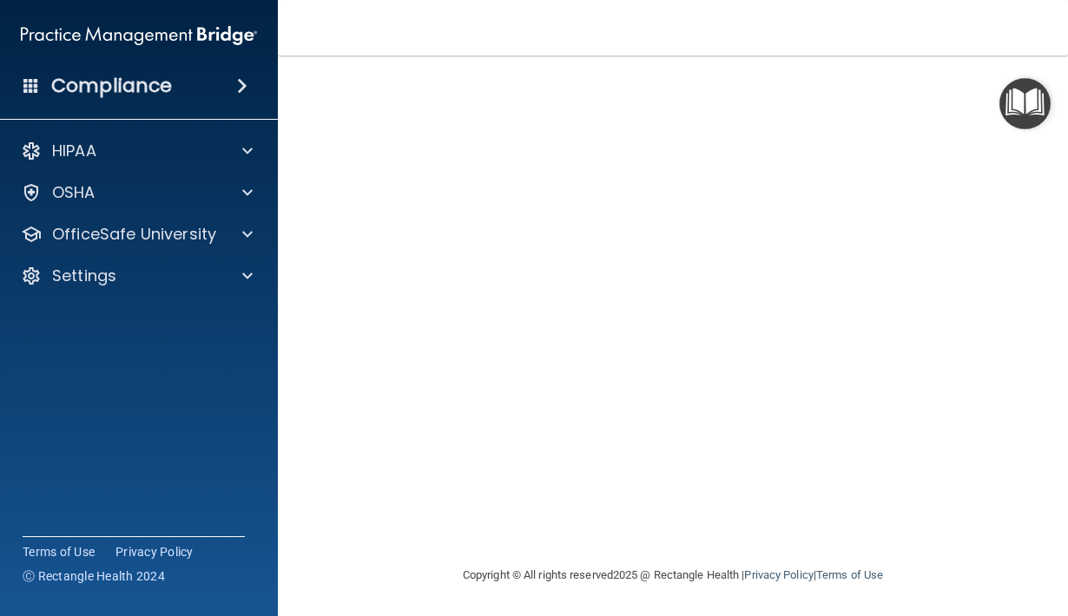
click at [999, 90] on img "Open Resource Center" at bounding box center [1024, 103] width 51 height 51
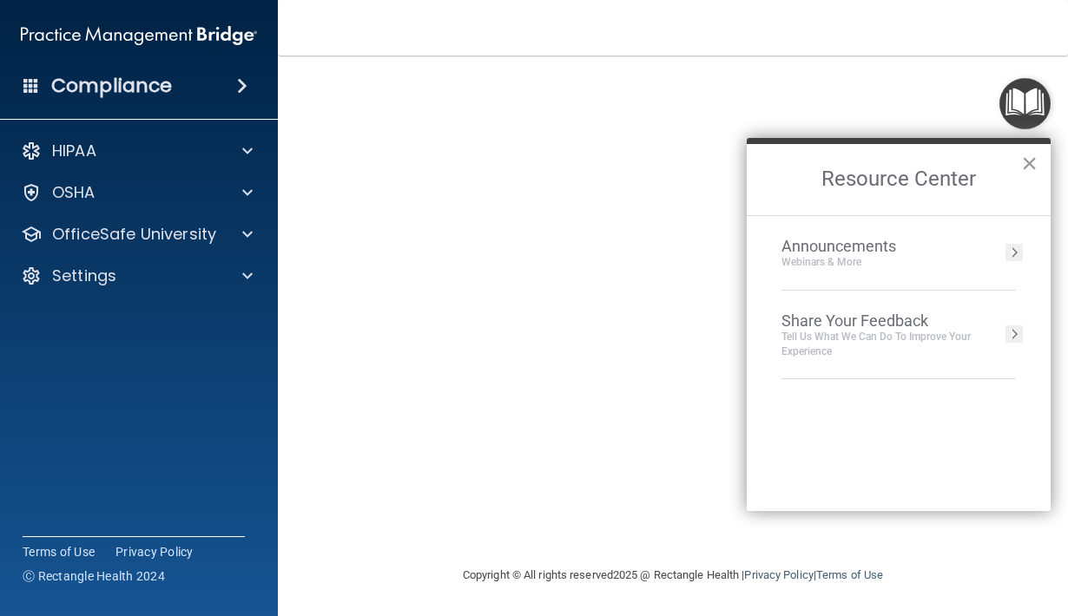
click at [1028, 158] on button "×" at bounding box center [1029, 163] width 16 height 28
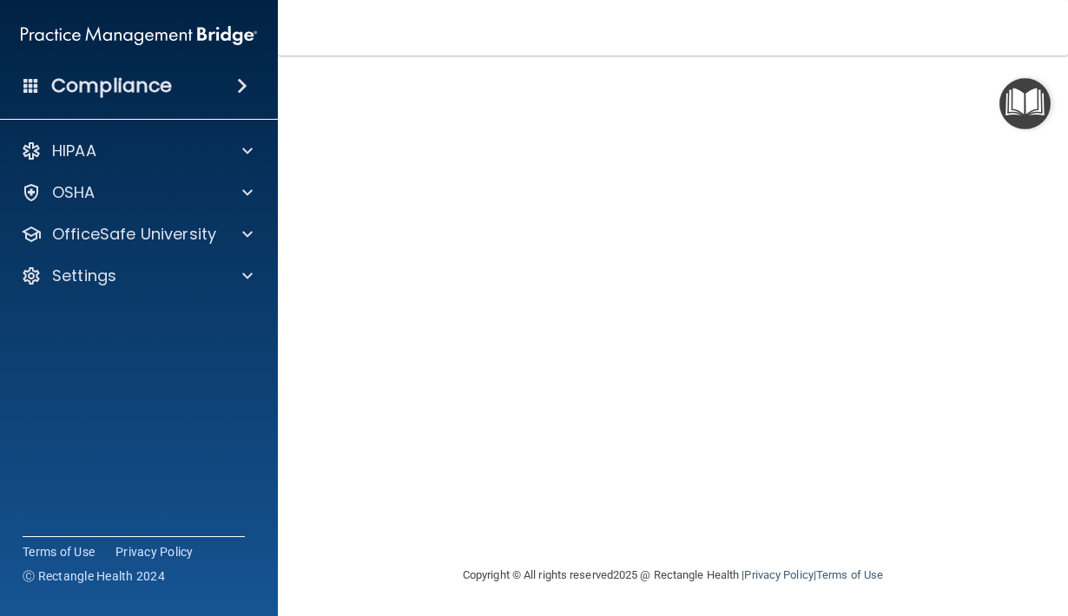
click at [999, 84] on img "Open Resource Center" at bounding box center [1024, 103] width 51 height 51
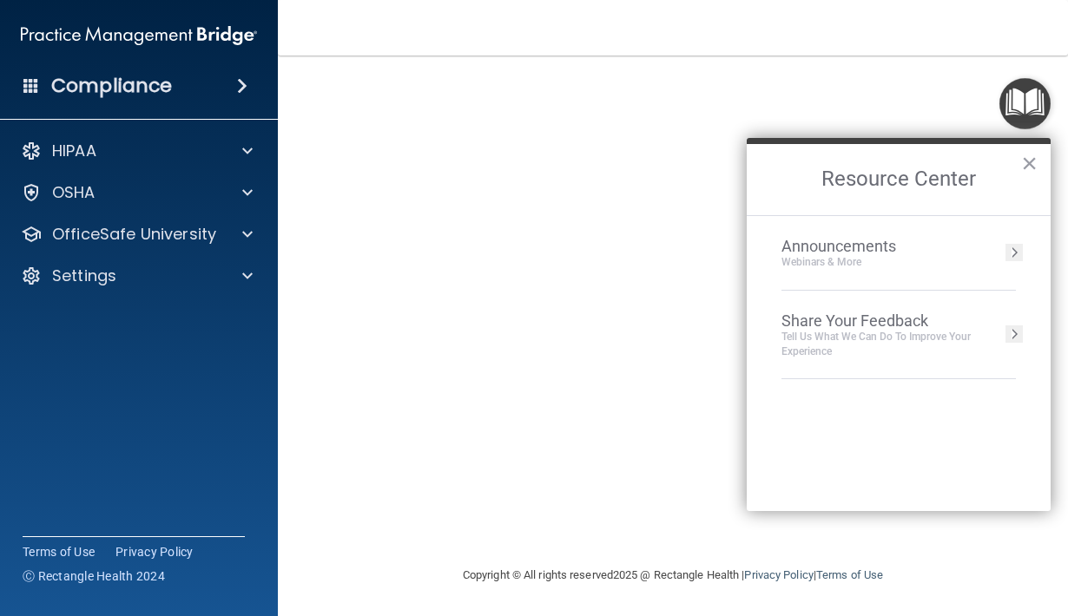
click at [999, 89] on img "Open Resource Center" at bounding box center [1024, 103] width 51 height 51
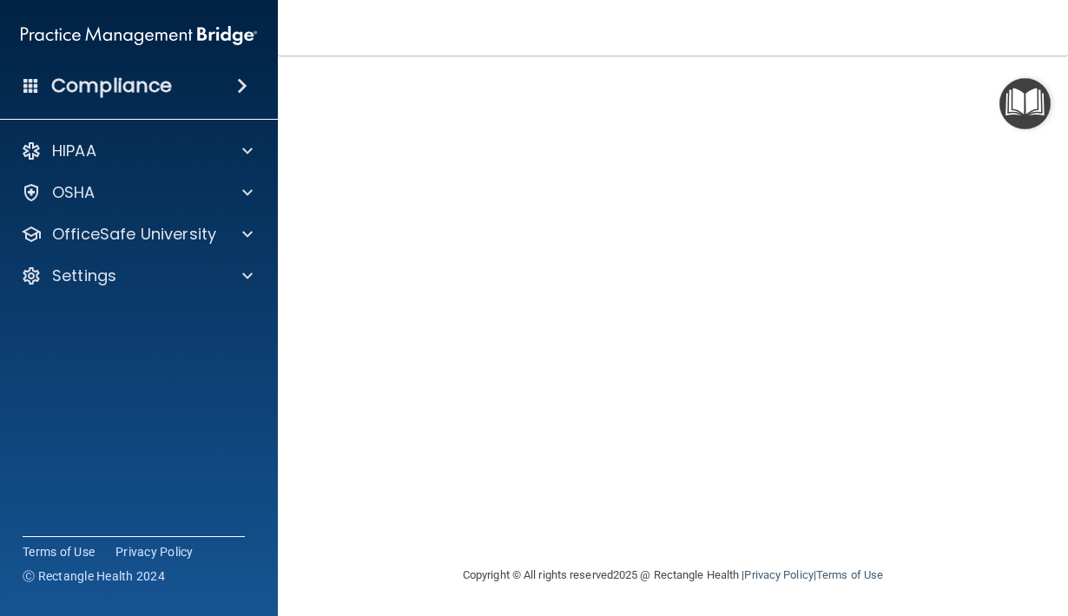
click at [999, 89] on img "Open Resource Center" at bounding box center [1024, 103] width 51 height 51
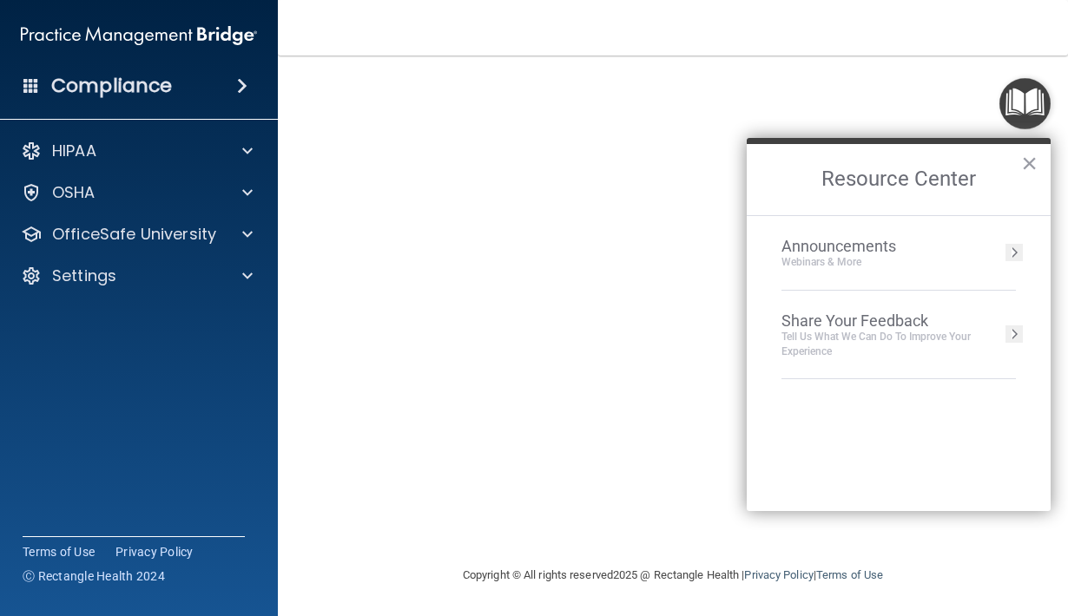
click at [999, 89] on img "Open Resource Center" at bounding box center [1024, 103] width 51 height 51
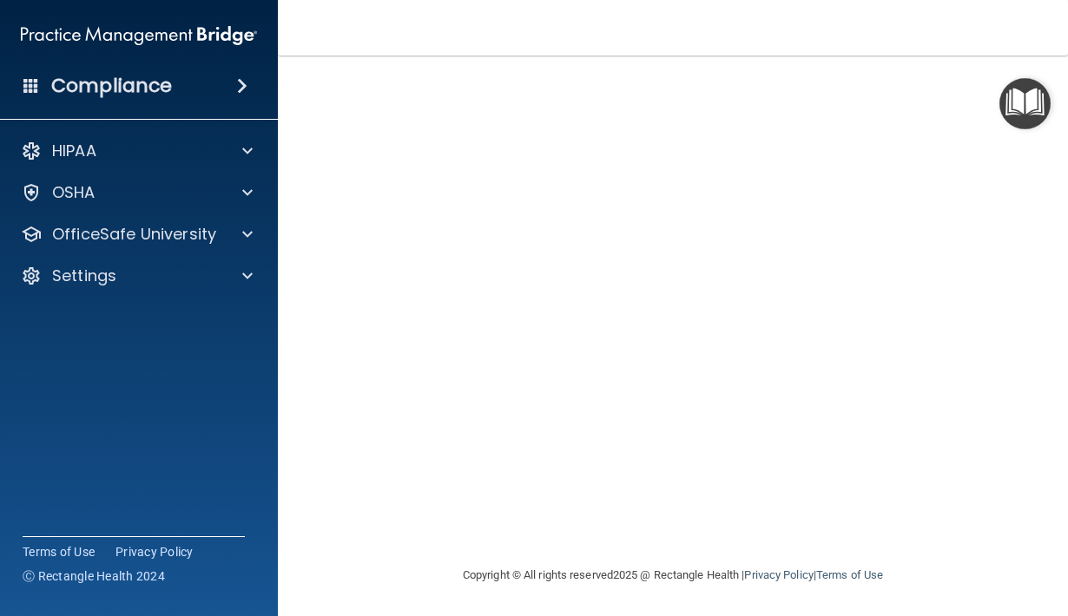
click at [999, 89] on img "Open Resource Center" at bounding box center [1024, 103] width 51 height 51
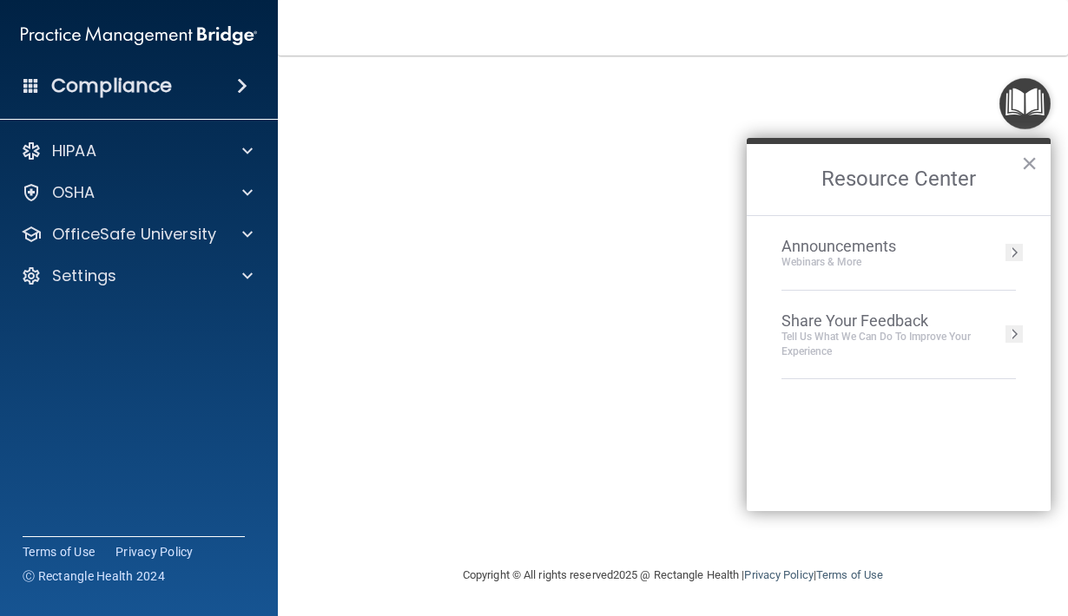
click at [999, 89] on img "Open Resource Center" at bounding box center [1024, 103] width 51 height 51
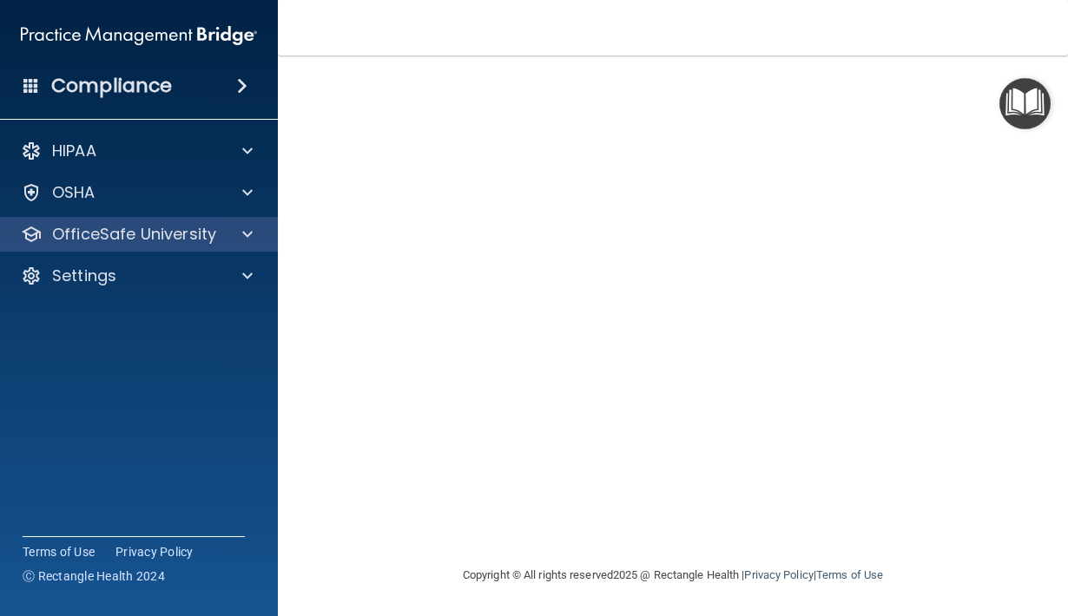
click at [247, 234] on span at bounding box center [247, 234] width 10 height 21
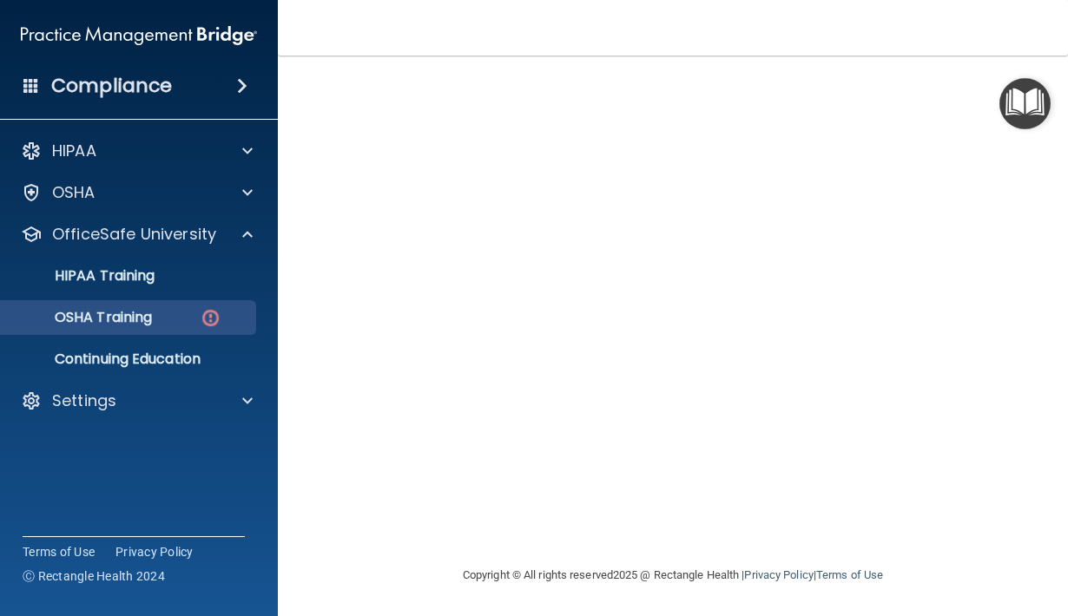
click at [152, 320] on p "OSHA Training" at bounding box center [81, 317] width 141 height 17
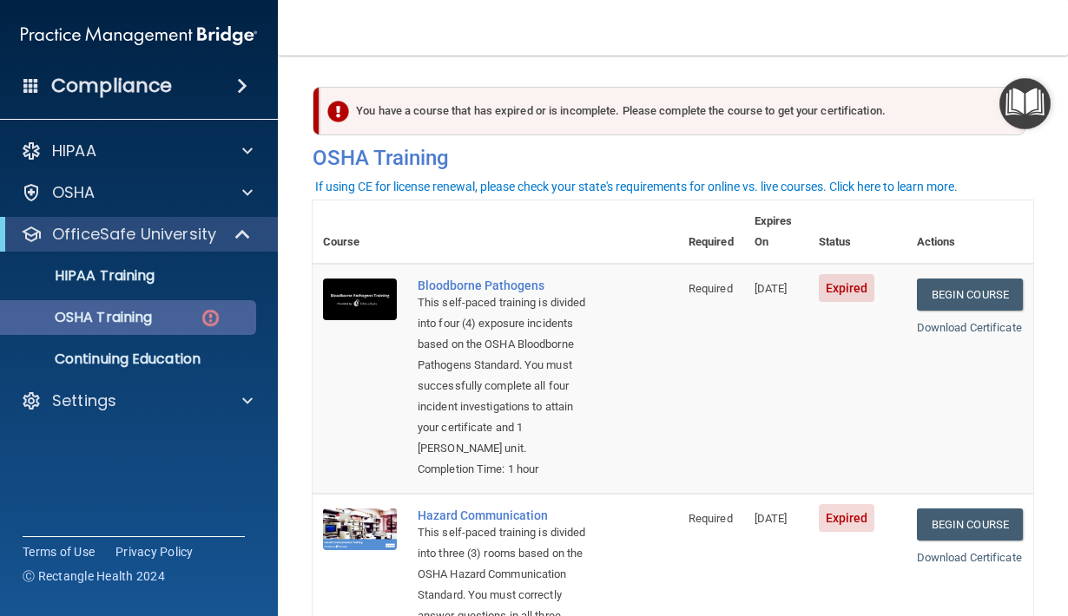
click at [233, 321] on div "OSHA Training" at bounding box center [129, 317] width 237 height 17
click at [364, 109] on div "You have a course that has expired or is incomplete. Please complete the course…" at bounding box center [672, 111] width 706 height 49
click at [510, 36] on nav "Toggle navigation Tracy Haines tracy8haines@msn.com Manage My Enterprise Clarit…" at bounding box center [673, 28] width 790 height 56
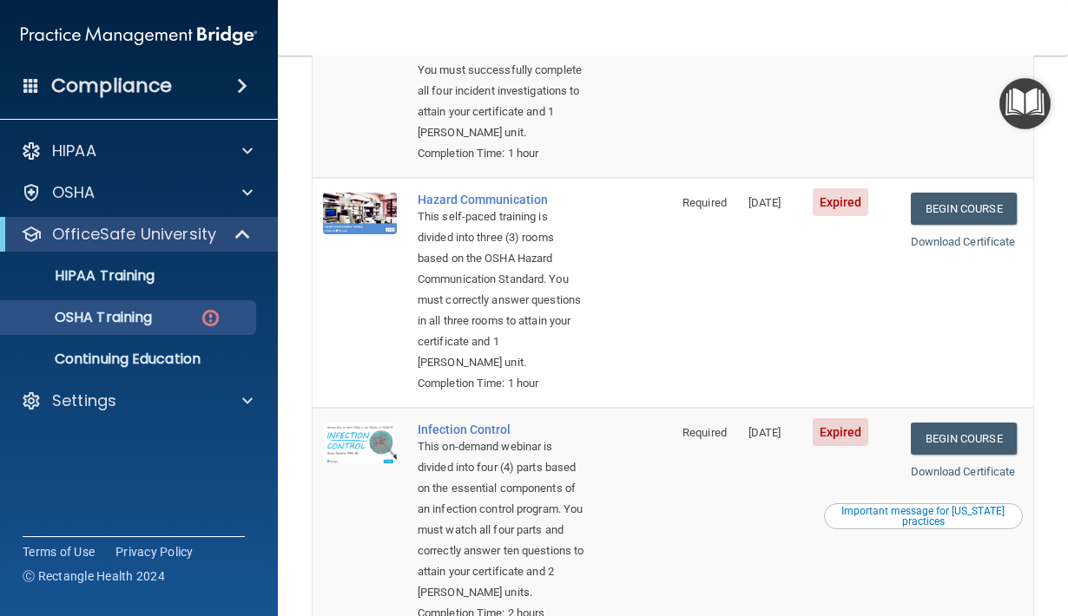
scroll to position [327, 0]
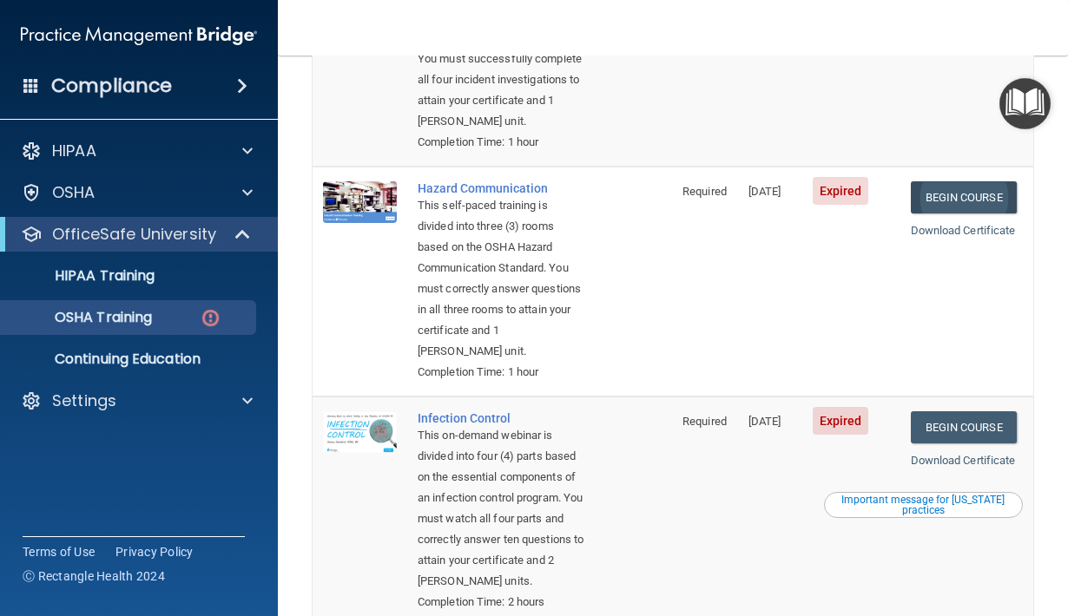
click at [968, 185] on link "Begin Course" at bounding box center [964, 197] width 106 height 32
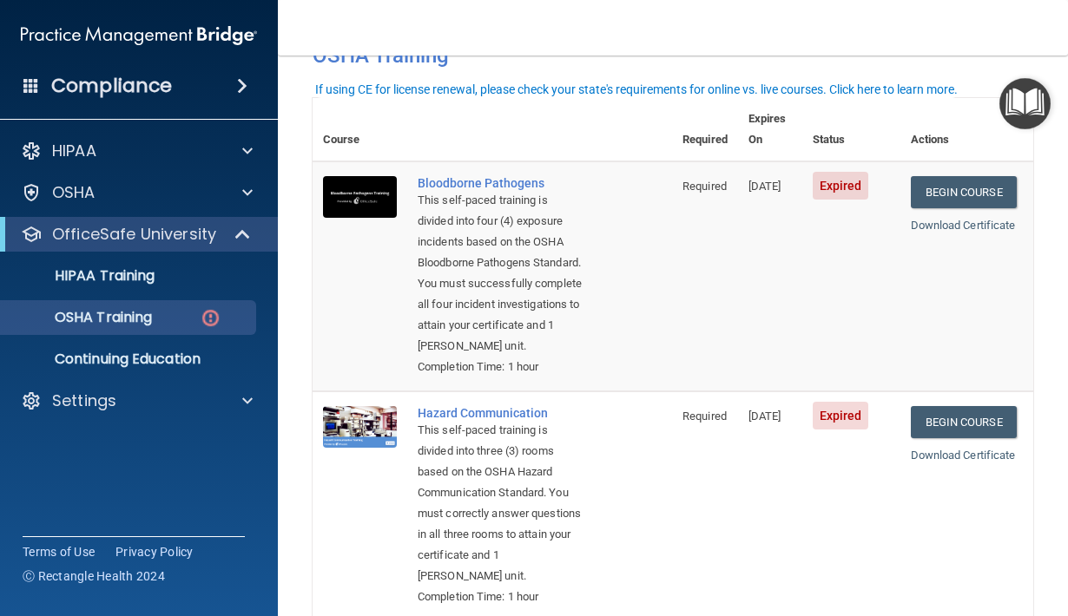
scroll to position [97, 0]
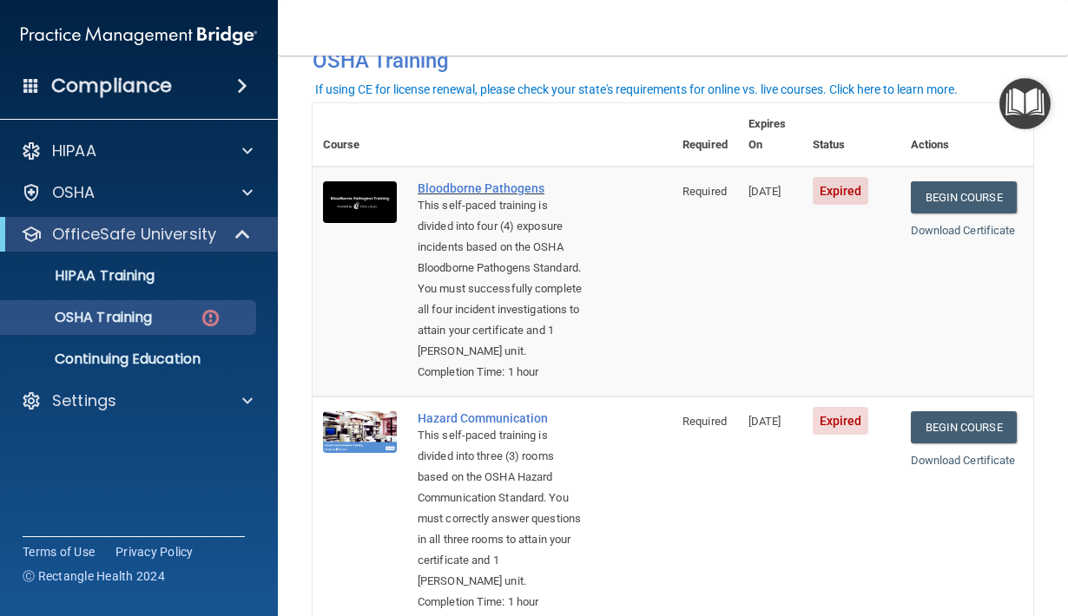
click at [510, 181] on div "Bloodborne Pathogens" at bounding box center [502, 188] width 168 height 14
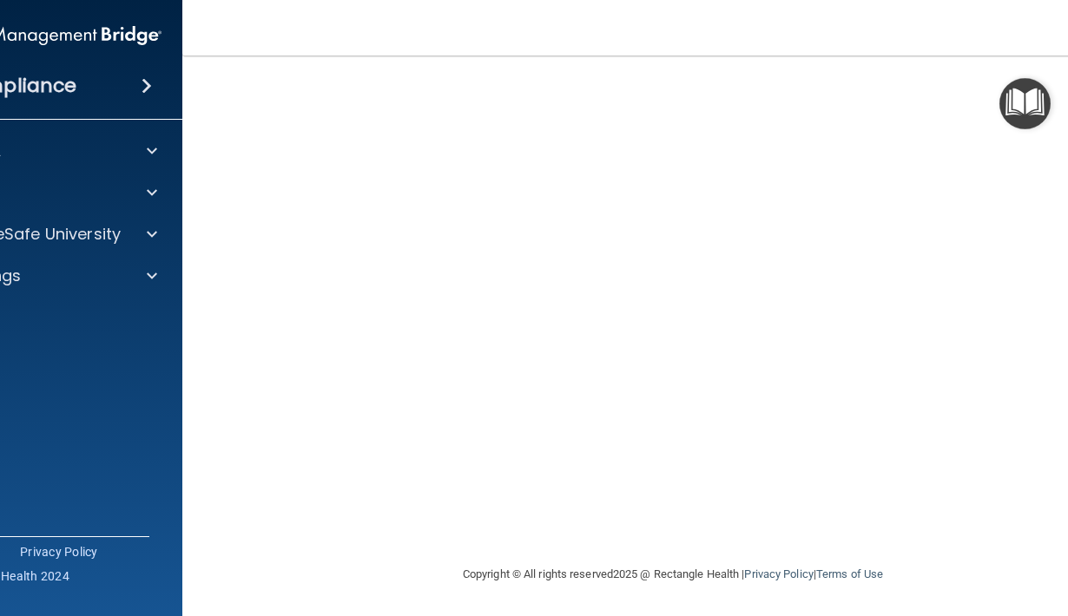
scroll to position [165, 0]
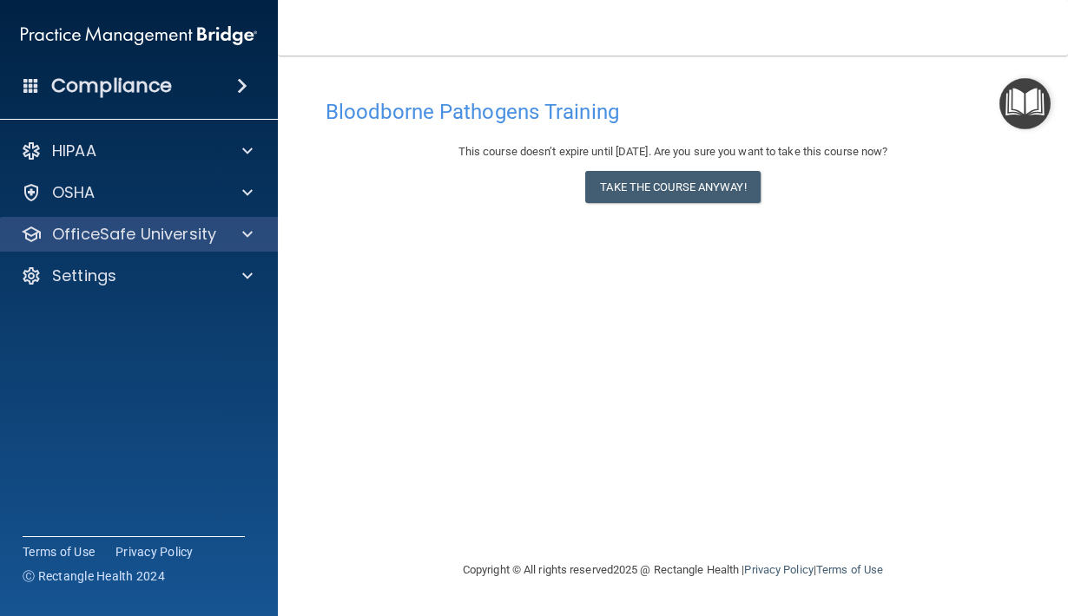
click at [179, 231] on p "OfficeSafe University" at bounding box center [134, 234] width 164 height 21
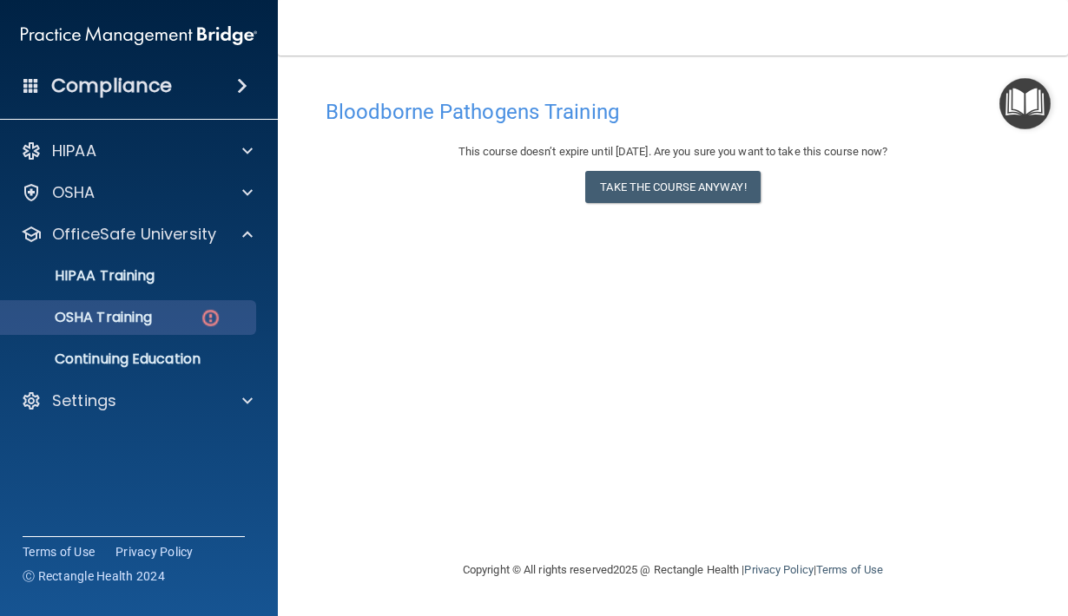
click at [152, 319] on p "OSHA Training" at bounding box center [81, 317] width 141 height 17
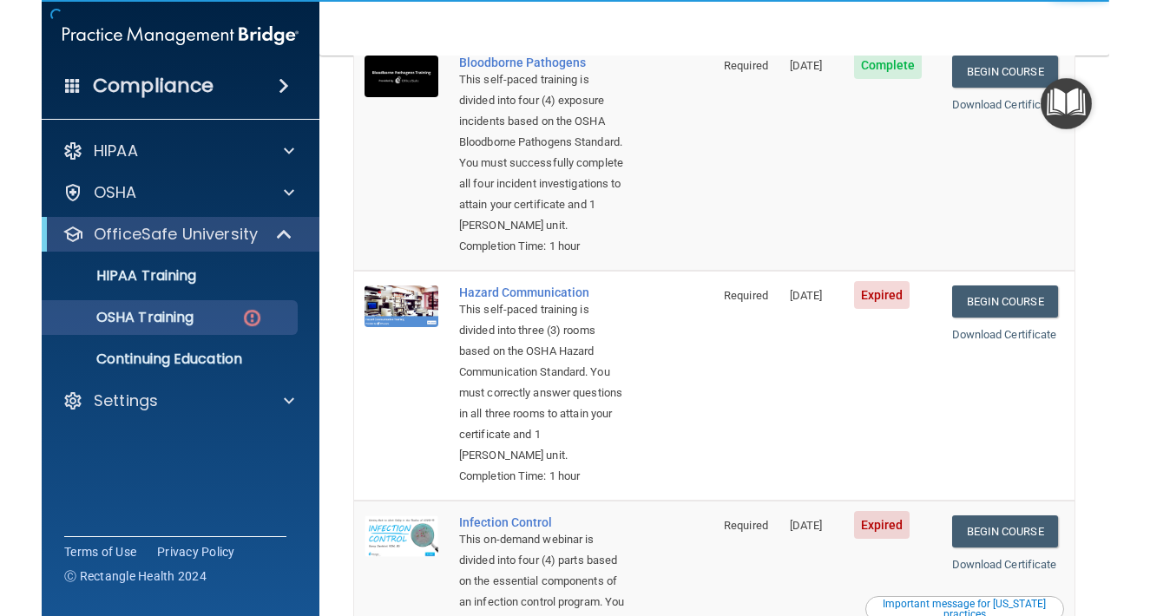
scroll to position [225, 0]
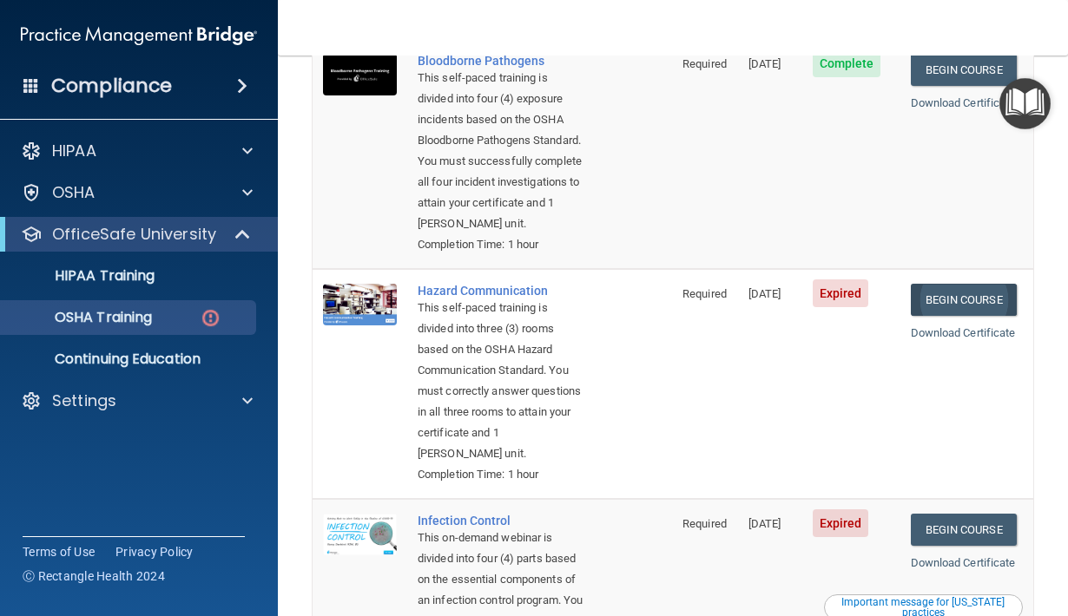
click at [957, 286] on link "Begin Course" at bounding box center [964, 300] width 106 height 32
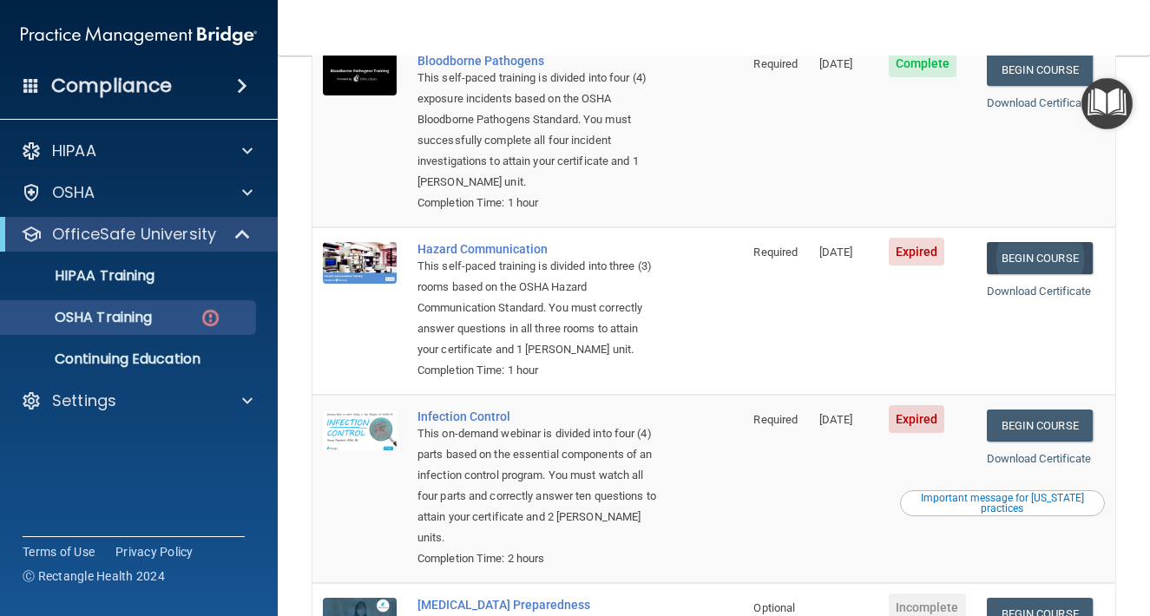
click at [1023, 242] on link "Begin Course" at bounding box center [1040, 258] width 106 height 32
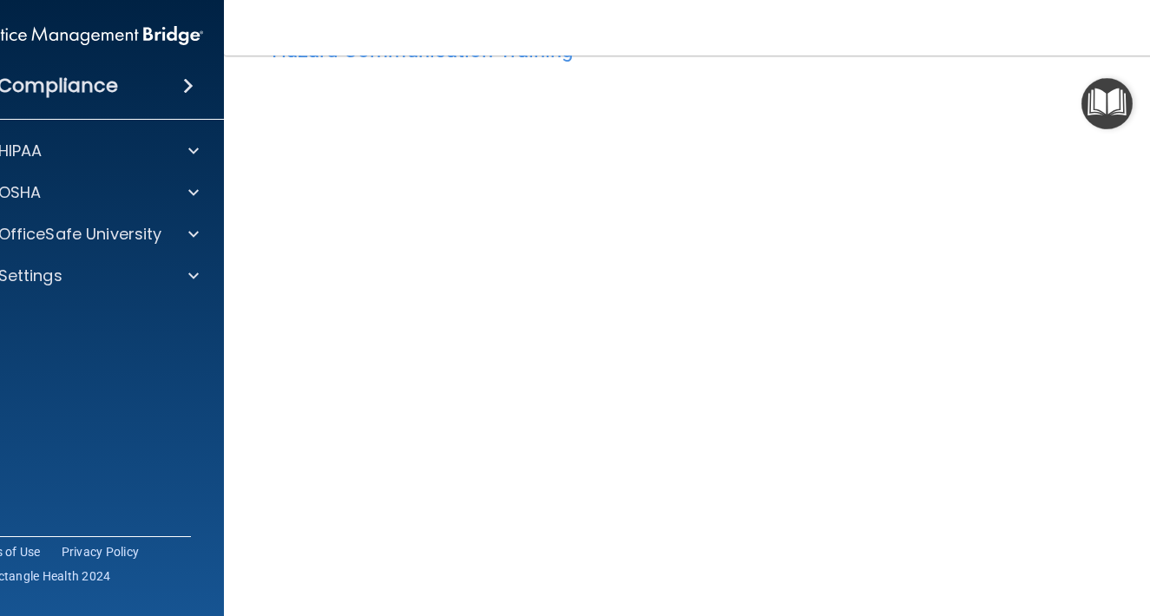
scroll to position [55, 0]
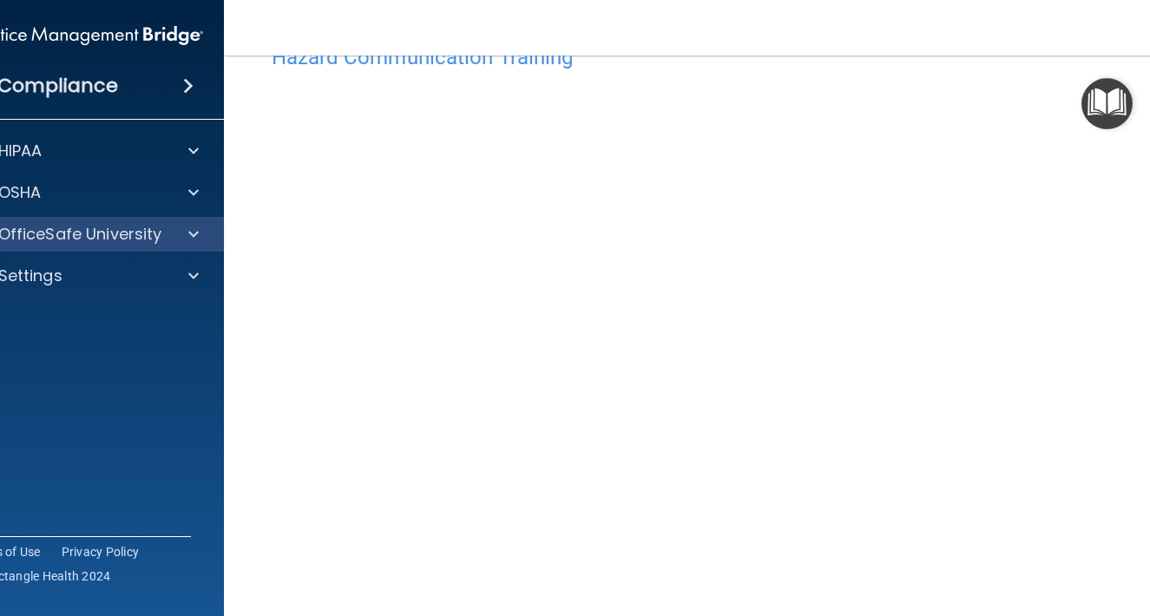
click at [129, 234] on p "OfficeSafe University" at bounding box center [80, 234] width 164 height 21
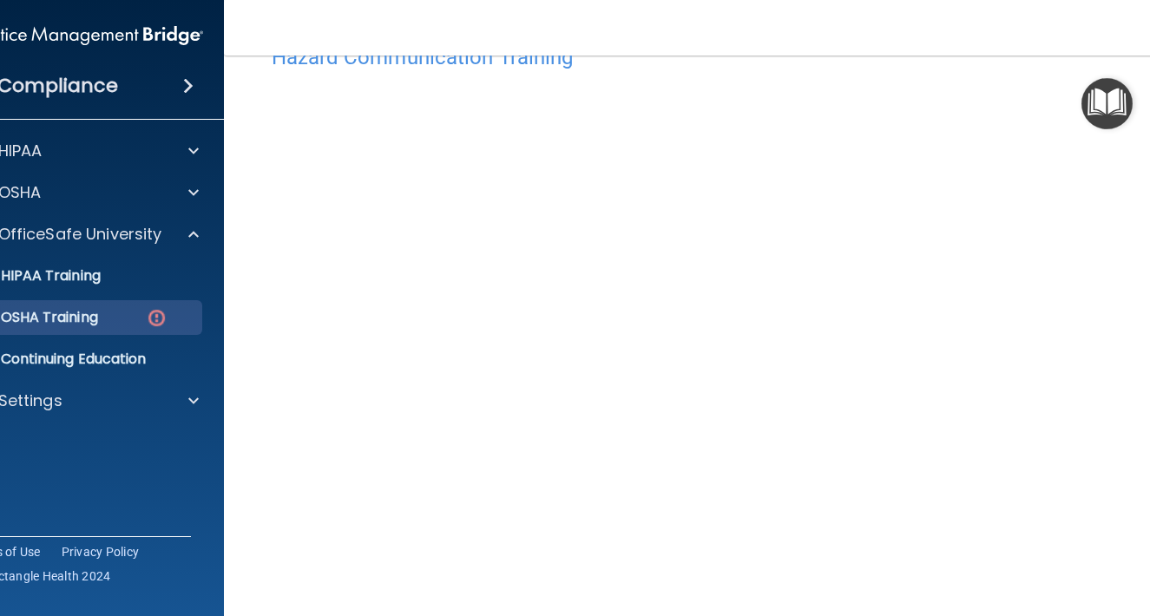
click at [98, 322] on p "OSHA Training" at bounding box center [27, 317] width 141 height 17
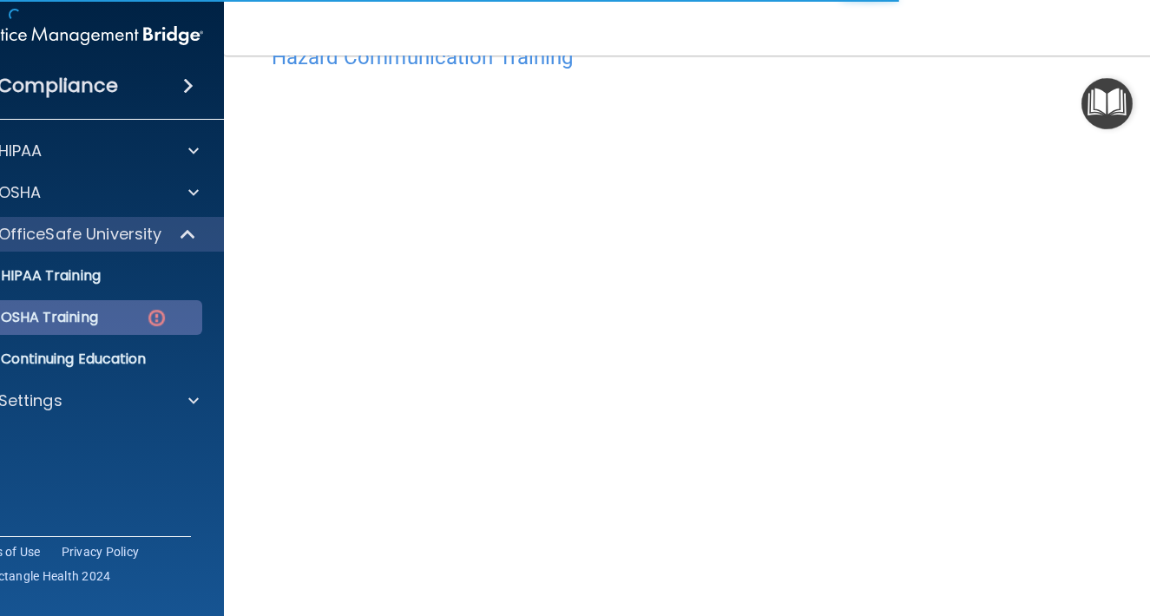
click at [148, 319] on img at bounding box center [157, 318] width 22 height 22
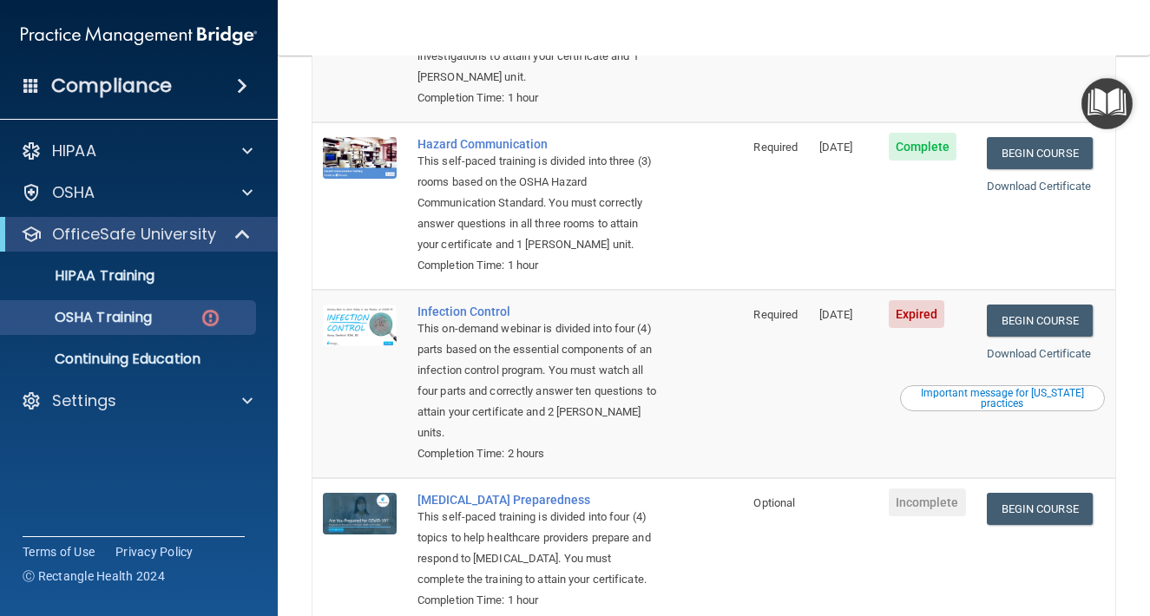
scroll to position [328, 0]
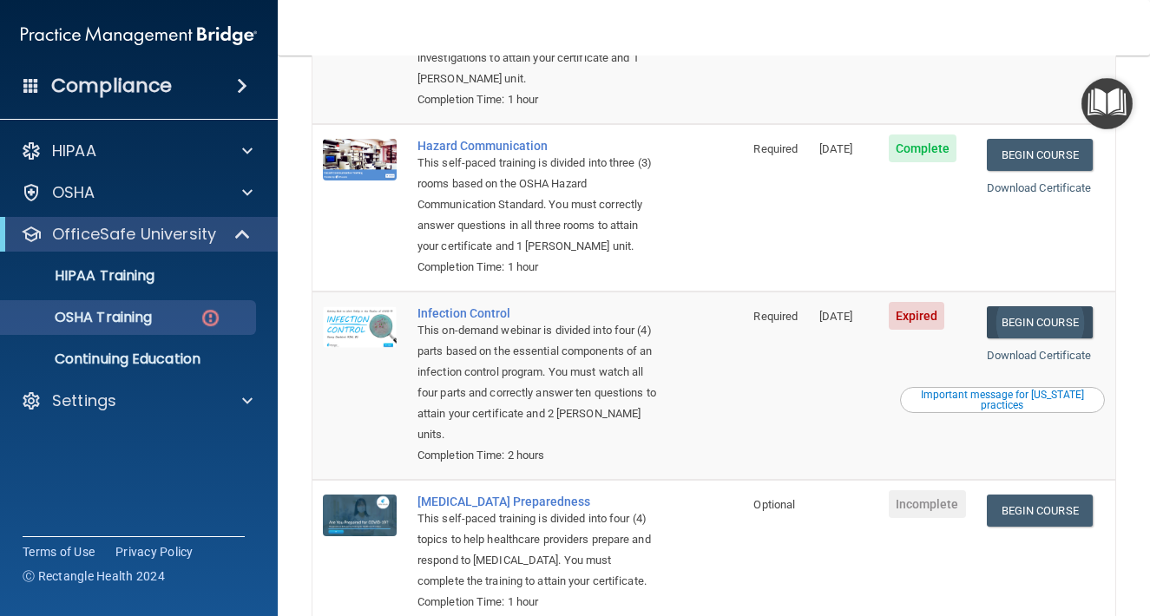
click at [1042, 306] on link "Begin Course" at bounding box center [1040, 322] width 106 height 32
click at [1036, 306] on link "Begin Course" at bounding box center [1040, 322] width 106 height 32
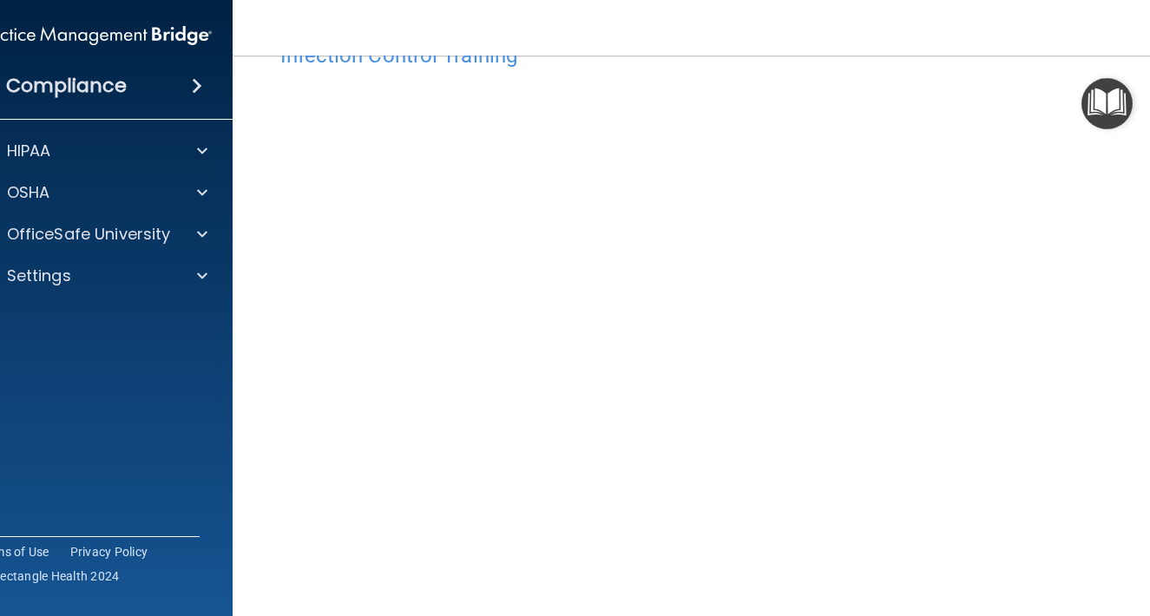
scroll to position [66, 0]
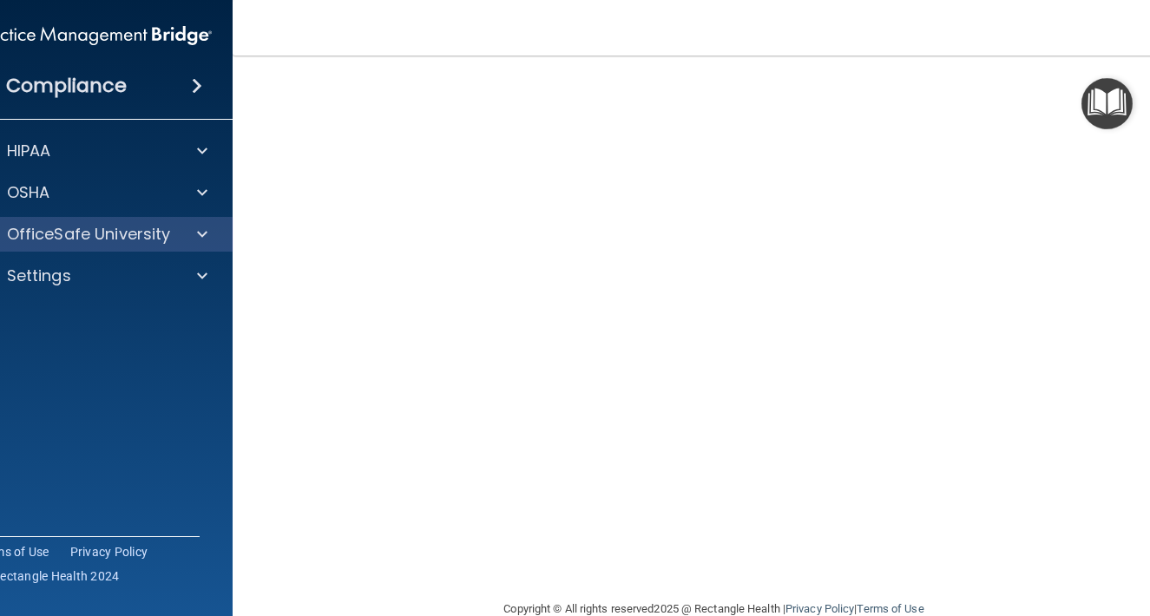
click at [163, 237] on p "OfficeSafe University" at bounding box center [89, 234] width 164 height 21
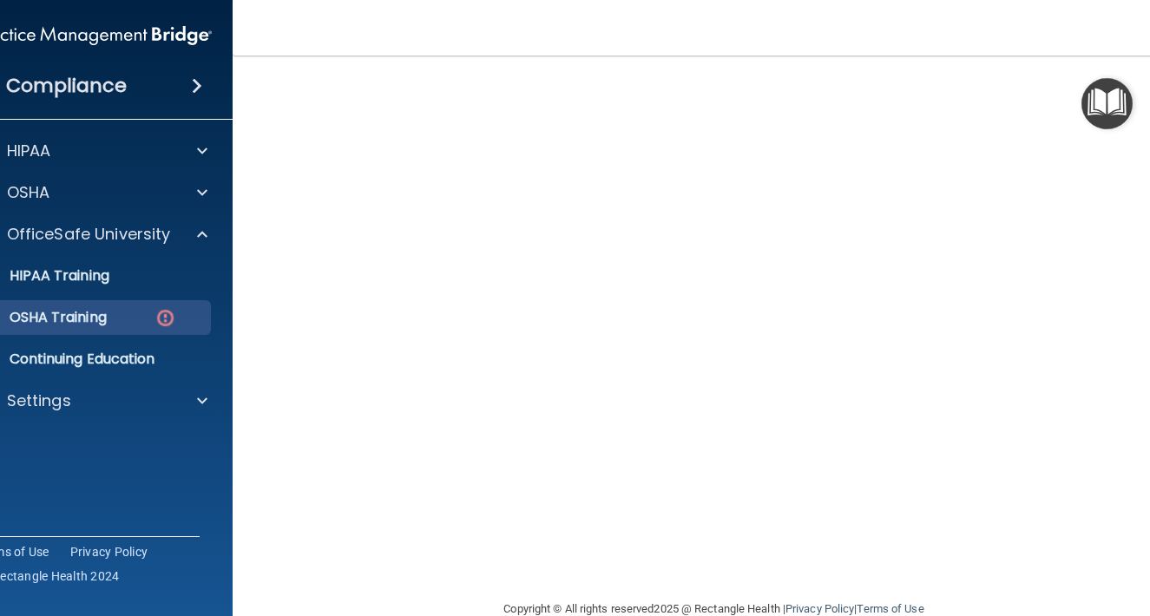
click at [128, 319] on div "OSHA Training" at bounding box center [84, 317] width 237 height 17
